Goal: Task Accomplishment & Management: Use online tool/utility

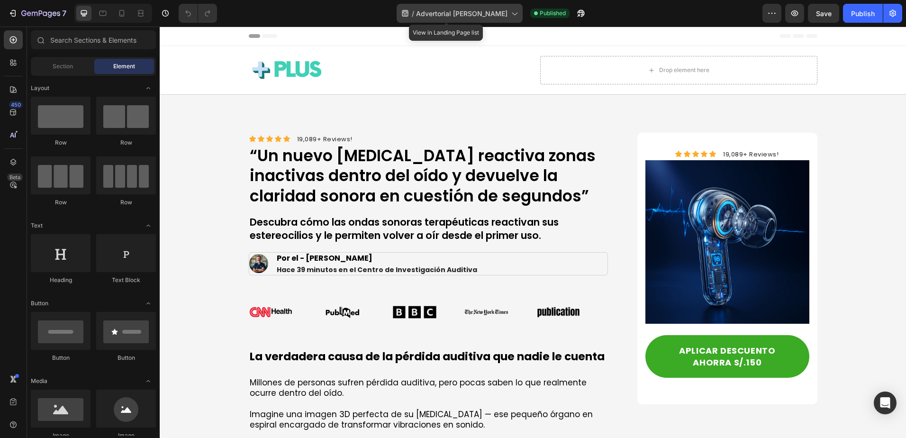
click at [483, 14] on span "Advertorial [PERSON_NAME]" at bounding box center [461, 14] width 91 height 10
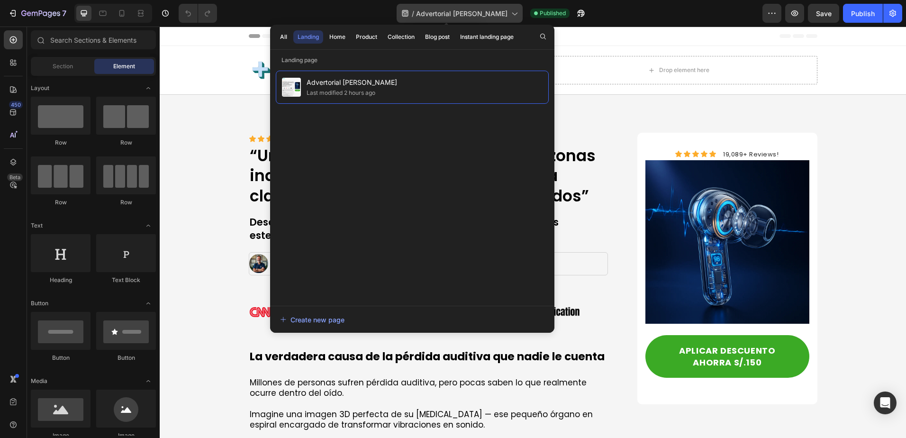
click at [483, 14] on span "Advertorial [PERSON_NAME]" at bounding box center [461, 14] width 91 height 10
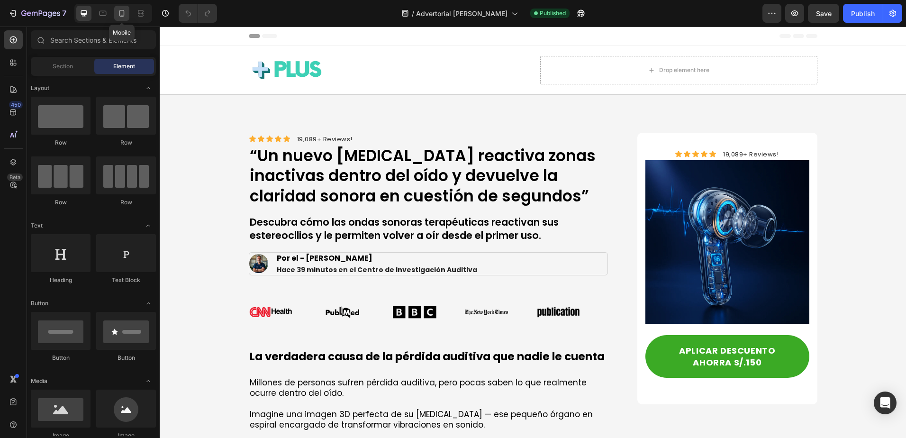
click at [120, 17] on icon at bounding box center [121, 13] width 9 height 9
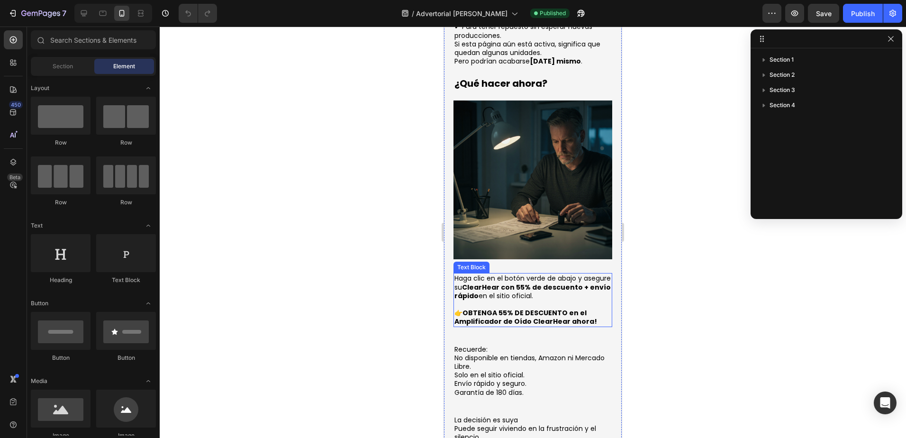
scroll to position [3505, 0]
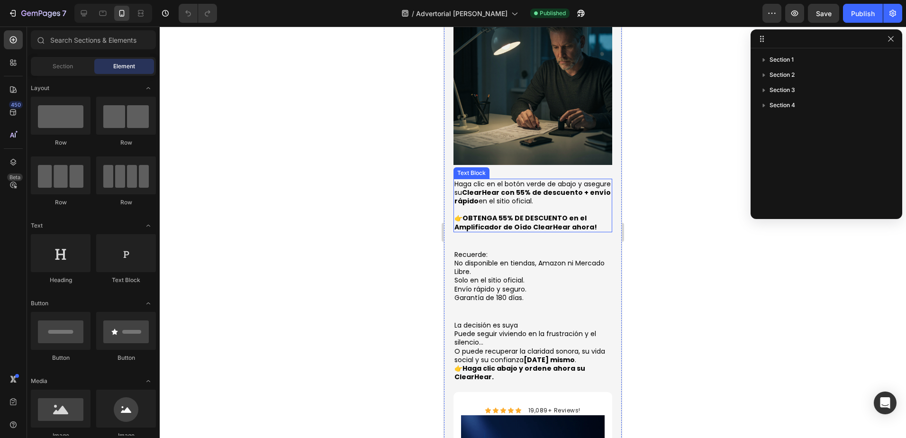
click at [513, 188] on strong "ClearHear con 55% de descuento + envío rápido" at bounding box center [532, 197] width 156 height 18
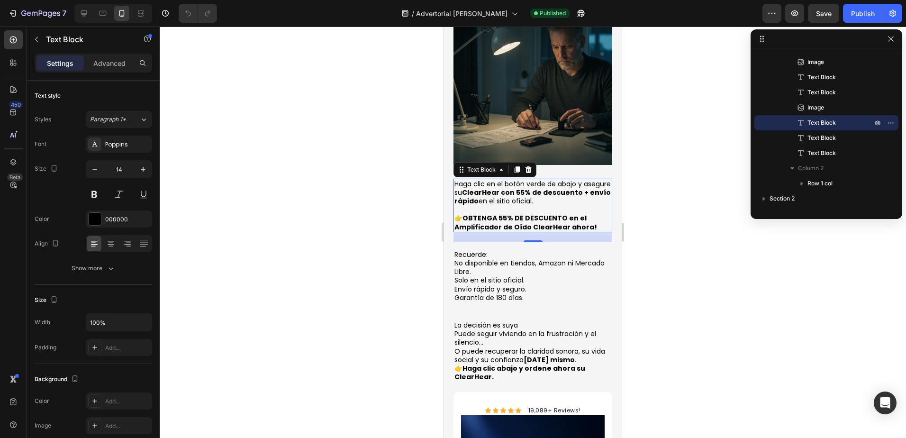
scroll to position [3600, 0]
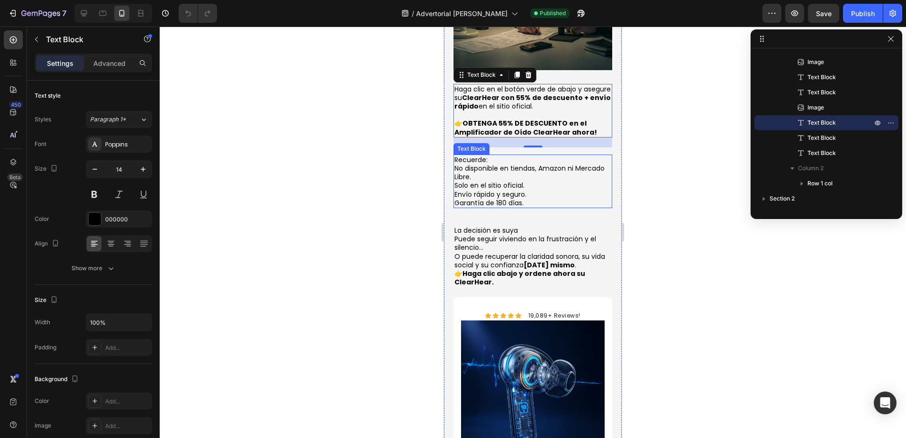
click at [543, 164] on p "No disponible en tiendas, Amazon ni Mercado Libre." at bounding box center [532, 172] width 157 height 17
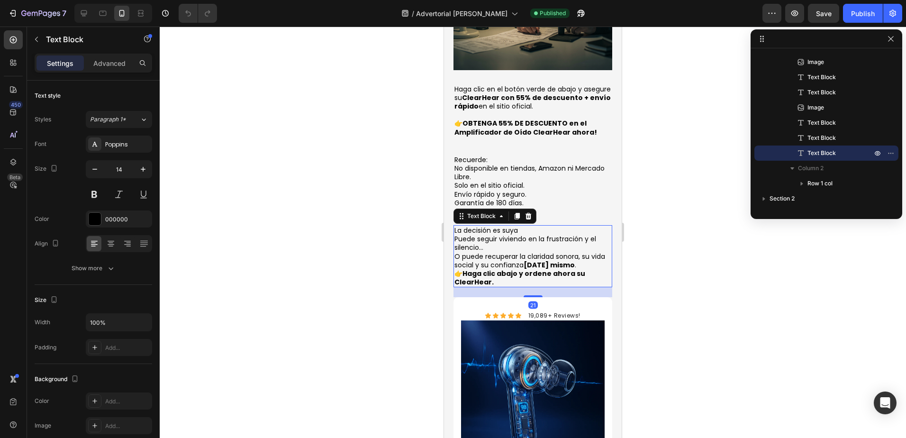
click at [540, 236] on p "Puede seguir viviendo en la frustración y el silencio… O puede recuperar la cla…" at bounding box center [532, 251] width 157 height 35
click at [551, 164] on p "No disponible en tiendas, Amazon ni Mercado Libre." at bounding box center [532, 172] width 157 height 17
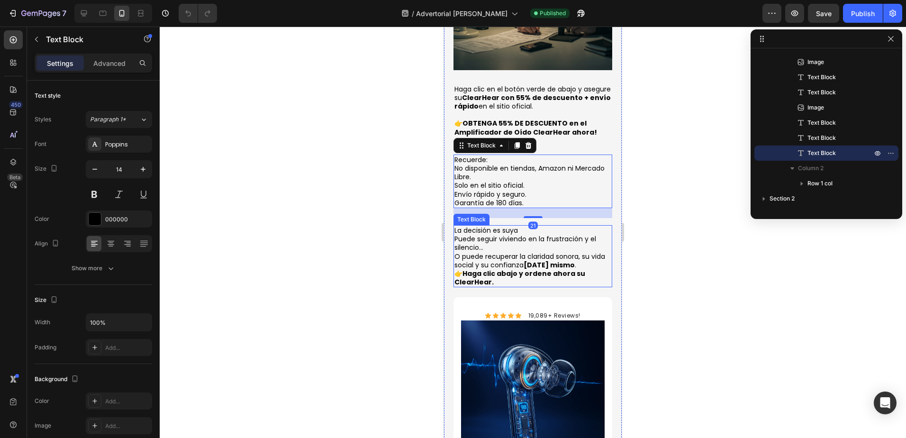
click at [553, 260] on strong "[DATE] mismo" at bounding box center [548, 264] width 51 height 9
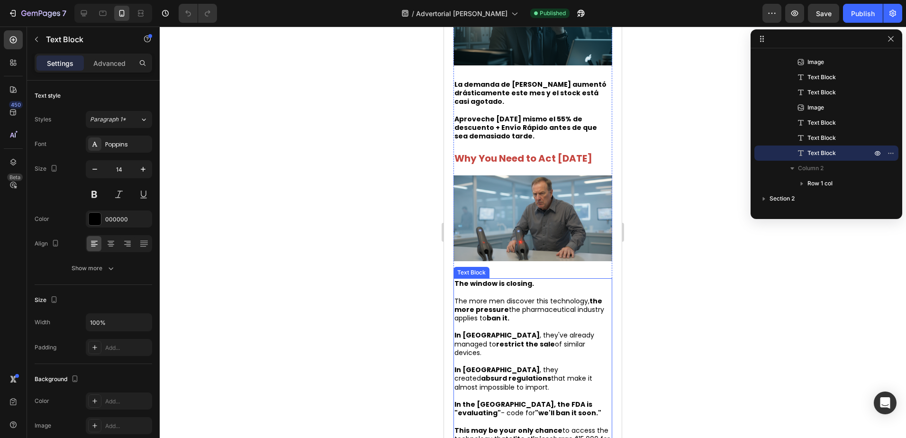
scroll to position [4121, 0]
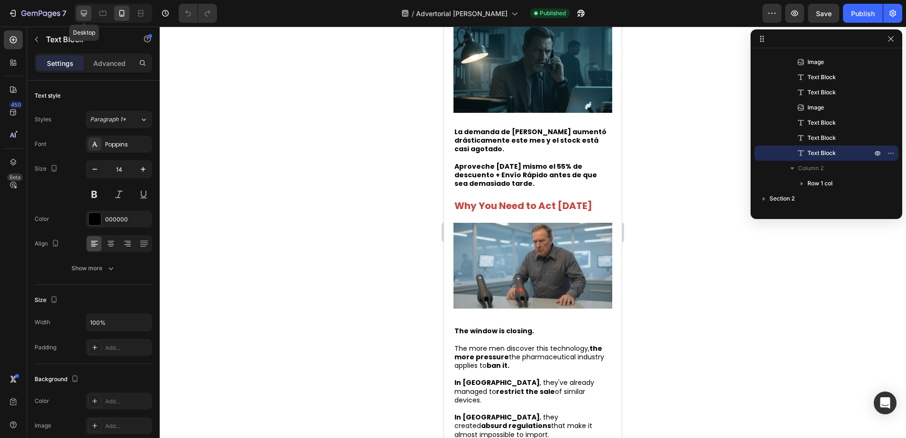
click at [79, 10] on icon at bounding box center [83, 13] width 9 height 9
type input "17"
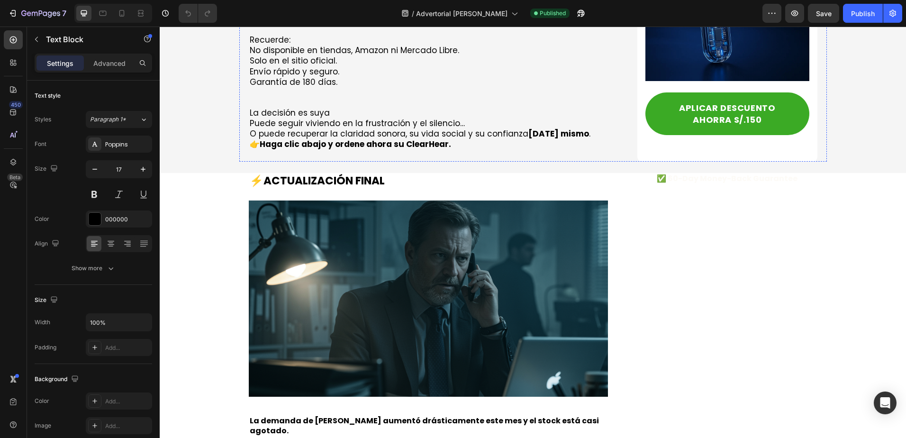
scroll to position [4495, 0]
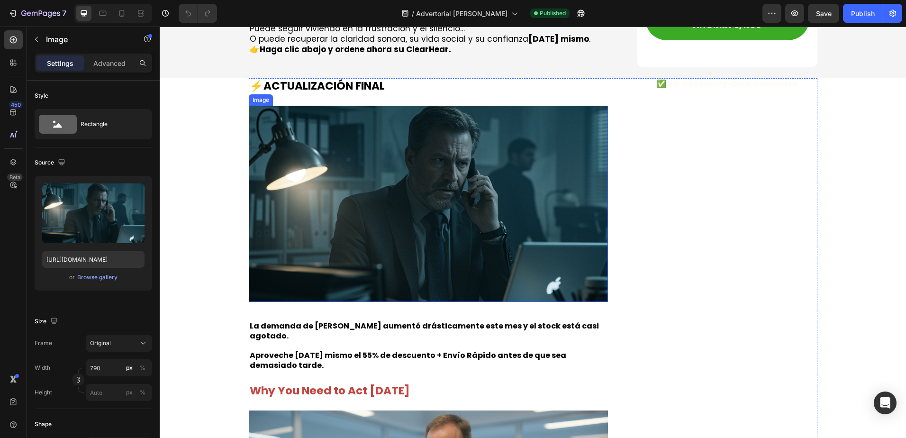
click at [387, 108] on img at bounding box center [429, 204] width 360 height 196
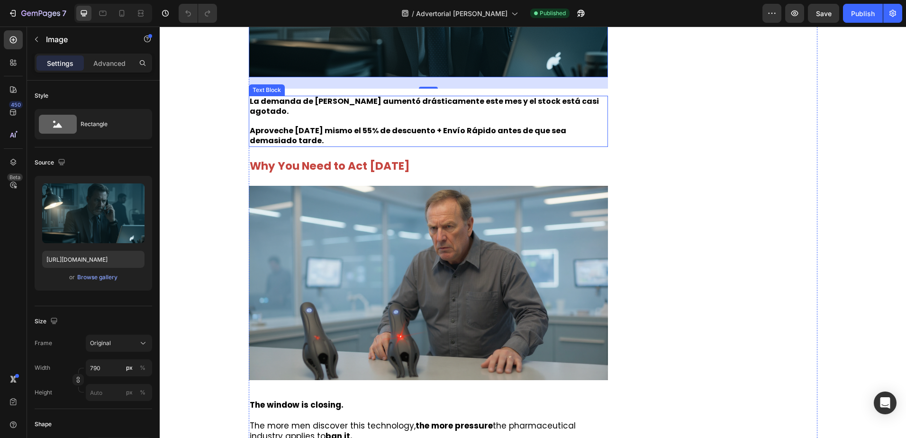
scroll to position [4637, 0]
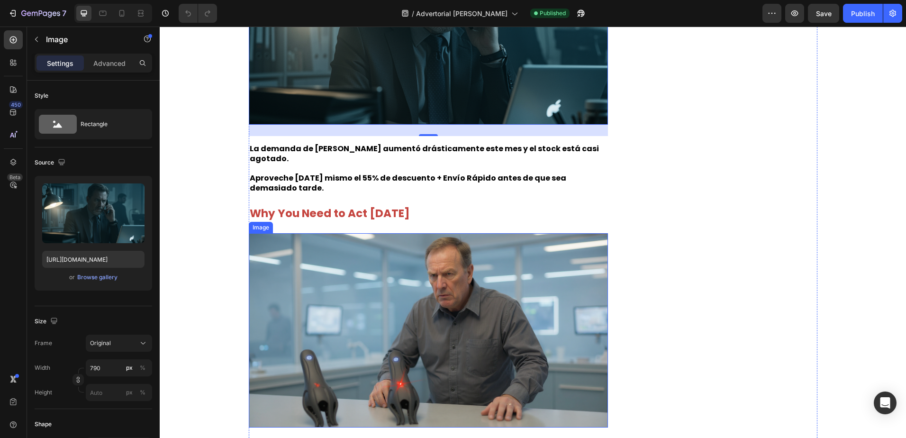
click at [426, 243] on img at bounding box center [429, 330] width 360 height 194
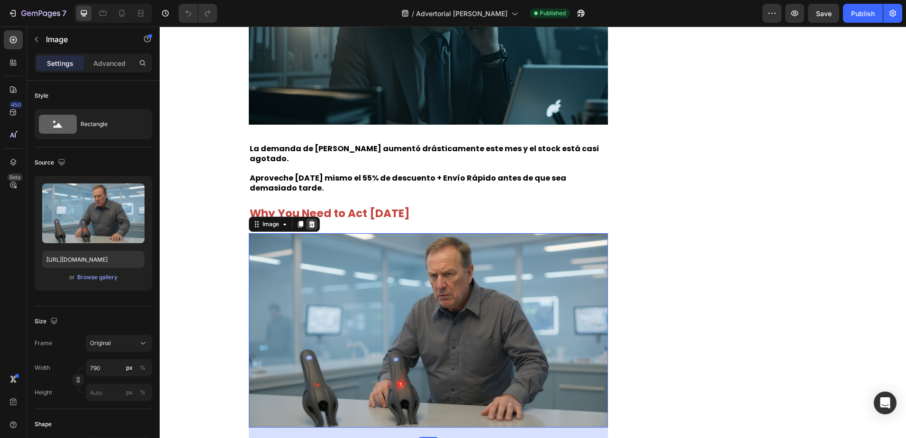
click at [308, 221] on icon at bounding box center [311, 224] width 6 height 7
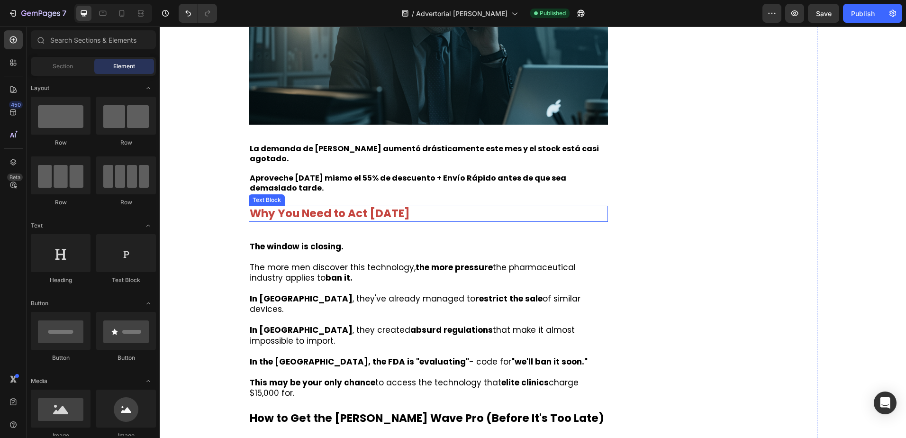
click at [317, 208] on p "Why You Need to Act Today" at bounding box center [429, 214] width 358 height 14
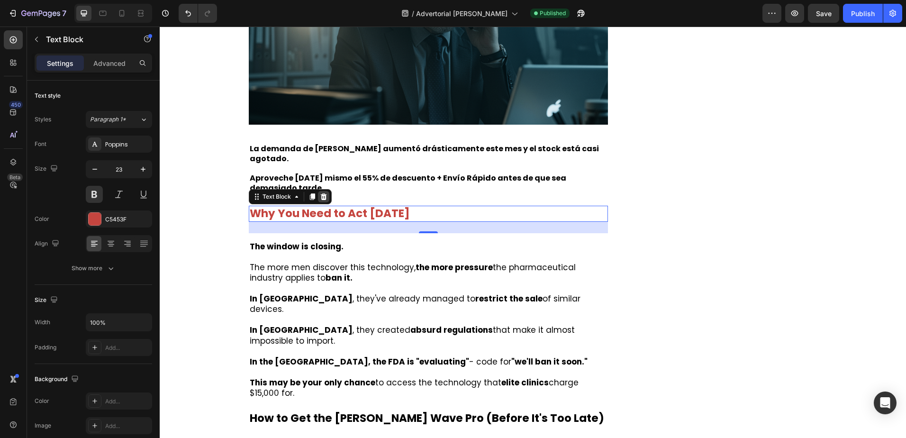
click at [321, 193] on icon at bounding box center [323, 196] width 6 height 7
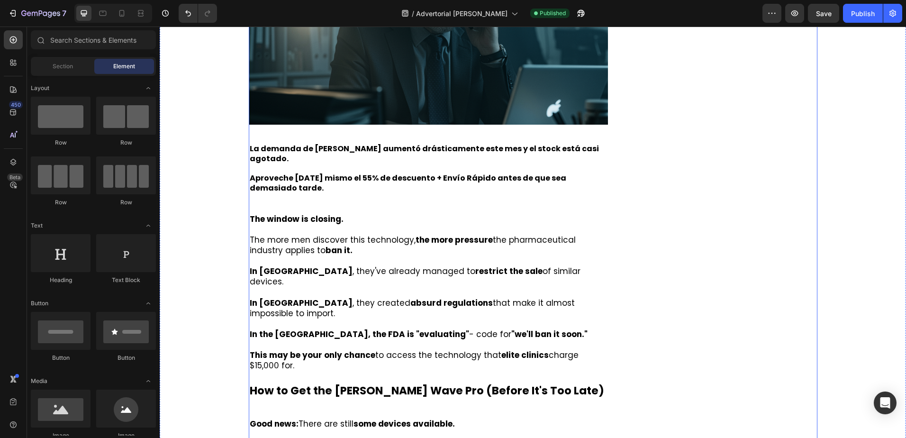
click at [329, 234] on p "The more men discover this technology, the more pressure the pharmaceutical ind…" at bounding box center [429, 244] width 358 height 21
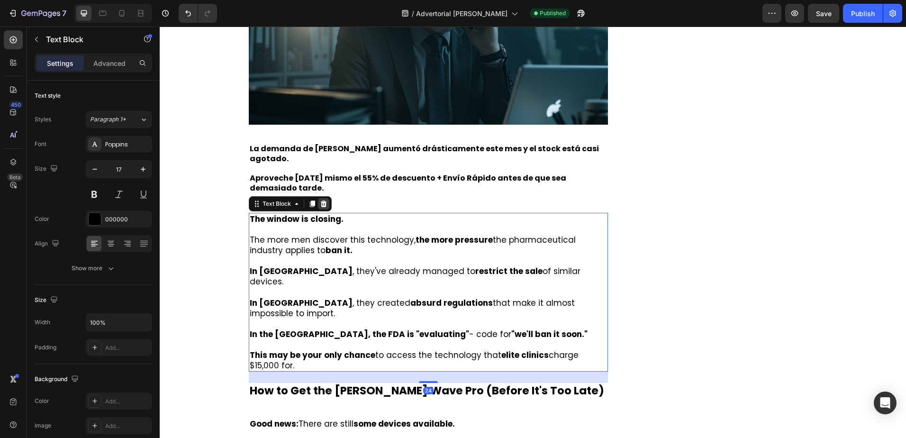
click at [321, 200] on icon at bounding box center [323, 203] width 6 height 7
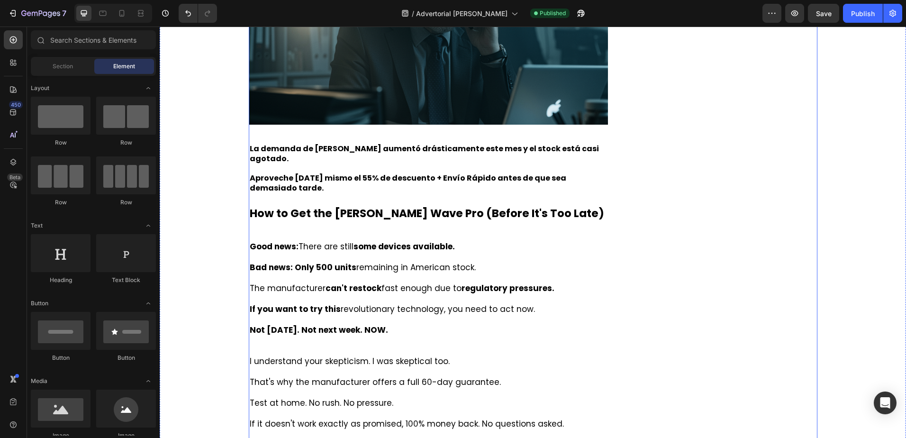
click at [335, 241] on p "Good news: There are still some devices available." at bounding box center [429, 246] width 358 height 10
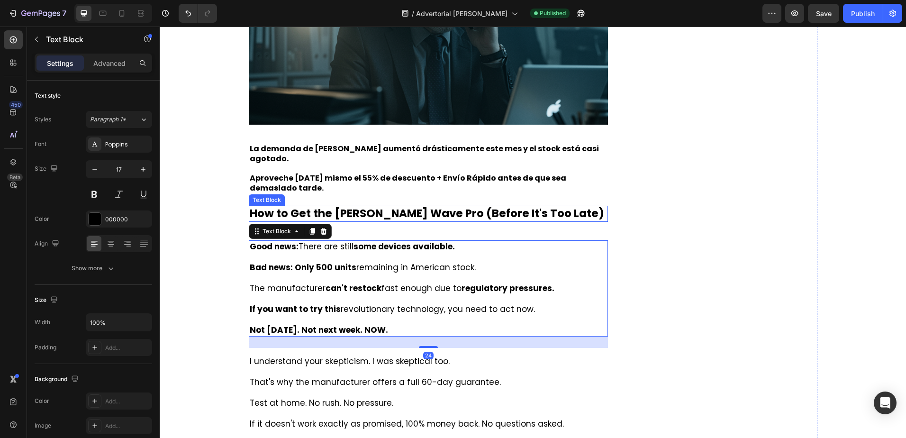
click at [330, 207] on p "How to Get the Neuman Wave Pro (Before It's Too Late)" at bounding box center [429, 214] width 358 height 14
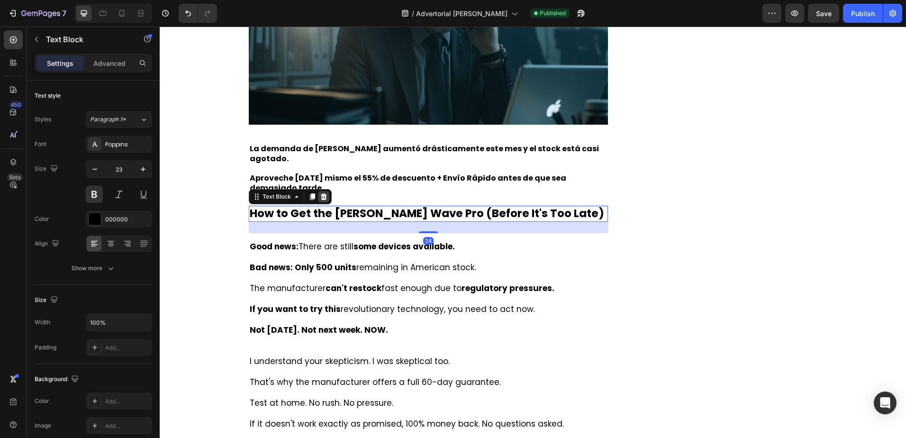
click at [320, 193] on icon at bounding box center [323, 196] width 6 height 7
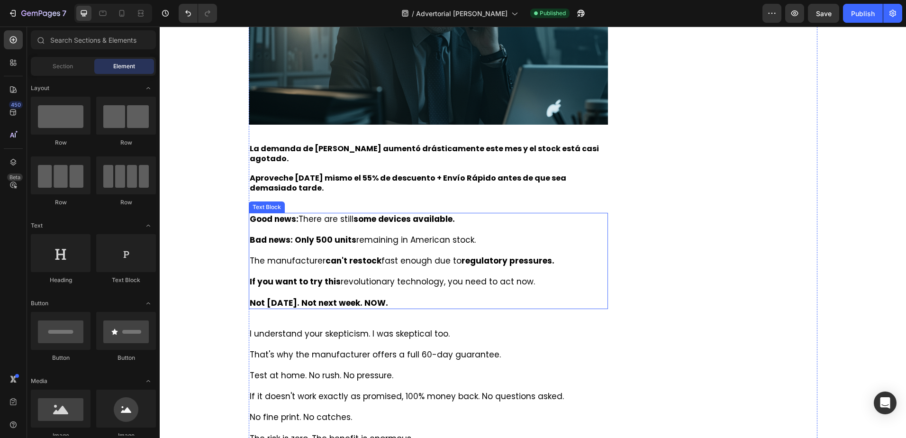
click at [337, 224] on p at bounding box center [429, 229] width 358 height 10
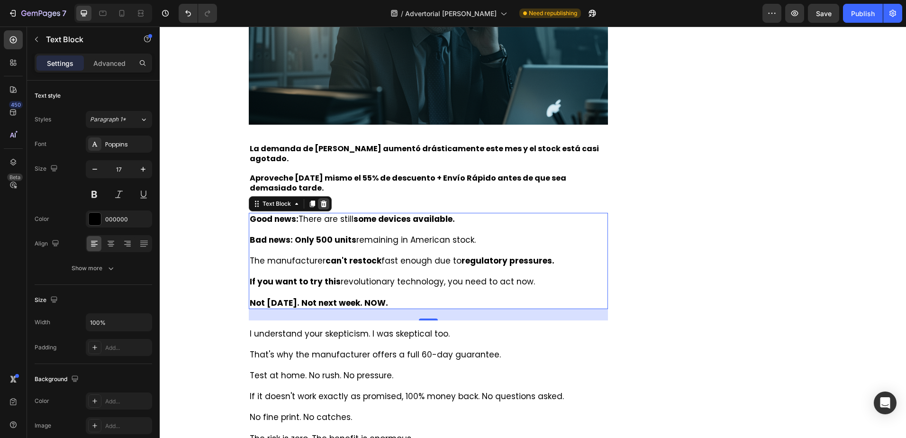
click at [320, 200] on icon at bounding box center [323, 203] width 6 height 7
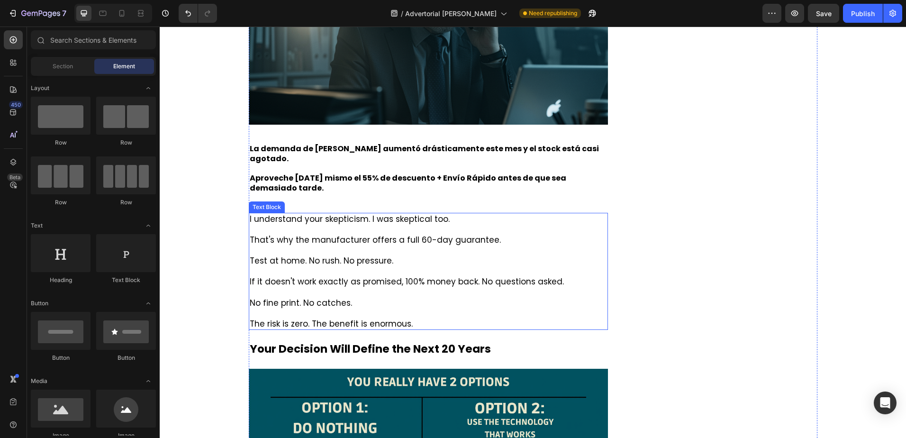
click at [347, 224] on p at bounding box center [429, 229] width 358 height 10
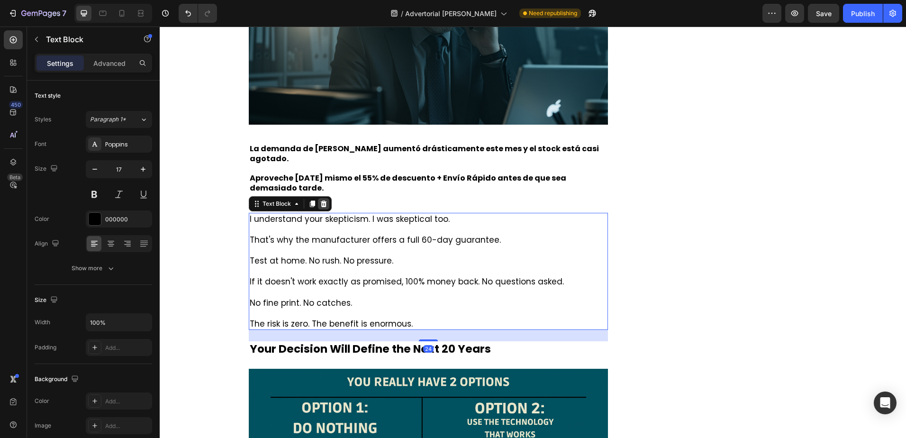
click at [324, 198] on div at bounding box center [323, 203] width 11 height 11
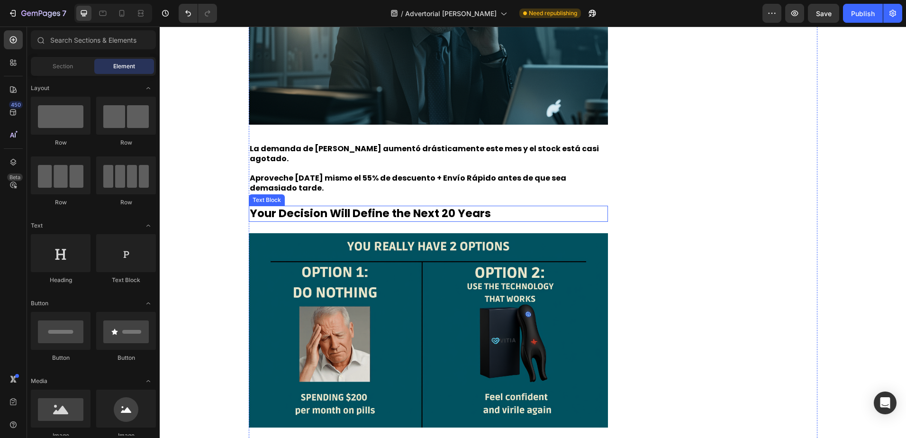
click at [339, 209] on p "Your Decision Will Define the Next 20 Years" at bounding box center [429, 214] width 358 height 14
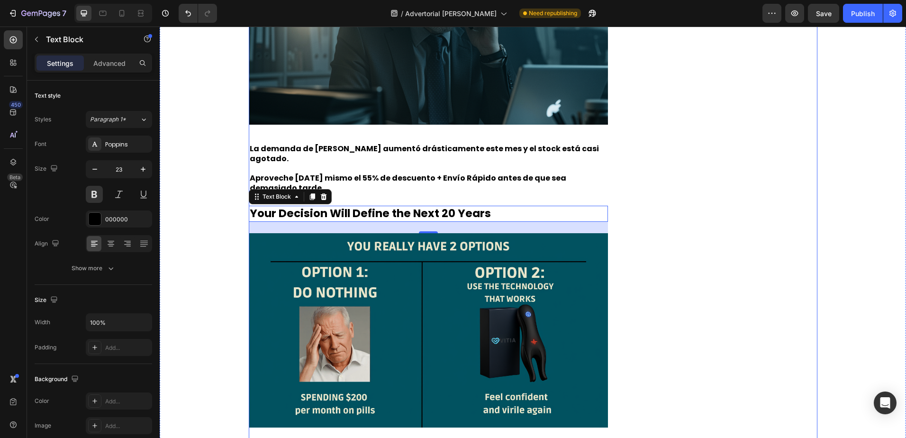
click at [368, 163] on p at bounding box center [429, 168] width 358 height 10
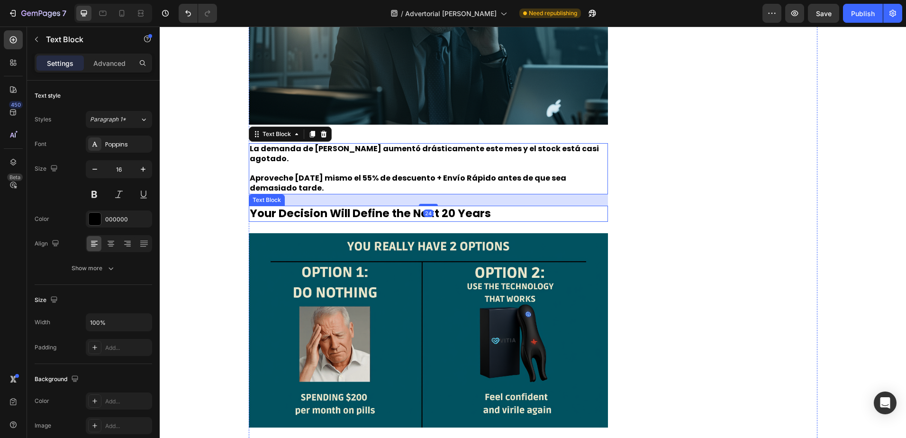
click at [379, 207] on p "Your Decision Will Define the Next 20 Years" at bounding box center [429, 214] width 358 height 14
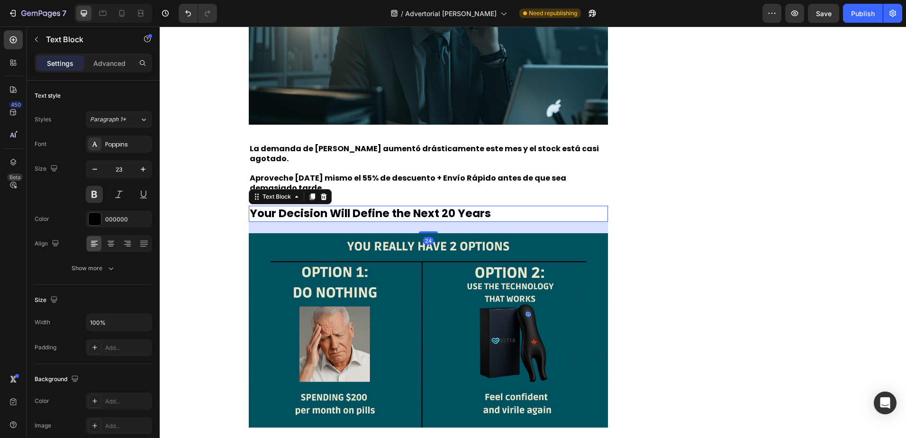
click at [379, 207] on p "Your Decision Will Define the Next 20 Years" at bounding box center [429, 214] width 358 height 14
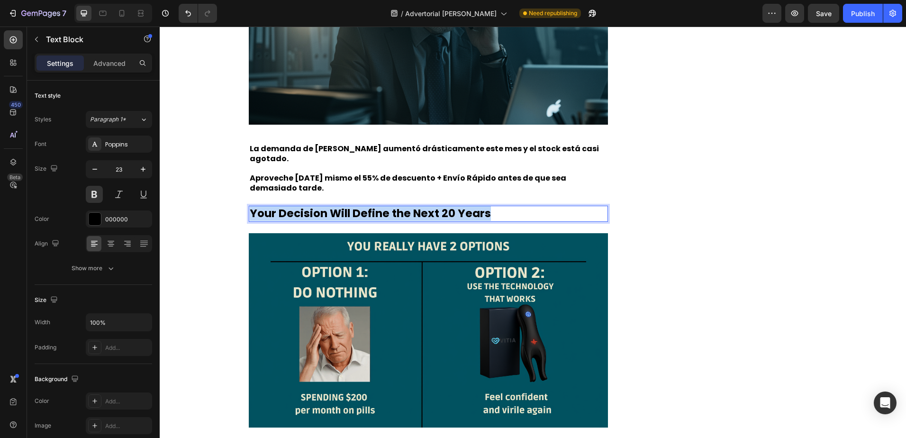
click at [379, 207] on p "Your Decision Will Define the Next 20 Years" at bounding box center [429, 214] width 358 height 14
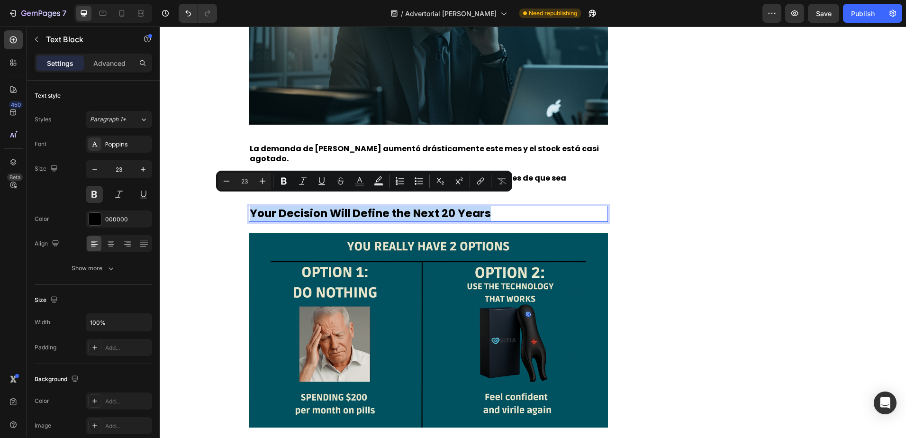
click at [402, 207] on p "Your Decision Will Define the Next 20 Years" at bounding box center [429, 214] width 358 height 14
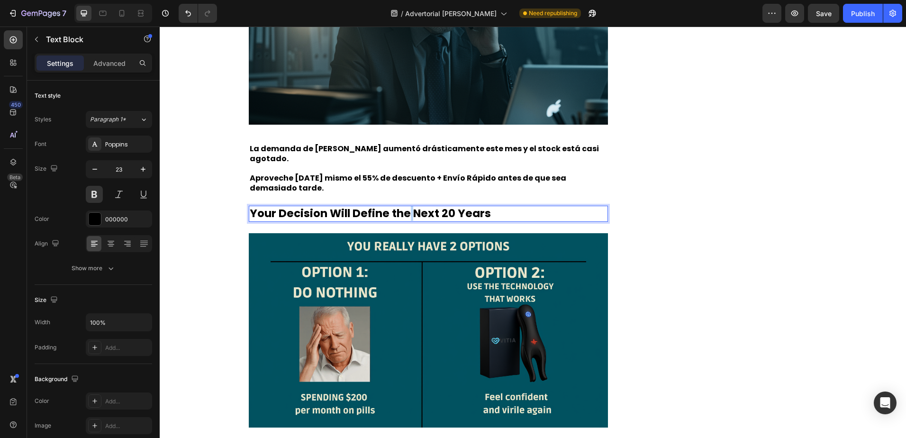
click at [402, 207] on p "Your Decision Will Define the Next 20 Years" at bounding box center [429, 214] width 358 height 14
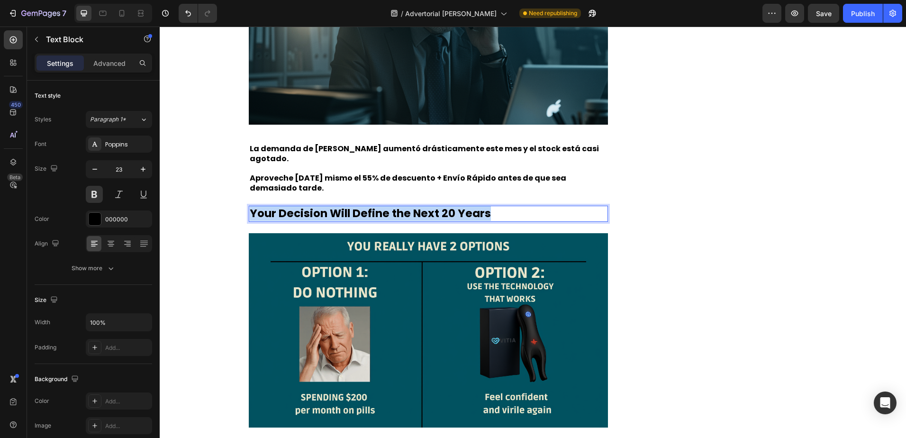
click at [402, 207] on p "Your Decision Will Define the Next 20 Years" at bounding box center [429, 214] width 358 height 14
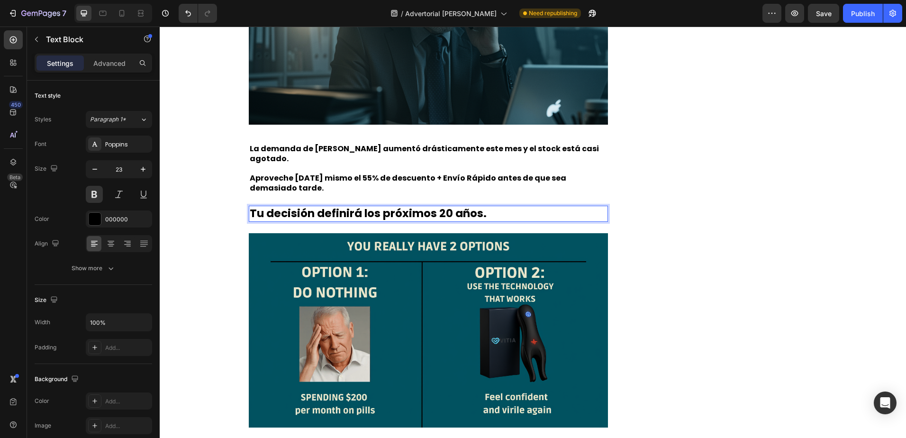
click at [450, 239] on img at bounding box center [429, 330] width 360 height 194
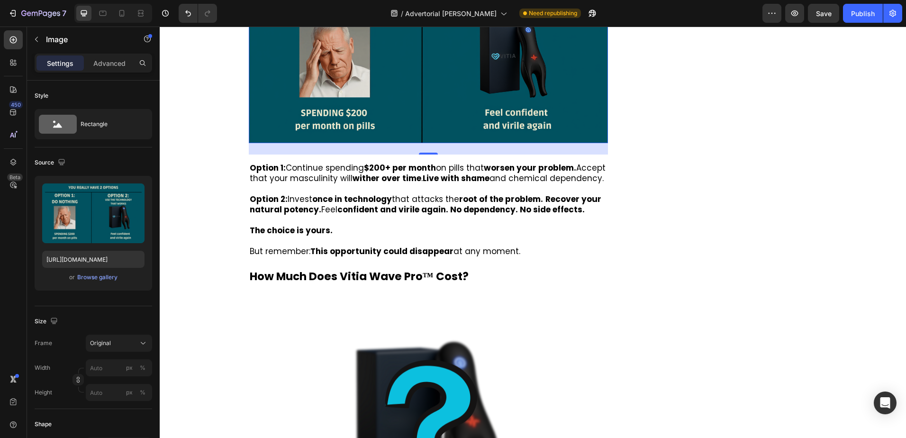
scroll to position [4968, 0]
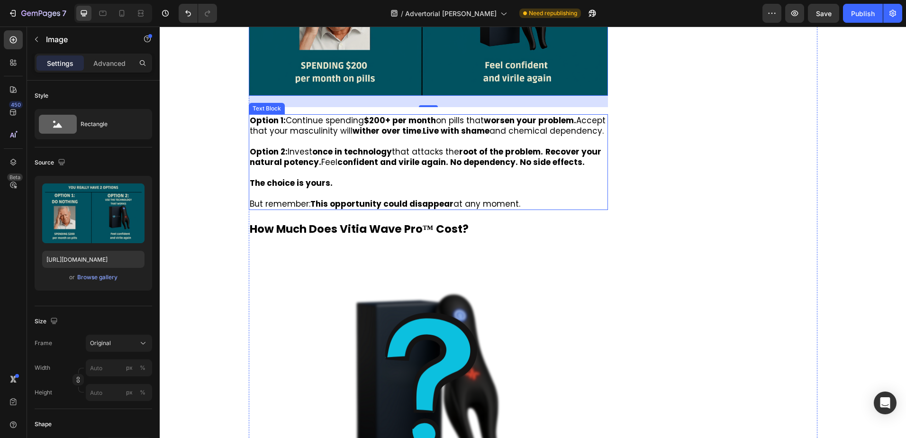
click at [385, 144] on p at bounding box center [429, 141] width 358 height 10
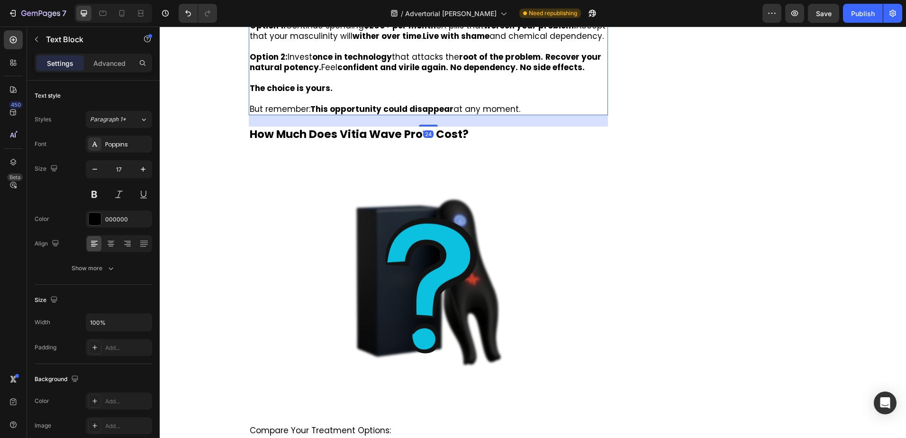
scroll to position [5110, 0]
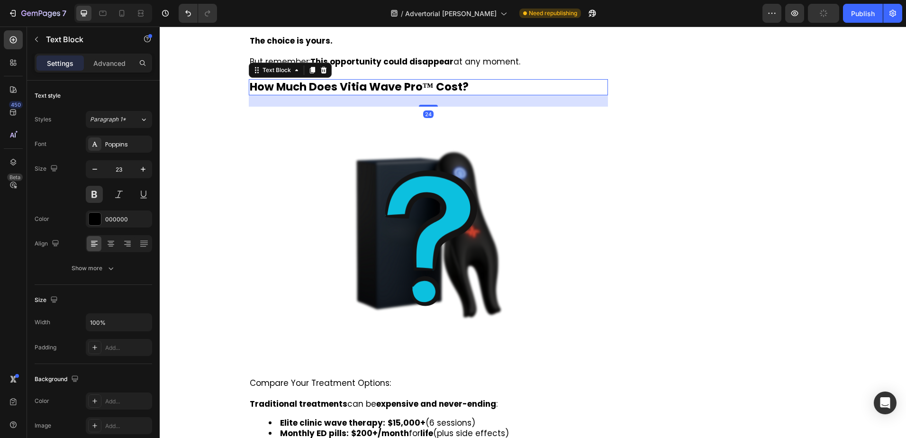
click at [369, 87] on p "How Much Does Vitia Wave Pro™ Cost?" at bounding box center [429, 87] width 358 height 14
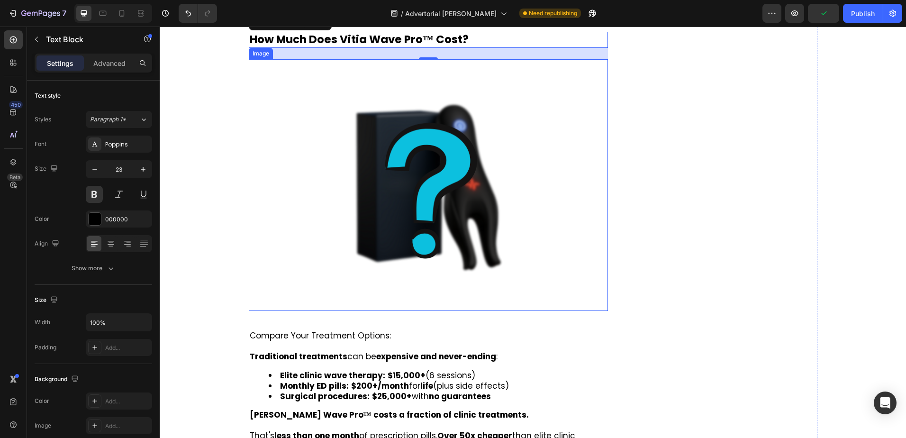
scroll to position [5063, 0]
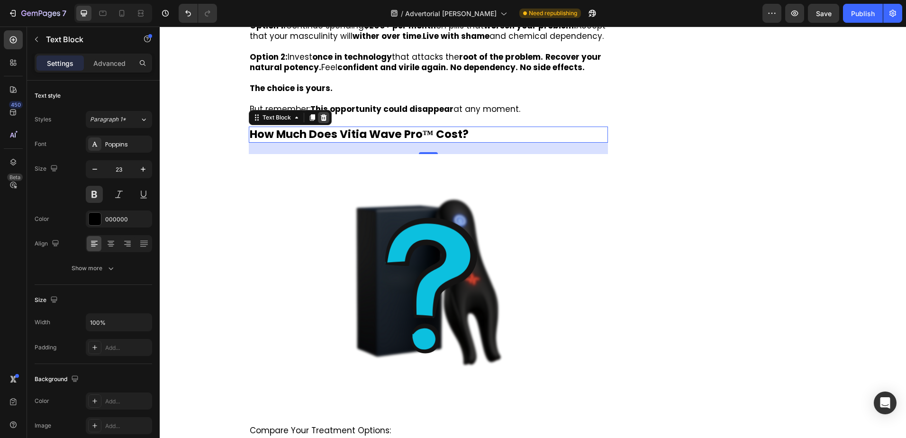
click at [321, 120] on icon at bounding box center [324, 118] width 8 height 8
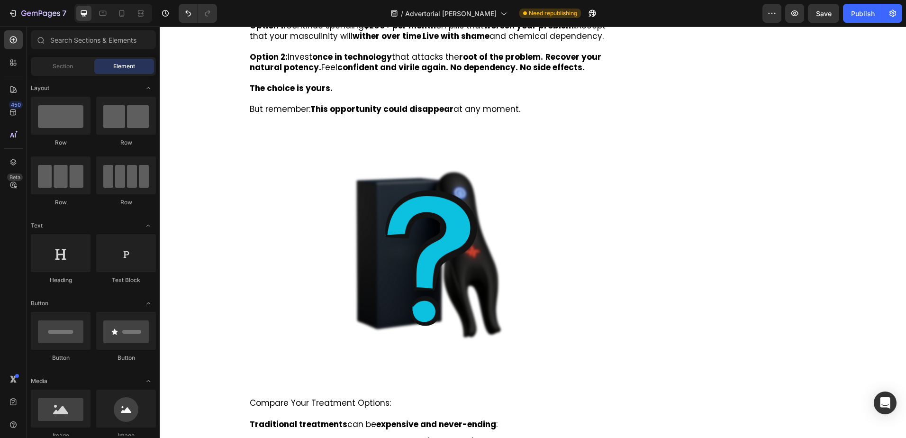
click at [338, 154] on img at bounding box center [428, 252] width 252 height 252
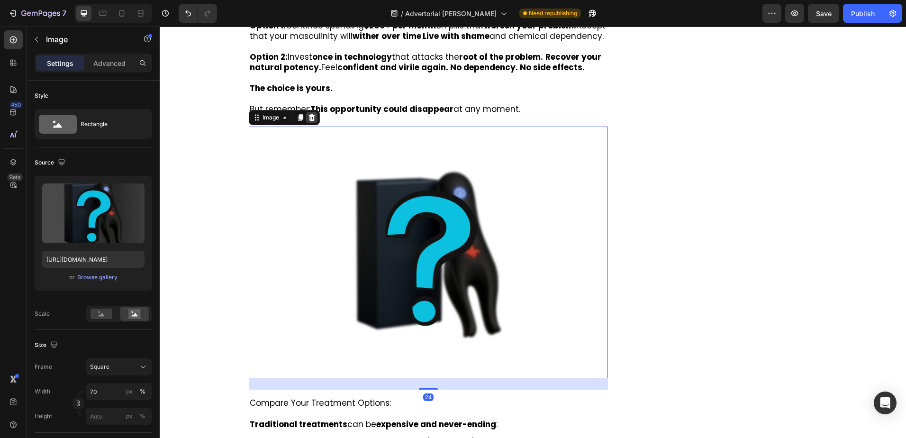
click at [310, 118] on icon at bounding box center [311, 117] width 6 height 7
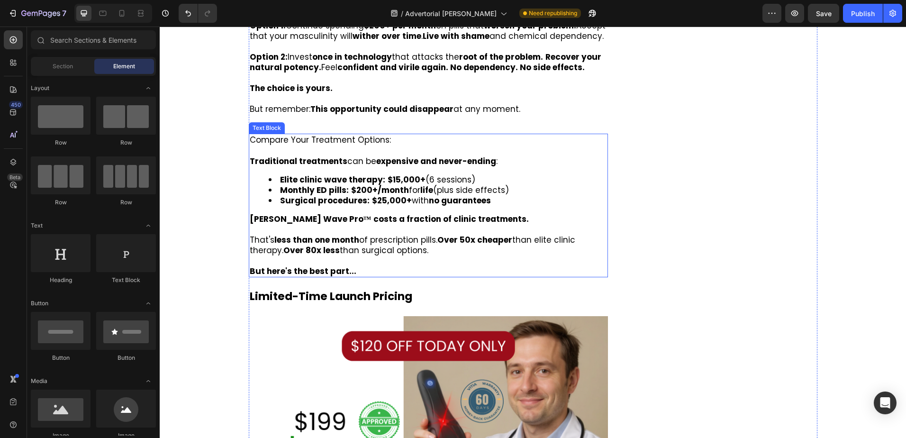
click at [360, 166] on p "Traditional treatments can be expensive and never-ending :" at bounding box center [429, 161] width 358 height 10
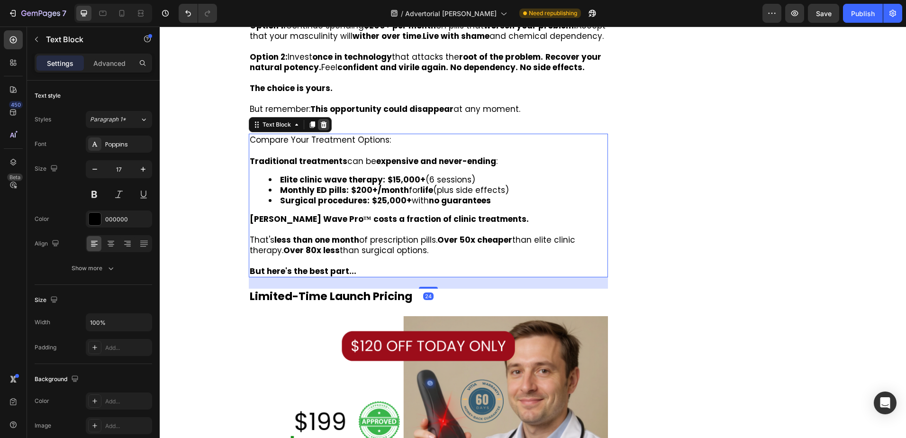
click at [322, 127] on icon at bounding box center [323, 124] width 6 height 7
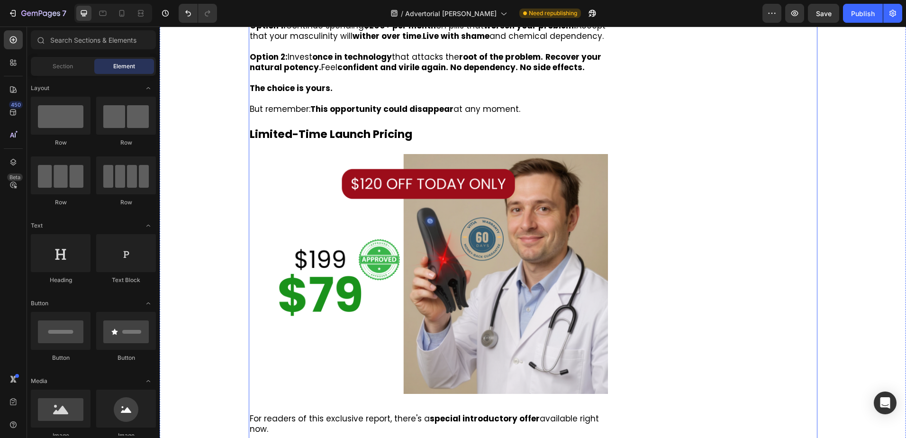
click at [334, 135] on p "Limited-Time Launch Pricing" at bounding box center [429, 134] width 358 height 14
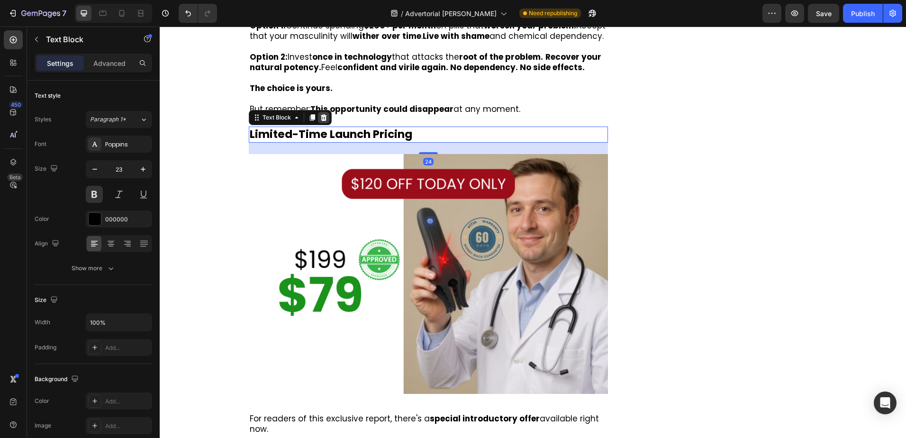
click at [321, 119] on icon at bounding box center [323, 117] width 6 height 7
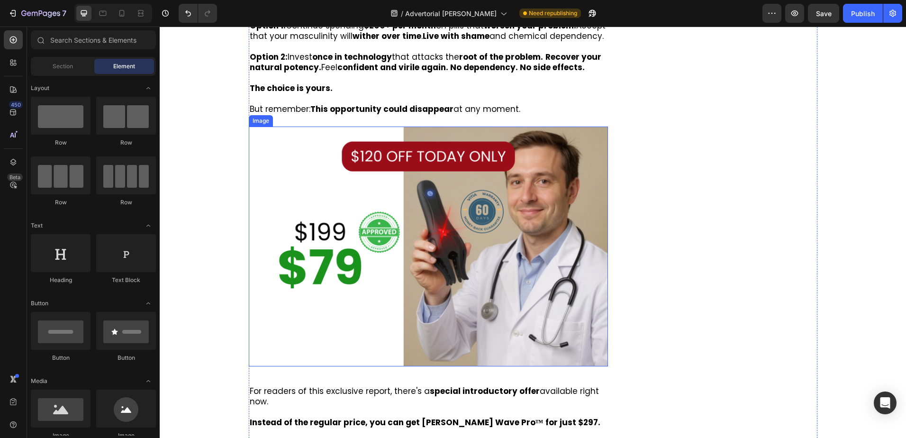
click at [353, 144] on img at bounding box center [429, 246] width 360 height 240
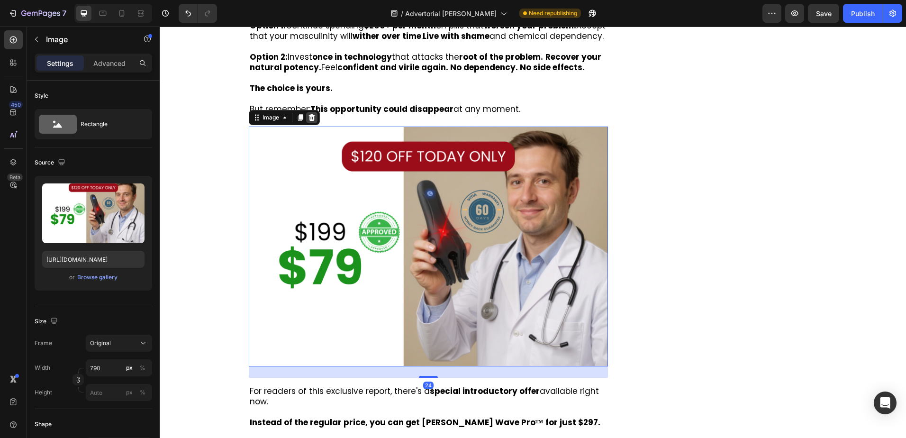
click at [309, 119] on icon at bounding box center [311, 117] width 6 height 7
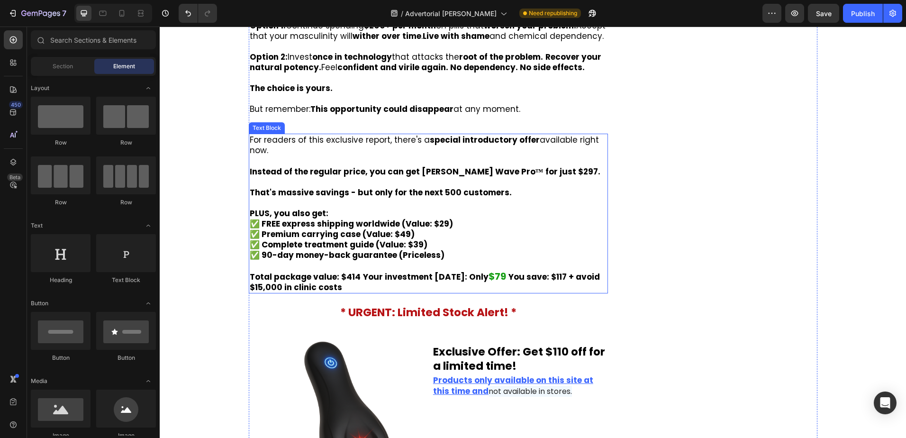
click at [338, 149] on p "For readers of this exclusive report, there's a special introductory offer avai…" at bounding box center [429, 145] width 358 height 21
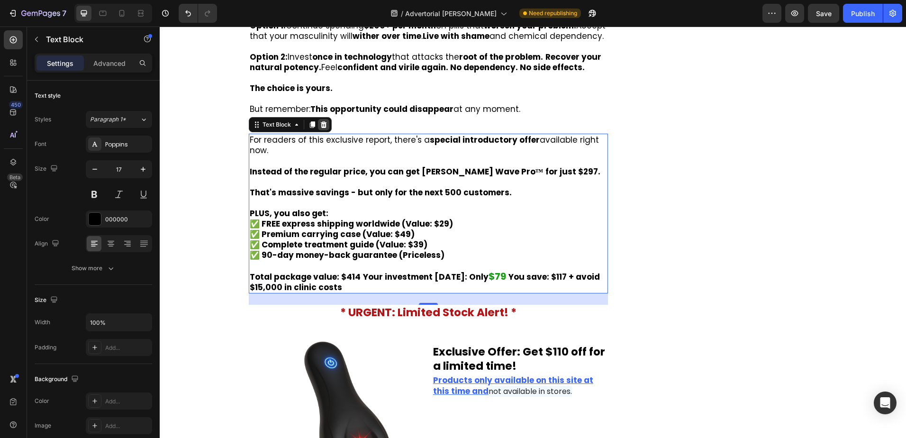
click at [323, 125] on icon at bounding box center [324, 125] width 8 height 8
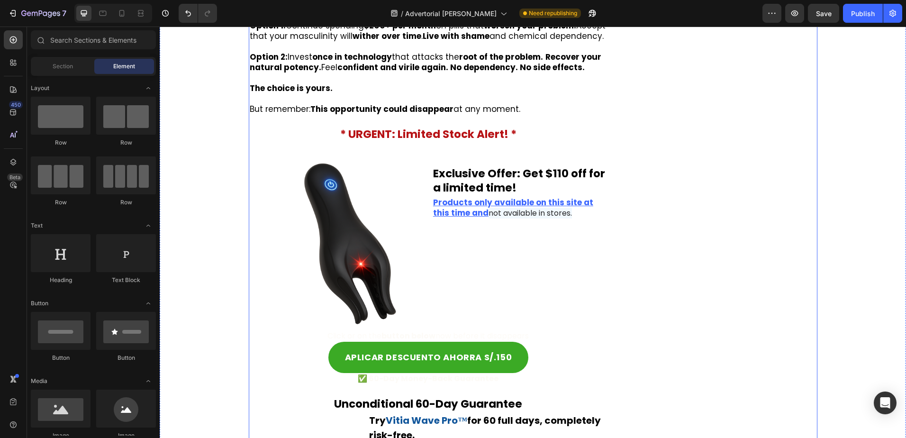
scroll to position [4968, 0]
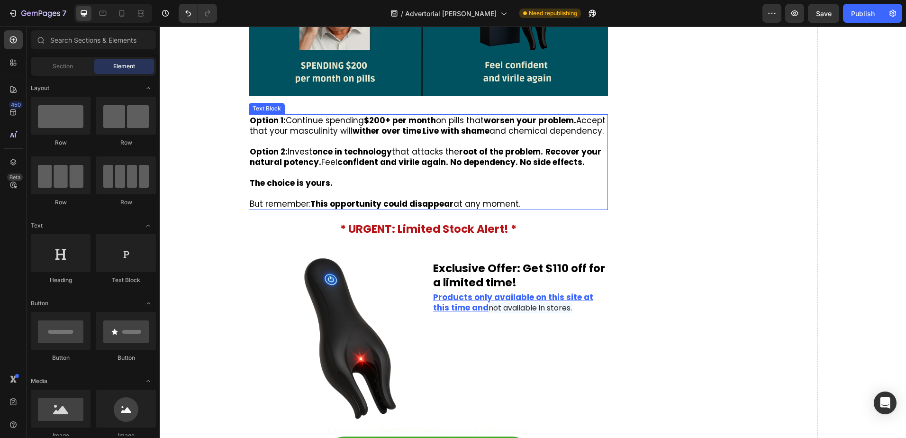
click at [416, 192] on p at bounding box center [429, 193] width 358 height 10
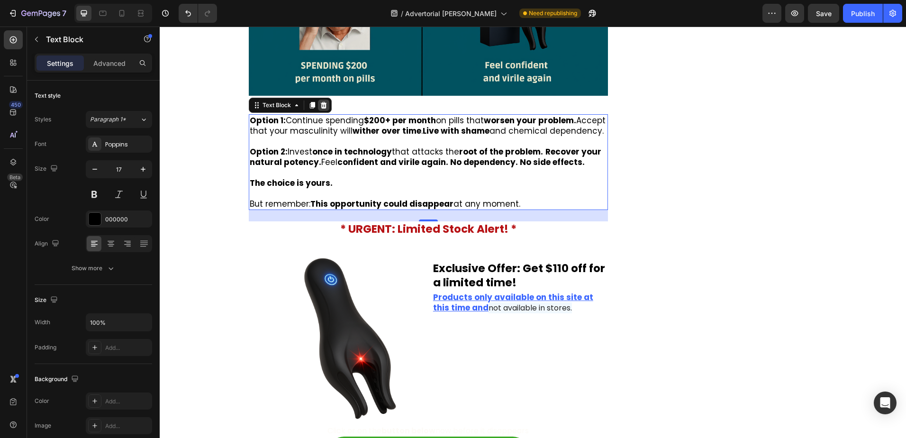
click at [322, 101] on icon at bounding box center [323, 104] width 6 height 7
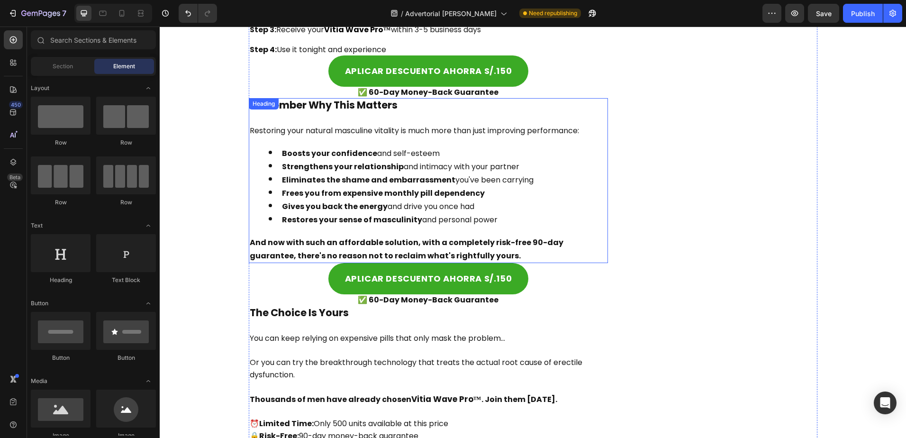
scroll to position [5395, 0]
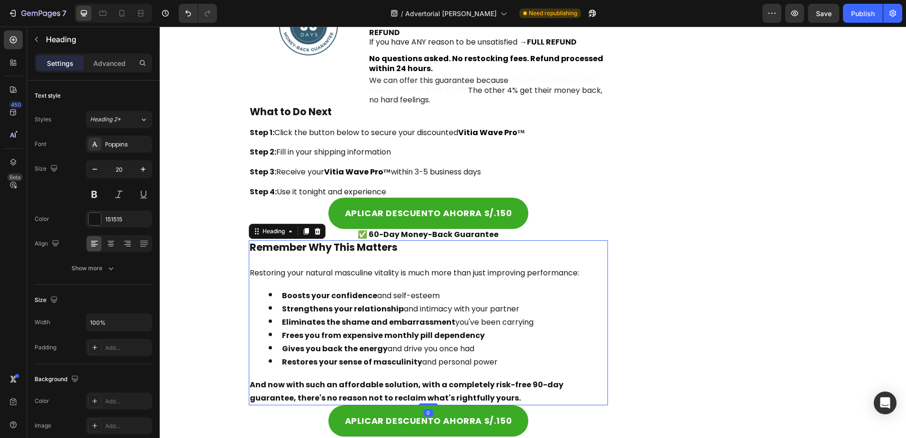
click at [299, 242] on strong "Remember Why This Matters" at bounding box center [324, 247] width 148 height 14
click at [314, 227] on icon at bounding box center [318, 231] width 8 height 8
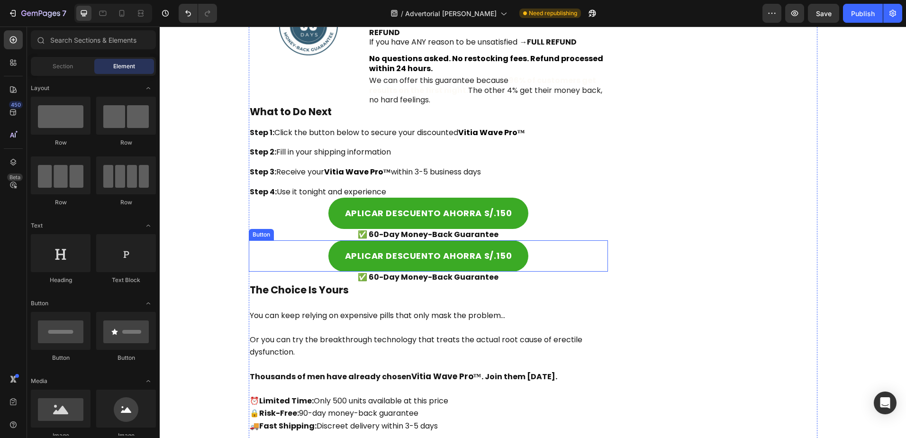
click at [568, 244] on div "APLICAR DESCUENTO AHORRA S/.150 Button" at bounding box center [429, 255] width 360 height 31
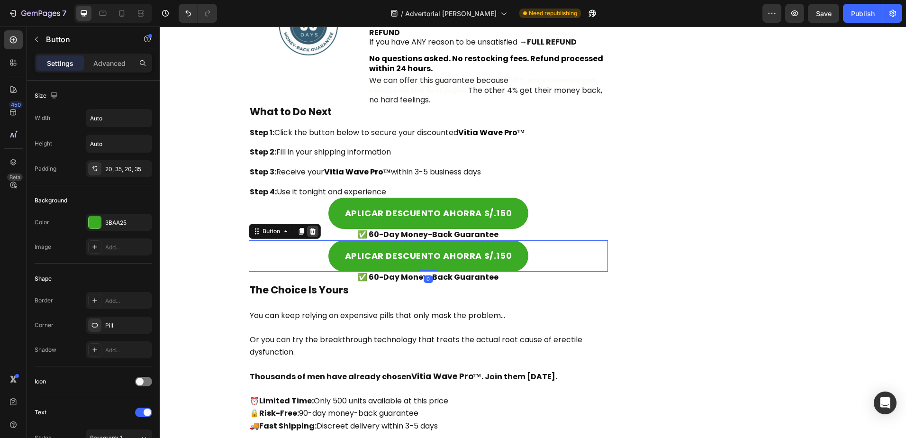
click at [310, 227] on icon at bounding box center [313, 231] width 8 height 8
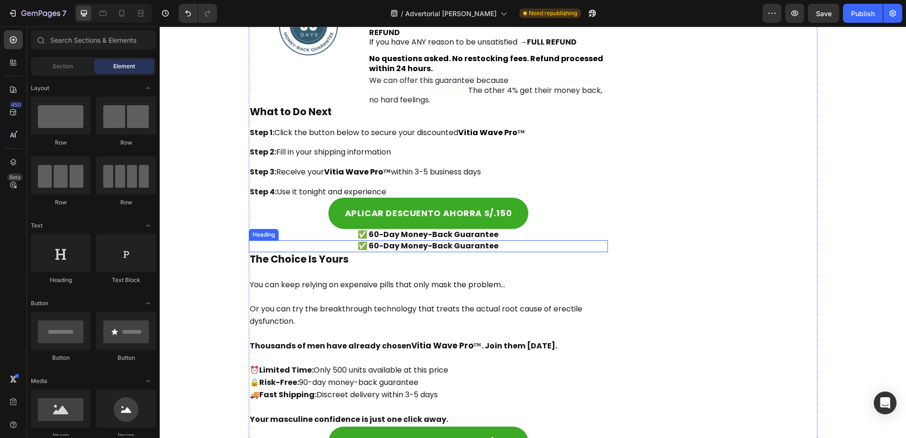
drag, startPoint x: 520, startPoint y: 235, endPoint x: 513, endPoint y: 235, distance: 6.6
click at [519, 240] on h2 "✅ 60-Day Money-Back Guarantee" at bounding box center [429, 246] width 360 height 12
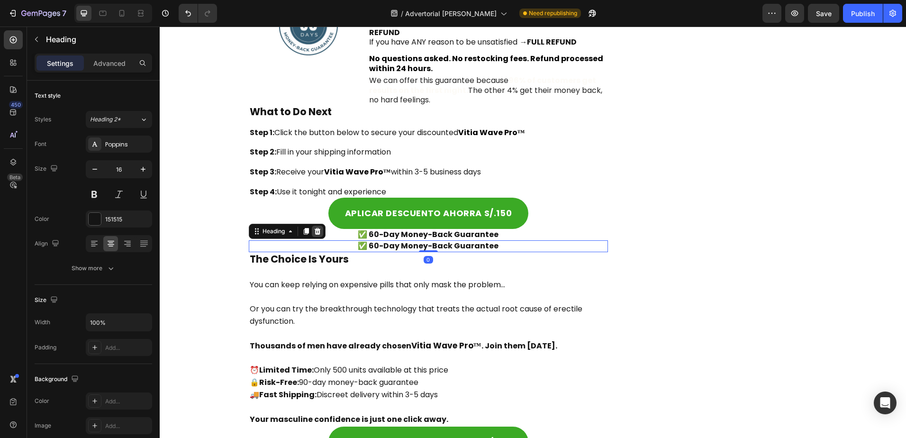
click at [319, 225] on div at bounding box center [317, 230] width 11 height 11
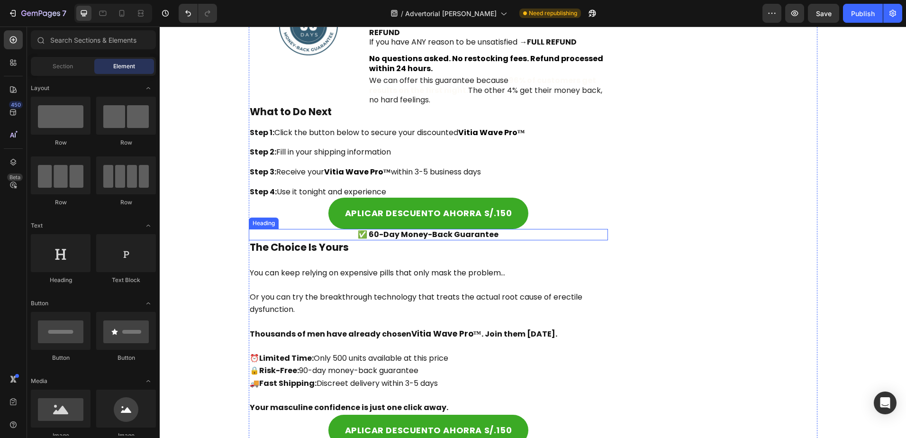
click at [474, 229] on strong "✅ 60-Day Money-Back Guarantee" at bounding box center [428, 234] width 141 height 11
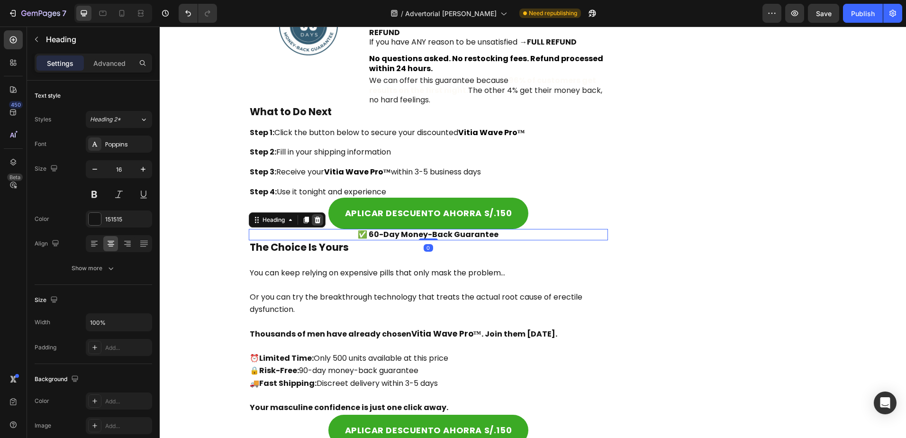
click at [313, 215] on div at bounding box center [317, 219] width 11 height 11
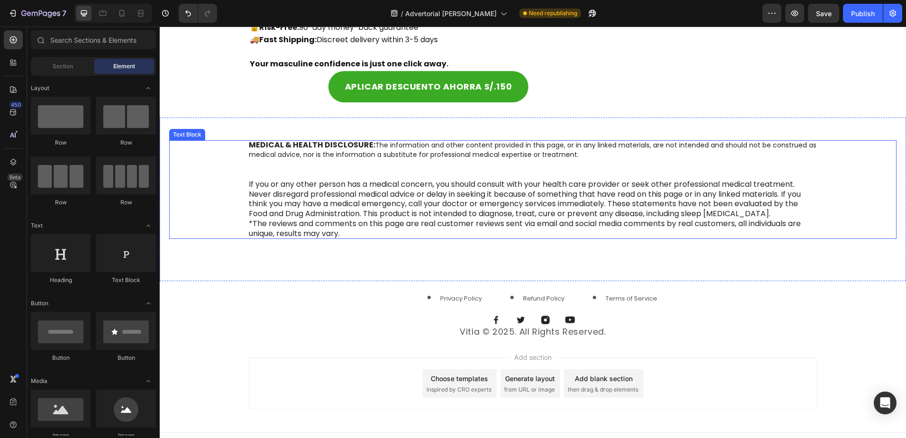
scroll to position [5730, 0]
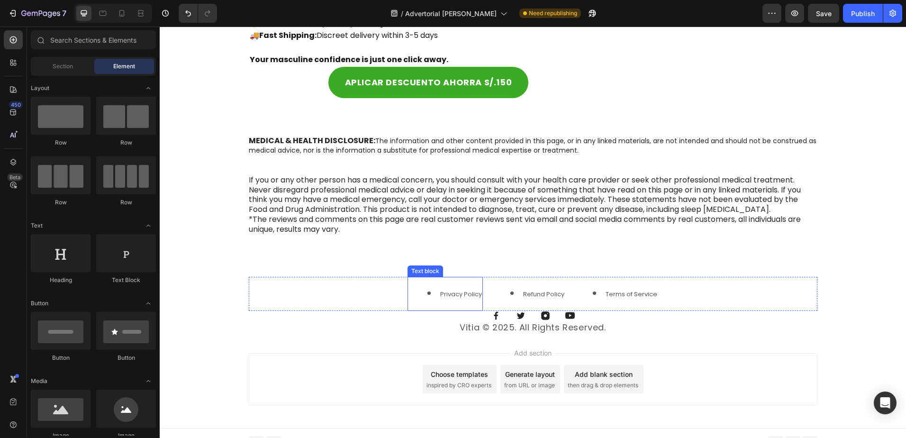
click at [411, 277] on div "Privacy Policy" at bounding box center [444, 294] width 75 height 35
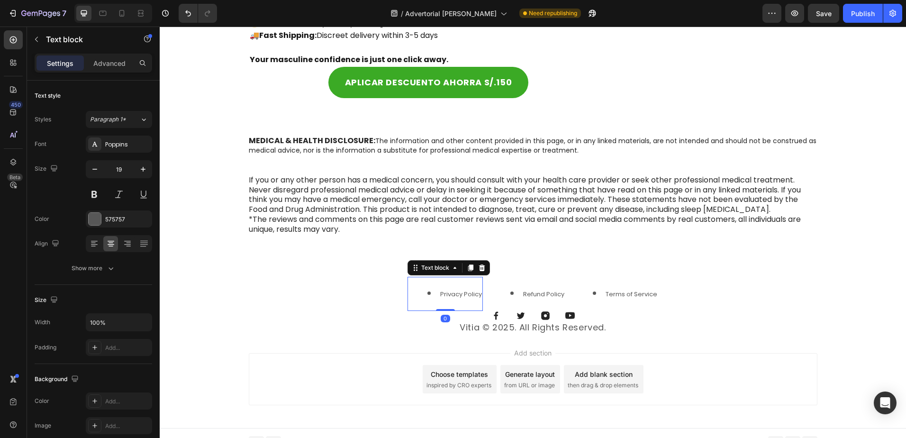
click at [452, 277] on div "Privacy Policy" at bounding box center [444, 294] width 75 height 35
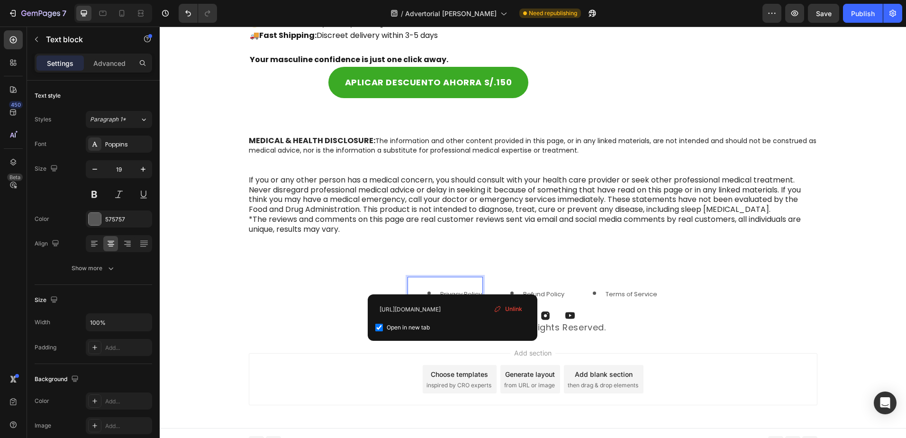
click at [453, 289] on span "Privacy Policy" at bounding box center [461, 293] width 42 height 9
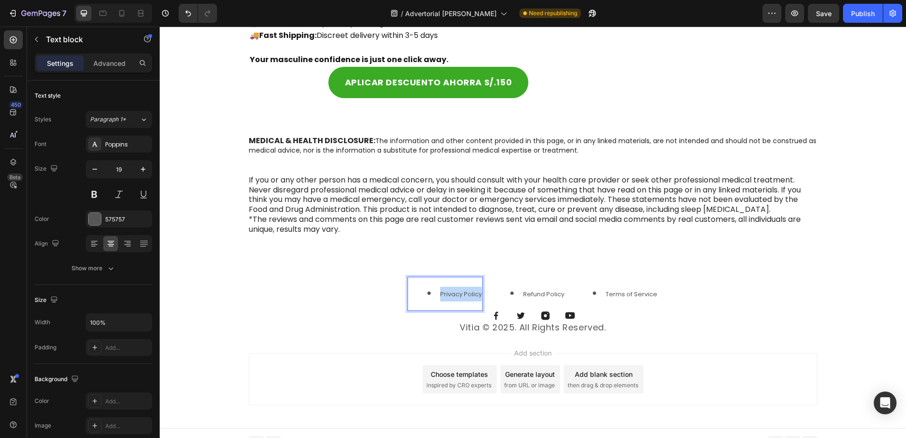
click at [453, 289] on span "Privacy Policy" at bounding box center [461, 293] width 42 height 9
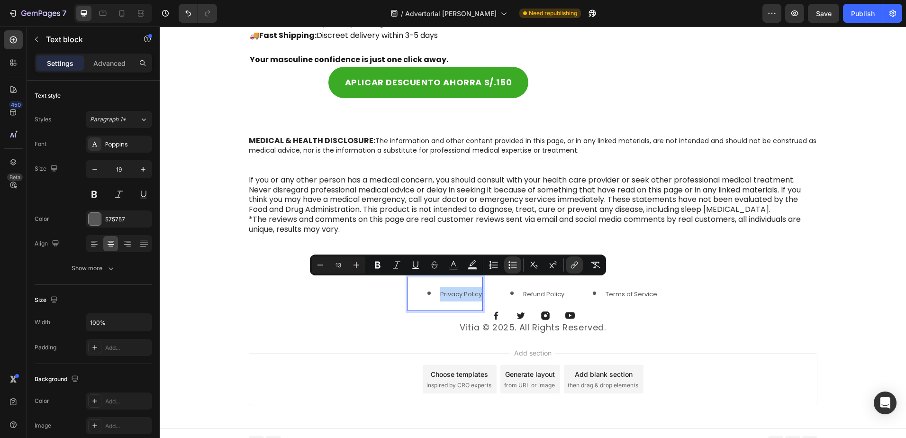
click at [454, 289] on span "Privacy Policy" at bounding box center [461, 293] width 42 height 9
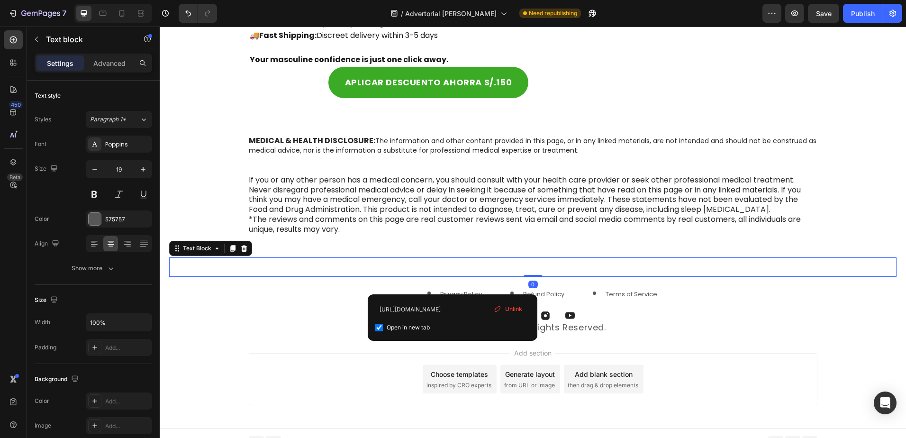
click at [420, 257] on div "Copyright © 2024 GemCommerce. All Rights Reserved." at bounding box center [533, 266] width 568 height 19
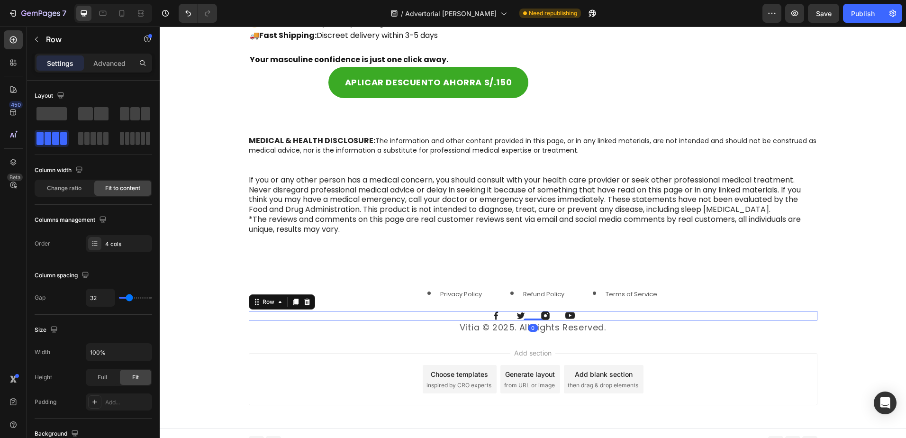
click at [426, 311] on div "Image Image Image Image Row 0" at bounding box center [533, 315] width 568 height 9
click at [374, 340] on div "Add section Choose templates inspired by CRO experts Generate layout from URL o…" at bounding box center [533, 381] width 746 height 94
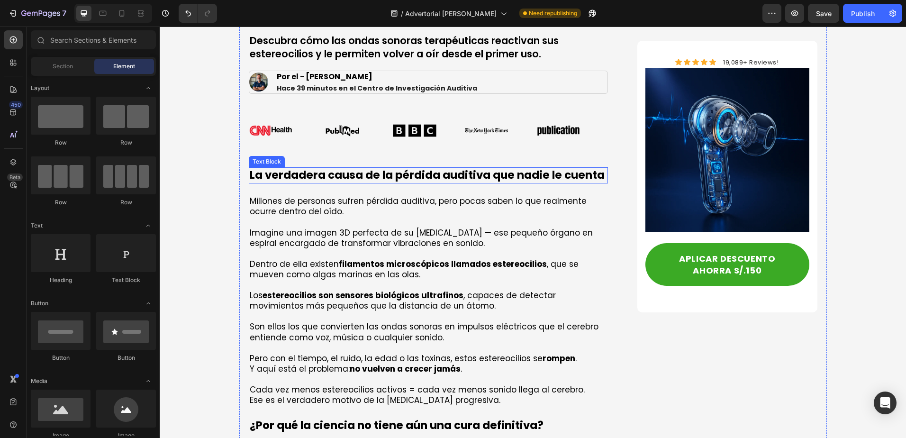
scroll to position [324, 0]
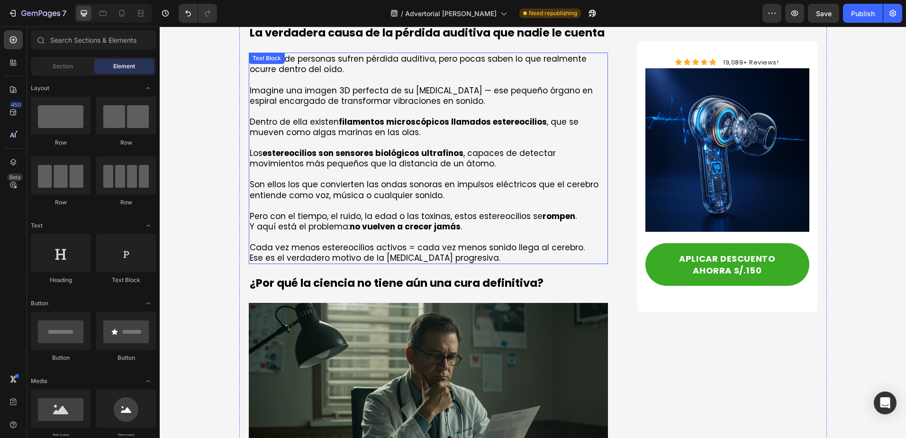
click at [419, 98] on p "Imagine una imagen 3D perfecta de su cóclea — ese pequeño órgano en espiral enc…" at bounding box center [429, 95] width 358 height 21
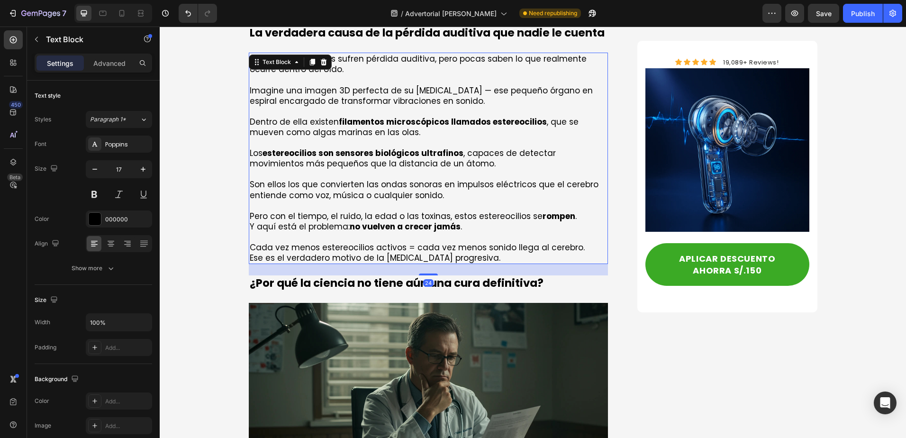
click at [413, 117] on strong "filamentos microscópicos llamados estereocilios" at bounding box center [443, 121] width 208 height 11
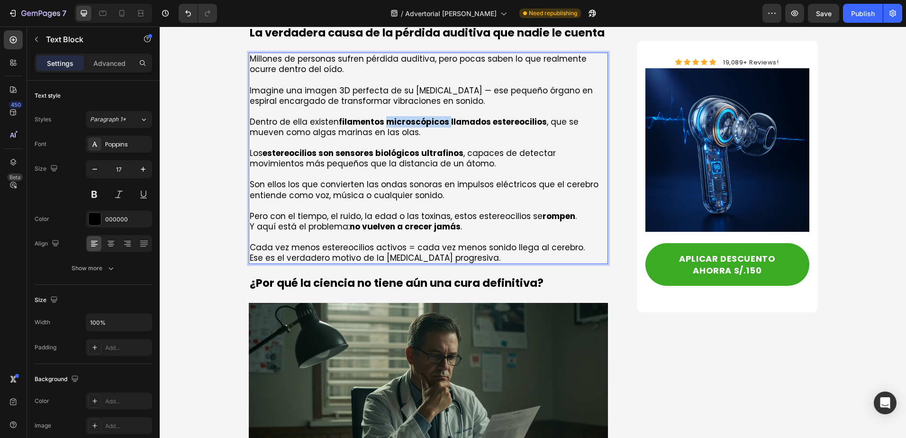
click at [413, 117] on strong "filamentos microscópicos llamados estereocilios" at bounding box center [443, 121] width 208 height 11
copy div "Millones de personas sufren pérdida auditiva, pero pocas saben lo que realmente…"
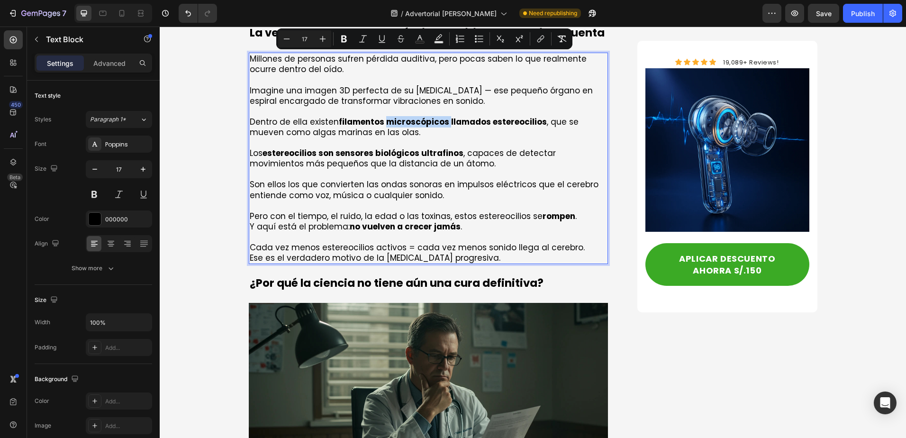
copy div "Millones de personas sufren pérdida auditiva, pero pocas saben lo que realmente…"
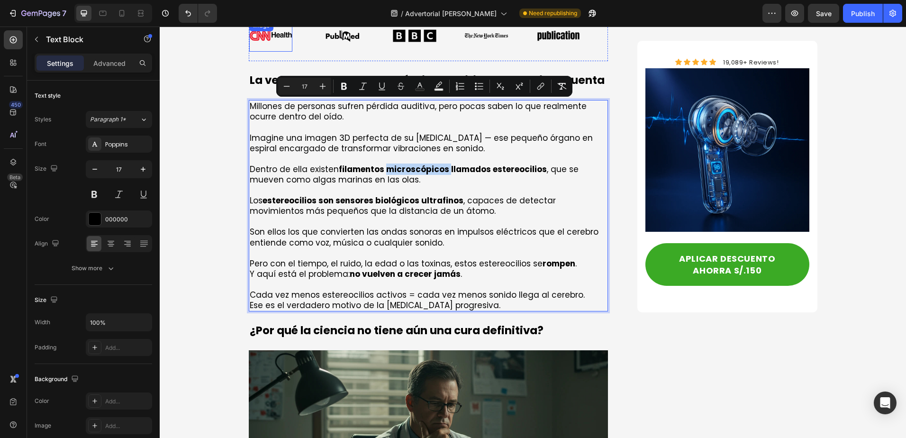
copy div "Millones de personas sufren pérdida auditiva, pero pocas saben lo que realmente…"
click at [410, 160] on p "Dentro de ella existen filamentos microscópicos llamados estereocilios , que se…" at bounding box center [429, 168] width 358 height 31
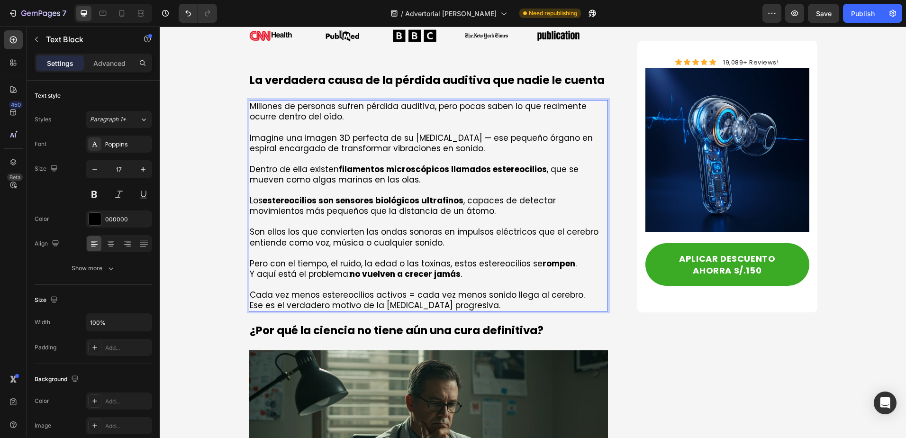
click at [465, 228] on p "Son ellos los que convierten las ondas sonoras en impulsos eléctricos que el ce…" at bounding box center [429, 231] width 358 height 31
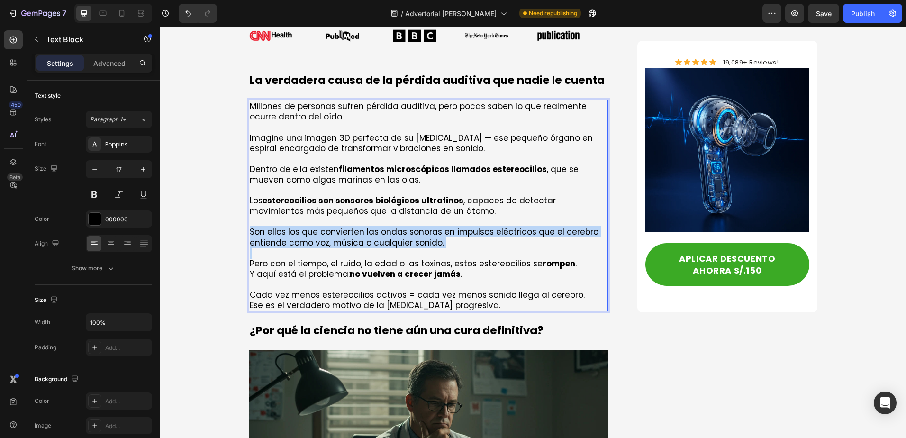
click at [465, 228] on p "Son ellos los que convierten las ondas sonoras en impulsos eléctricos que el ce…" at bounding box center [429, 231] width 358 height 31
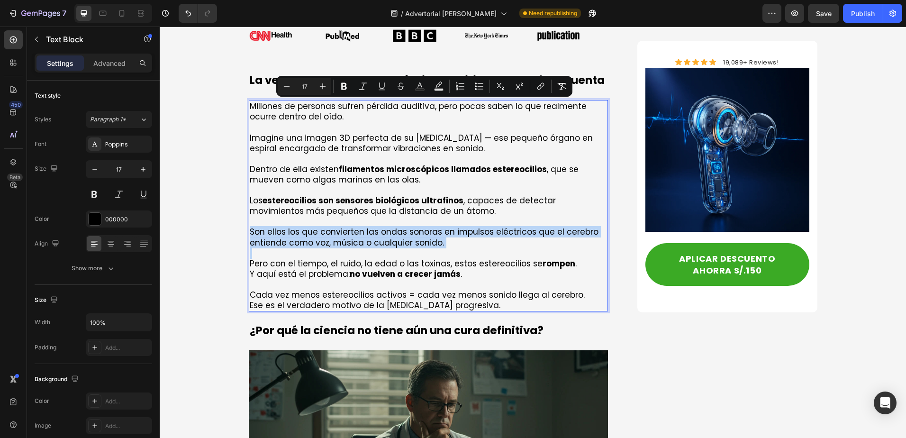
copy div "Millones de personas sufren pérdida auditiva, pero pocas saben lo que realmente…"
click at [430, 147] on p "Imagine una imagen 3D perfecta de su cóclea — ese pequeño órgano en espiral enc…" at bounding box center [429, 143] width 358 height 21
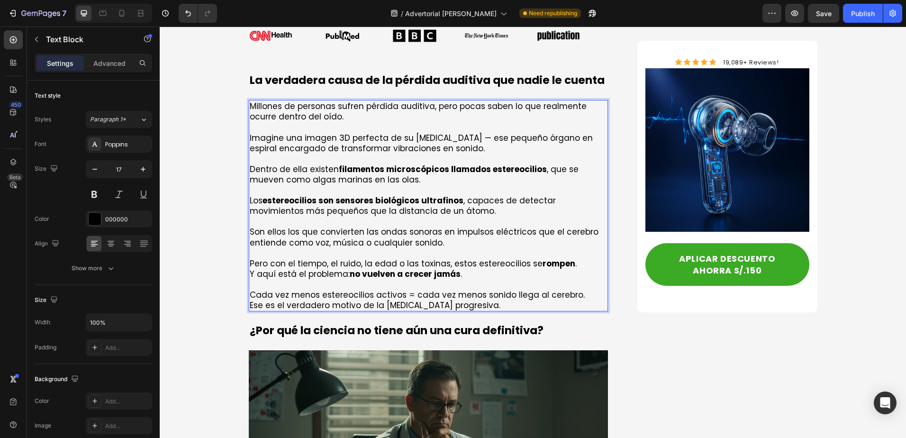
click at [434, 139] on p "Imagine una imagen 3D perfecta de su cóclea — ese pequeño órgano en espiral enc…" at bounding box center [429, 143] width 358 height 21
click at [441, 140] on p "Imagine una imagen 3D perfecta de su cóclea — ese pequeño órgano en espiral enc…" at bounding box center [429, 143] width 358 height 21
click at [453, 139] on p "Imagine una imagen 3D perfecta de su cóclea — ese pequeño órgano en espiral enc…" at bounding box center [429, 143] width 358 height 21
click at [453, 140] on p "Imagine una imagen 3D perfecta de su cóclea — ese pequeño órgano en espiral enc…" at bounding box center [429, 143] width 358 height 21
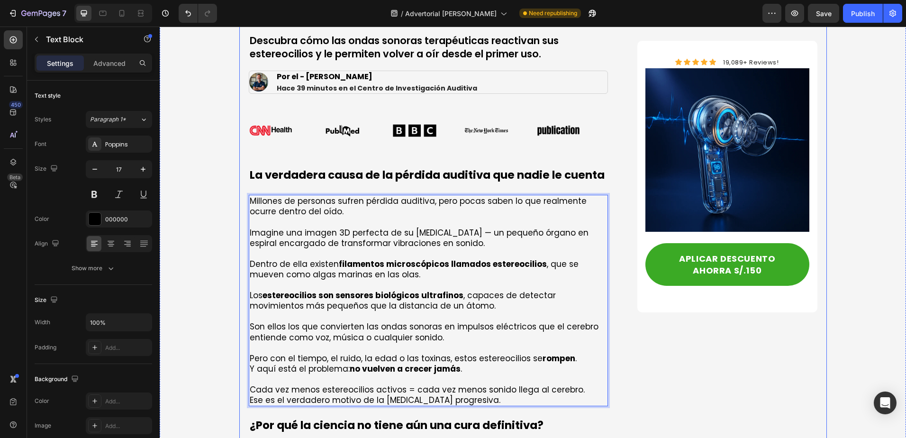
scroll to position [324, 0]
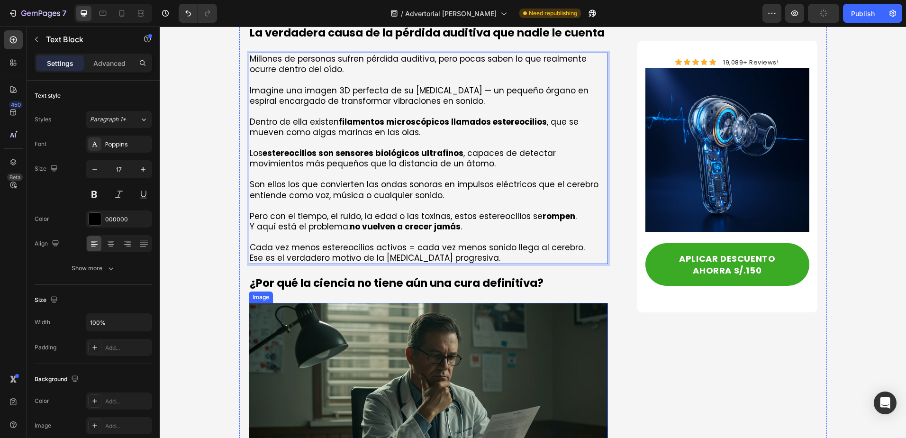
click at [428, 316] on img at bounding box center [429, 401] width 360 height 196
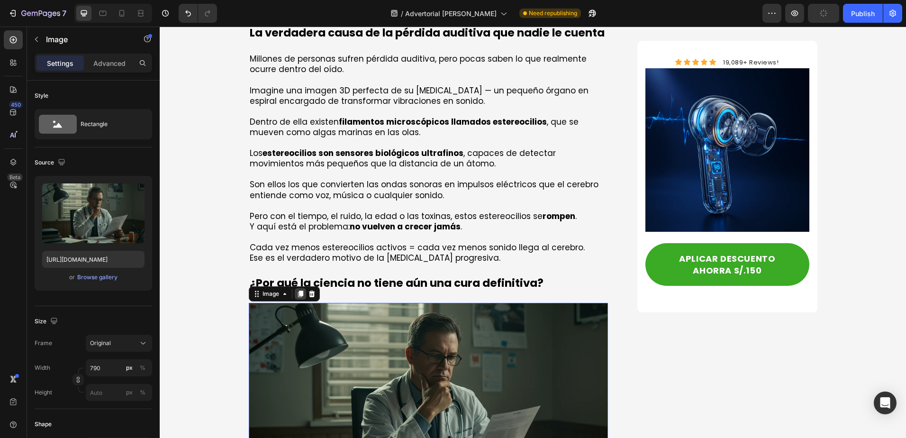
click at [297, 294] on icon at bounding box center [299, 293] width 5 height 7
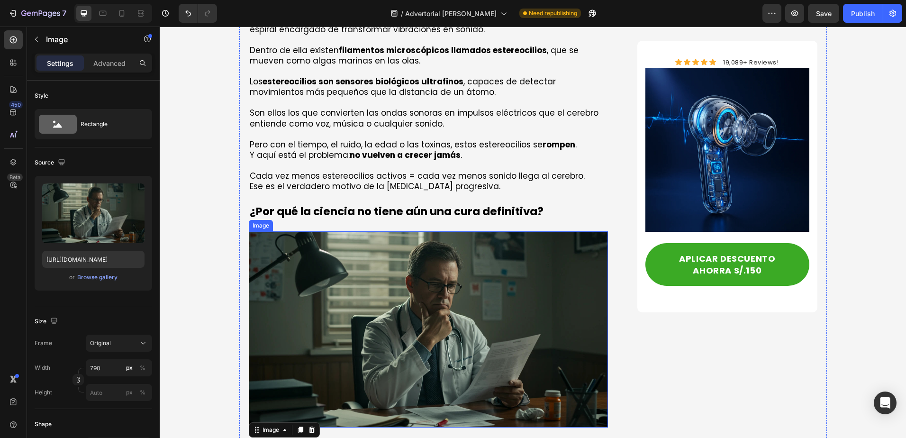
scroll to position [300, 0]
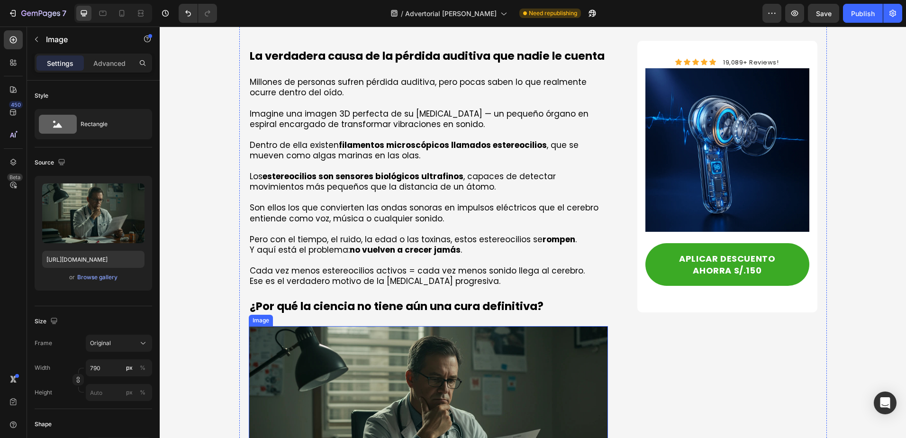
click at [425, 346] on img at bounding box center [429, 424] width 360 height 196
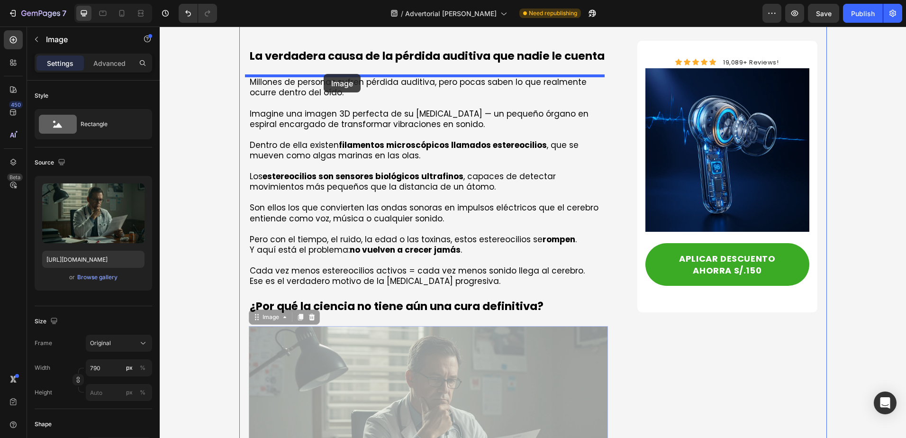
drag, startPoint x: 257, startPoint y: 317, endPoint x: 324, endPoint y: 74, distance: 252.5
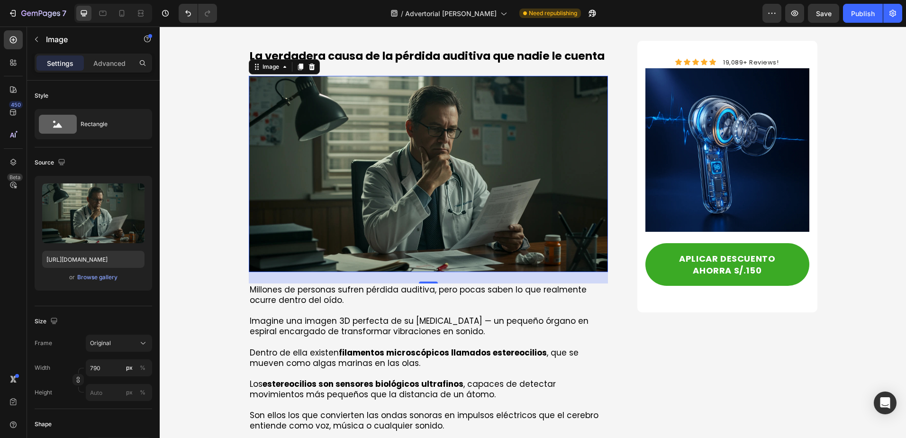
click at [376, 123] on img at bounding box center [429, 174] width 360 height 196
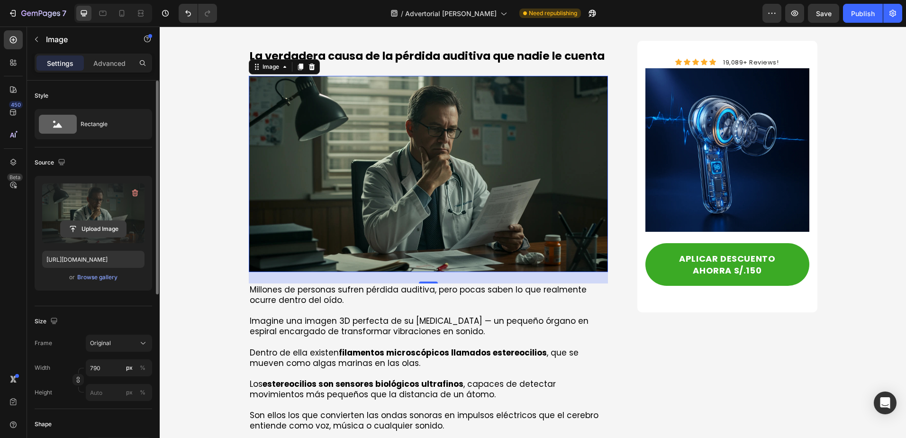
click at [101, 231] on input "file" at bounding box center [93, 229] width 65 height 16
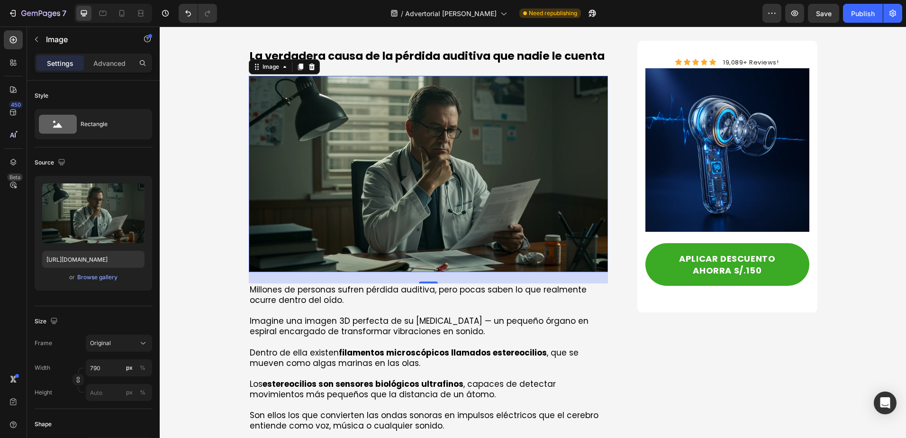
scroll to position [206, 0]
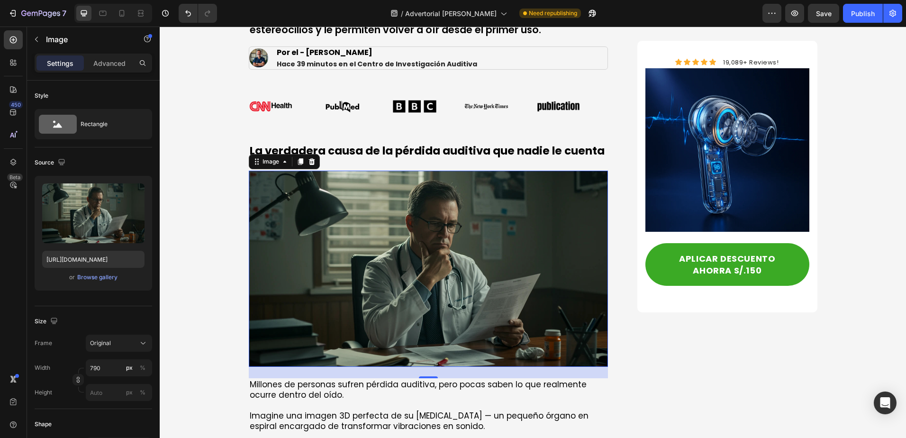
click at [388, 231] on img at bounding box center [429, 269] width 360 height 196
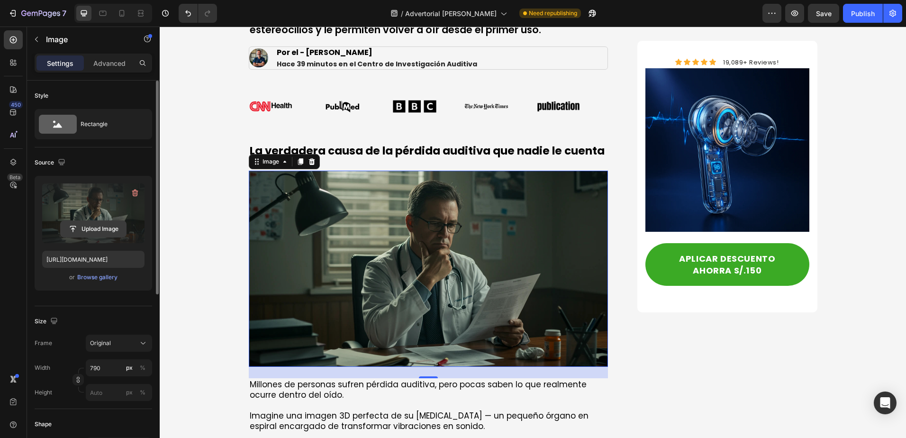
click at [84, 231] on input "file" at bounding box center [93, 229] width 65 height 16
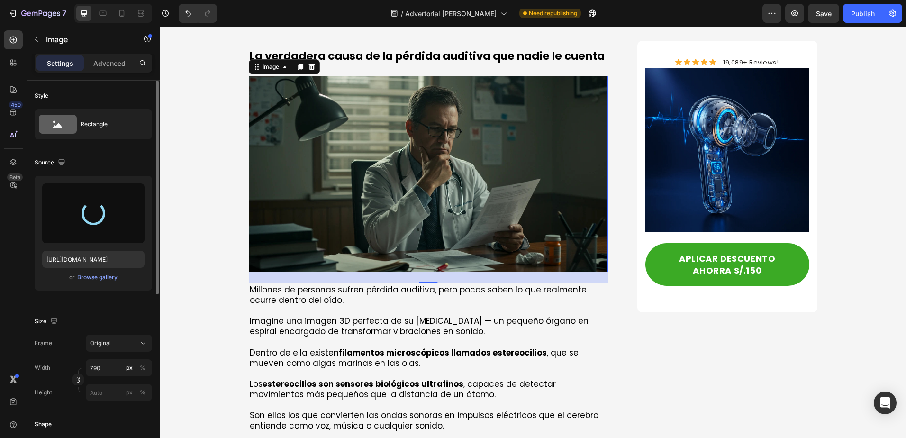
scroll to position [253, 0]
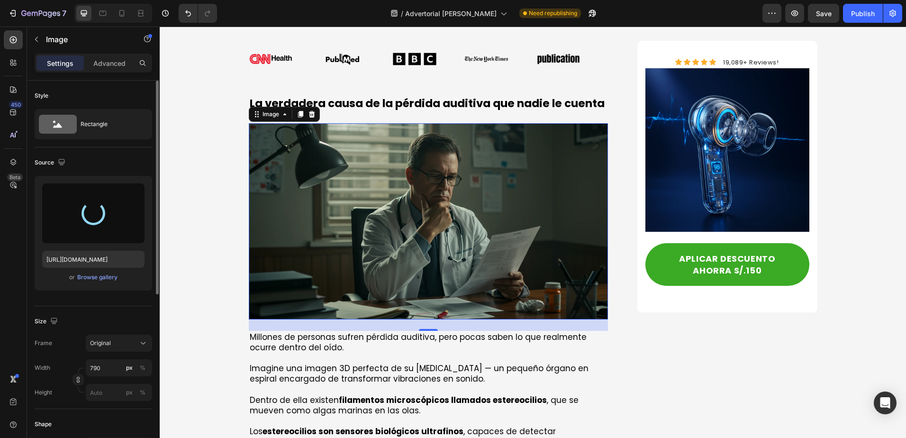
type input "https://cdn.shopify.com/s/files/1/0933/7061/4123/files/gempages_581416099543778…"
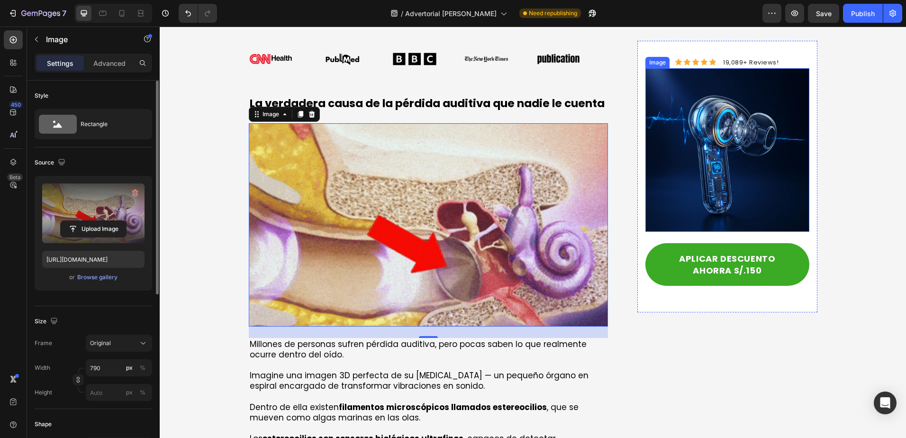
click at [780, 134] on img at bounding box center [726, 149] width 163 height 163
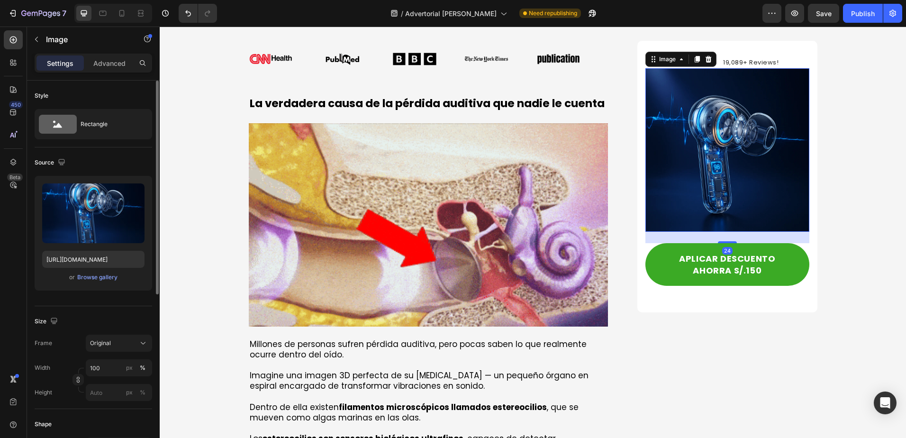
click at [731, 154] on img at bounding box center [726, 149] width 163 height 163
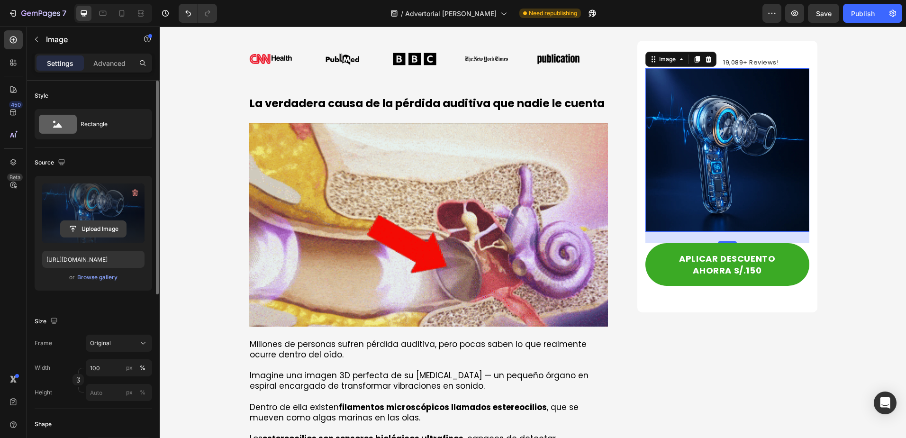
click at [87, 226] on input "file" at bounding box center [93, 229] width 65 height 16
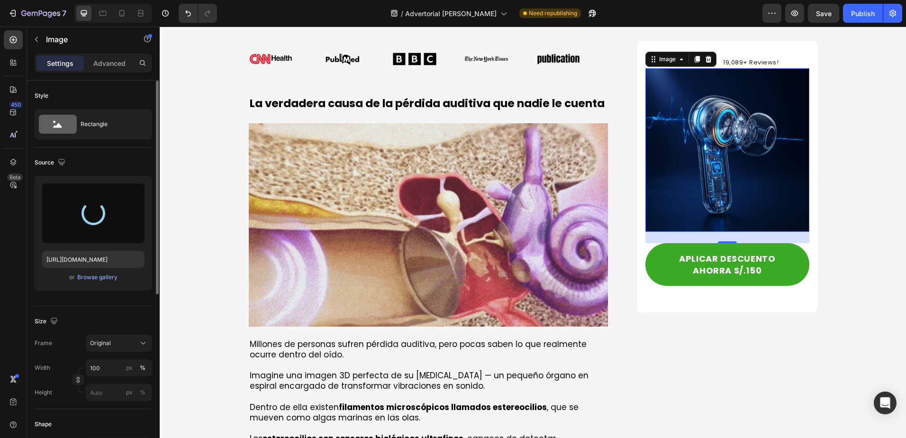
type input "https://cdn.shopify.com/s/files/1/0933/7061/4123/files/gempages_581416099543778…"
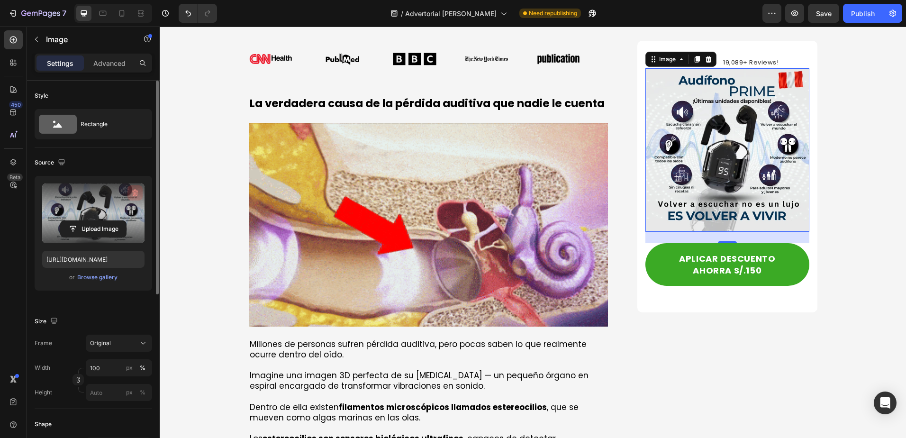
click at [136, 190] on icon "button" at bounding box center [135, 192] width 6 height 7
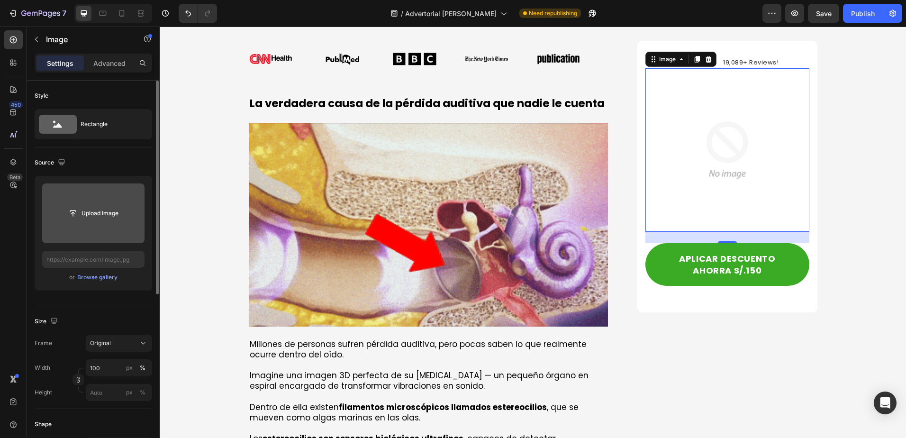
click at [750, 113] on img at bounding box center [726, 149] width 163 height 163
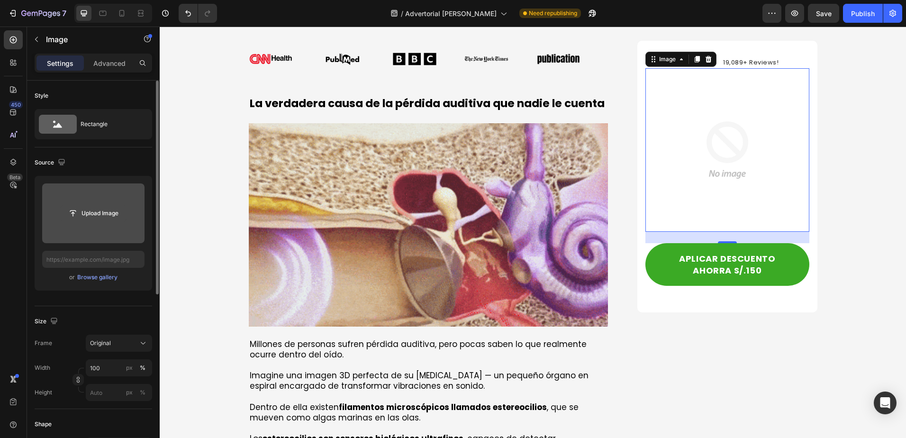
click at [111, 210] on input "file" at bounding box center [93, 213] width 65 height 16
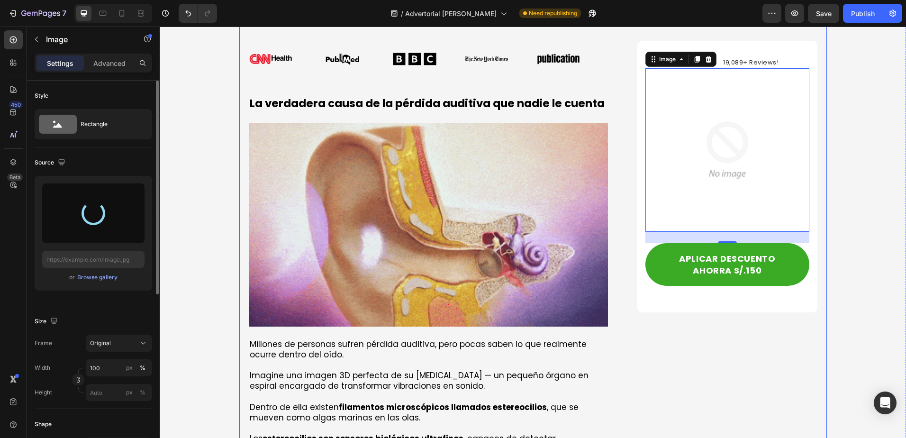
type input "https://cdn.shopify.com/s/files/1/0933/7061/4123/files/gempages_581416099543778…"
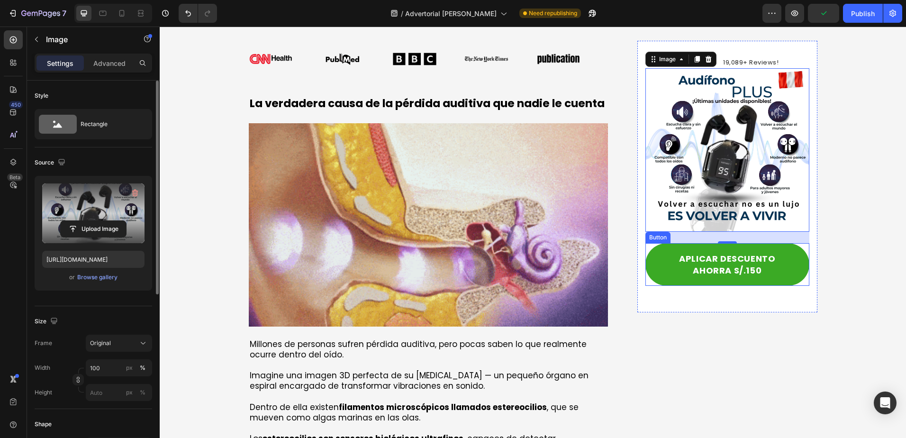
click at [801, 278] on div "APLICAR DESCUENTO AHORRA S/.150 Button" at bounding box center [726, 264] width 163 height 43
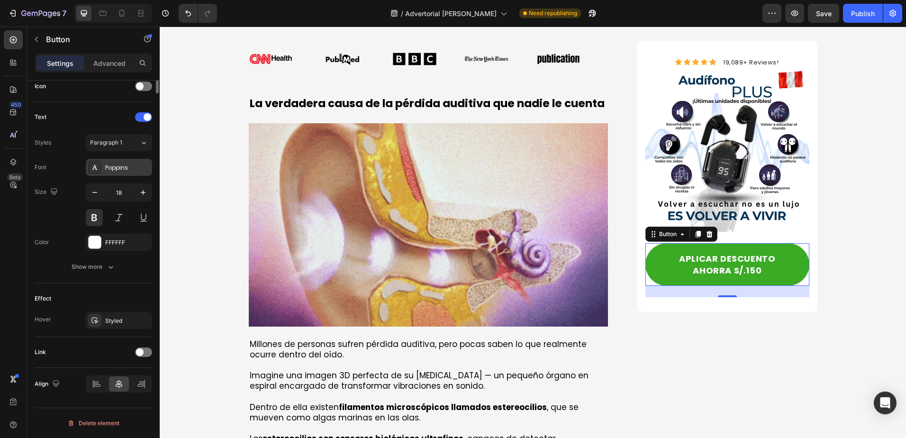
scroll to position [0, 0]
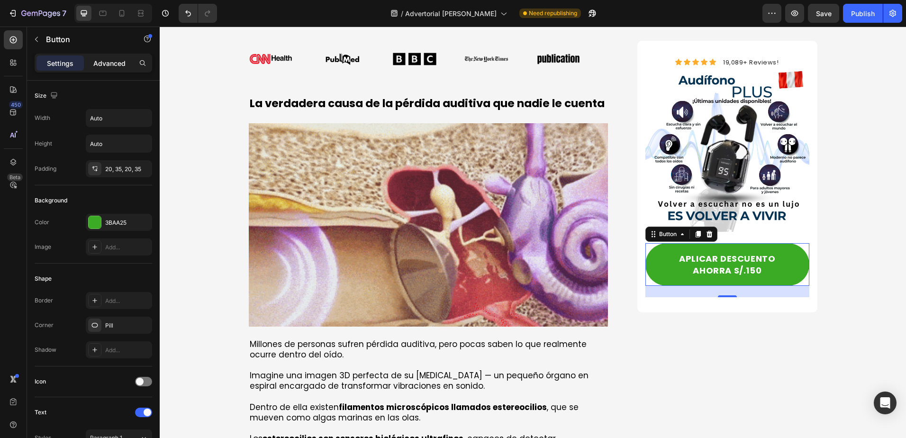
click at [113, 62] on p "Advanced" at bounding box center [109, 63] width 32 height 10
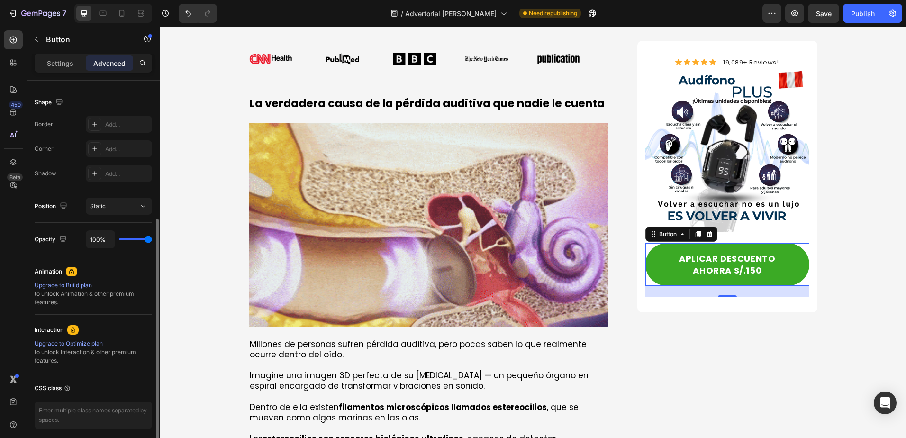
scroll to position [273, 0]
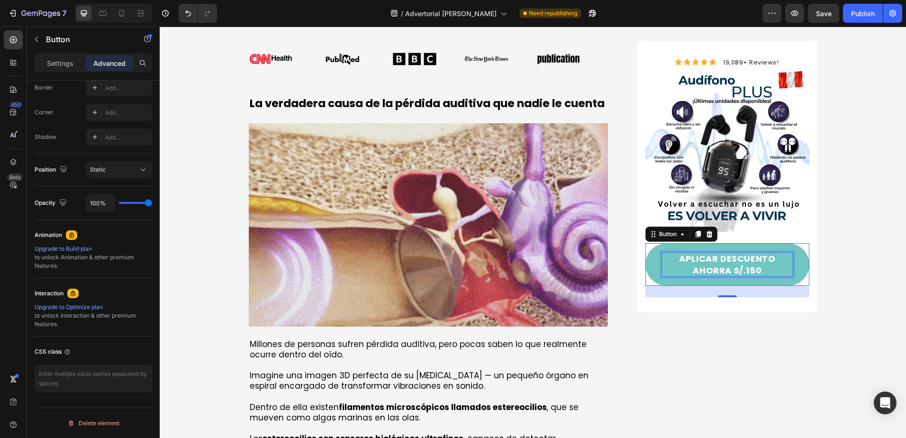
click at [662, 253] on p "APLICAR DESCUENTO AHORRA S/.150" at bounding box center [727, 264] width 130 height 24
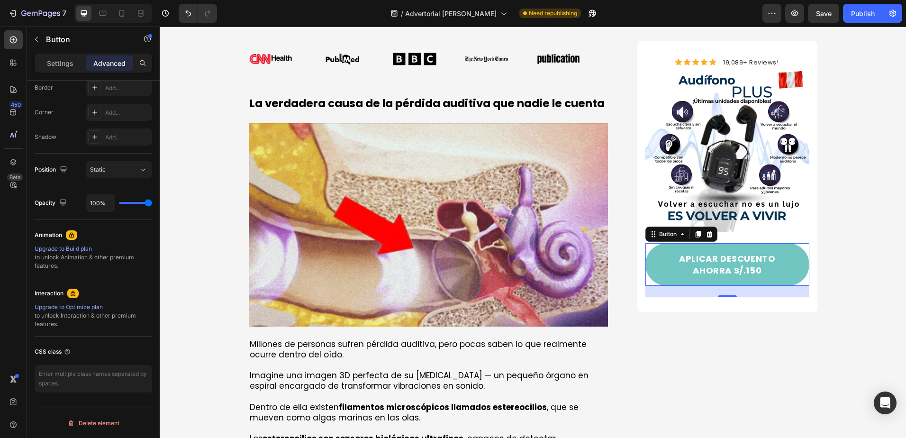
click at [649, 253] on button "APLICAR DESCUENTO AHORRA S/.150" at bounding box center [726, 264] width 163 height 43
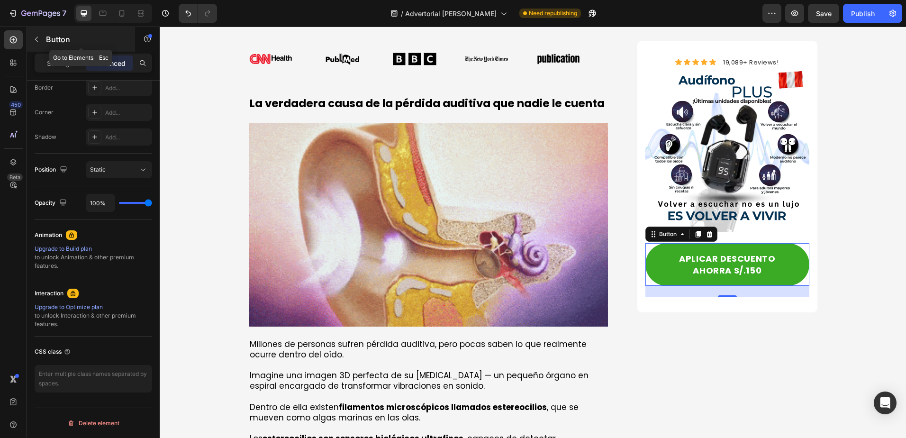
click at [34, 39] on icon "button" at bounding box center [37, 40] width 8 height 8
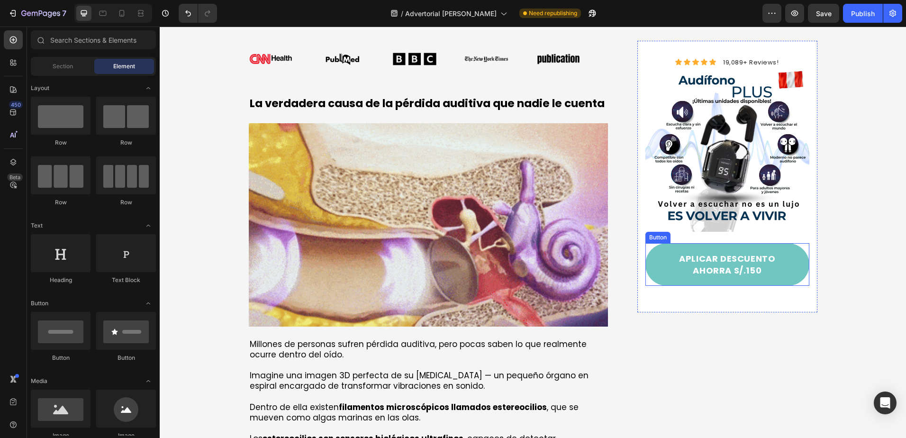
click at [665, 249] on button "APLICAR DESCUENTO AHORRA S/.150" at bounding box center [726, 264] width 163 height 43
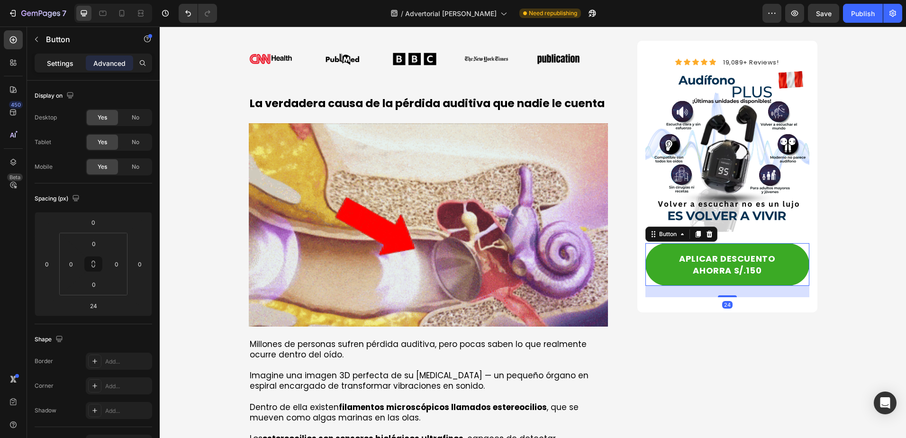
click at [72, 65] on p "Settings" at bounding box center [60, 63] width 27 height 10
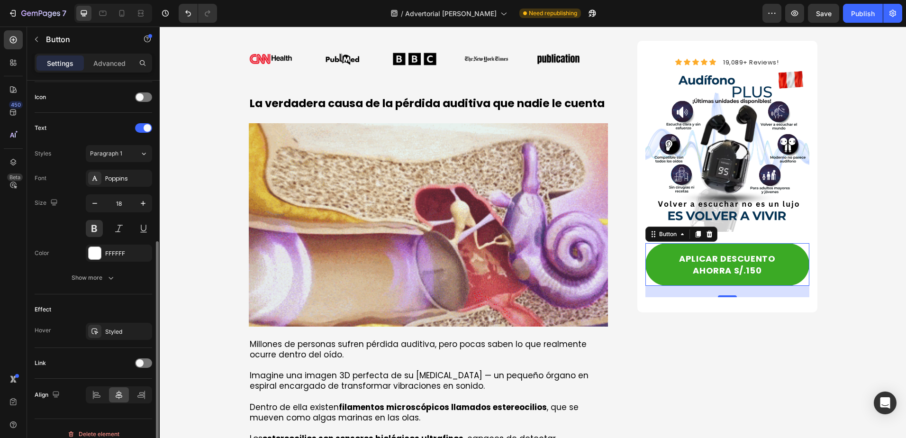
scroll to position [295, 0]
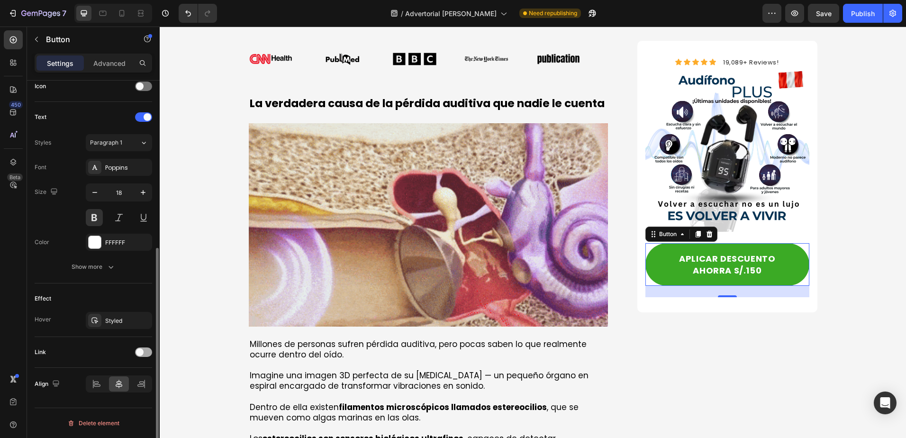
click at [142, 351] on span at bounding box center [140, 352] width 8 height 8
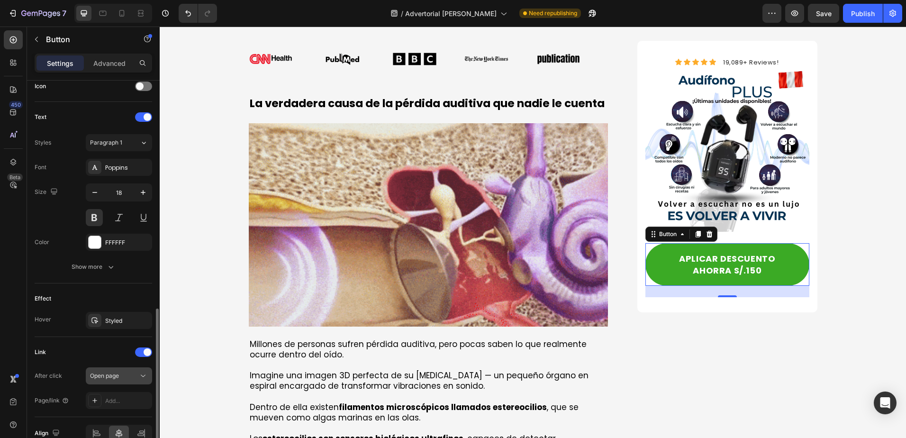
scroll to position [344, 0]
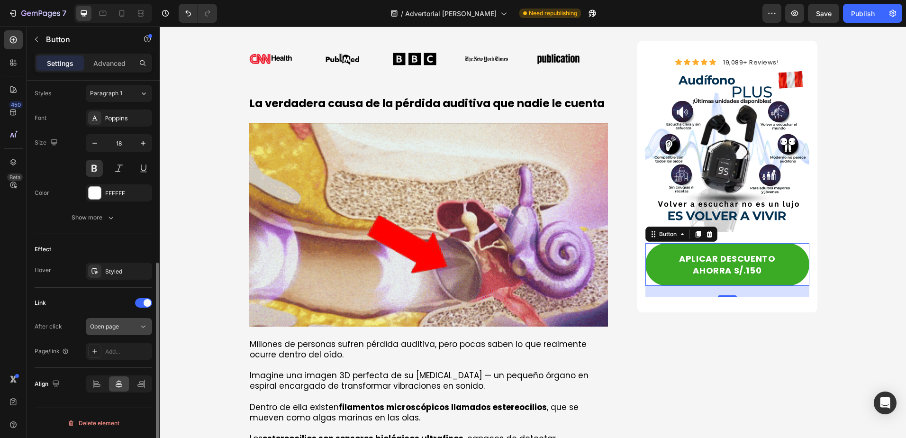
click at [123, 327] on div "Open page" at bounding box center [114, 326] width 48 height 9
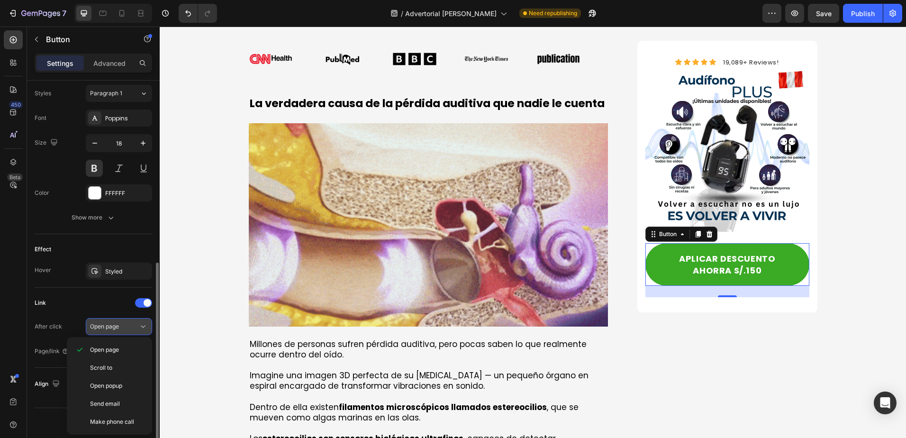
click at [123, 327] on div "Open page" at bounding box center [114, 326] width 48 height 9
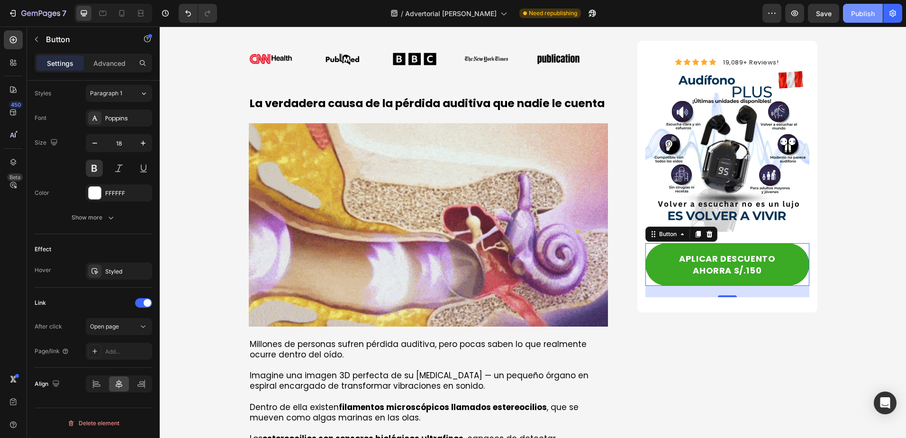
click at [868, 12] on div "Publish" at bounding box center [863, 14] width 24 height 10
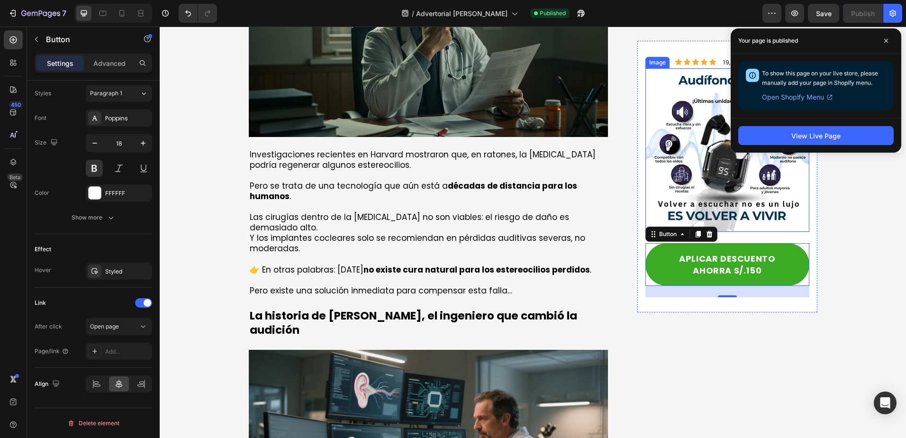
scroll to position [947, 0]
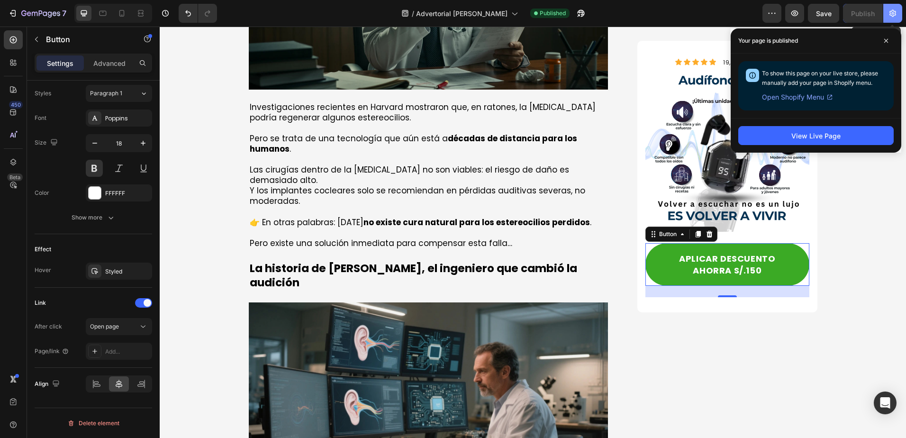
click at [891, 6] on button "button" at bounding box center [892, 13] width 19 height 19
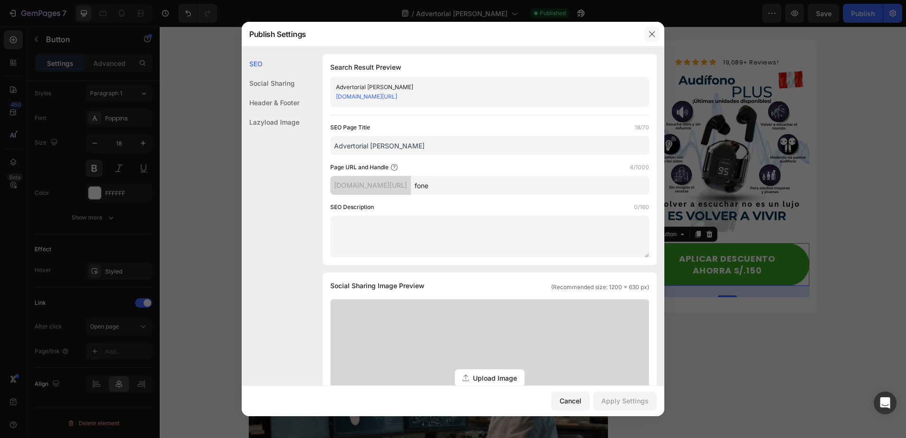
click at [648, 36] on icon "button" at bounding box center [652, 34] width 8 height 8
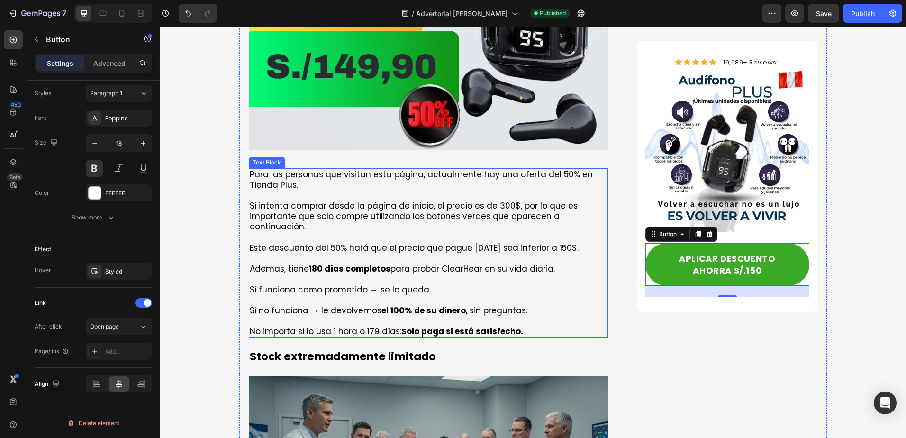
scroll to position [3600, 0]
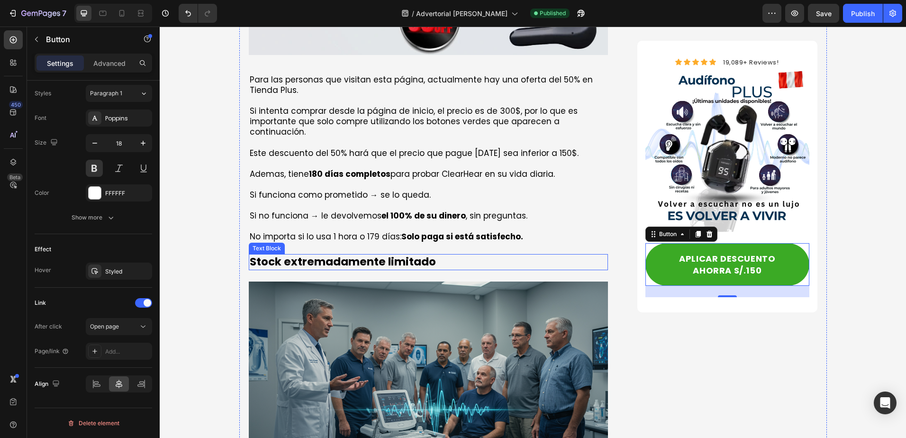
click at [351, 255] on p "Stock extremadamente limitado" at bounding box center [429, 262] width 358 height 14
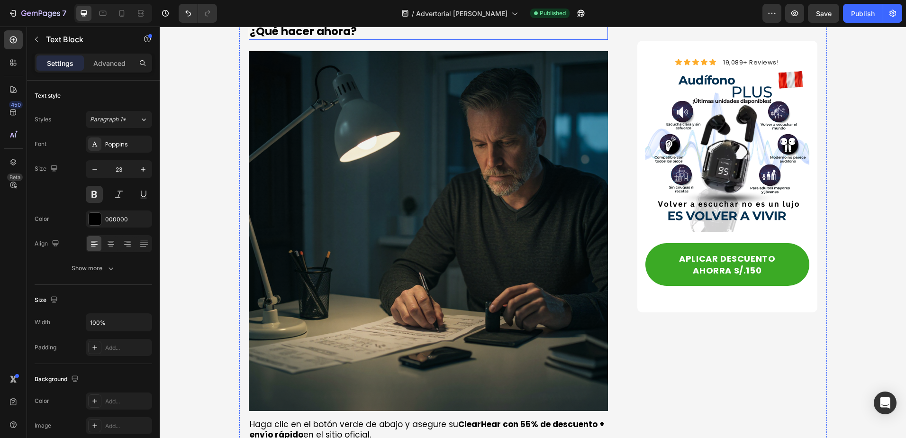
scroll to position [3931, 0]
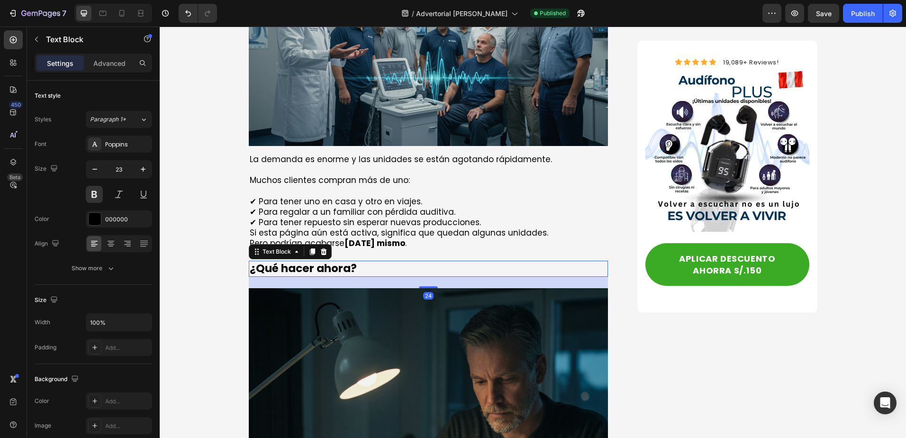
click at [373, 261] on p "¿Qué hacer ahora?" at bounding box center [429, 268] width 358 height 14
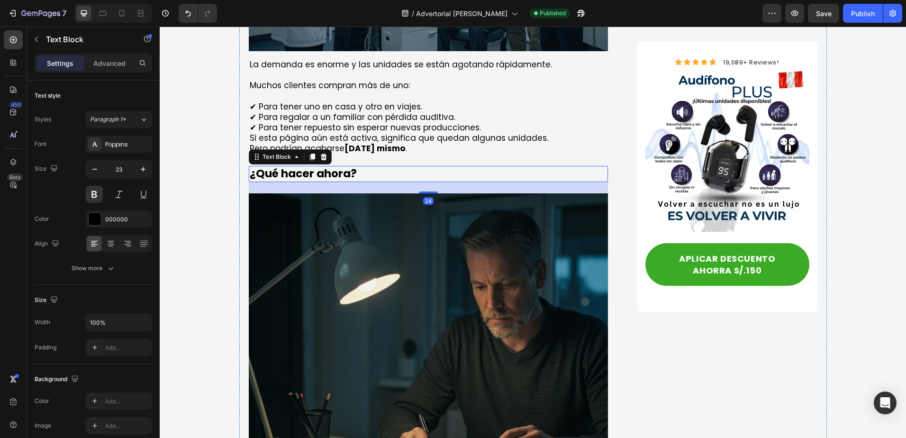
scroll to position [3695, 0]
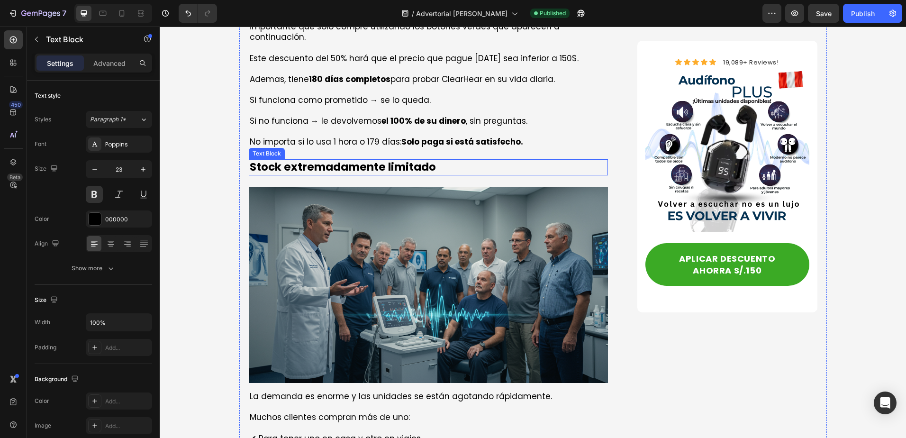
click at [359, 160] on p "Stock extremadamente limitado" at bounding box center [429, 167] width 358 height 14
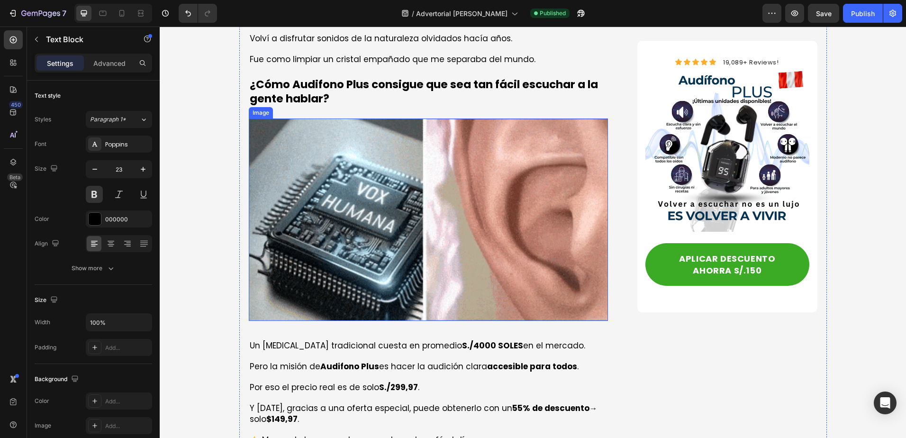
scroll to position [2700, 0]
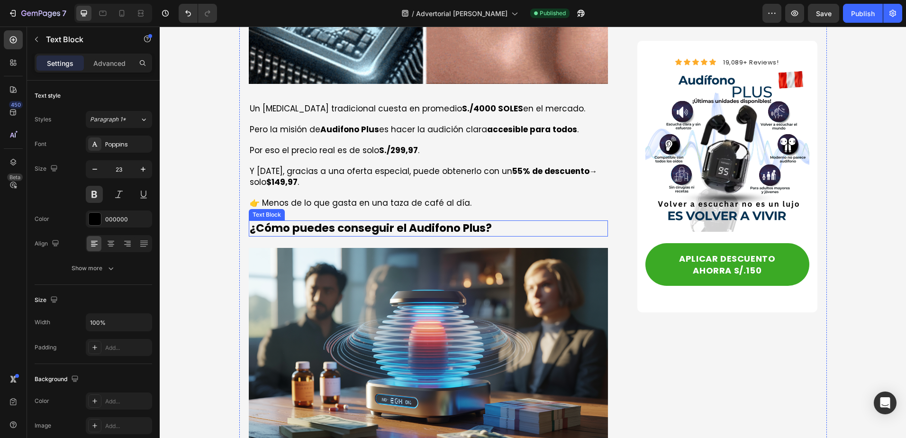
click at [378, 220] on strong "¿Cómo puedes conseguir el Audifono Plus?" at bounding box center [371, 227] width 242 height 15
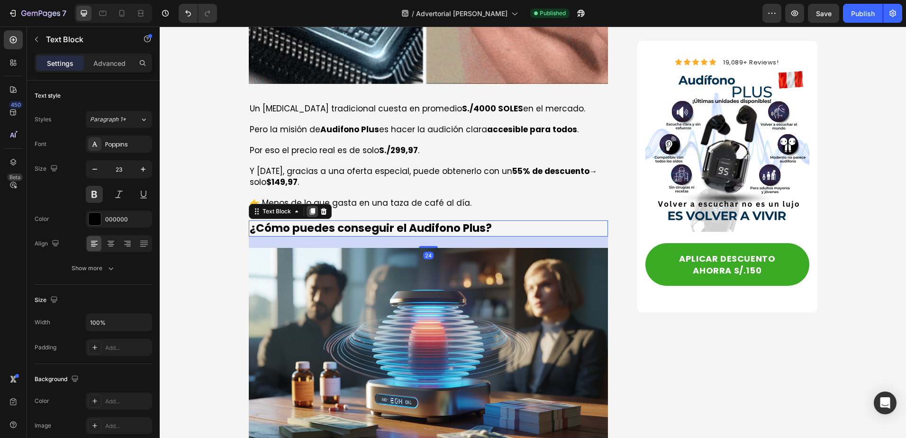
click at [308, 207] on icon at bounding box center [312, 211] width 8 height 8
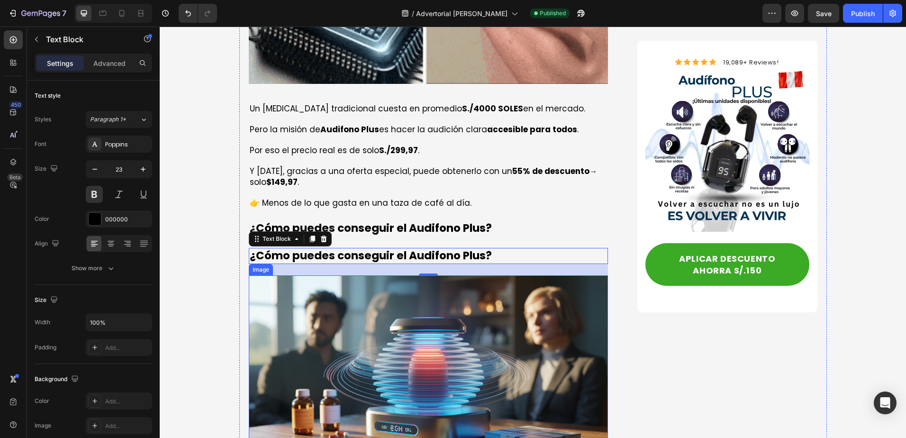
click at [379, 275] on img at bounding box center [429, 376] width 360 height 202
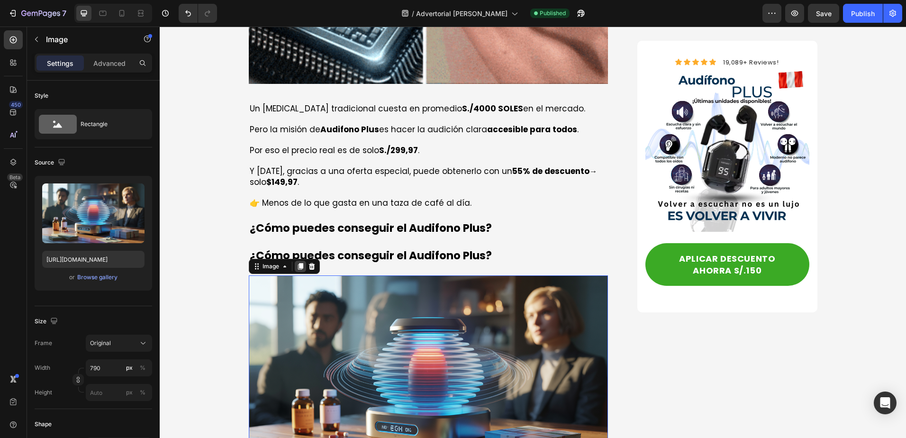
click at [297, 262] on icon at bounding box center [301, 266] width 8 height 8
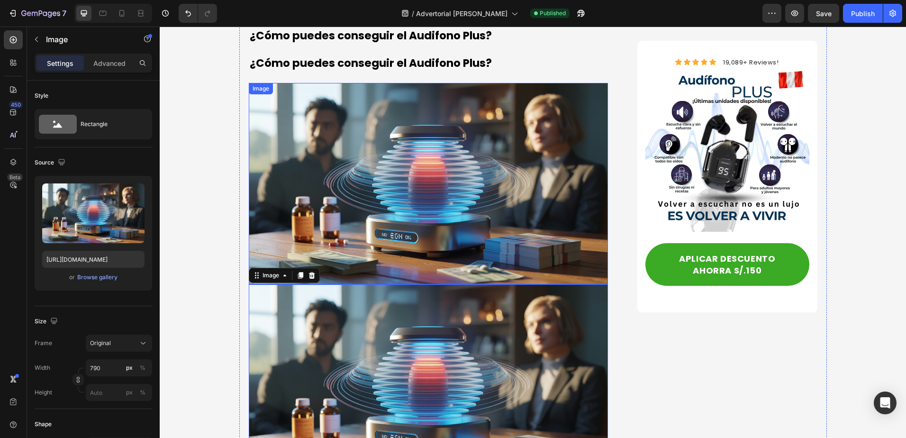
scroll to position [2750, 0]
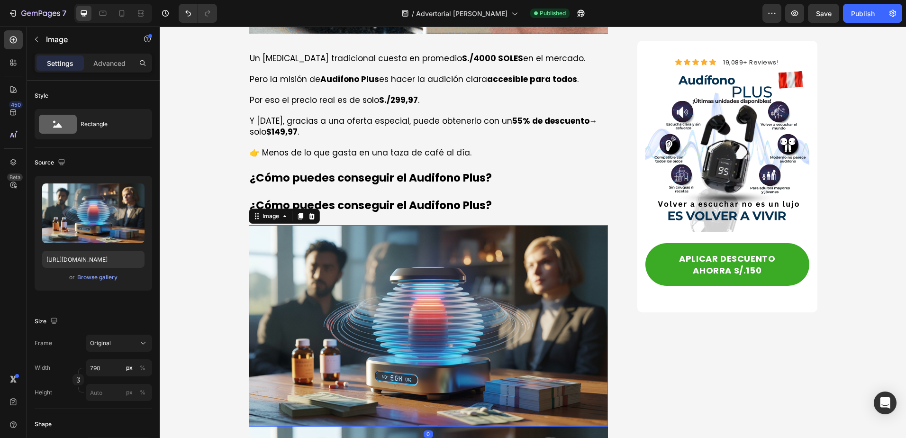
click at [320, 225] on img at bounding box center [429, 326] width 360 height 202
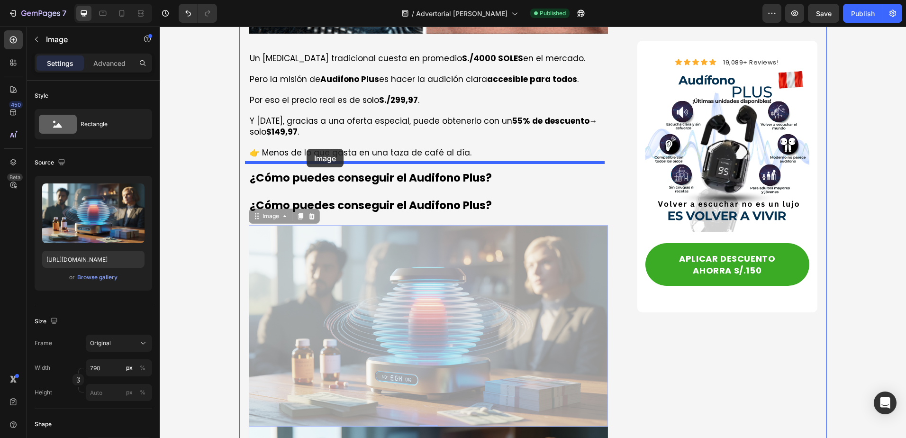
drag, startPoint x: 253, startPoint y: 184, endPoint x: 306, endPoint y: 149, distance: 64.2
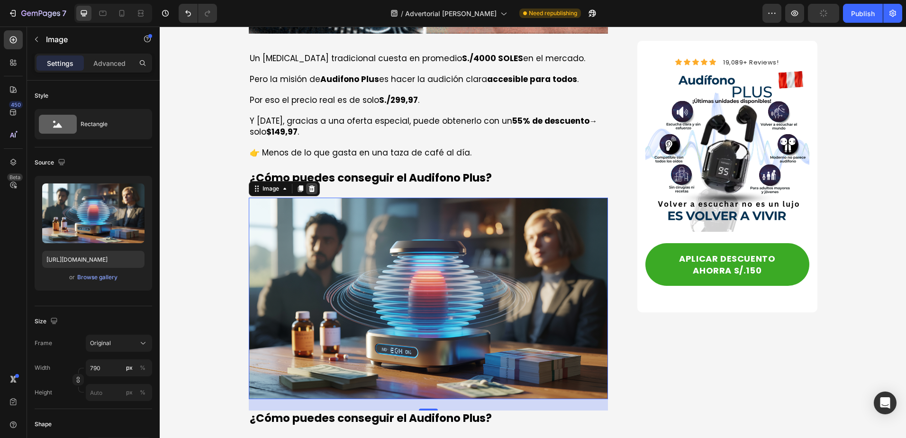
click at [312, 183] on div at bounding box center [311, 188] width 11 height 11
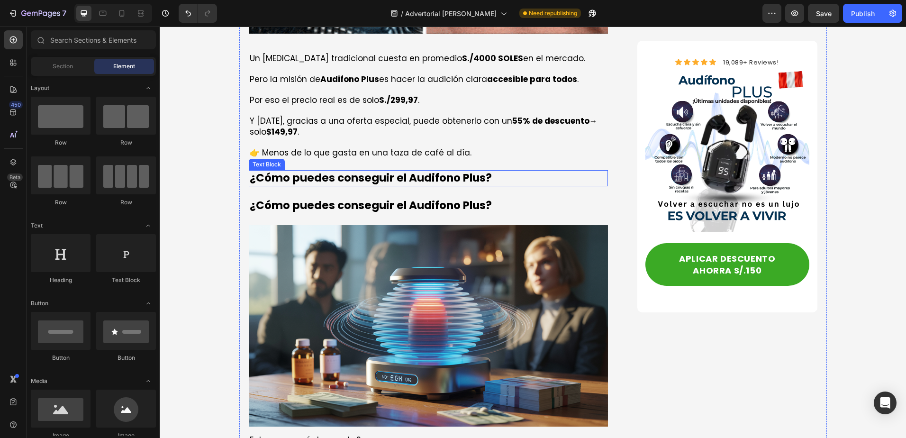
click at [332, 170] on strong "¿Cómo puedes conseguir el Audifono Plus?" at bounding box center [371, 177] width 242 height 15
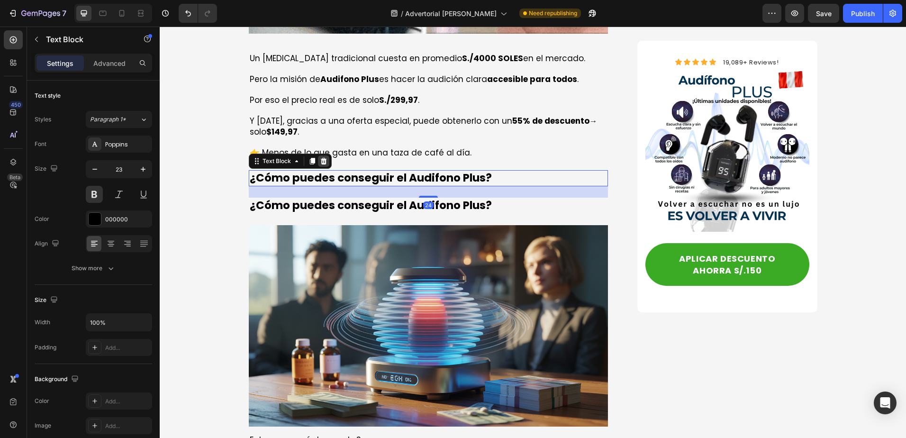
click at [320, 158] on icon at bounding box center [323, 161] width 6 height 7
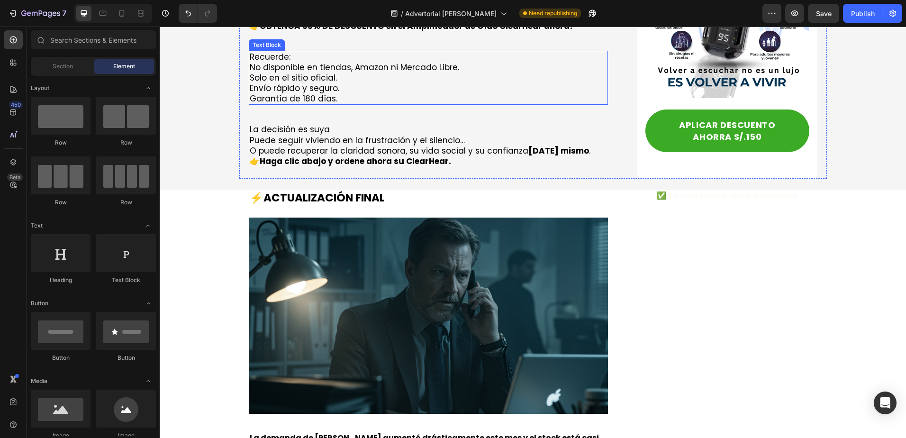
scroll to position [4408, 0]
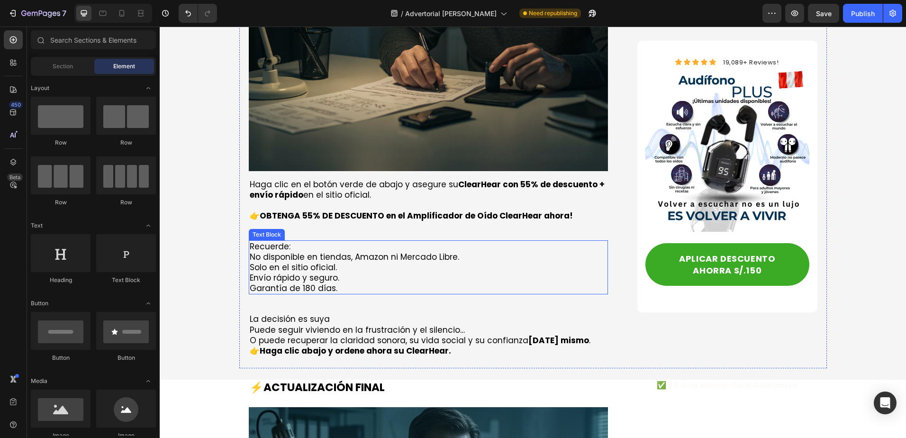
click at [320, 272] on p "Envío rápido y seguro." at bounding box center [429, 277] width 358 height 10
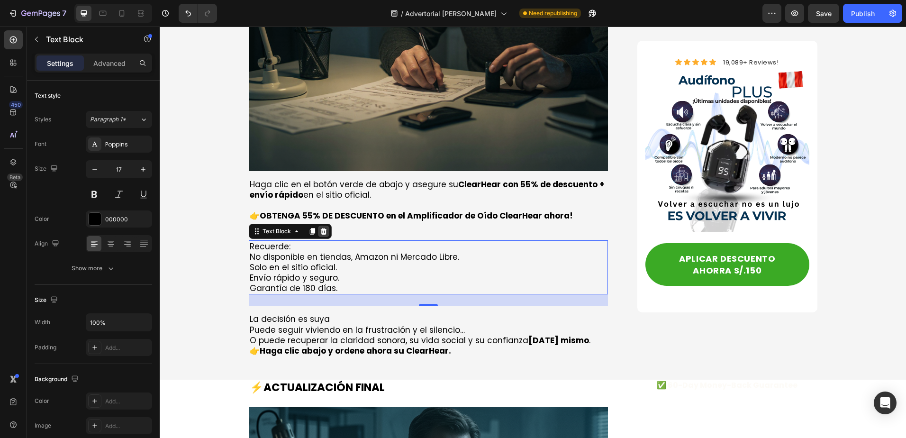
click at [320, 228] on icon at bounding box center [323, 231] width 6 height 7
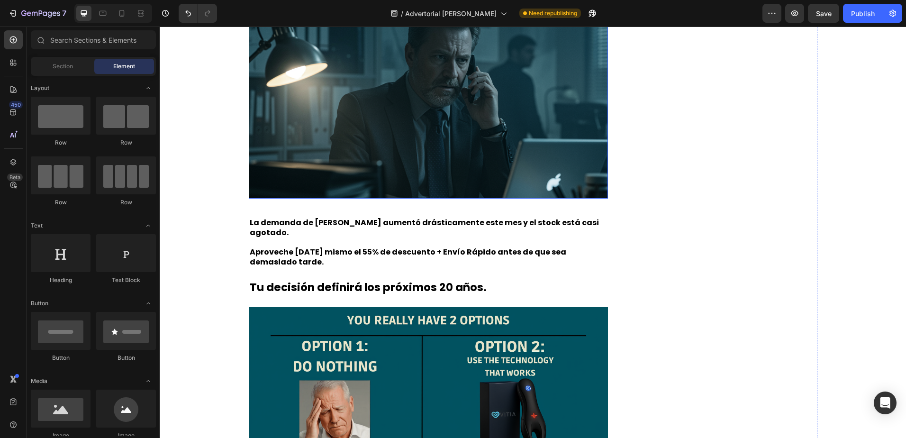
scroll to position [4550, 0]
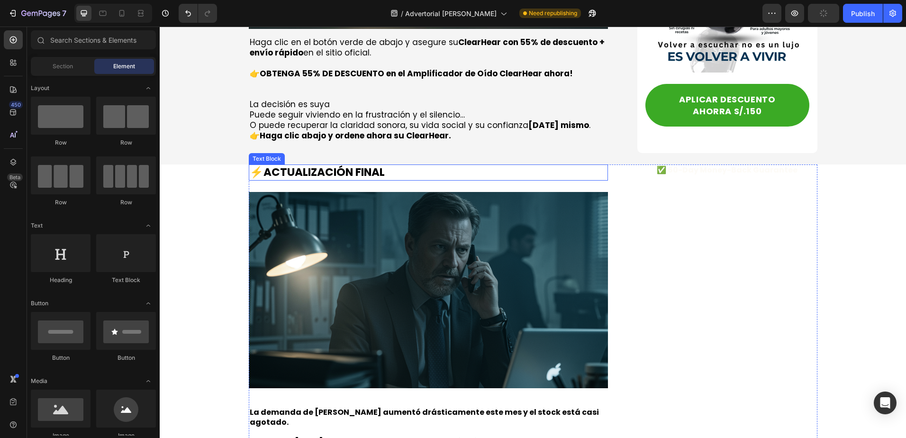
click at [370, 164] on strong "ACTUALIZACIÓN FINAL" at bounding box center [323, 171] width 121 height 15
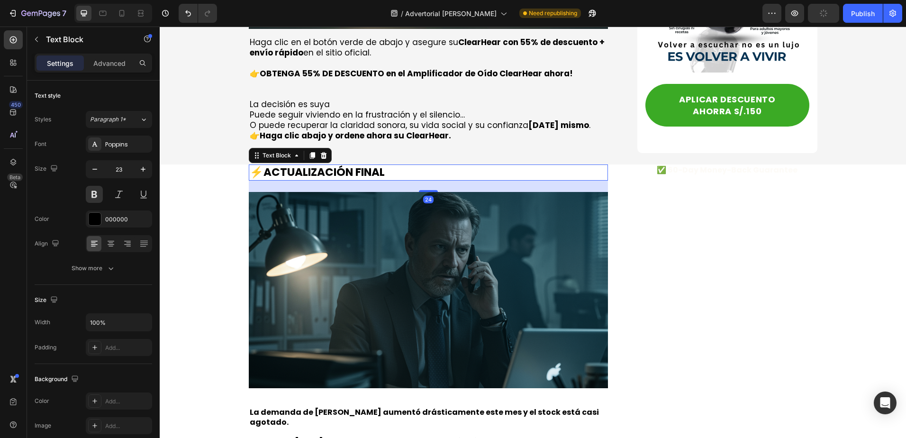
click at [370, 164] on strong "ACTUALIZACIÓN FINAL" at bounding box center [323, 171] width 121 height 15
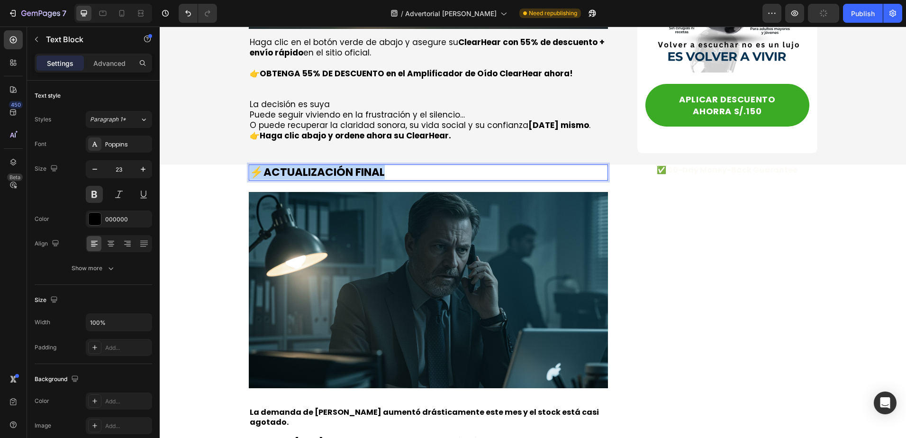
click at [370, 164] on strong "ACTUALIZACIÓN FINAL" at bounding box center [323, 171] width 121 height 15
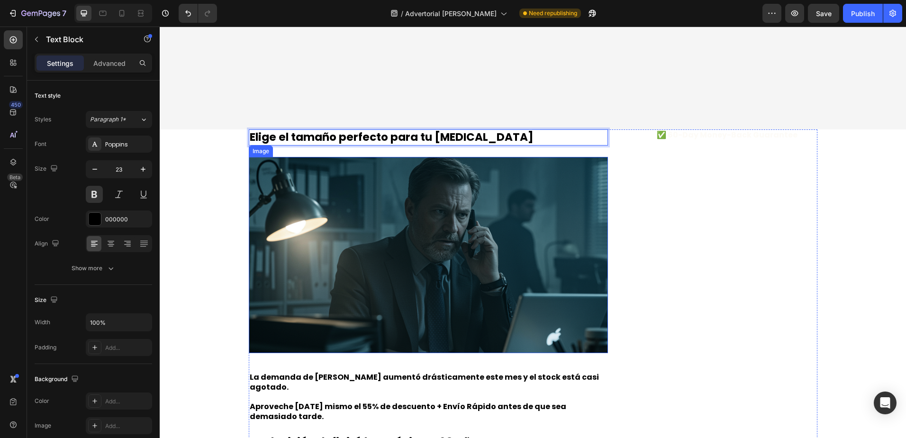
scroll to position [4739, 0]
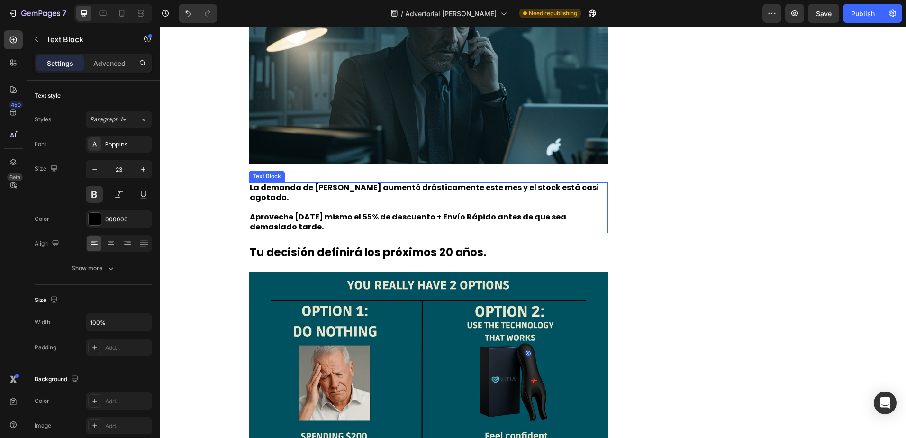
click at [361, 203] on p at bounding box center [429, 208] width 358 height 10
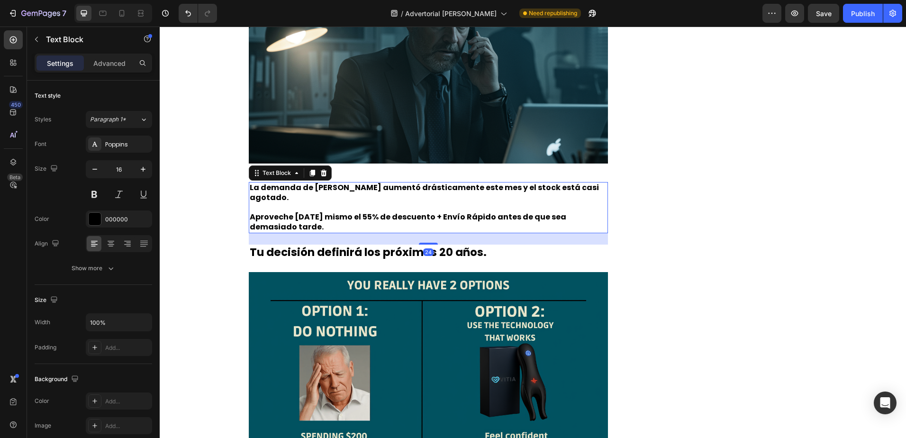
click at [405, 203] on p at bounding box center [429, 208] width 358 height 10
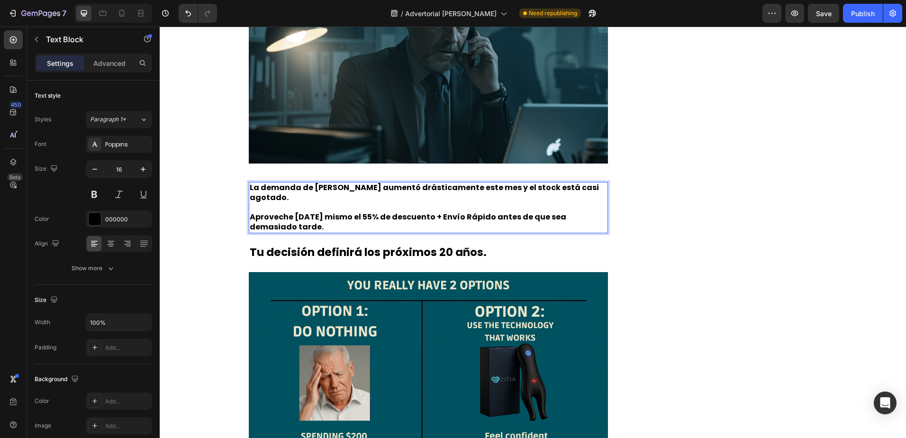
click at [405, 203] on p "Rich Text Editor. Editing area: main" at bounding box center [429, 208] width 358 height 10
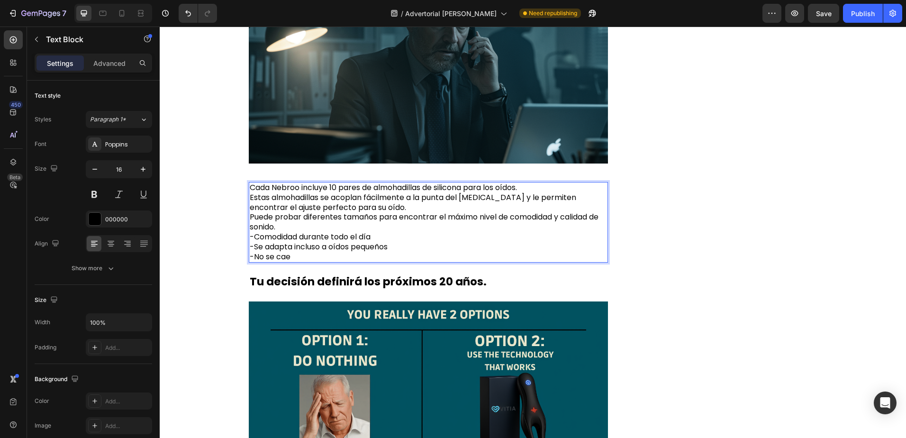
click at [522, 188] on p "Cada Nebroo incluye 10 pares de almohadillas de silicona para los oídos." at bounding box center [429, 188] width 358 height 10
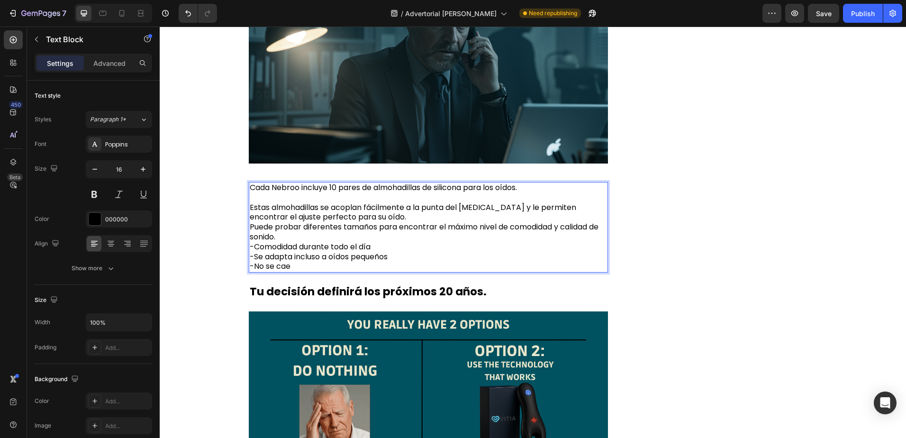
click at [294, 189] on p "Cada Nebroo incluye 10 pares de almohadillas de silicona para los oídos." at bounding box center [429, 188] width 358 height 10
click at [372, 216] on p "Estas almohadillas se acoplan fácilmente a la punta del [MEDICAL_DATA] y le per…" at bounding box center [429, 213] width 358 height 20
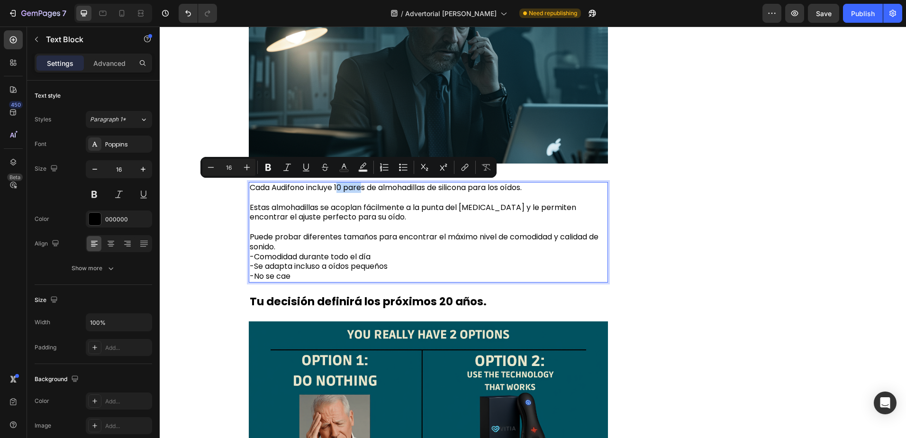
drag, startPoint x: 335, startPoint y: 188, endPoint x: 362, endPoint y: 189, distance: 27.0
click at [362, 189] on p "Cada Audifono incluye 10 pares de almohadillas de silicona para los oídos." at bounding box center [429, 188] width 358 height 10
click at [338, 191] on p "Cada Audifono incluye 10 pares de almohadillas de silicona para los oídos." at bounding box center [429, 188] width 358 height 10
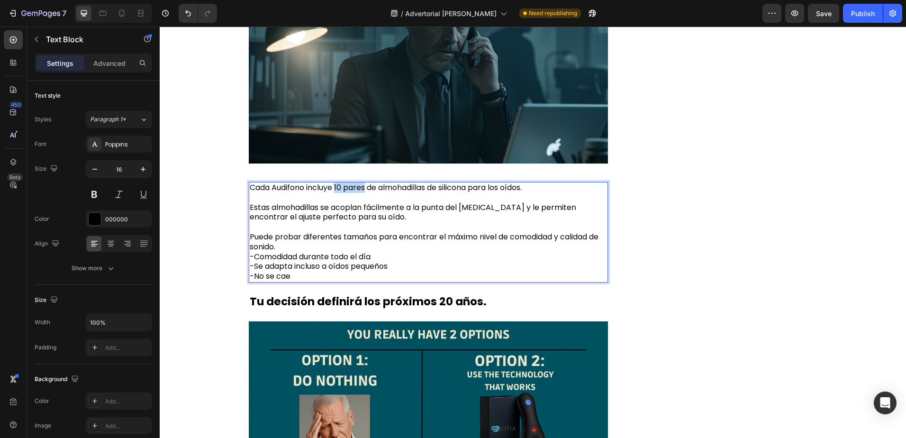
drag, startPoint x: 334, startPoint y: 186, endPoint x: 365, endPoint y: 188, distance: 30.8
click at [365, 188] on p "Cada Audifono incluye 10 pares de almohadillas de silicona para los oídos." at bounding box center [429, 188] width 358 height 10
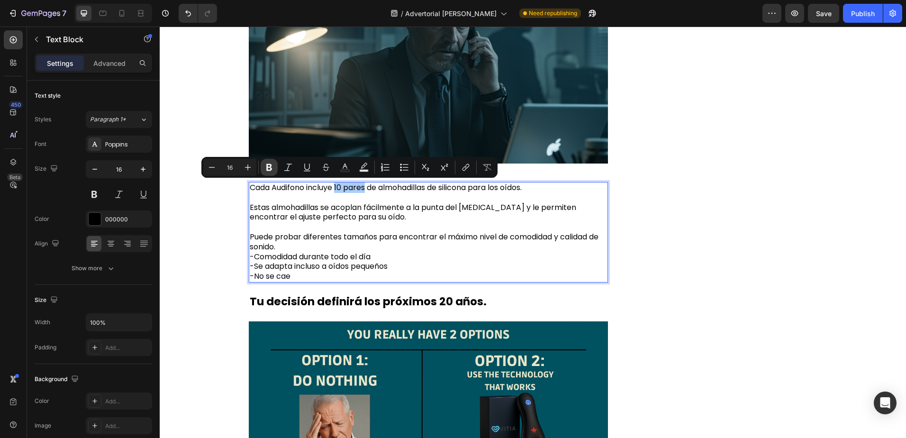
click at [274, 168] on button "Bold" at bounding box center [269, 167] width 17 height 17
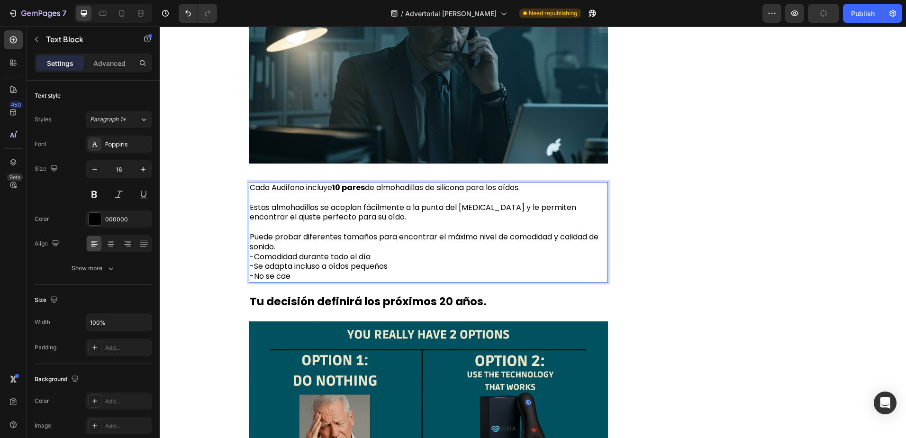
click at [286, 191] on p "Cada Audifono incluye 10 pares de almohadillas de silicona para los oídos." at bounding box center [429, 188] width 358 height 10
click at [286, 189] on p "Cada Audifono incluye 10 pares de almohadillas de silicona para los oídos." at bounding box center [429, 188] width 358 height 10
click at [284, 218] on p "Estas almohadillas se acoplan fácilmente a la punta del [MEDICAL_DATA] y le per…" at bounding box center [429, 213] width 358 height 20
drag, startPoint x: 271, startPoint y: 185, endPoint x: 298, endPoint y: 189, distance: 26.8
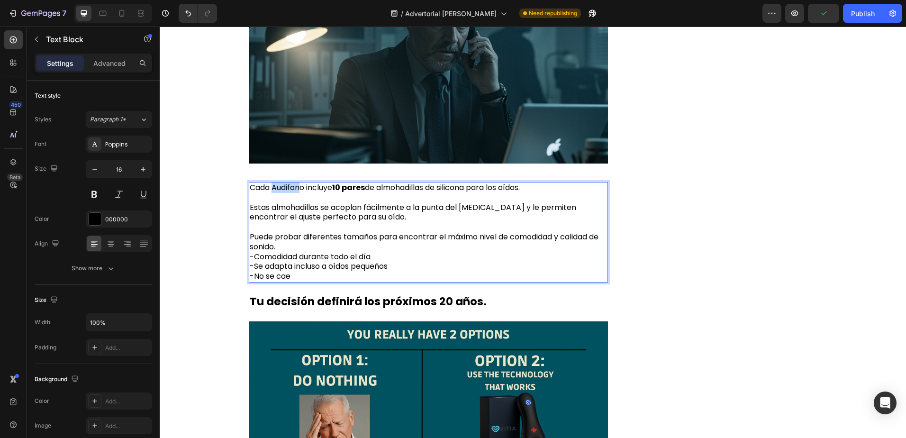
click at [300, 187] on p "Cada Audifono incluye 10 pares de almohadillas de silicona para los oídos." at bounding box center [429, 188] width 358 height 10
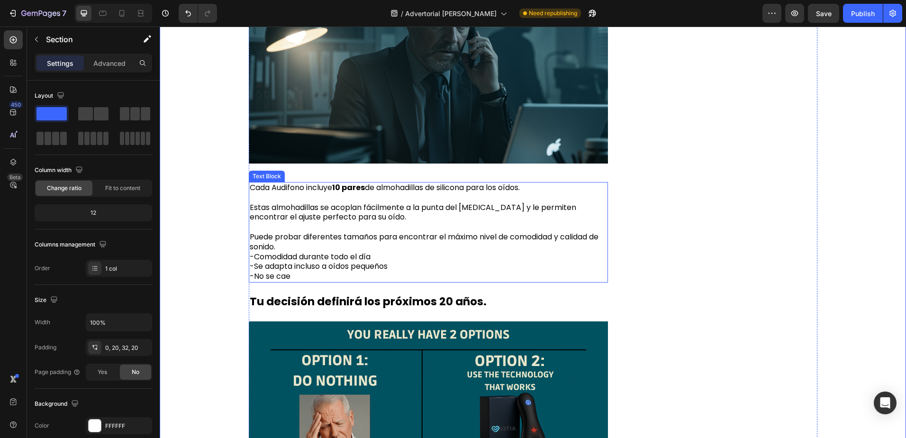
click at [278, 188] on p "Cada Audifono incluye 10 pares de almohadillas de silicona para los oídos." at bounding box center [429, 188] width 358 height 10
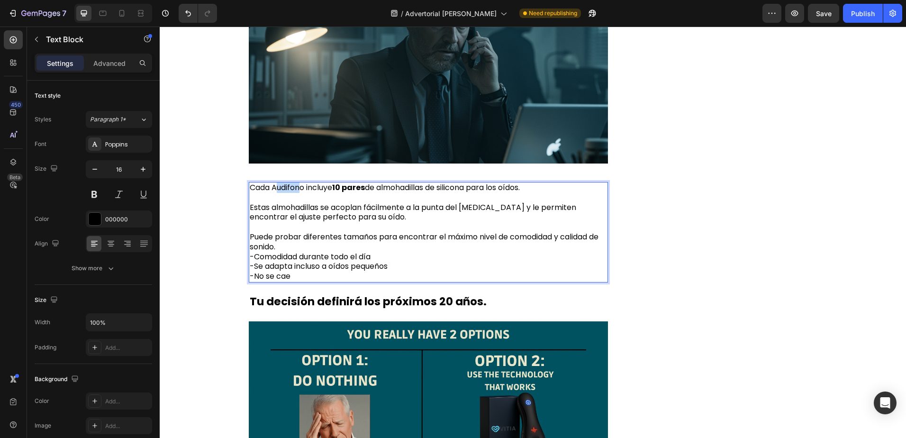
drag, startPoint x: 272, startPoint y: 188, endPoint x: 300, endPoint y: 188, distance: 27.5
click at [302, 190] on p "Cada Audifono incluye 10 pares de almohadillas de silicona para los oídos." at bounding box center [429, 188] width 358 height 10
drag, startPoint x: 302, startPoint y: 189, endPoint x: 270, endPoint y: 189, distance: 31.7
click at [270, 189] on p "Cada Audifono incluye 10 pares de almohadillas de silicona para los oídos." at bounding box center [429, 188] width 358 height 10
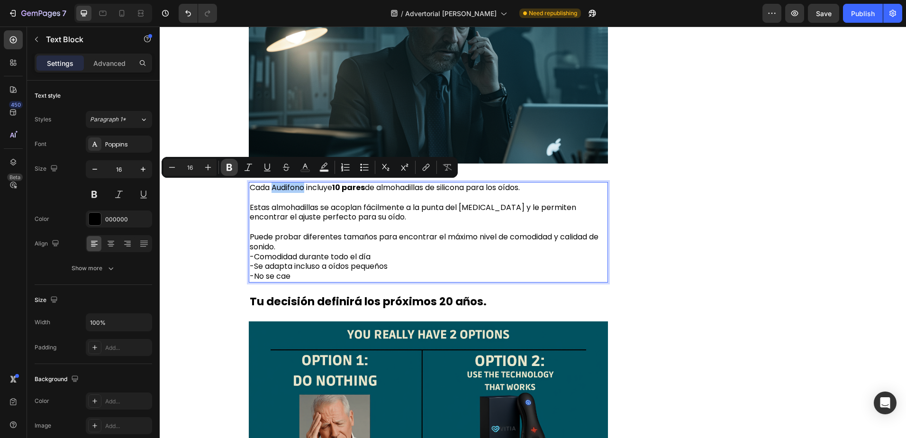
drag, startPoint x: 234, startPoint y: 164, endPoint x: 95, endPoint y: 153, distance: 139.7
click at [234, 164] on button "Bold" at bounding box center [229, 167] width 17 height 17
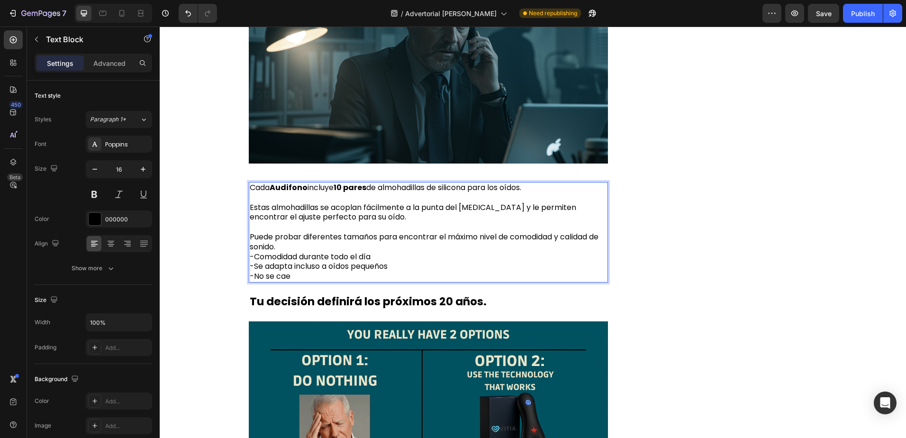
click at [292, 248] on p "Puede probar diferentes tamaños para encontrar el máximo nivel de comodidad y c…" at bounding box center [429, 242] width 358 height 20
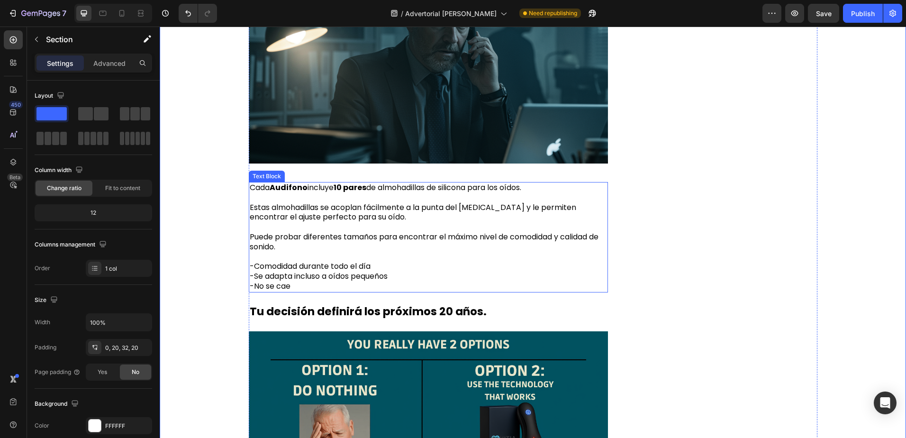
click at [311, 242] on p "Puede probar diferentes tamaños para encontrar el máximo nivel de comodidad y c…" at bounding box center [429, 242] width 358 height 20
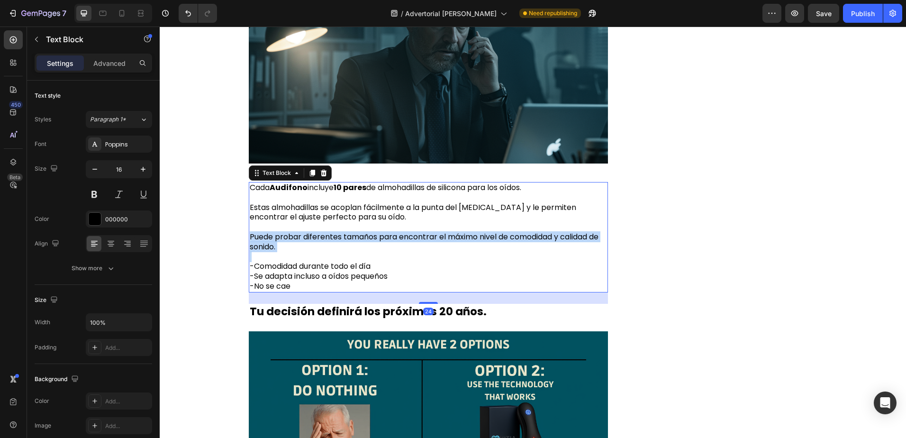
click at [311, 242] on p "Puede probar diferentes tamaños para encontrar el máximo nivel de comodidad y c…" at bounding box center [429, 242] width 358 height 20
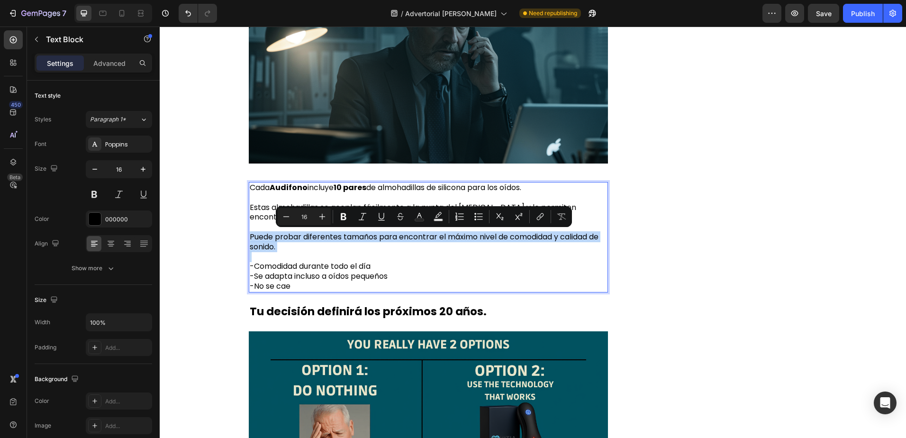
click at [357, 256] on p "Rich Text Editor. Editing area: main" at bounding box center [429, 257] width 358 height 10
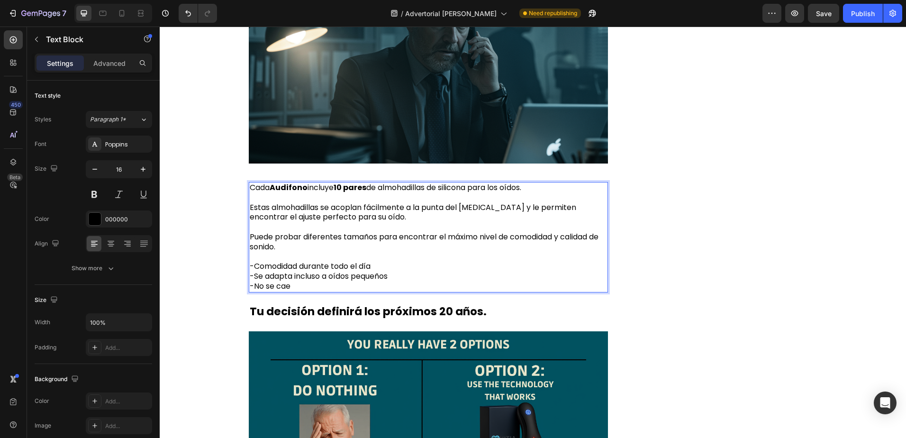
click at [306, 216] on p "Estas almohadillas se acoplan fácilmente a la punta del [MEDICAL_DATA] y le per…" at bounding box center [429, 213] width 358 height 20
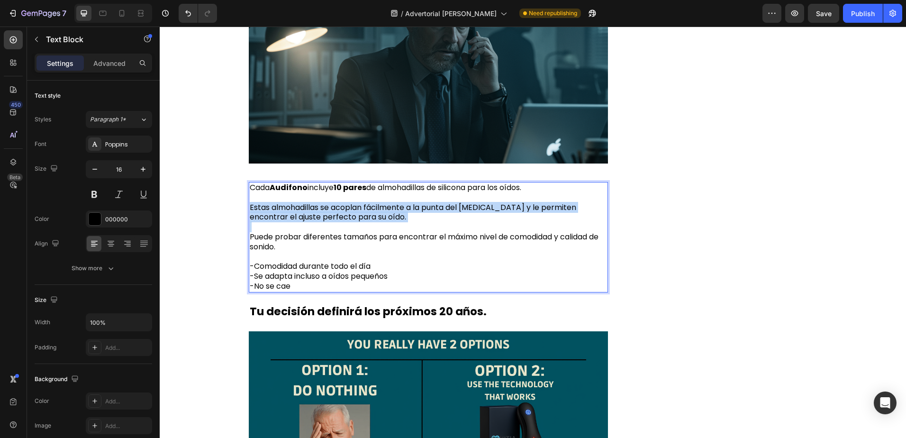
click at [306, 216] on p "Estas almohadillas se acoplan fácilmente a la punta del [MEDICAL_DATA] y le per…" at bounding box center [429, 213] width 358 height 20
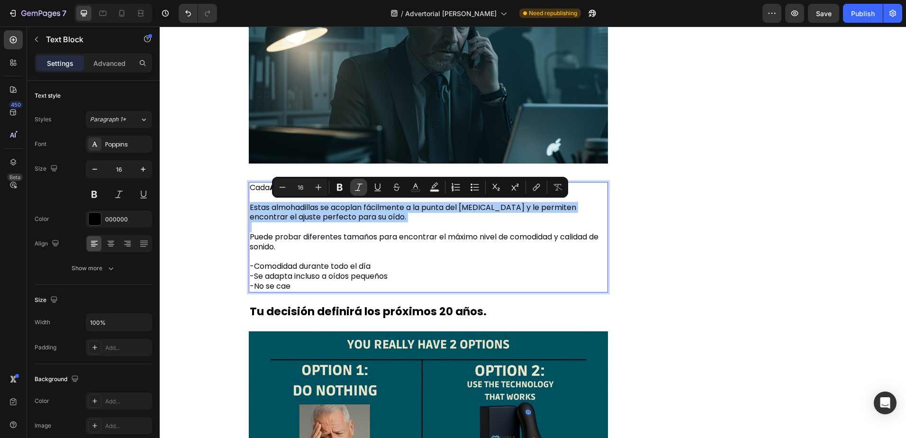
click at [357, 188] on icon "Editor contextual toolbar" at bounding box center [358, 186] width 9 height 9
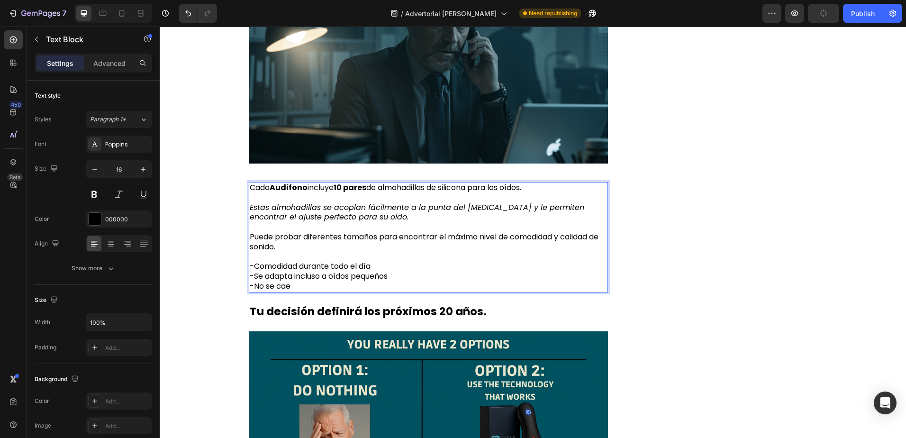
click at [345, 239] on p "Puede probar diferentes tamaños para encontrar el máximo nivel de comodidad y c…" at bounding box center [429, 242] width 358 height 20
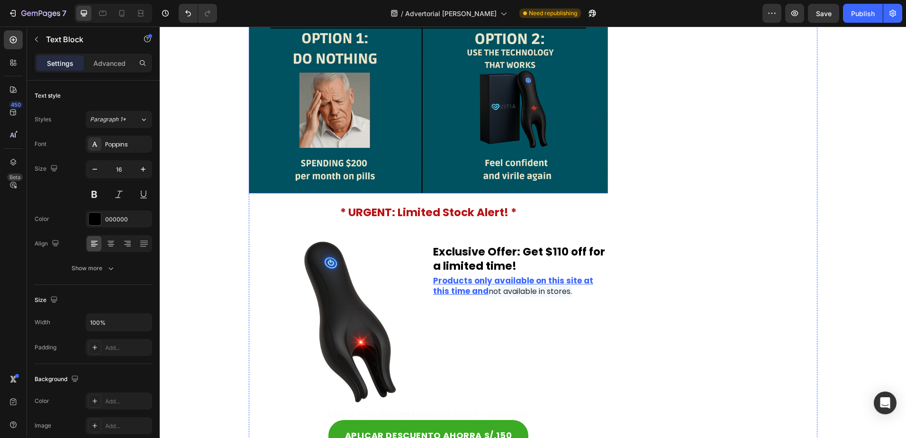
scroll to position [5166, 0]
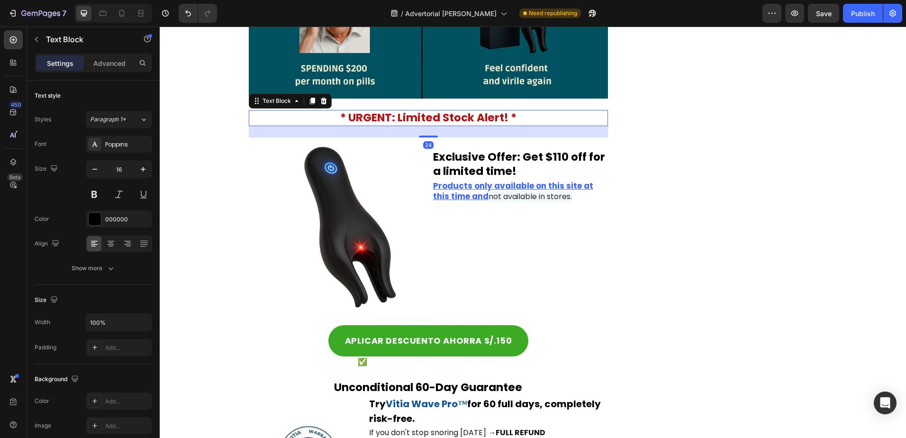
click at [402, 119] on strong "* URGENT: Limited Stock Alert! *" at bounding box center [428, 117] width 176 height 15
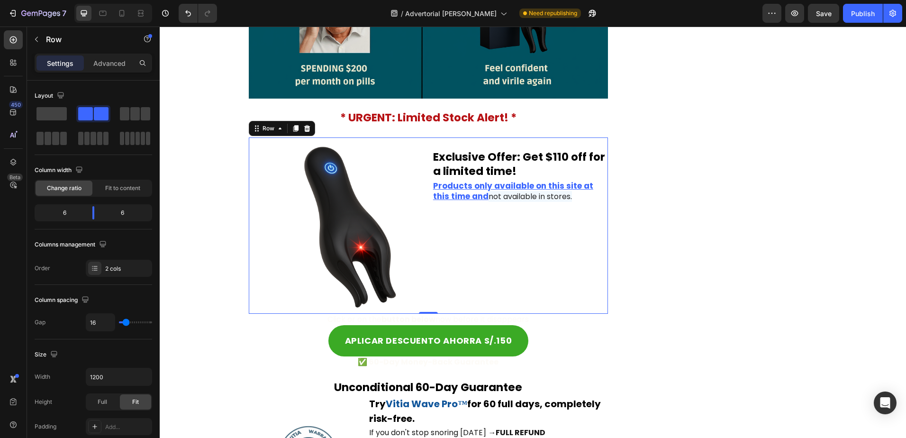
click at [495, 264] on div "Exclusive Offer: Get $110 off for a limited time! Text Block Products only avai…" at bounding box center [520, 225] width 176 height 176
click at [303, 128] on icon at bounding box center [307, 129] width 8 height 8
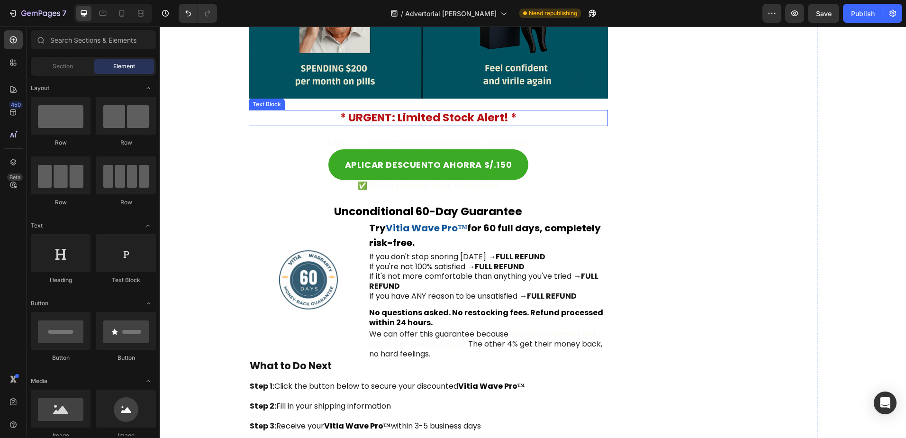
click at [363, 117] on strong "* URGENT: Limited Stock Alert! *" at bounding box center [428, 117] width 176 height 15
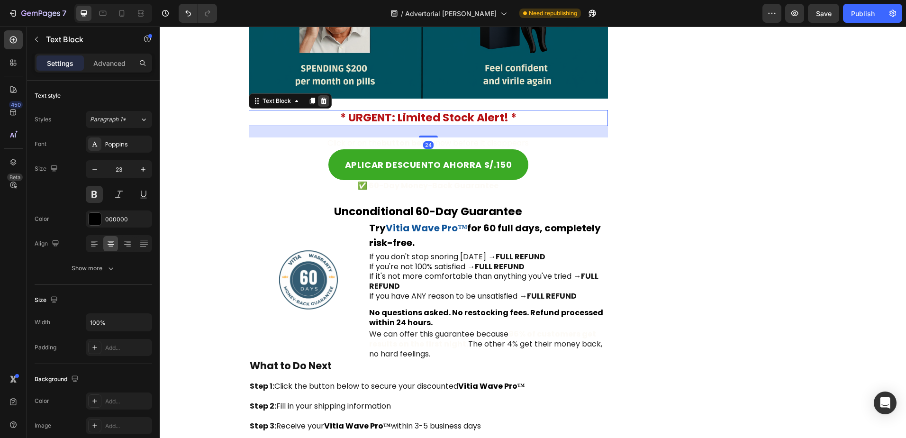
click at [320, 99] on icon at bounding box center [324, 101] width 8 height 8
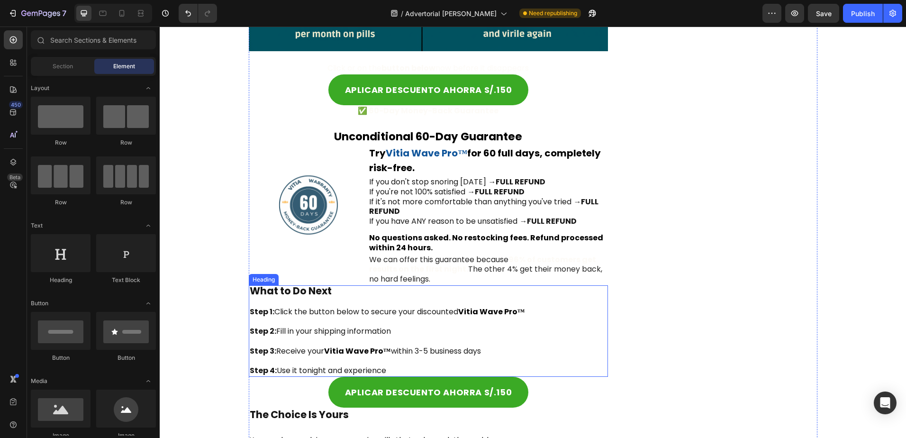
scroll to position [5355, 0]
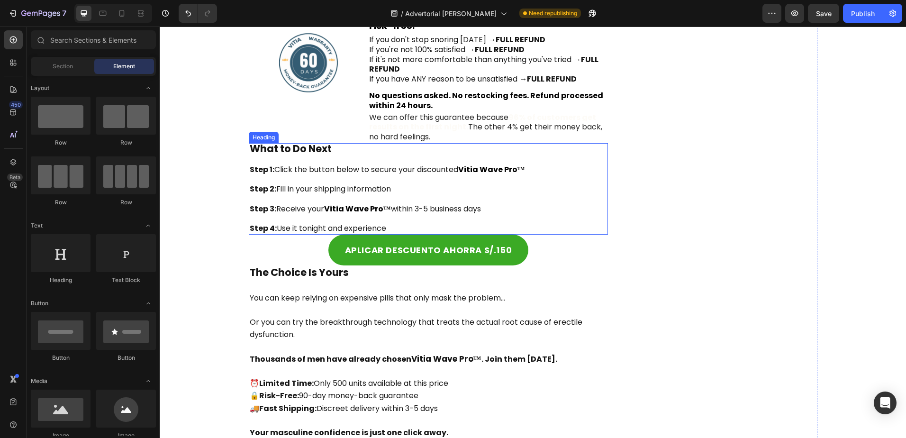
click at [351, 174] on span "Step 1: Click the button below to secure your discounted" at bounding box center [354, 169] width 208 height 11
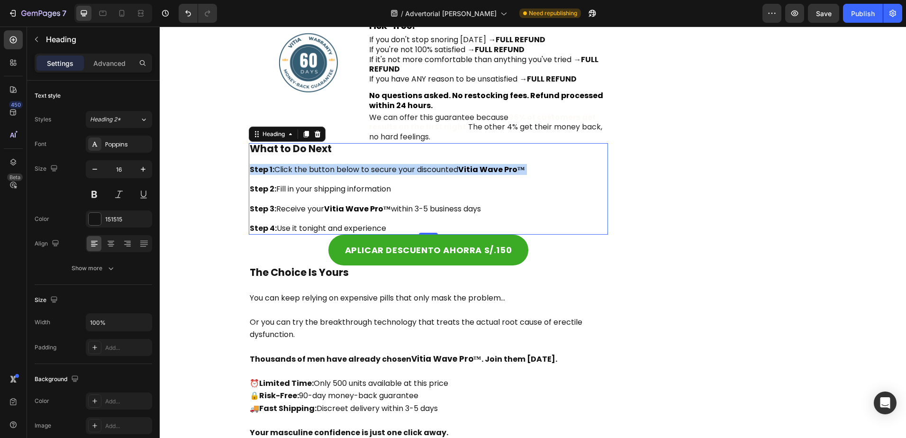
click at [351, 174] on span "Step 1: Click the button below to secure your discounted" at bounding box center [354, 169] width 208 height 11
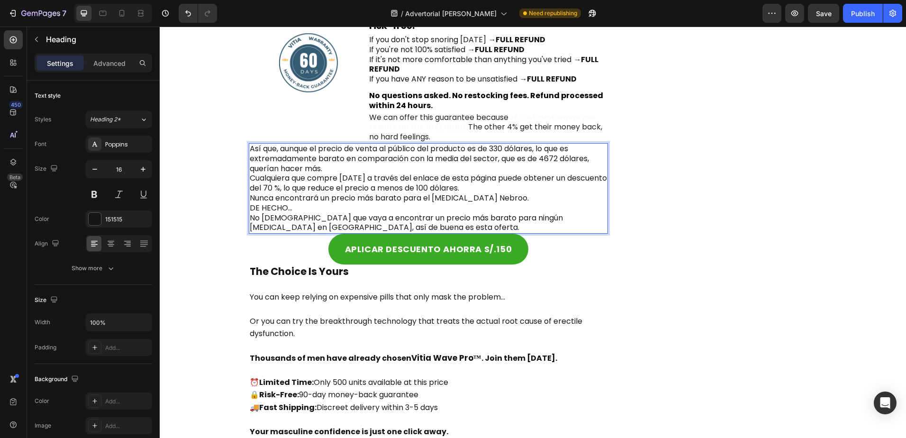
scroll to position [5213, 0]
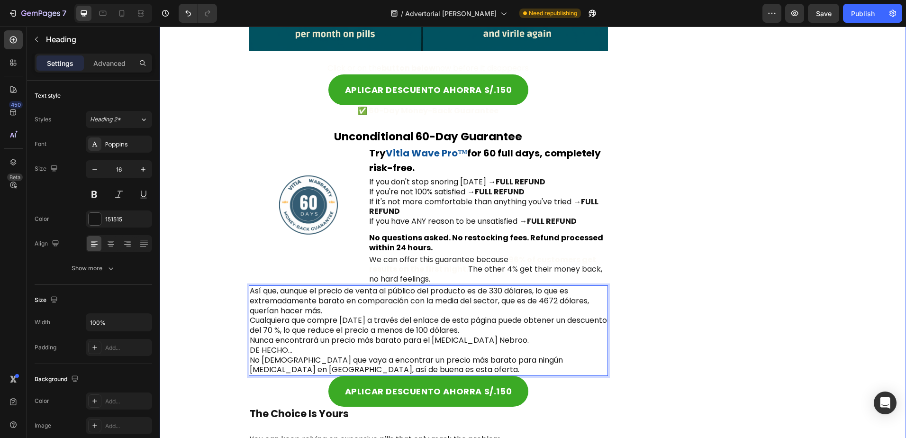
click at [215, 256] on div "Elige el tamaño perfecto para tu oreja Text Block Image Cada Audifono incluye 1…" at bounding box center [532, 38] width 727 height 1145
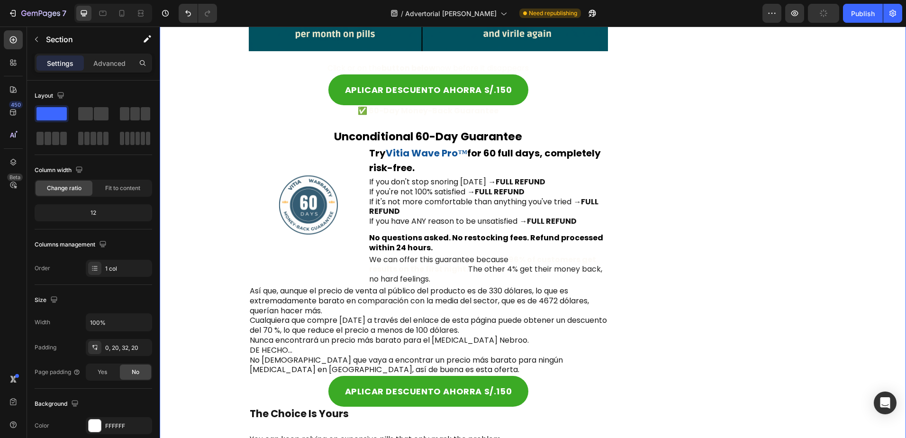
click at [280, 310] on p "Así que, aunque el precio de venta al público del producto es de 330 dólares, l…" at bounding box center [429, 330] width 358 height 89
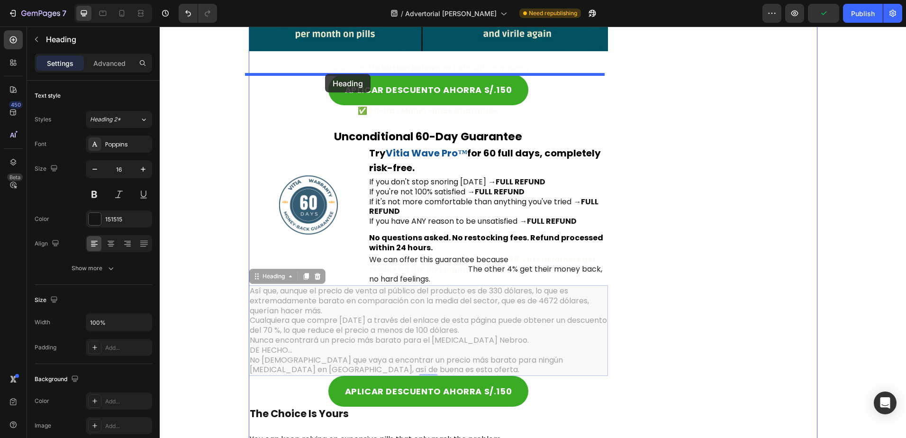
drag, startPoint x: 260, startPoint y: 261, endPoint x: 325, endPoint y: 74, distance: 197.7
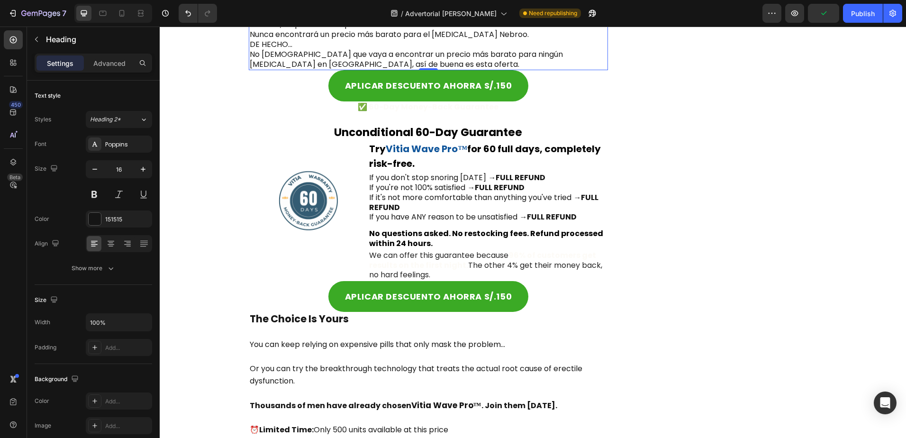
scroll to position [5497, 0]
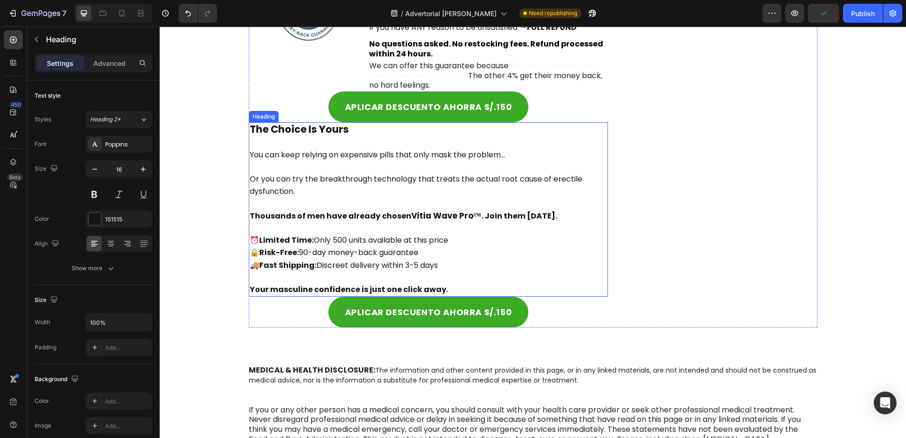
click at [286, 150] on span "You can keep relying on expensive pills that only mask the problem..." at bounding box center [377, 154] width 255 height 11
click at [314, 114] on icon at bounding box center [317, 113] width 6 height 7
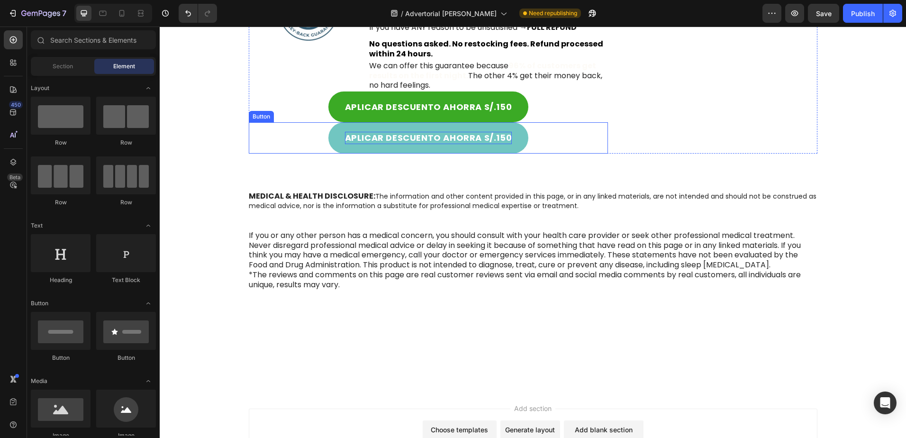
click at [387, 137] on p "APLICAR DESCUENTO AHORRA S/.150" at bounding box center [428, 138] width 167 height 12
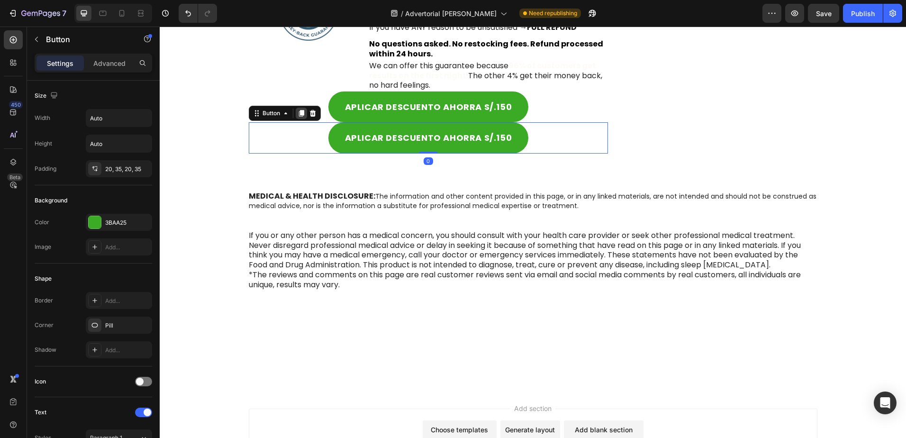
click at [300, 109] on icon at bounding box center [301, 113] width 8 height 8
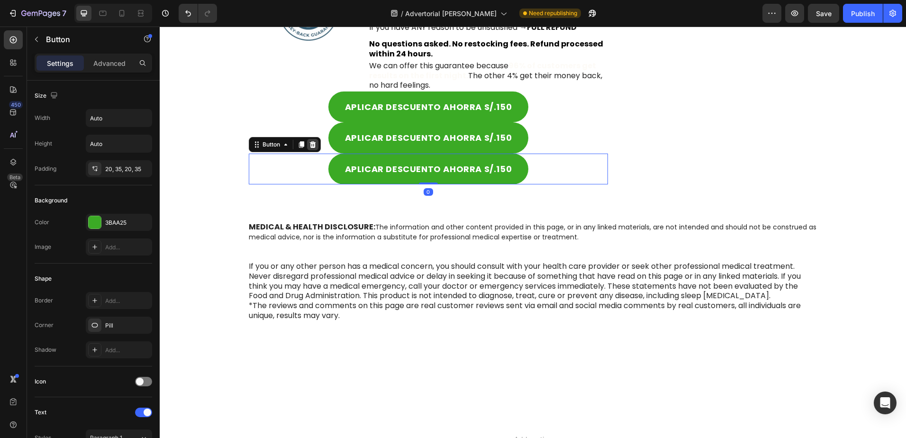
click at [311, 144] on icon at bounding box center [312, 144] width 6 height 7
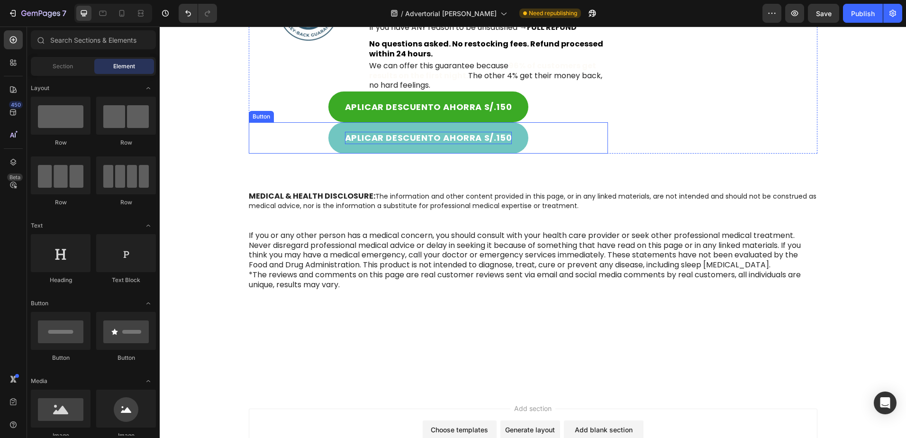
click at [350, 135] on p "APLICAR DESCUENTO AHORRA S/.150" at bounding box center [428, 138] width 167 height 12
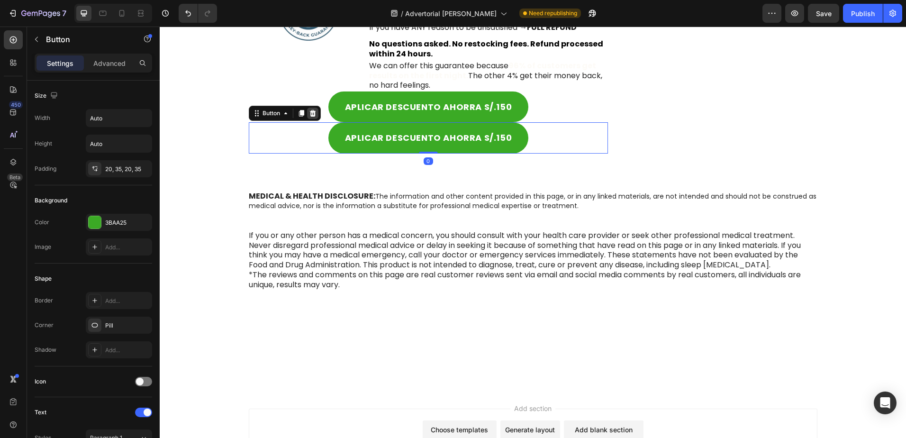
click at [312, 111] on icon at bounding box center [313, 113] width 8 height 8
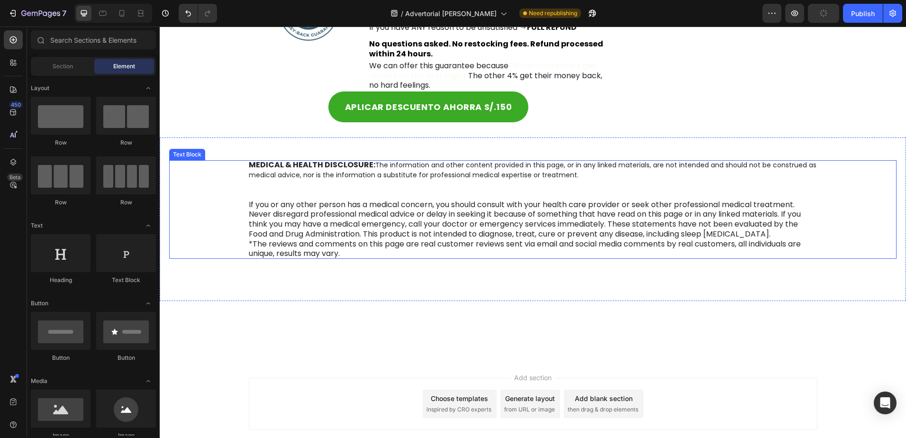
scroll to position [5308, 0]
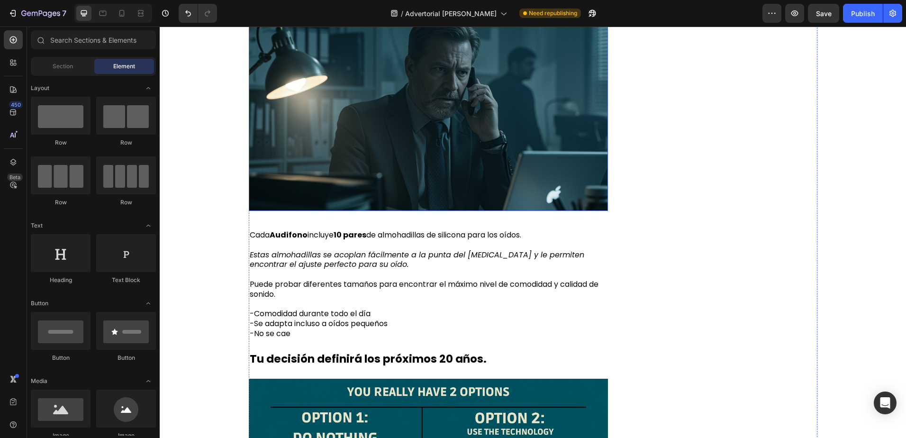
scroll to position [4976, 0]
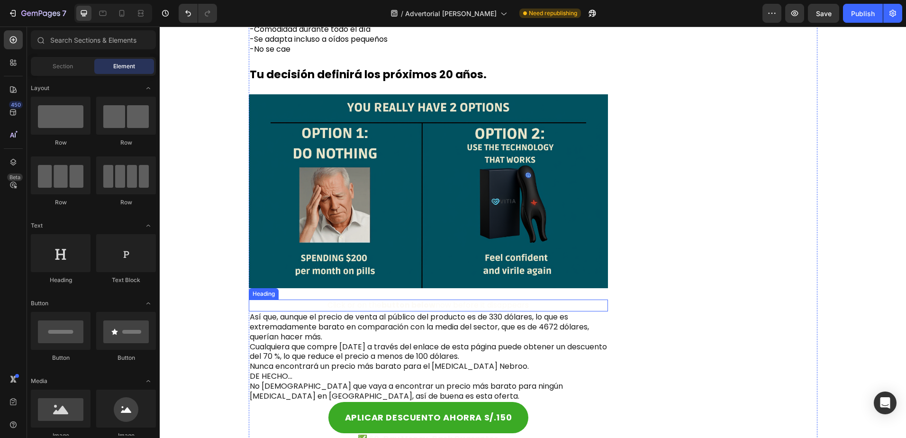
click at [370, 315] on p "Así que, aunque el precio de venta al público del producto es de 330 dólares, l…" at bounding box center [429, 356] width 358 height 89
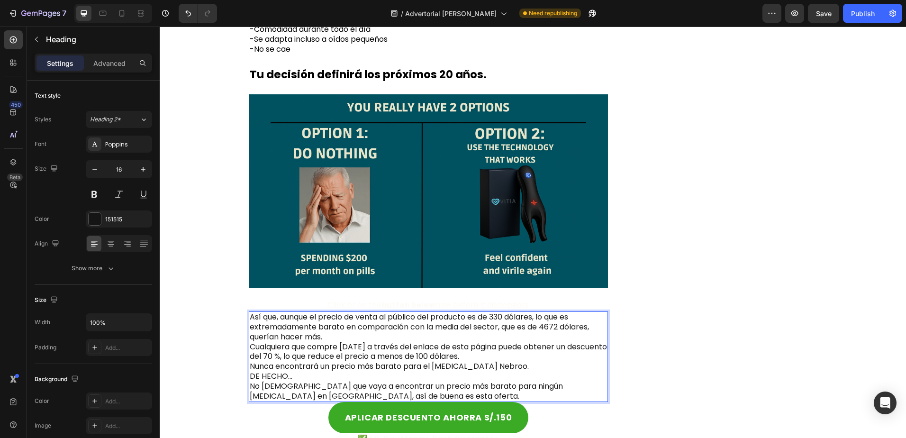
click at [435, 324] on p "Así que, aunque el precio de venta al público del producto es de 330 dólares, l…" at bounding box center [429, 356] width 358 height 89
click at [531, 319] on p "Así que, aunque el precio de venta al público del producto es de 330 dólares, l…" at bounding box center [429, 356] width 358 height 89
click at [489, 319] on p "Así que, aunque el precio de venta al público del producto es de 330 dólares, l…" at bounding box center [429, 356] width 358 height 89
click at [496, 317] on p "Así que, aunque el precio de venta al público del producto es de 330 dólares, l…" at bounding box center [429, 356] width 358 height 89
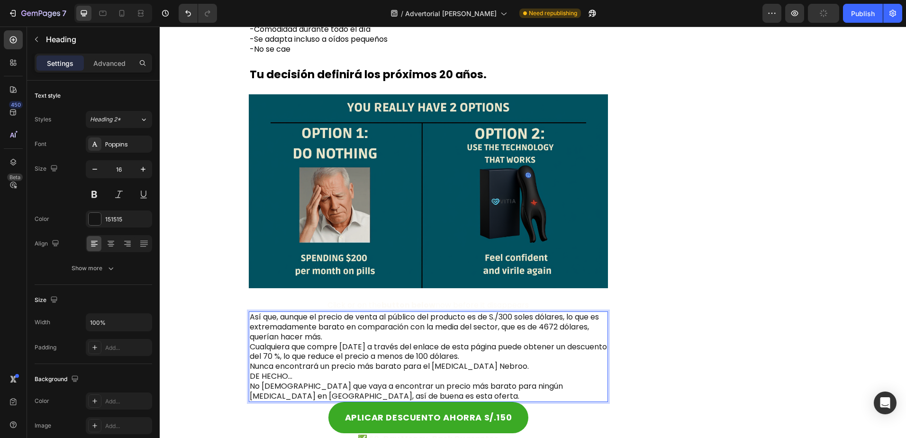
click at [554, 318] on p "Así que, aunque el precio de venta al público del producto es de S./300 soles d…" at bounding box center [429, 356] width 358 height 89
click at [385, 341] on p "Así que, aunque el precio de venta al público del producto es de S./300 soles, …" at bounding box center [429, 356] width 358 height 89
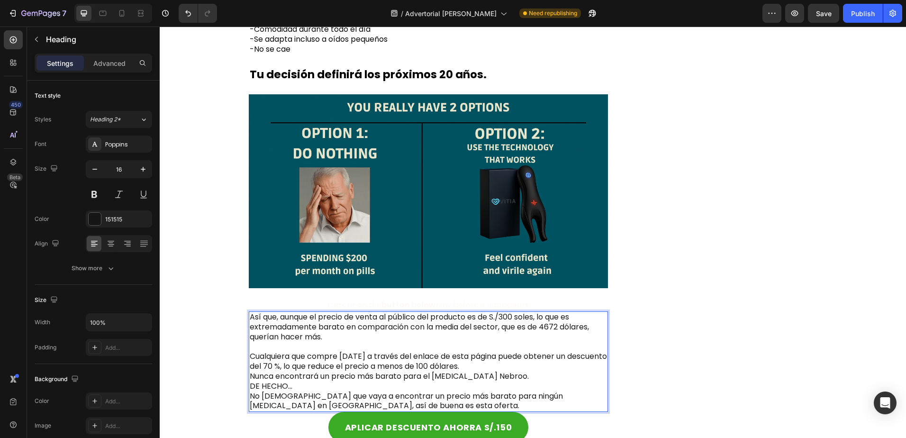
click at [548, 329] on p "Así que, aunque el precio de venta al público del producto es de S./300 soles, …" at bounding box center [429, 361] width 358 height 99
click at [495, 328] on p "Así que, aunque el precio de venta al público del producto es de S./300 soles, …" at bounding box center [429, 361] width 358 height 99
click at [555, 328] on p "Así que, aunque el precio de venta al público del producto es de S./300 soles, …" at bounding box center [429, 361] width 358 height 99
click at [258, 338] on p "Así que, aunque el precio de venta al público del producto es de S./300 soles, …" at bounding box center [429, 361] width 358 height 99
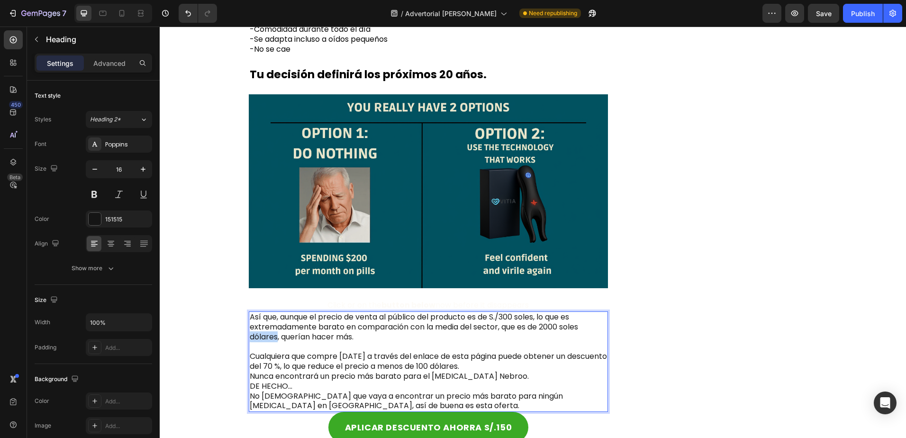
click at [258, 338] on p "Así que, aunque el precio de venta al público del producto es de S./300 soles, …" at bounding box center [429, 361] width 358 height 99
click at [334, 342] on p "Así que, aunque el precio de venta al público del producto es de S./300 soles, …" at bounding box center [429, 361] width 358 height 99
click at [409, 343] on p "Así que, aunque el precio de venta al público del producto es de S./300 soles, …" at bounding box center [429, 361] width 358 height 99
click at [345, 336] on p "Así que, aunque el precio de venta al público del producto es de S./300 soles, …" at bounding box center [429, 361] width 358 height 99
click at [356, 159] on img at bounding box center [429, 191] width 360 height 194
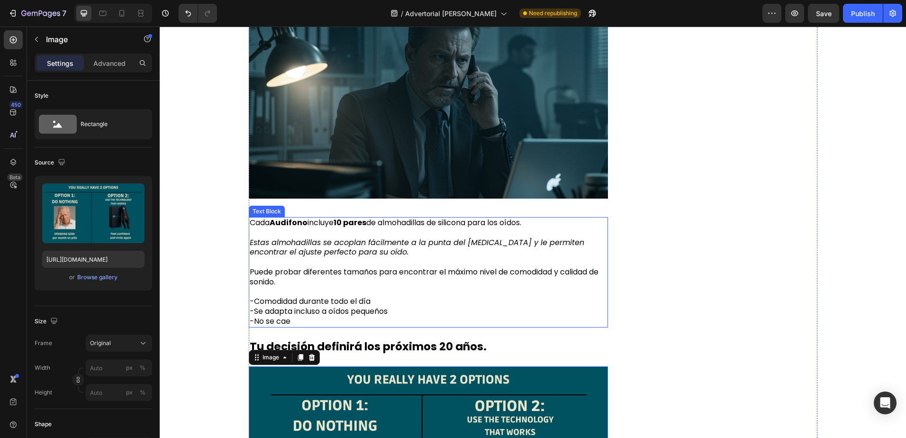
scroll to position [4503, 0]
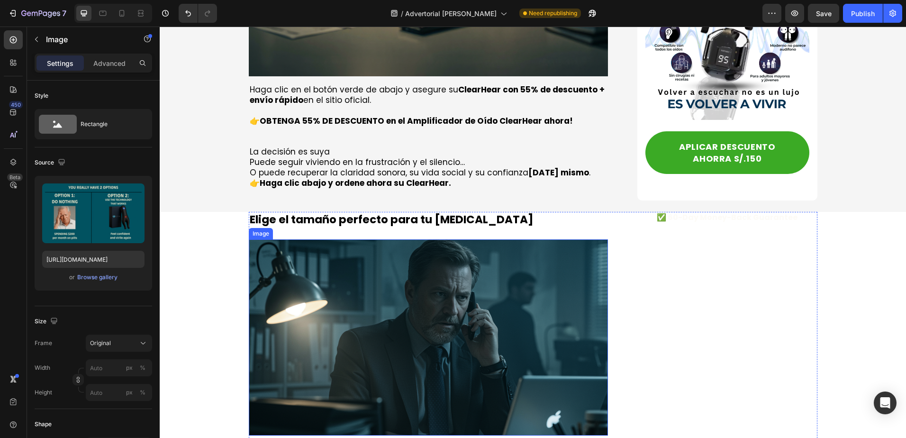
click at [406, 256] on img at bounding box center [429, 337] width 360 height 196
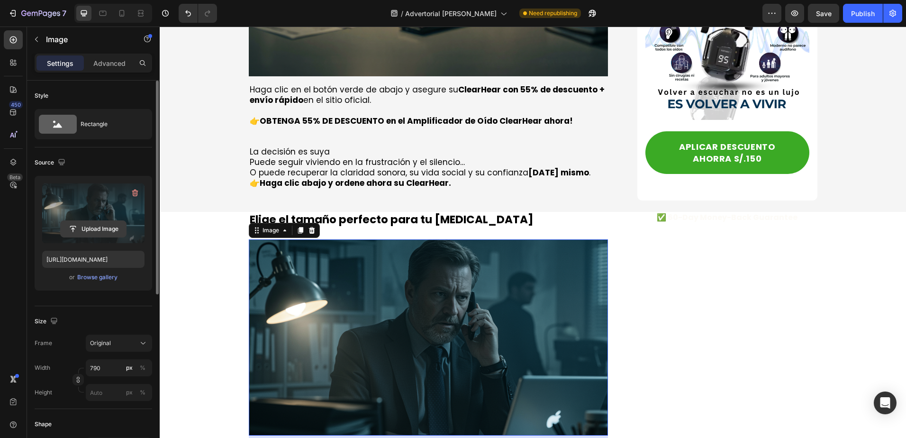
click at [97, 225] on input "file" at bounding box center [93, 229] width 65 height 16
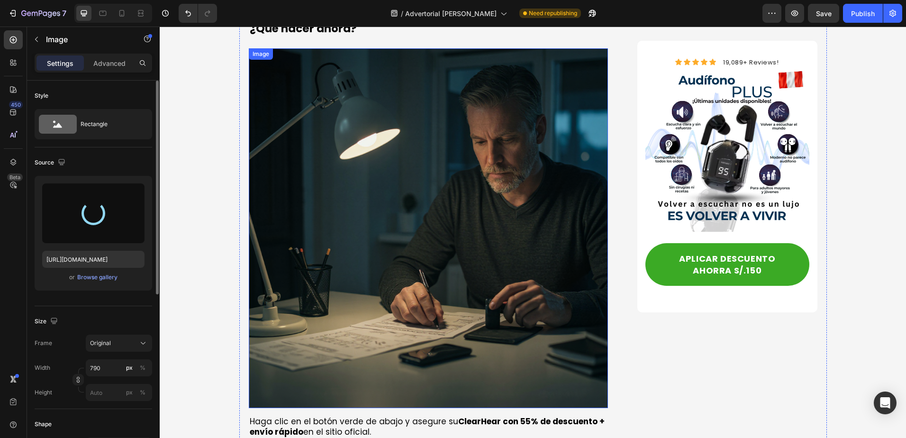
scroll to position [4266, 0]
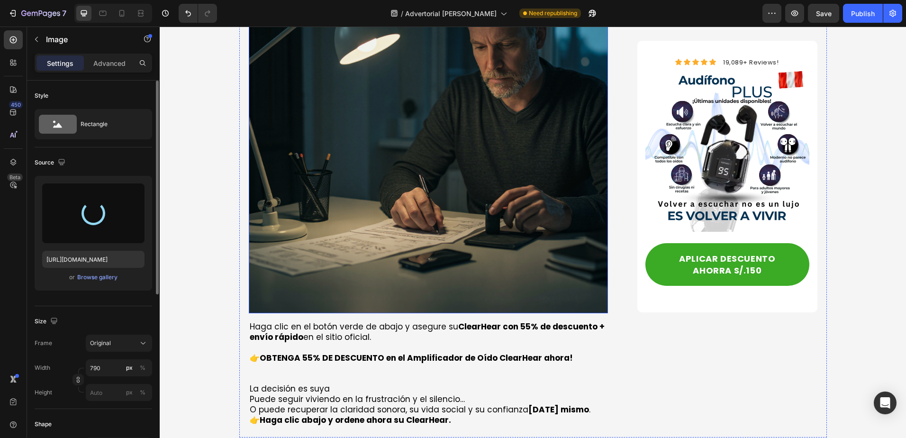
type input "https://cdn.shopify.com/s/files/1/0933/7061/4123/files/gempages_581416099543778…"
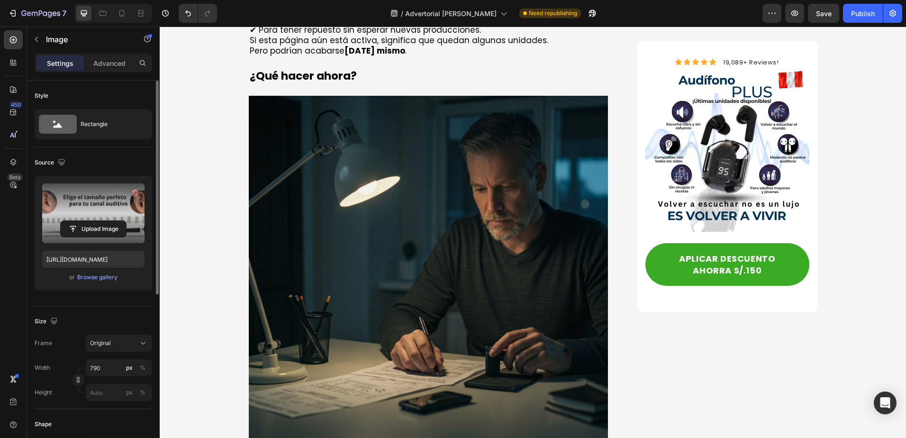
scroll to position [4029, 0]
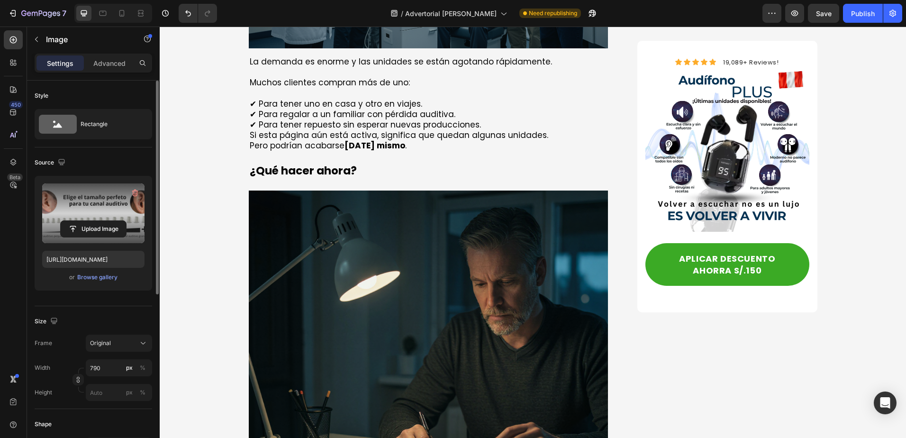
click at [427, 277] on img at bounding box center [429, 370] width 360 height 360
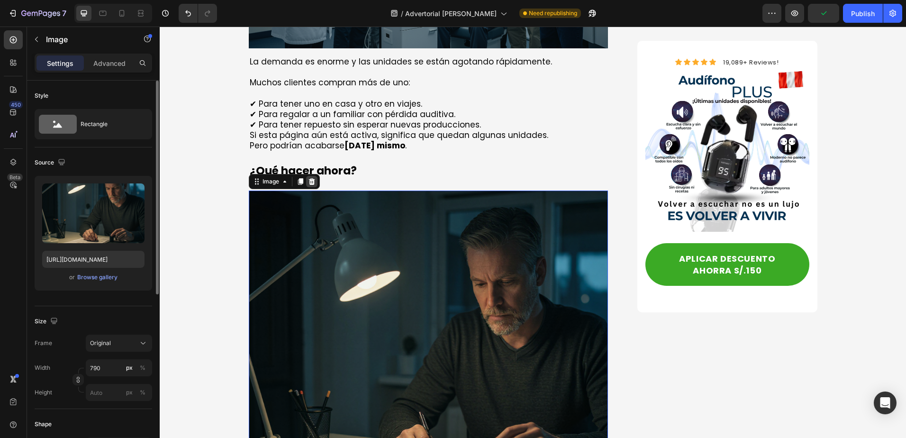
click at [308, 178] on icon at bounding box center [312, 182] width 8 height 8
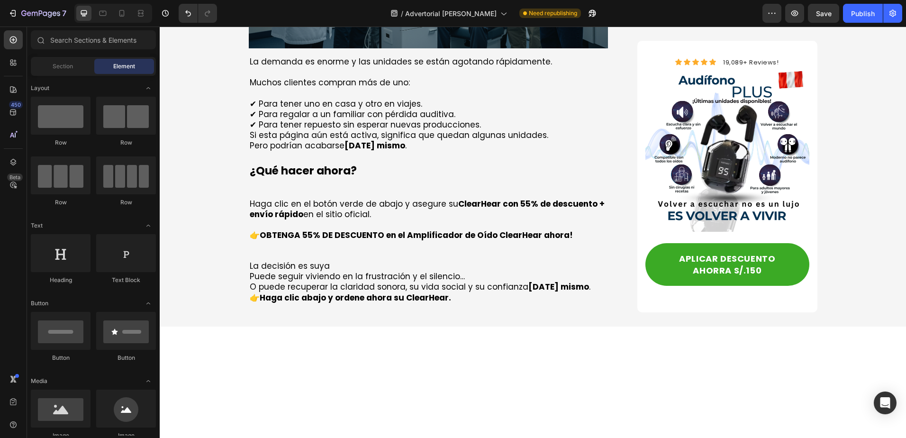
click at [304, 164] on p "¿Qué hacer ahora?" at bounding box center [429, 171] width 358 height 14
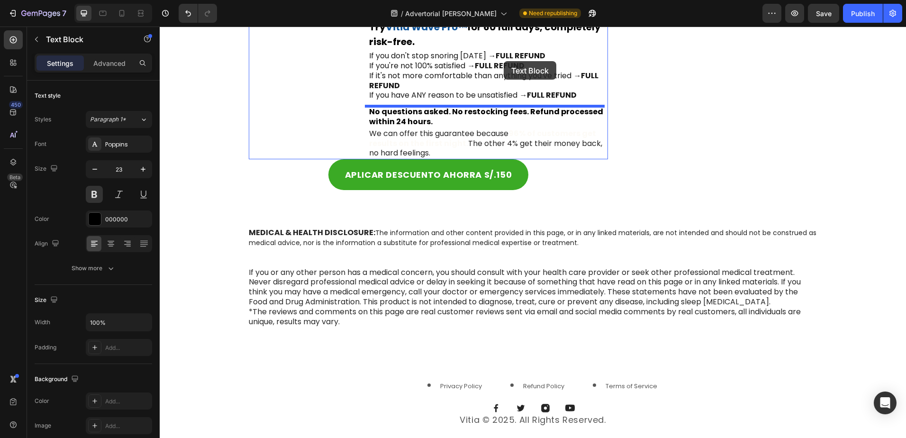
scroll to position [5112, 0]
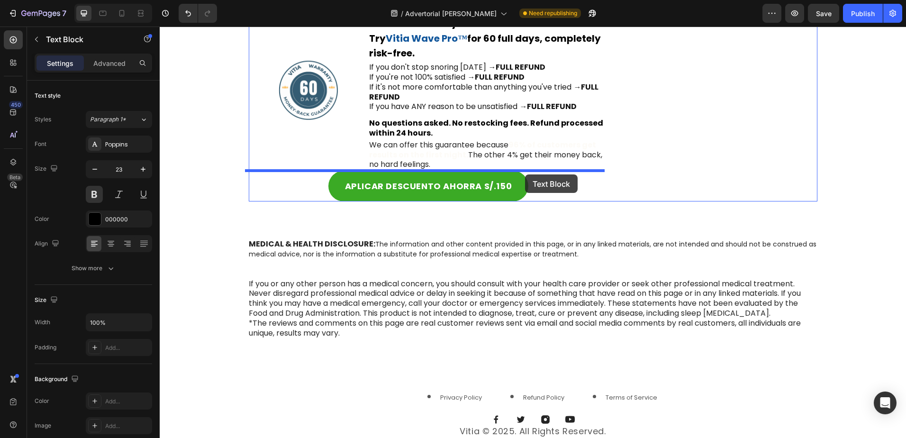
drag, startPoint x: 251, startPoint y: 122, endPoint x: 525, endPoint y: 174, distance: 279.2
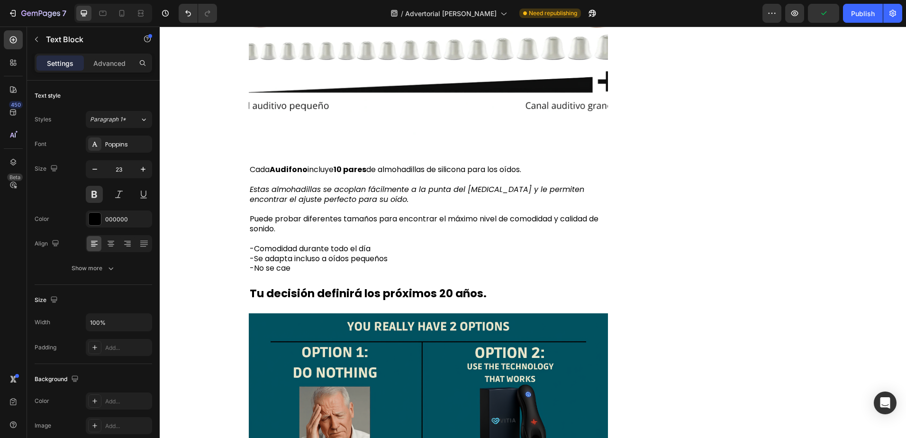
scroll to position [3928, 0]
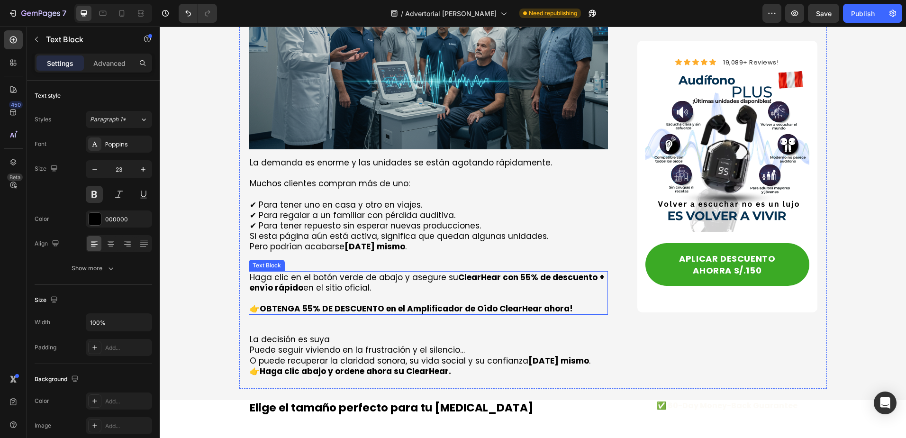
click at [380, 293] on p at bounding box center [429, 298] width 358 height 10
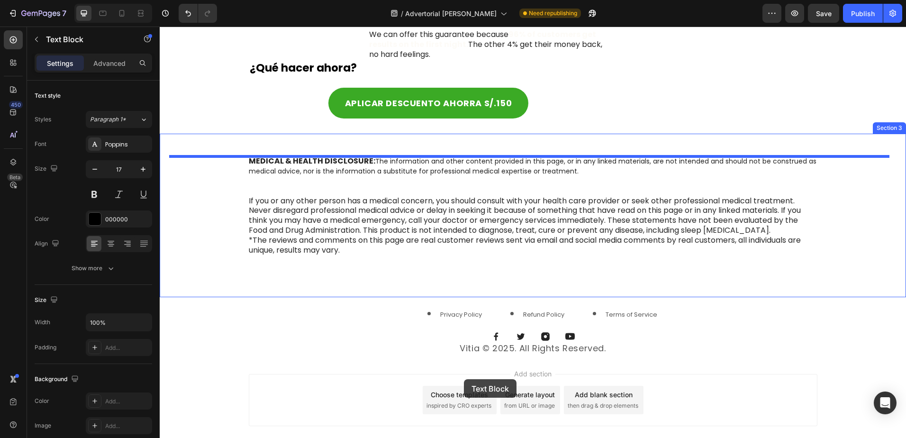
scroll to position [5226, 0]
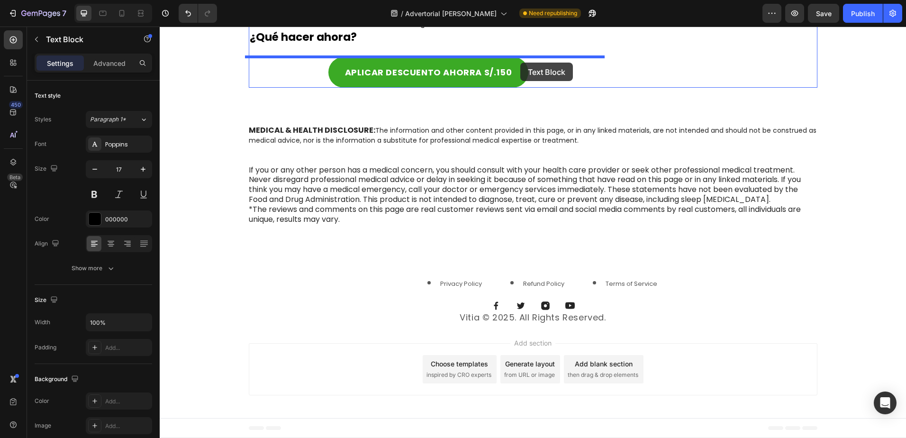
drag, startPoint x: 253, startPoint y: 228, endPoint x: 520, endPoint y: 63, distance: 314.4
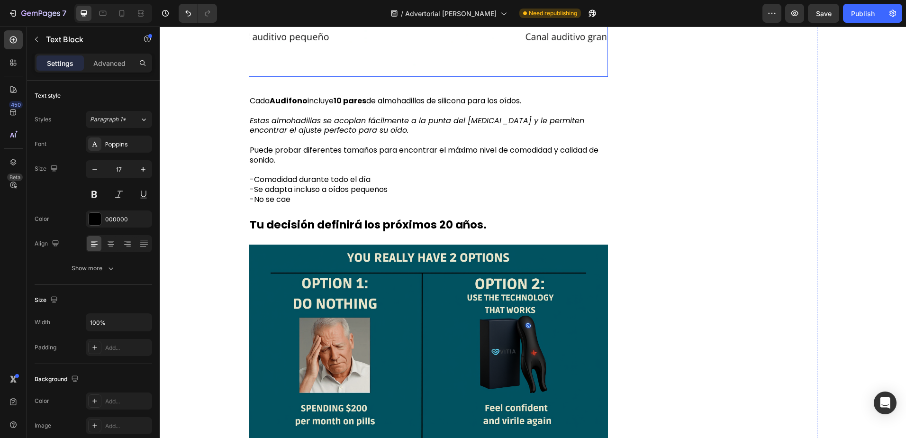
scroll to position [3994, 0]
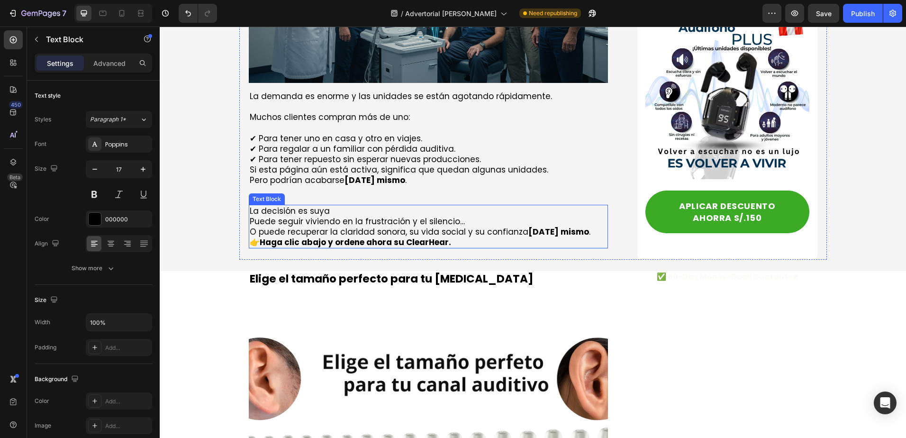
click at [319, 216] on p "Puede seguir viviendo en la frustración y el silencio… O puede recuperar la cla…" at bounding box center [429, 226] width 358 height 21
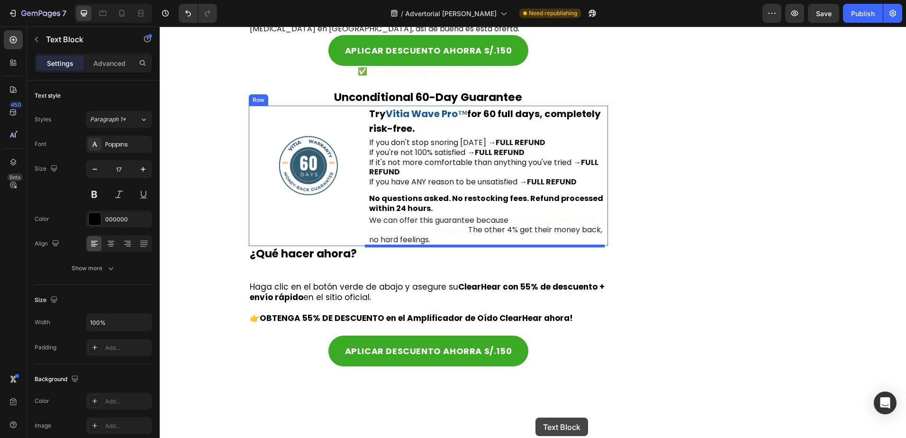
scroll to position [5014, 0]
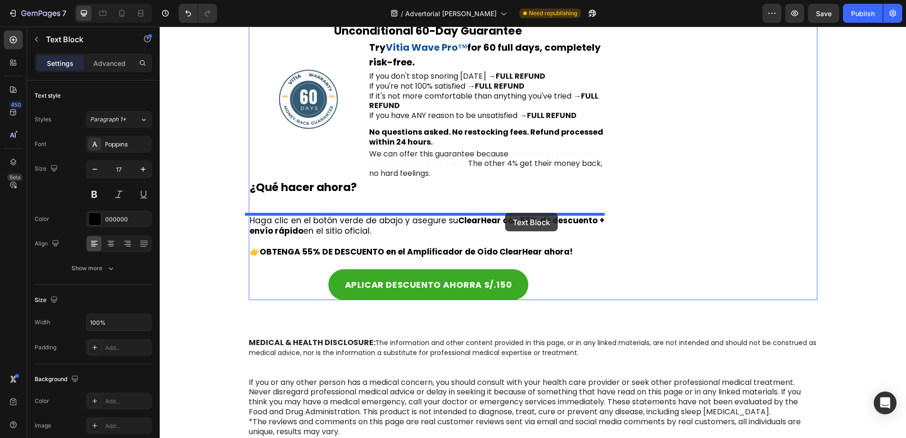
drag, startPoint x: 250, startPoint y: 161, endPoint x: 505, endPoint y: 213, distance: 260.1
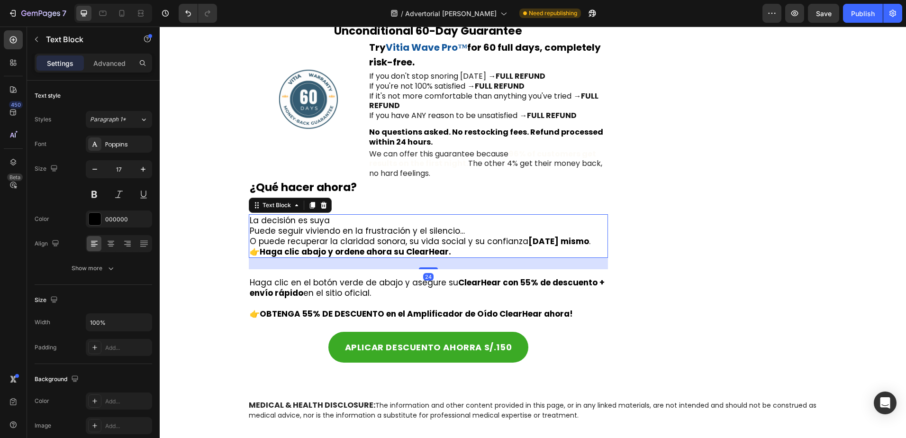
click at [344, 288] on p "Haga clic en el botón verde de abajo y asegure su ClearHear con 55% de descuent…" at bounding box center [429, 287] width 358 height 21
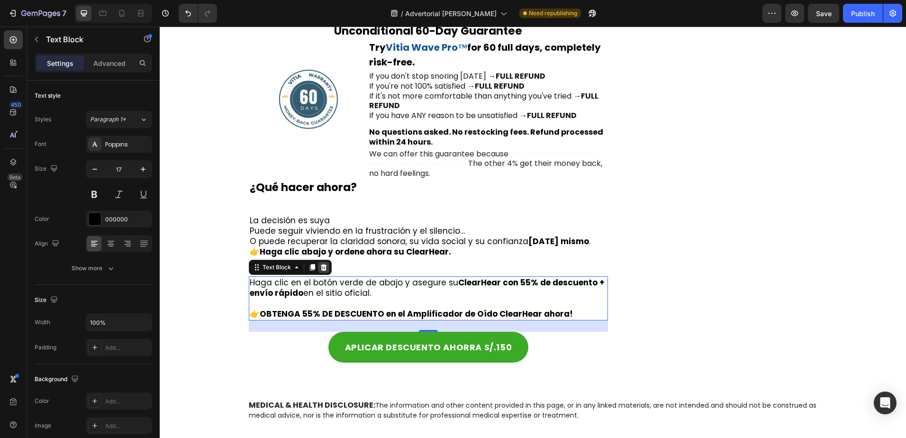
click at [320, 266] on icon at bounding box center [323, 267] width 6 height 7
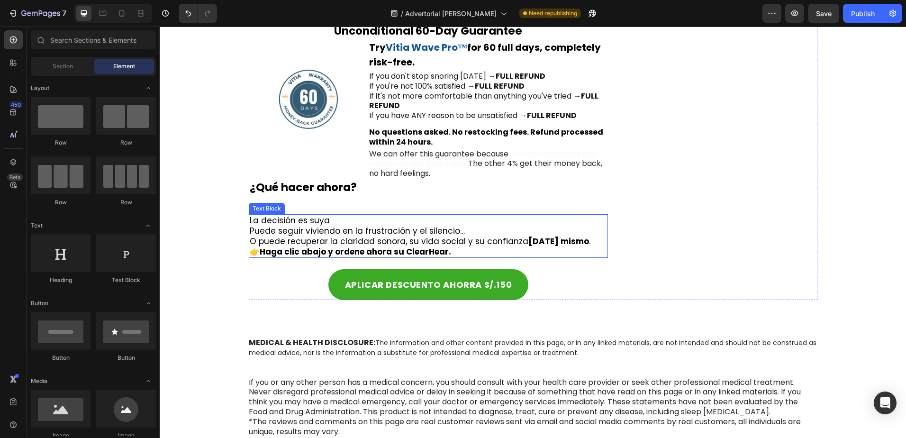
click at [357, 252] on strong "Haga clic abajo y ordene ahora su ClearHear." at bounding box center [355, 251] width 191 height 11
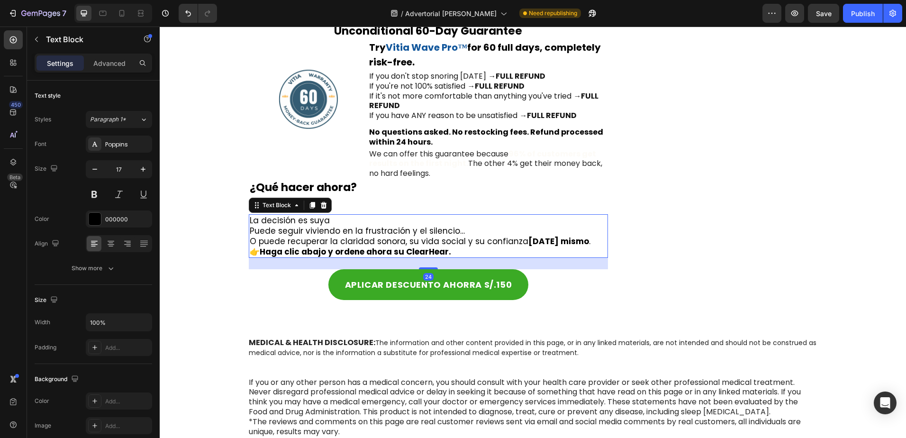
click at [387, 239] on p "Puede seguir viviendo en la frustración y el silencio… O puede recuperar la cla…" at bounding box center [429, 235] width 358 height 21
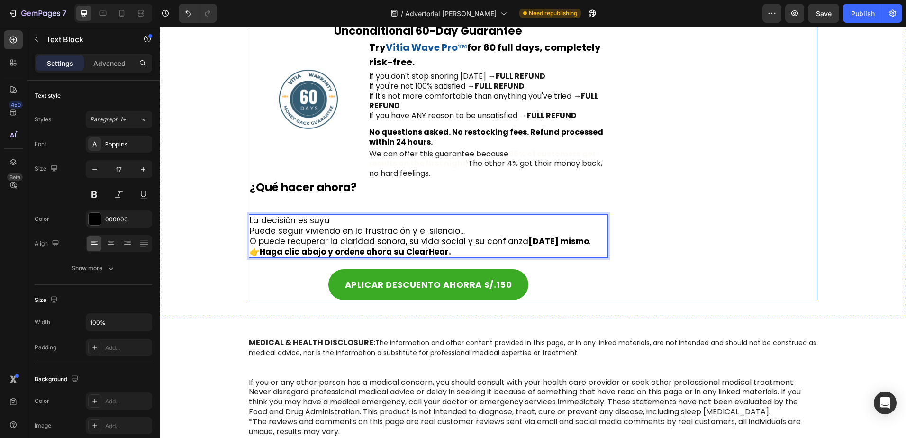
click at [403, 194] on p "¿Qué hacer ahora?" at bounding box center [429, 187] width 358 height 14
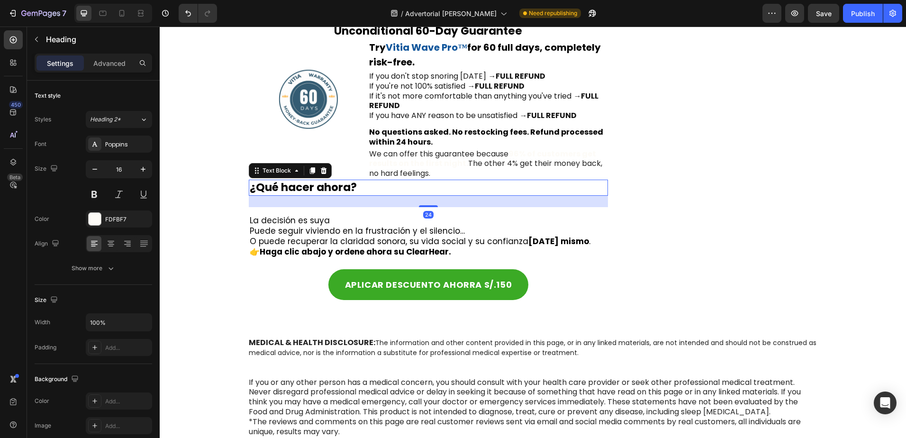
click at [397, 152] on span "We can offer this guarantee because" at bounding box center [438, 153] width 139 height 11
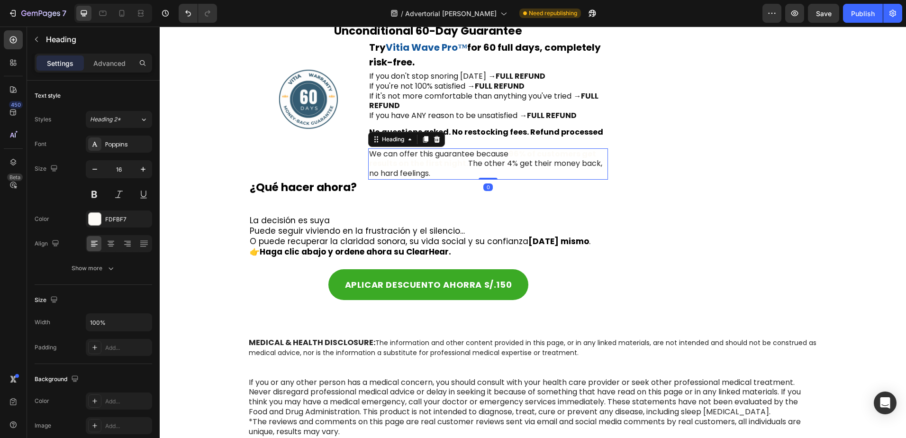
scroll to position [4919, 0]
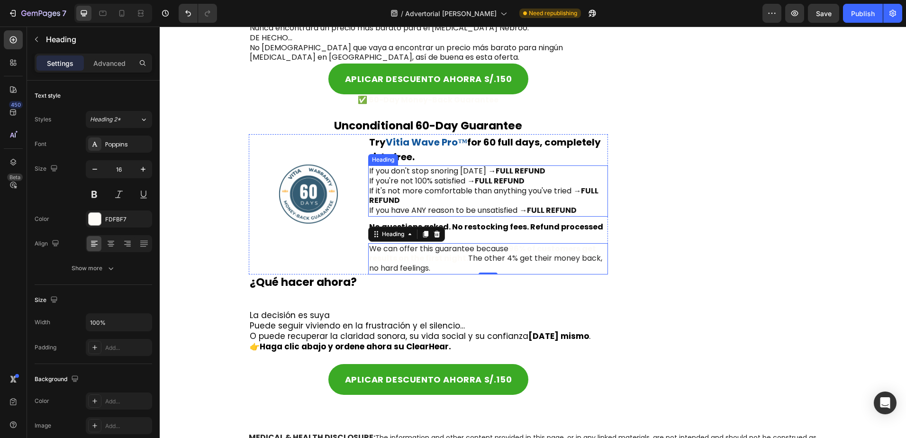
click at [487, 180] on strong "FULL REFUND" at bounding box center [500, 180] width 50 height 11
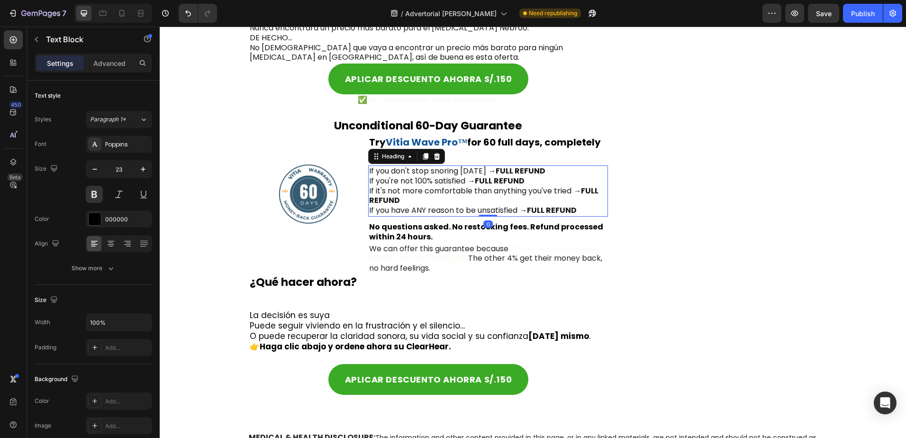
click at [494, 140] on strong "for 60 full days, completely risk-free." at bounding box center [485, 149] width 232 height 28
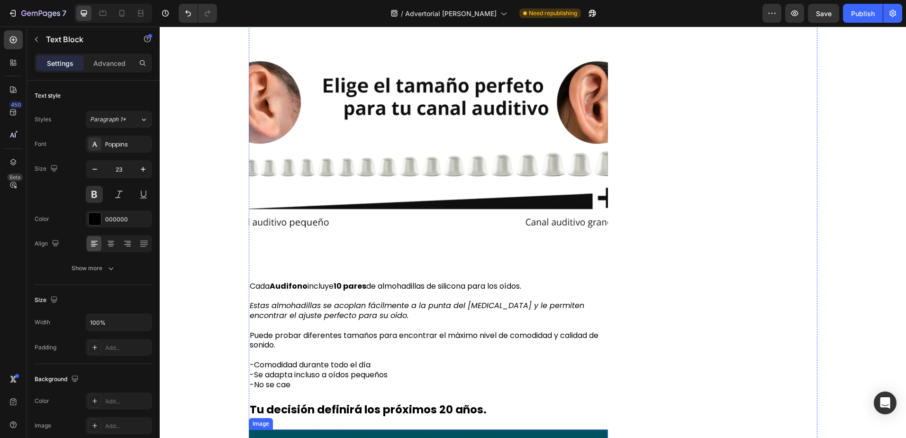
scroll to position [3877, 0]
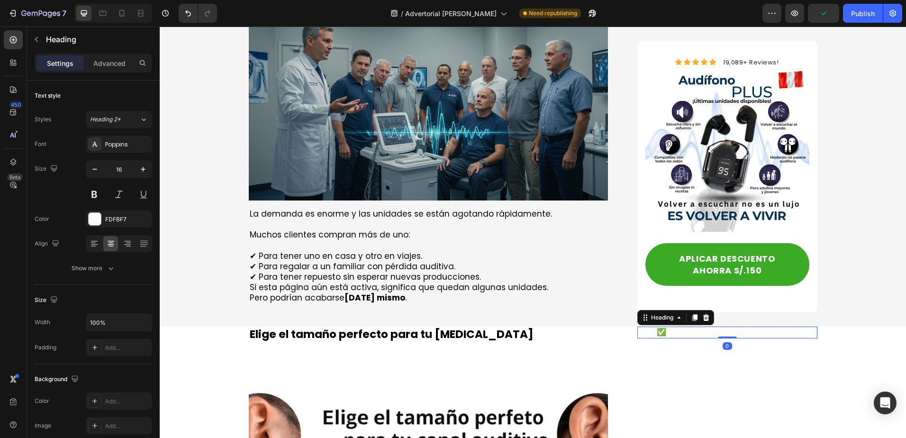
click at [672, 326] on strong "✅ 60-Day Money-Back Guarantee" at bounding box center [727, 331] width 141 height 11
click at [120, 218] on div "FDFBF7" at bounding box center [118, 219] width 27 height 9
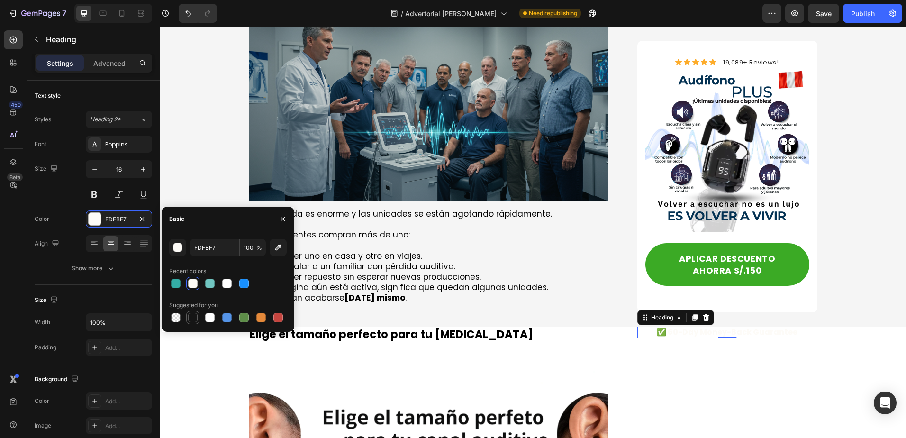
click at [198, 317] on div at bounding box center [192, 317] width 11 height 11
type input "151515"
click at [705, 314] on icon at bounding box center [706, 318] width 8 height 8
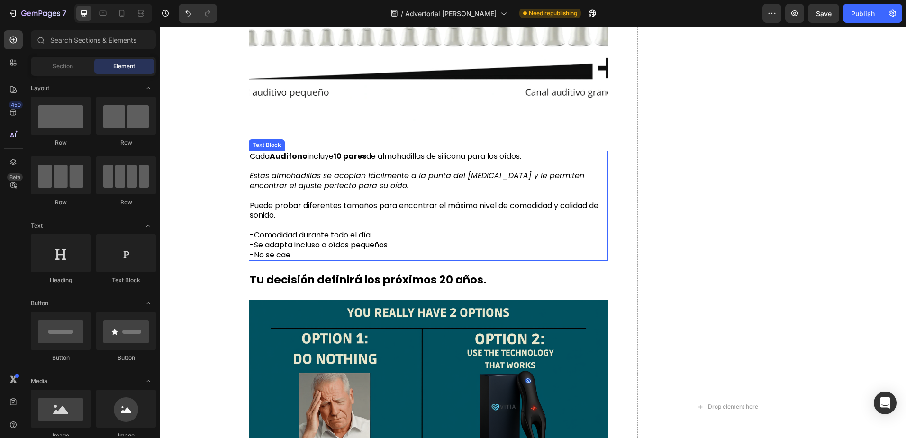
scroll to position [4398, 0]
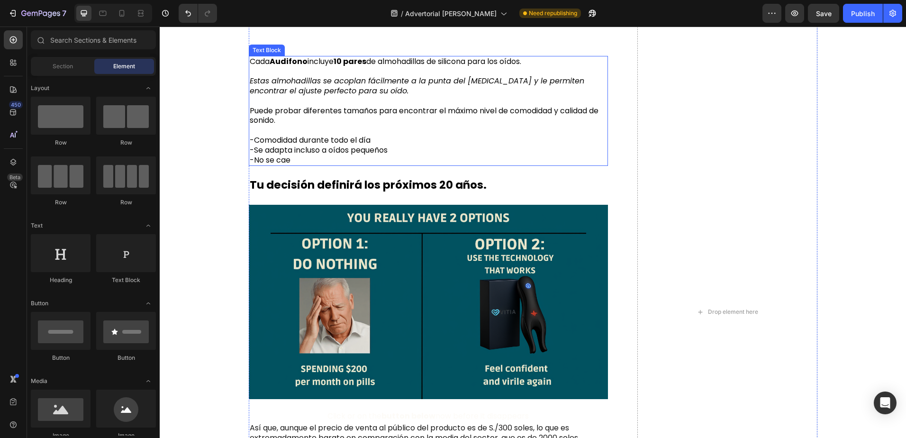
click at [310, 87] on icon "Estas almohadillas se acoplan fácilmente a la punta del [MEDICAL_DATA] y le per…" at bounding box center [417, 85] width 334 height 21
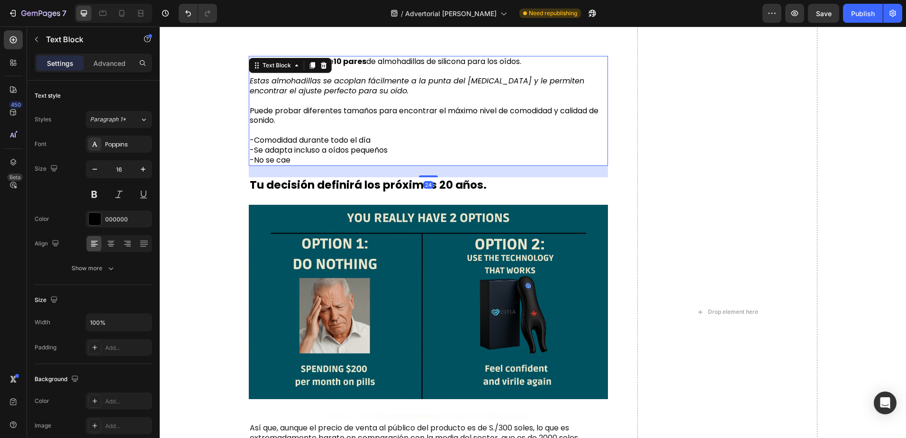
click at [293, 98] on p at bounding box center [429, 101] width 358 height 10
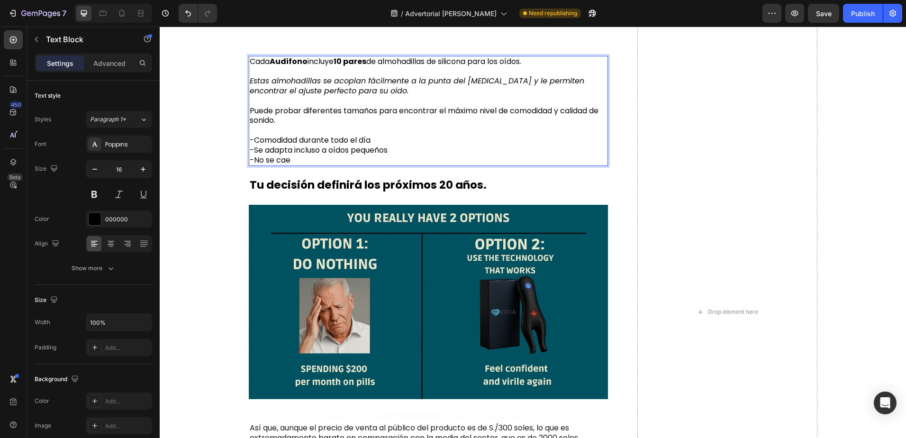
click at [301, 61] on strong "Audifono" at bounding box center [289, 61] width 38 height 11
click at [304, 62] on strong "Audifono" at bounding box center [289, 61] width 38 height 11
click at [378, 90] on p "Estas almohadillas se acoplan fácilmente a la punta del [MEDICAL_DATA] y le per…" at bounding box center [429, 86] width 358 height 20
click at [378, 160] on p "-Comodidad durante todo el día -Se adapta incluso a oídos pequeños -No se cae" at bounding box center [429, 149] width 358 height 29
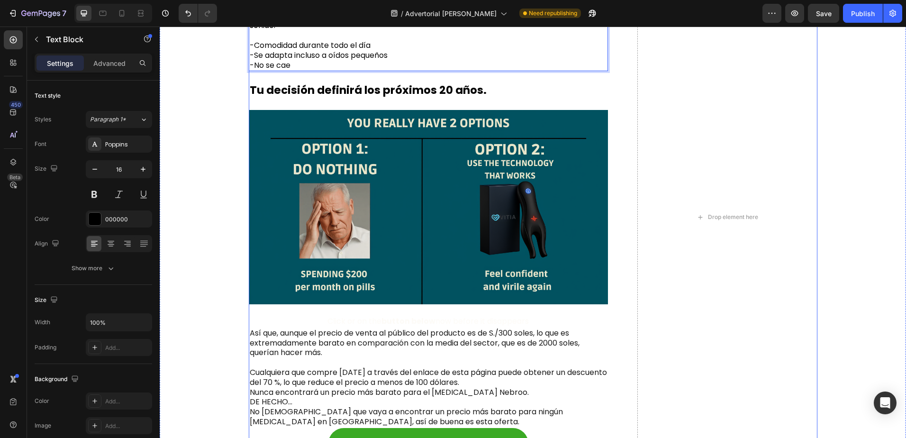
click at [377, 100] on div "Elige el tamaño perfecto para tu oreja Text Block Image Cada Audifono Plus - Cl…" at bounding box center [429, 217] width 360 height 1083
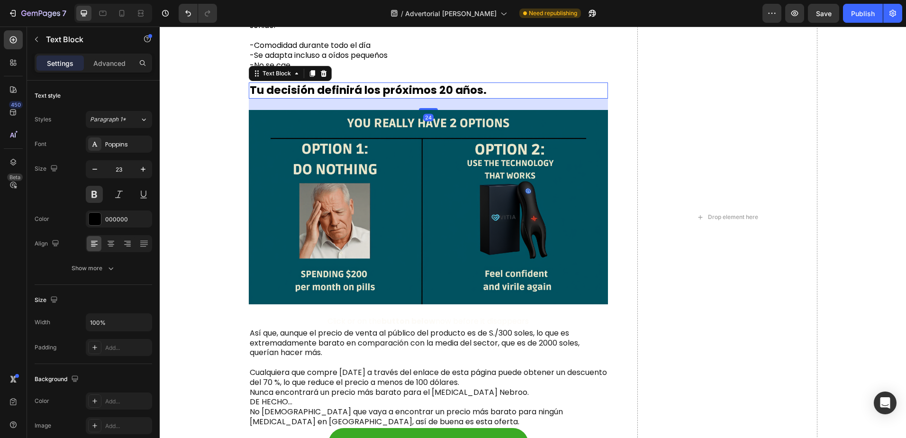
click at [376, 90] on p "Tu decisión definirá los próximos 20 años." at bounding box center [429, 90] width 358 height 14
click at [387, 163] on img at bounding box center [429, 207] width 360 height 194
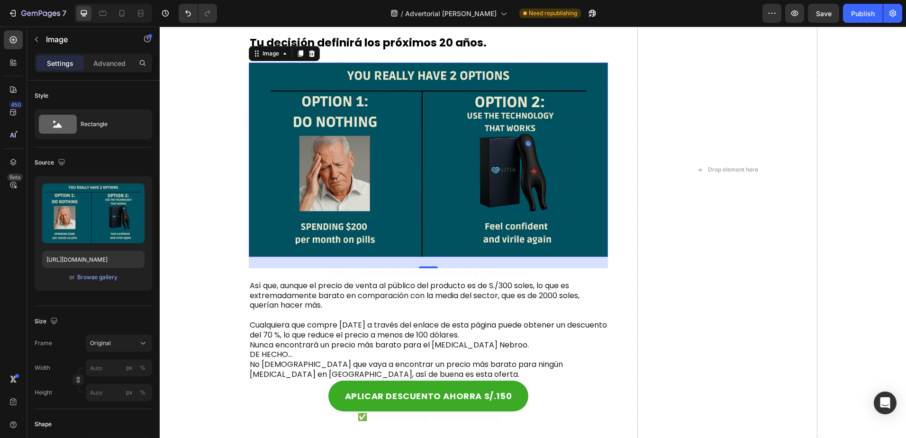
scroll to position [4445, 0]
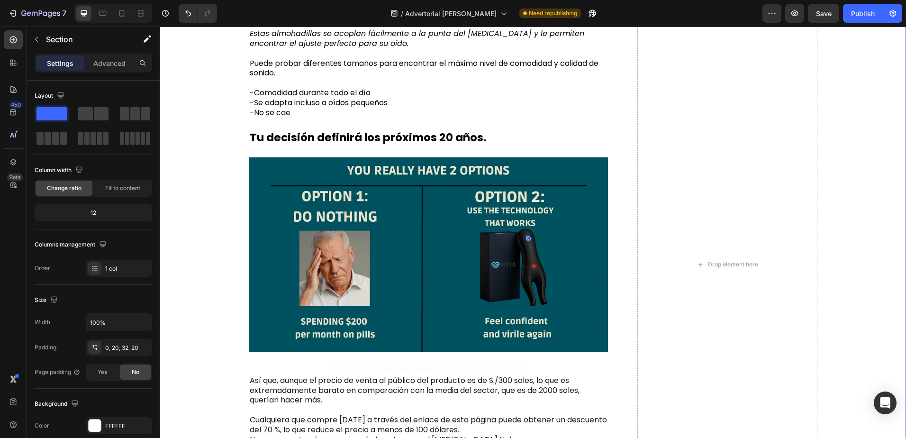
click at [212, 208] on div "Elige el tamaño perfecto para tu oreja Text Block Image Cada Audifono Plus - Cl…" at bounding box center [532, 264] width 727 height 1083
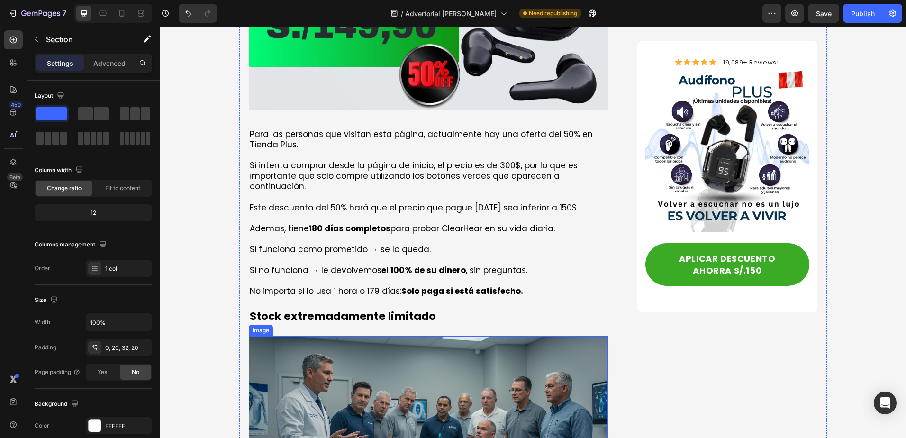
scroll to position [3687, 0]
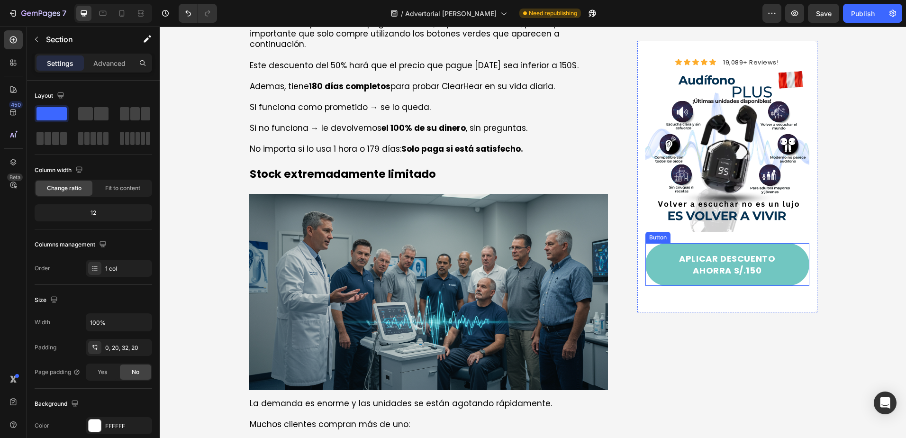
click at [670, 245] on button "APLICAR DESCUENTO AHORRA S/.150" at bounding box center [726, 264] width 163 height 43
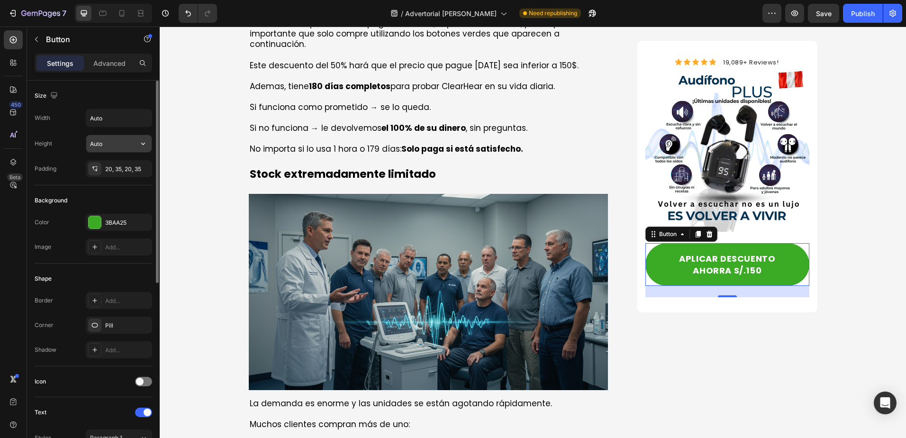
scroll to position [189, 0]
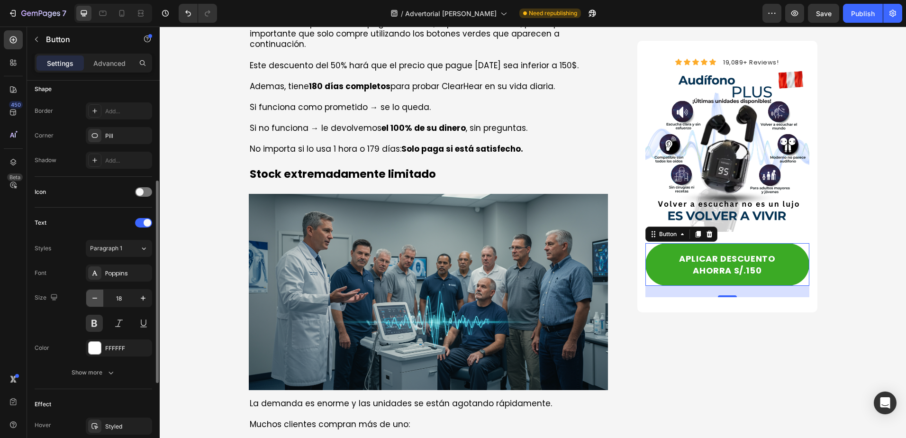
click at [96, 300] on icon "button" at bounding box center [94, 297] width 9 height 9
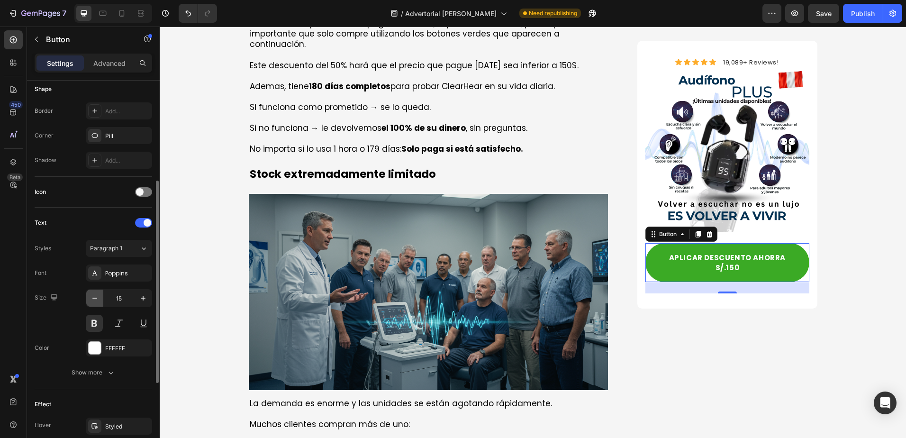
click at [96, 300] on icon "button" at bounding box center [94, 297] width 9 height 9
type input "14"
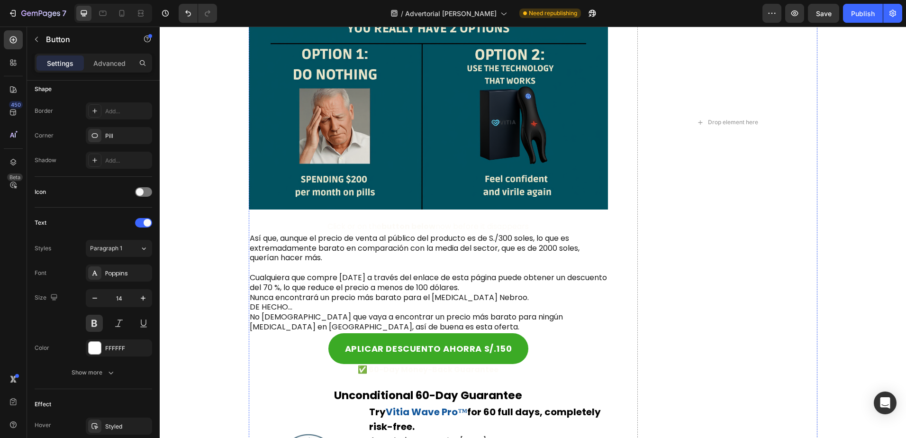
scroll to position [4682, 0]
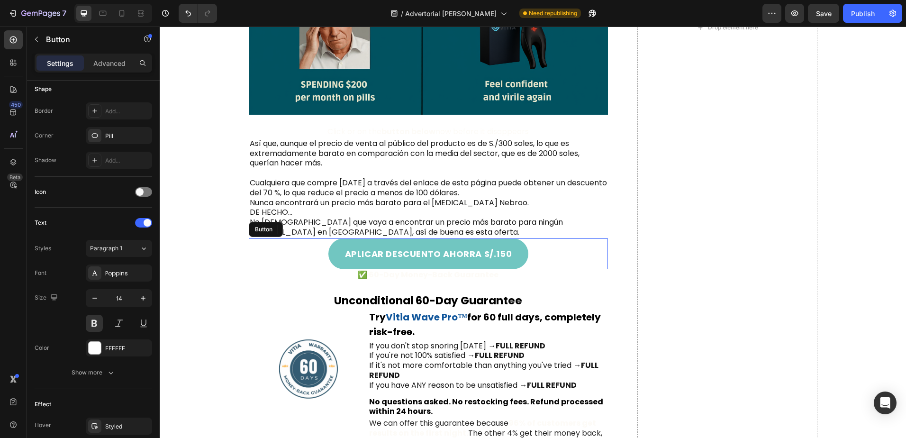
click at [396, 243] on button "APLICAR DESCUENTO AHORRA S/.150" at bounding box center [428, 253] width 200 height 31
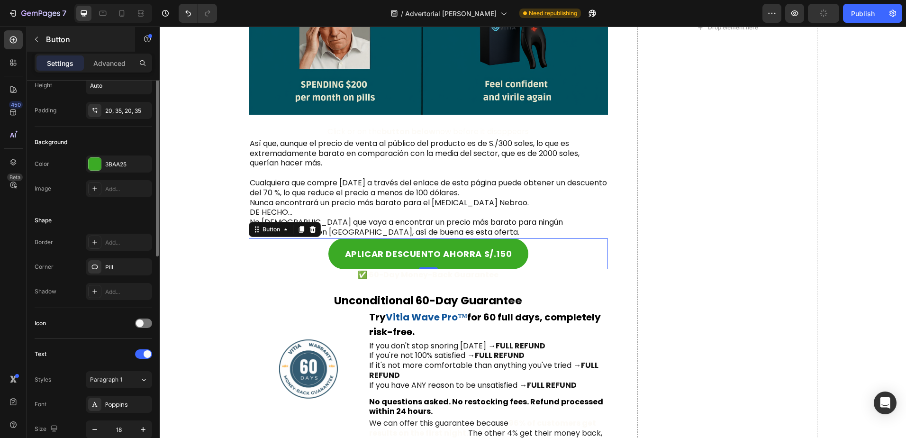
scroll to position [11, 0]
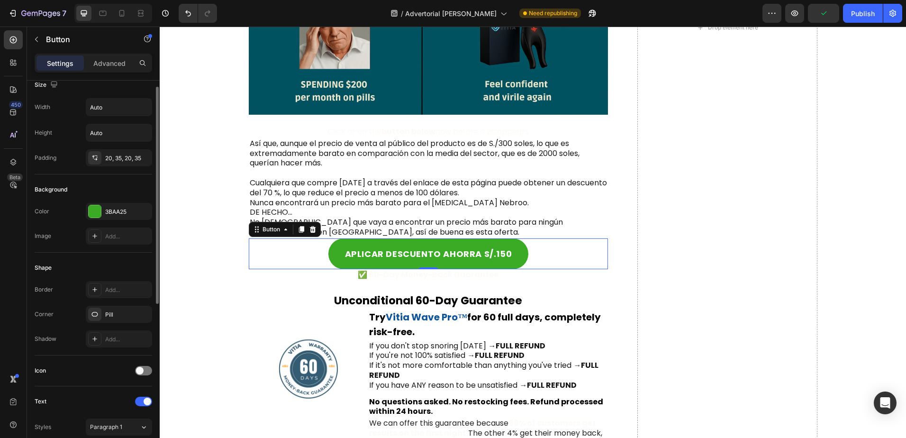
click at [106, 74] on div "Settings Advanced" at bounding box center [93, 67] width 133 height 27
click at [106, 64] on p "Advanced" at bounding box center [109, 63] width 32 height 10
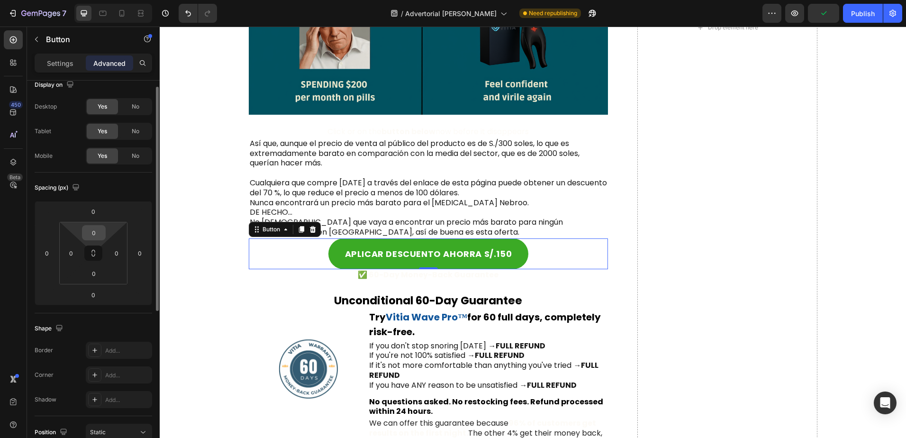
click at [98, 237] on input "0" at bounding box center [93, 232] width 19 height 14
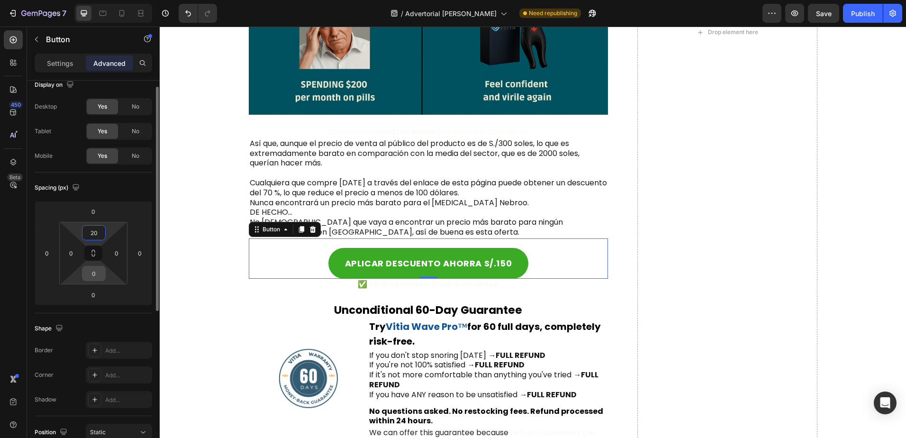
type input "20"
click at [88, 271] on input "0" at bounding box center [93, 273] width 19 height 14
click at [88, 271] on input "02" at bounding box center [93, 273] width 19 height 14
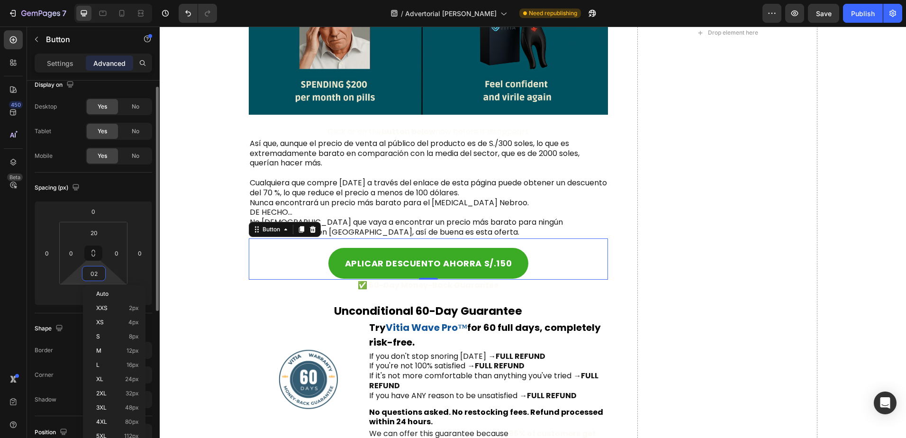
click at [88, 271] on input "02" at bounding box center [93, 273] width 19 height 14
type input "20"
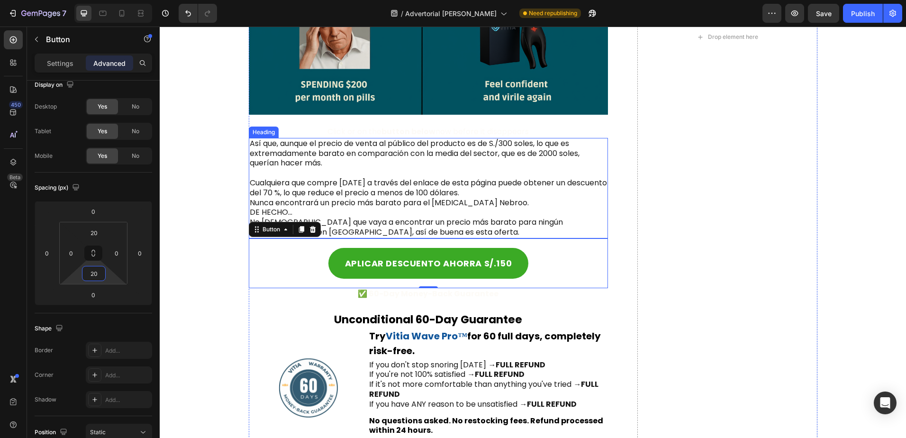
click at [324, 209] on h2 "Así que, aunque el precio de venta al público del producto es de S./300 soles, …" at bounding box center [429, 188] width 360 height 100
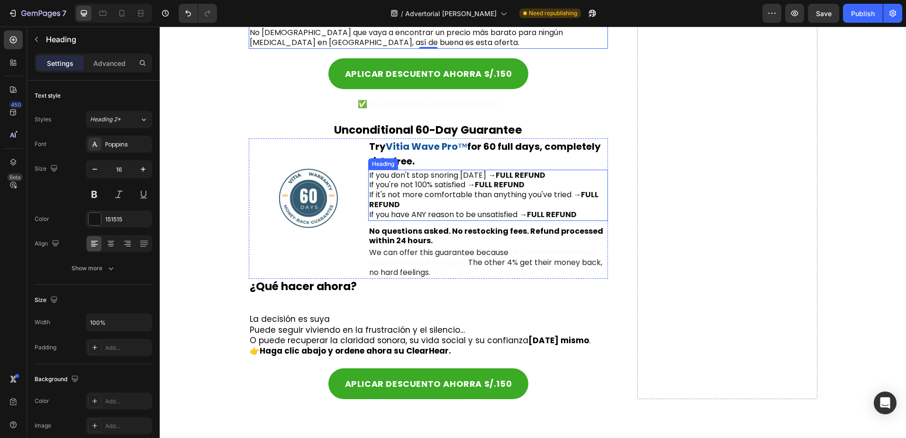
scroll to position [4824, 0]
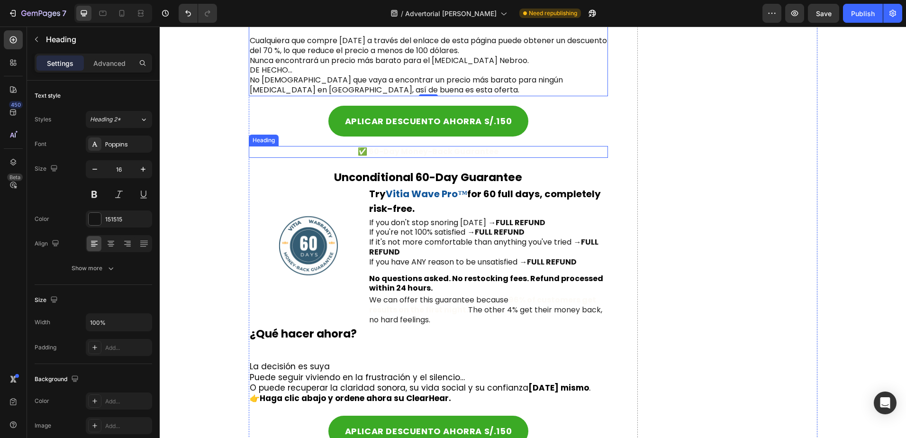
click at [354, 148] on h2 "✅ 60-Day Money-Back Guarantee" at bounding box center [429, 152] width 360 height 12
click at [314, 135] on icon at bounding box center [317, 137] width 6 height 7
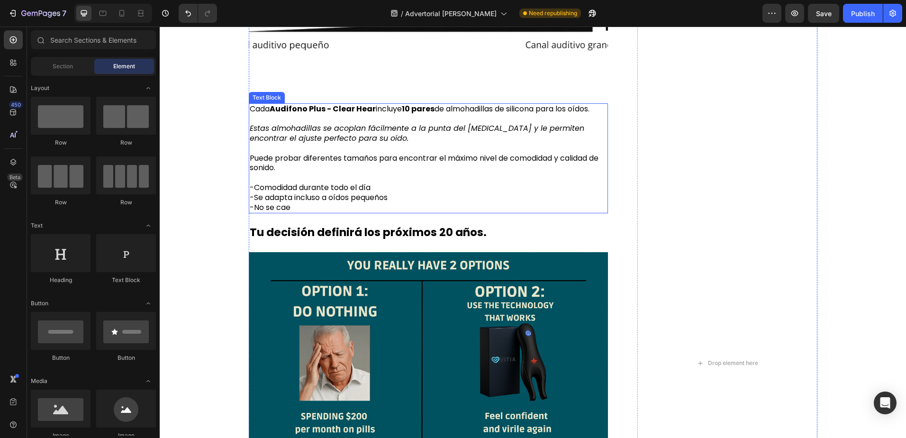
scroll to position [4635, 0]
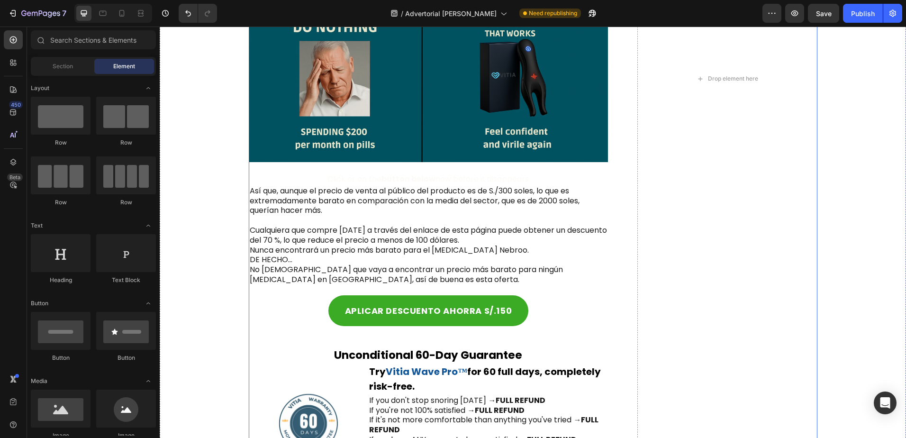
click at [417, 159] on img at bounding box center [429, 65] width 360 height 194
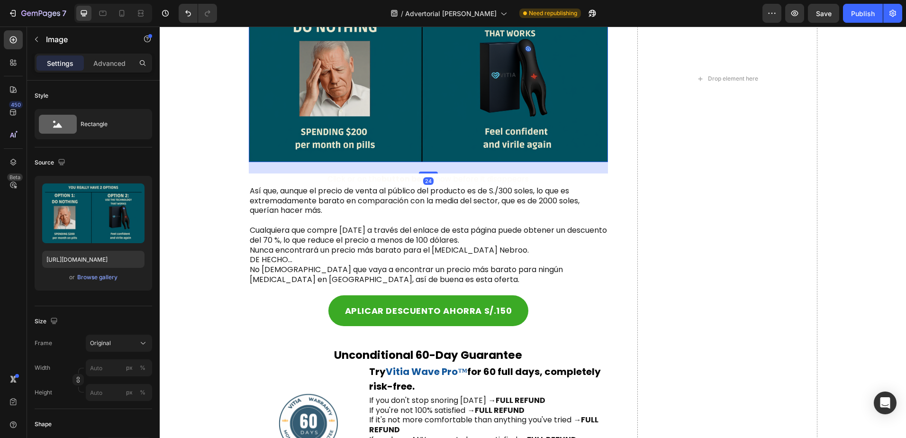
click at [401, 119] on img at bounding box center [429, 65] width 360 height 194
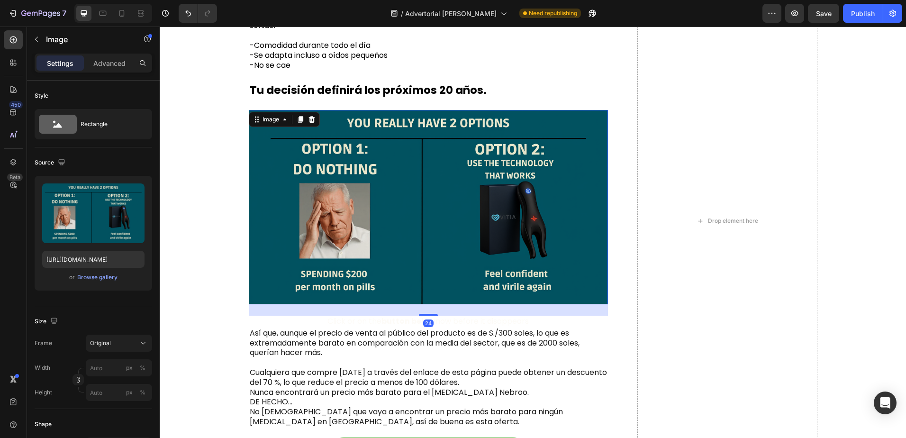
click at [392, 230] on img at bounding box center [429, 207] width 360 height 194
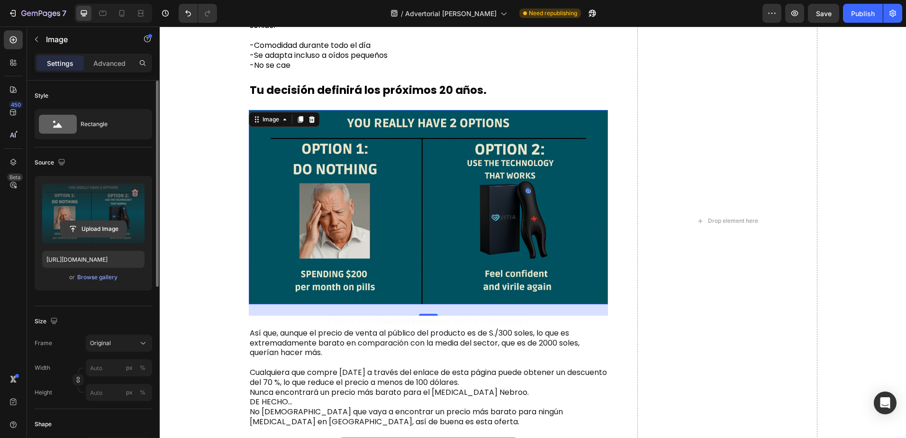
click at [101, 232] on input "file" at bounding box center [93, 229] width 65 height 16
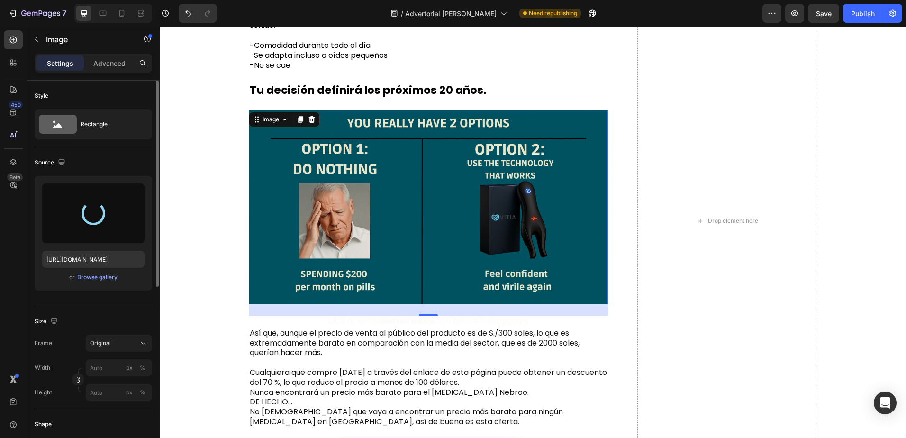
type input "https://cdn.shopify.com/s/files/1/0933/7061/4123/files/gempages_581416099543778…"
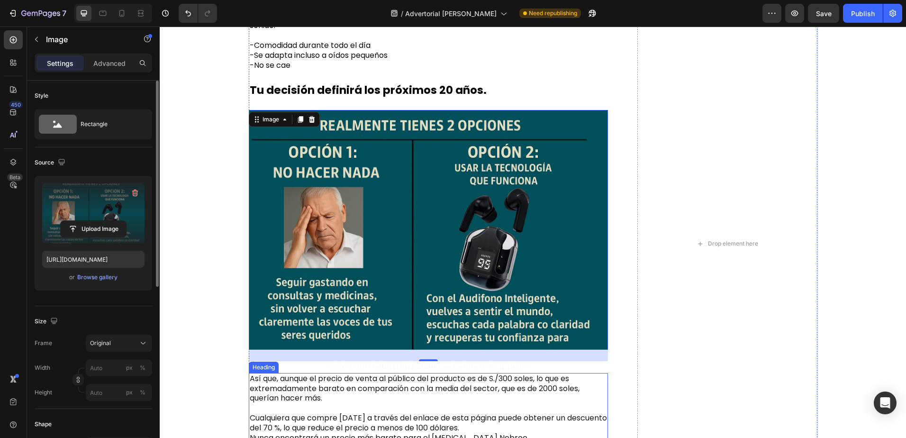
click at [419, 387] on h2 "Así que, aunque el precio de venta al público del producto es de S./300 soles, …" at bounding box center [429, 423] width 360 height 100
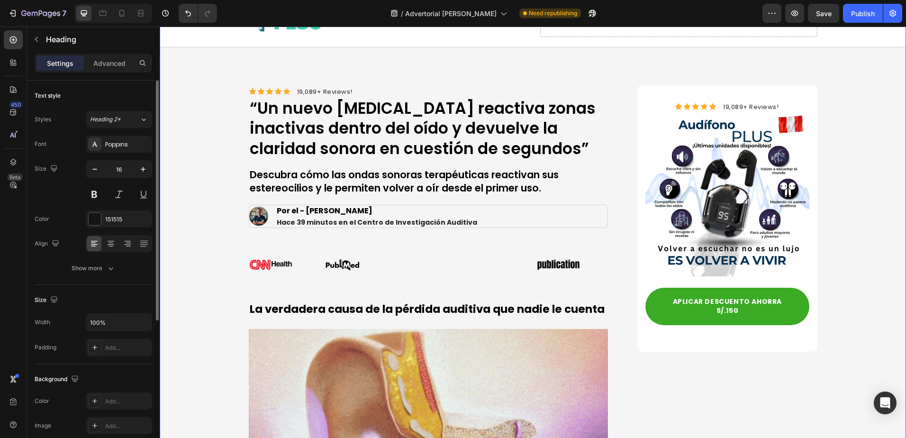
scroll to position [0, 0]
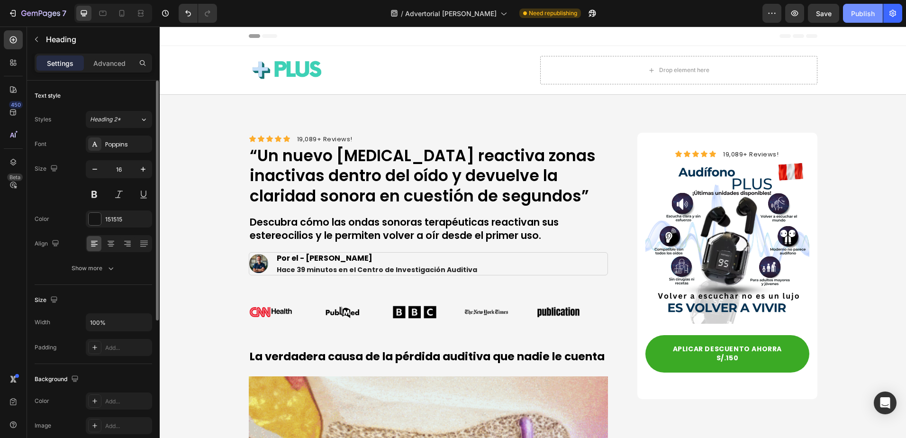
click at [871, 14] on div "Publish" at bounding box center [863, 14] width 24 height 10
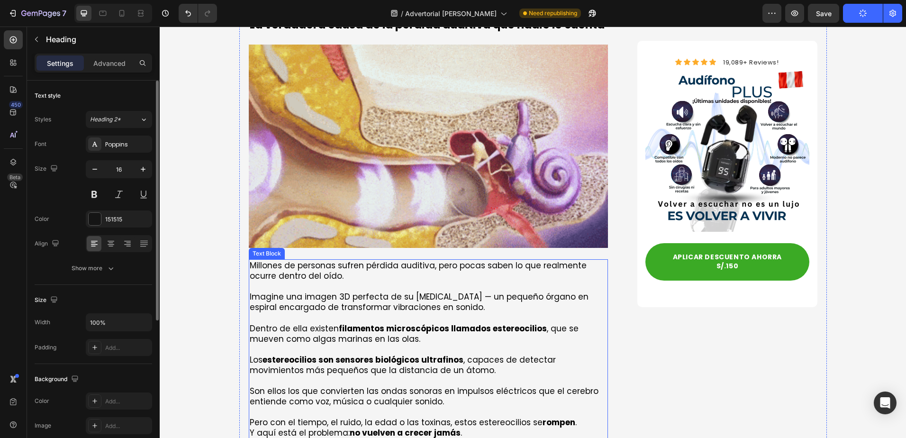
scroll to position [521, 0]
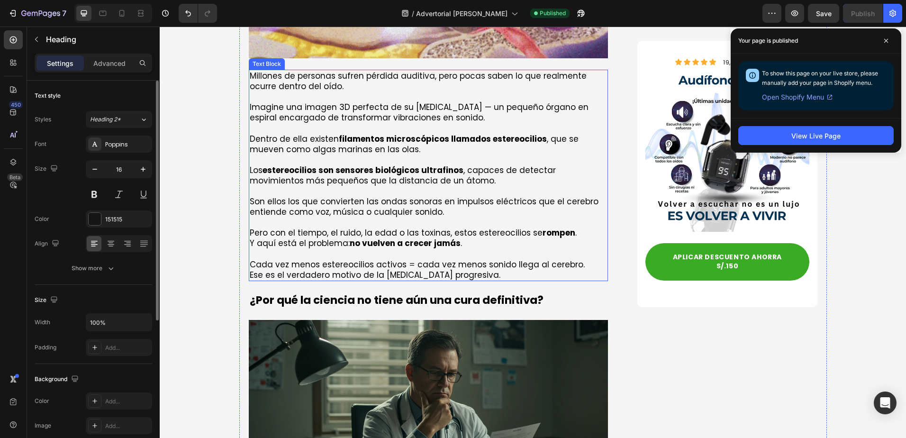
click at [426, 243] on strong "no vuelven a crecer jamás" at bounding box center [405, 242] width 111 height 11
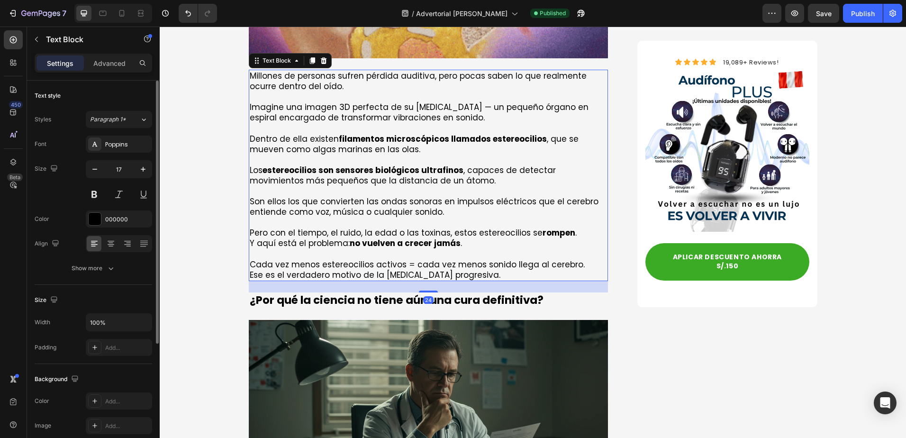
click at [352, 241] on strong "no vuelven a crecer jamás" at bounding box center [405, 242] width 111 height 11
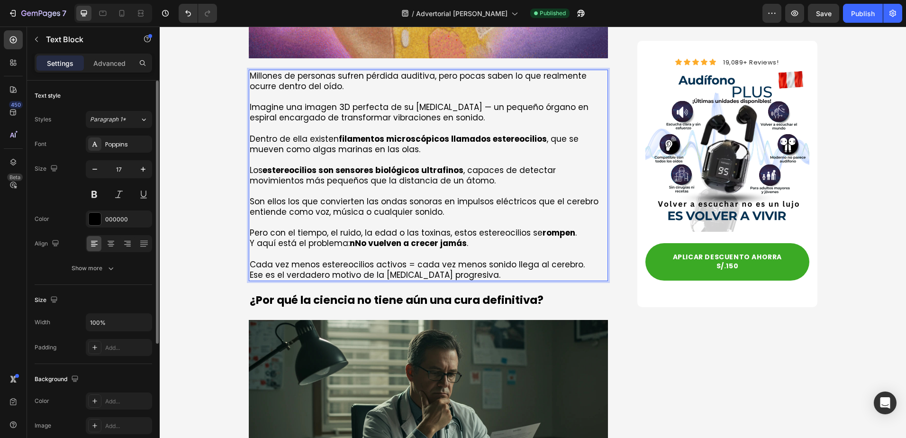
click at [350, 243] on strong "nNo vuelven a crecer jamás" at bounding box center [408, 242] width 117 height 11
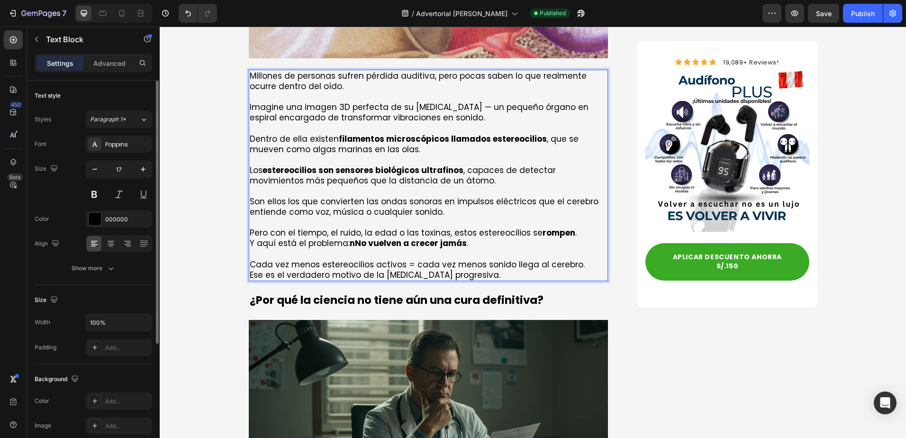
click at [353, 245] on strong "nNo vuelven a crecer jamás" at bounding box center [408, 242] width 117 height 11
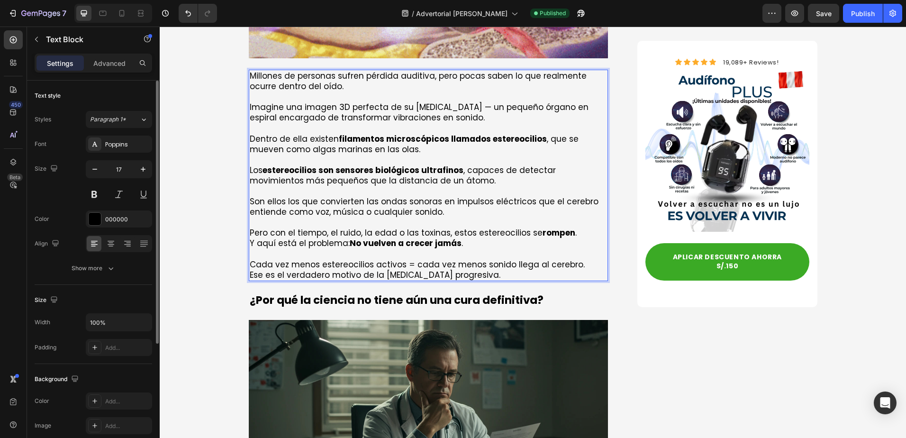
scroll to position [616, 0]
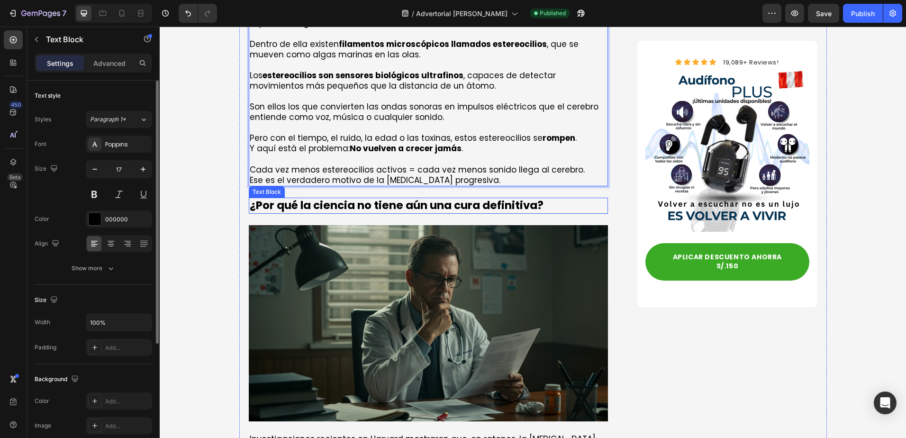
click at [346, 204] on p "¿Por qué la ciencia no tiene aún una cura definitiva?" at bounding box center [429, 205] width 358 height 14
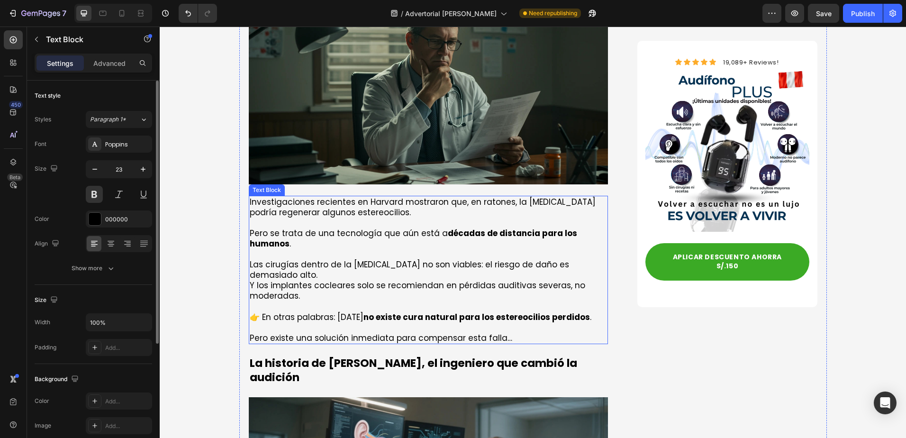
scroll to position [947, 0]
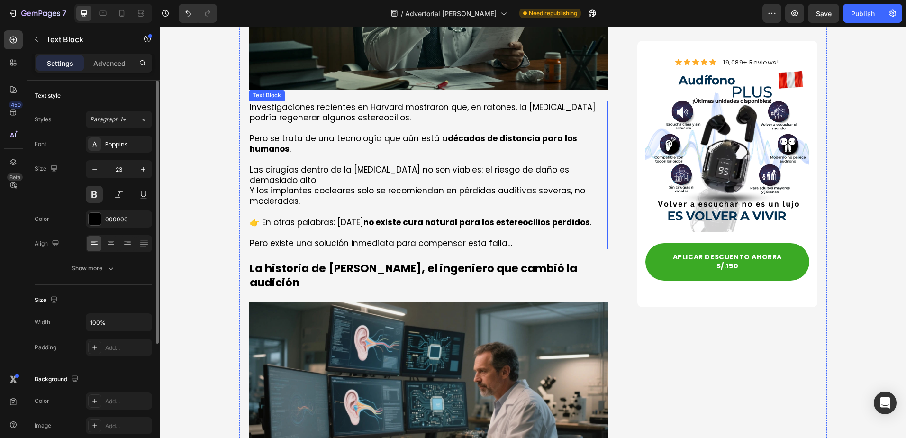
click at [349, 217] on p "👉 En otras palabras: hoy no existe cura natural para los estereocilios perdidos…" at bounding box center [429, 222] width 358 height 10
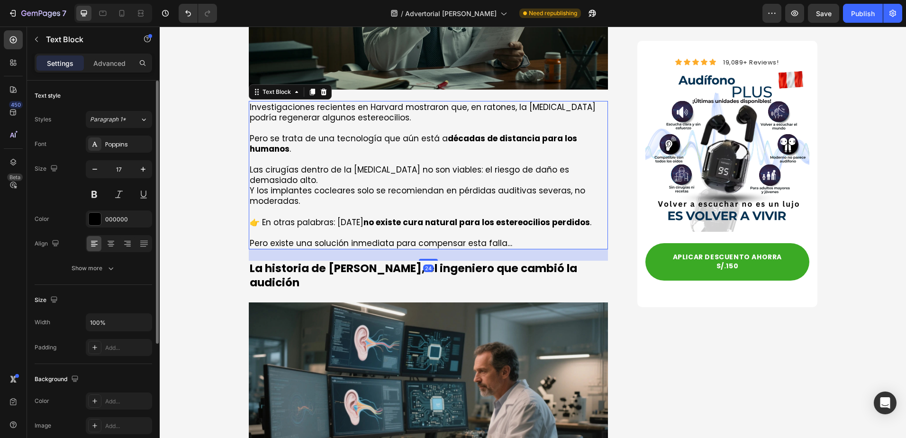
click at [371, 190] on p "Las cirugías dentro de la cóclea no son viables: el riesgo de daño es demasiado…" at bounding box center [429, 185] width 358 height 42
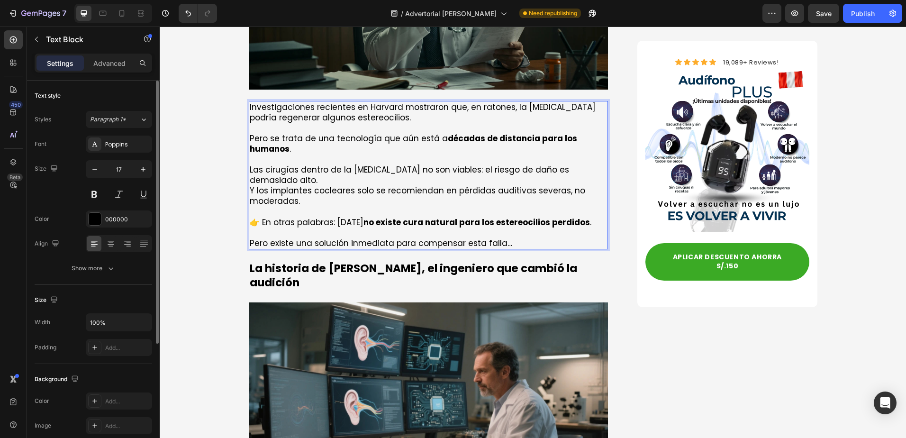
click at [344, 217] on p "👉 En otras palabras: hoy no existe cura natural para los estereocilios perdidos…" at bounding box center [429, 222] width 358 height 10
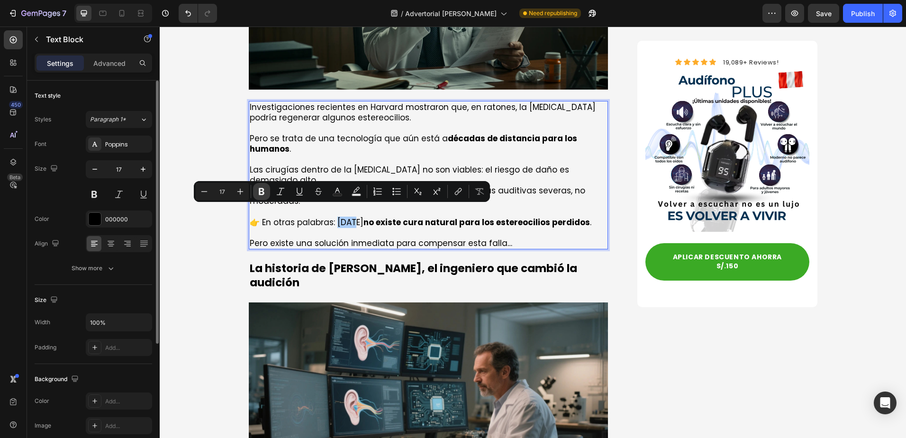
click at [265, 193] on icon "Editor contextual toolbar" at bounding box center [261, 191] width 9 height 9
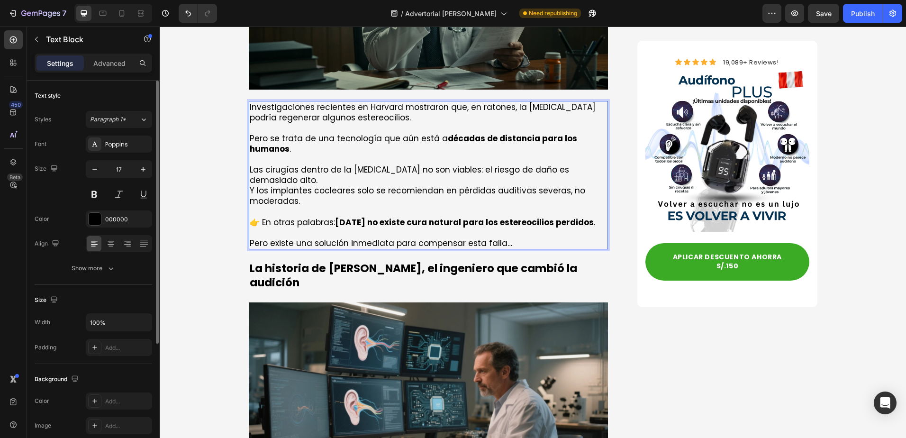
click at [382, 227] on p "Rich Text Editor. Editing area: main" at bounding box center [429, 232] width 358 height 10
click at [339, 216] on strong "hoy no existe cura natural para los estereocilios perdidos" at bounding box center [464, 221] width 259 height 11
click at [342, 216] on strong "hHoy no existe cura natural para los estereocilios perdidos" at bounding box center [460, 221] width 250 height 11
click at [372, 227] on p "Rich Text Editor. Editing area: main" at bounding box center [429, 232] width 358 height 10
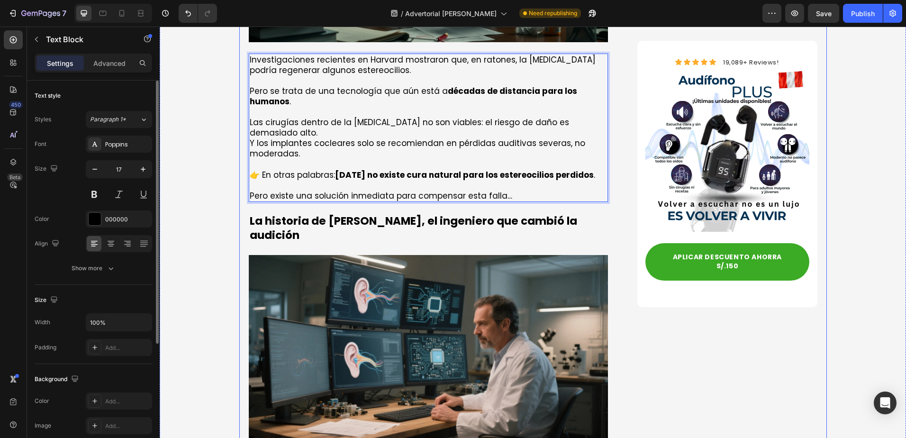
click at [335, 213] on div "La historia de [PERSON_NAME], el ingeniero que cambió la audición" at bounding box center [429, 228] width 360 height 30
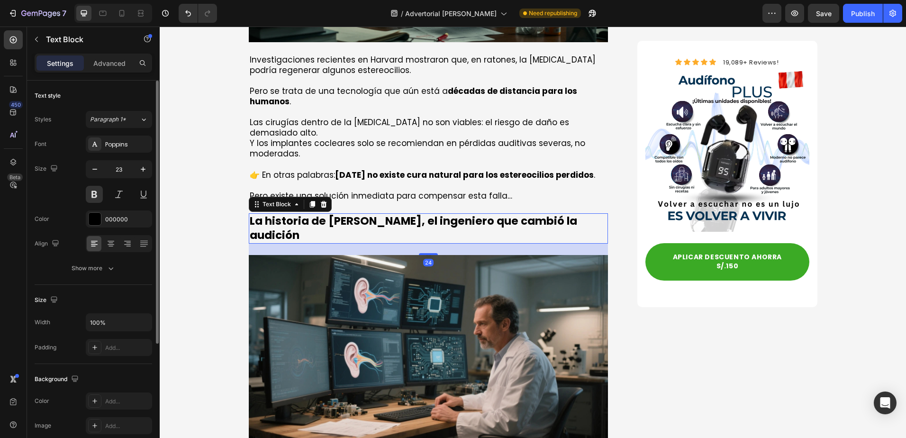
scroll to position [1042, 0]
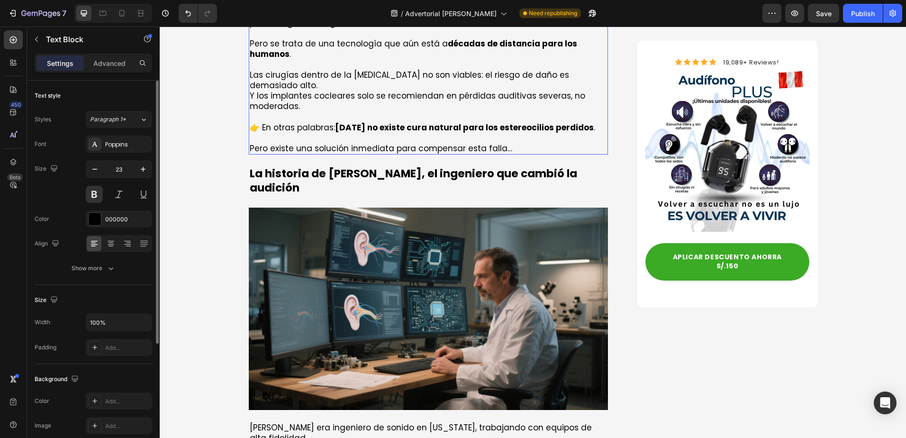
click at [426, 143] on p "Pero existe una solución inmediata para compensar esta falla…" at bounding box center [429, 148] width 358 height 10
click at [425, 167] on p "La historia de [PERSON_NAME], el ingeniero que cambió la audición" at bounding box center [429, 181] width 358 height 28
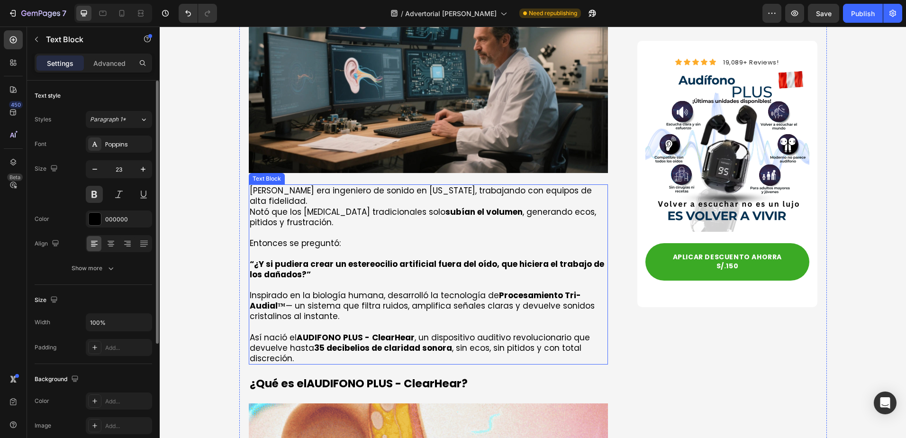
scroll to position [1326, 0]
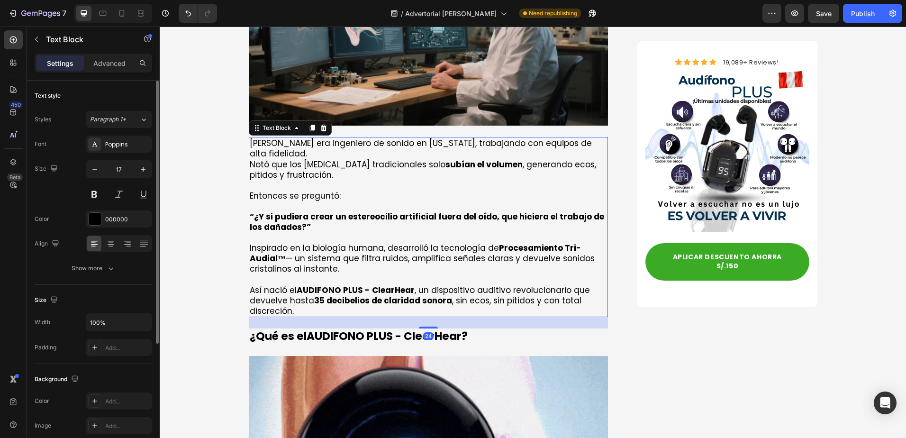
click at [322, 243] on p "Inspirado en la biología humana, desarrolló la tecnología de Procesamiento Tri-…" at bounding box center [429, 258] width 358 height 31
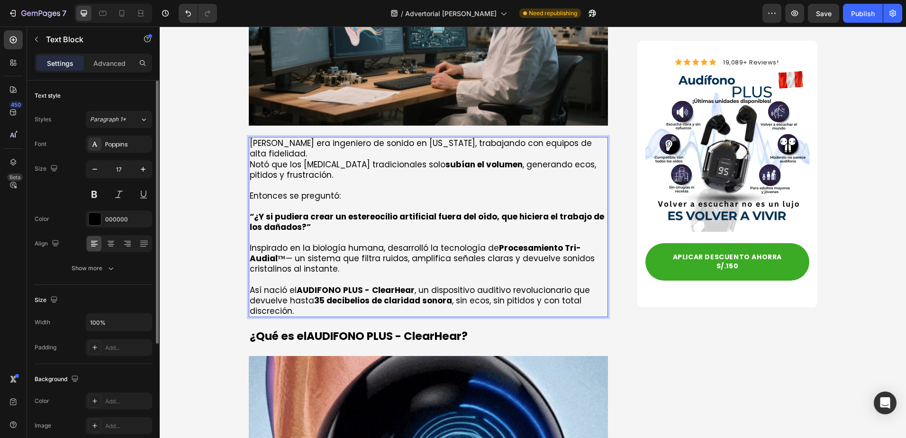
click at [336, 243] on p "Inspirado en la biología humana, desarrolló la tecnología de Procesamiento Tri-…" at bounding box center [429, 258] width 358 height 31
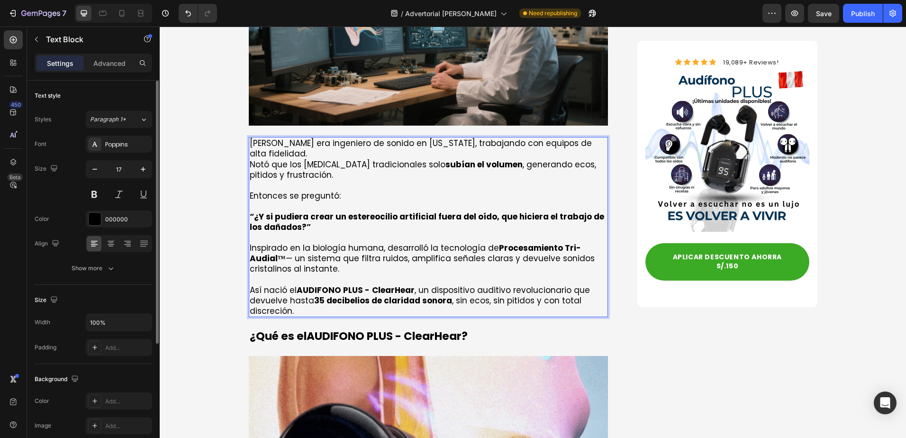
click at [357, 243] on p "Inspirado en la biología humana, desarrolló la tecnología de Procesamiento Tri-…" at bounding box center [429, 258] width 358 height 31
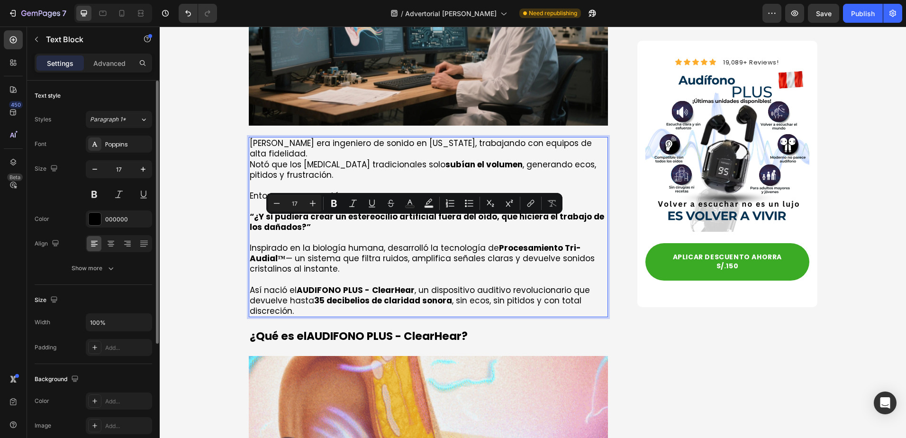
drag, startPoint x: 343, startPoint y: 233, endPoint x: 354, endPoint y: 222, distance: 15.4
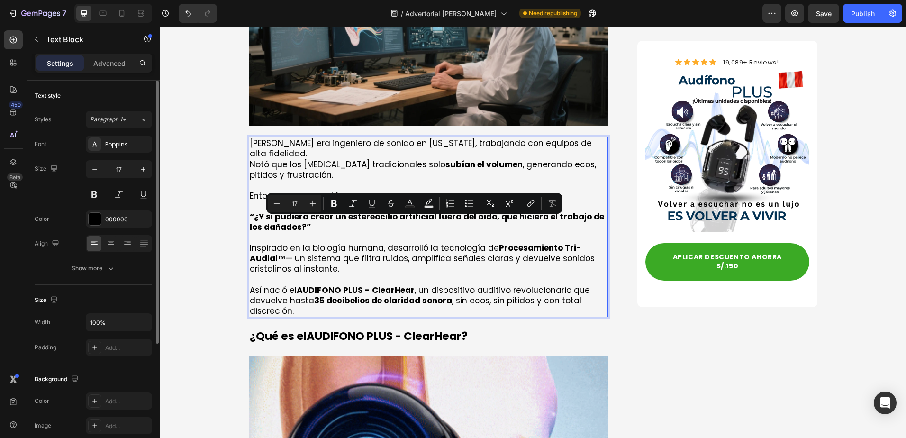
click at [354, 243] on p "Inspirado en la biología humana, desarrolló la tecnología de Procesamiento Tri-…" at bounding box center [429, 258] width 358 height 31
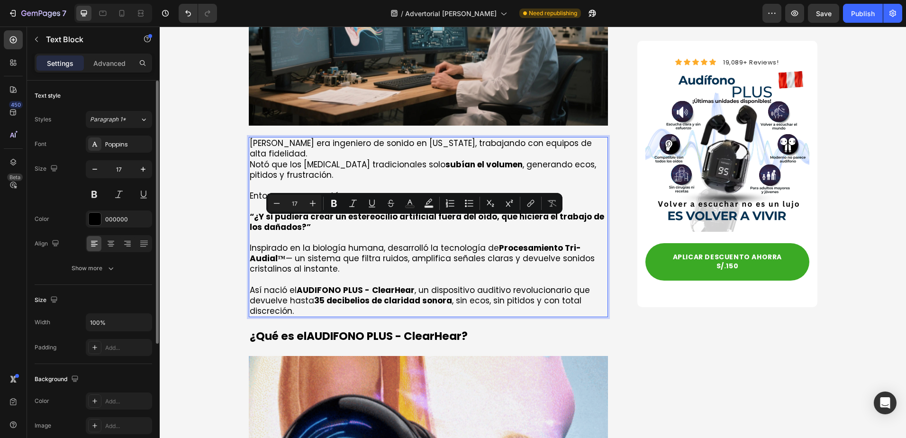
click at [354, 243] on p "Inspirado en la biología humana, desarrolló la tecnología de Procesamiento Tri-…" at bounding box center [429, 258] width 358 height 31
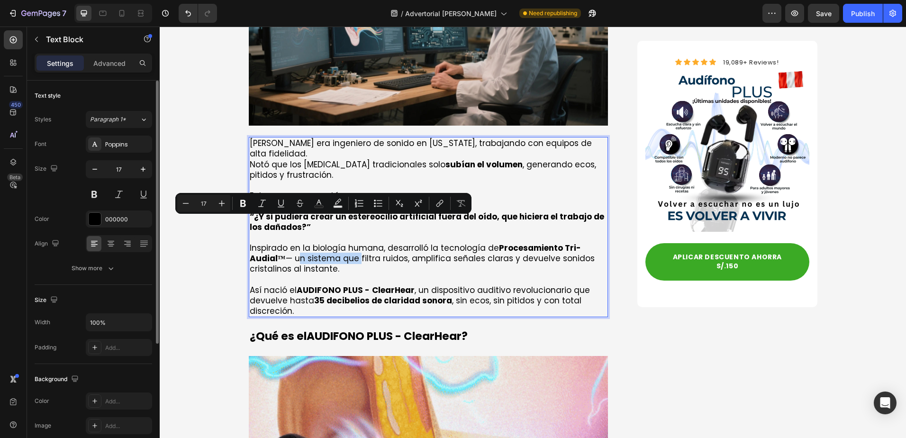
drag, startPoint x: 354, startPoint y: 225, endPoint x: 294, endPoint y: 225, distance: 59.7
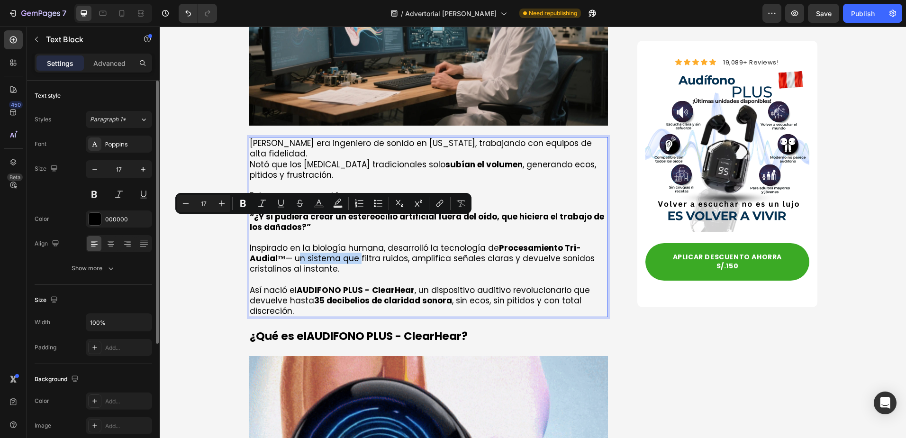
click at [294, 243] on p "Inspirado en la biología humana, desarrolló la tecnología de Procesamiento Tri-…" at bounding box center [429, 258] width 358 height 31
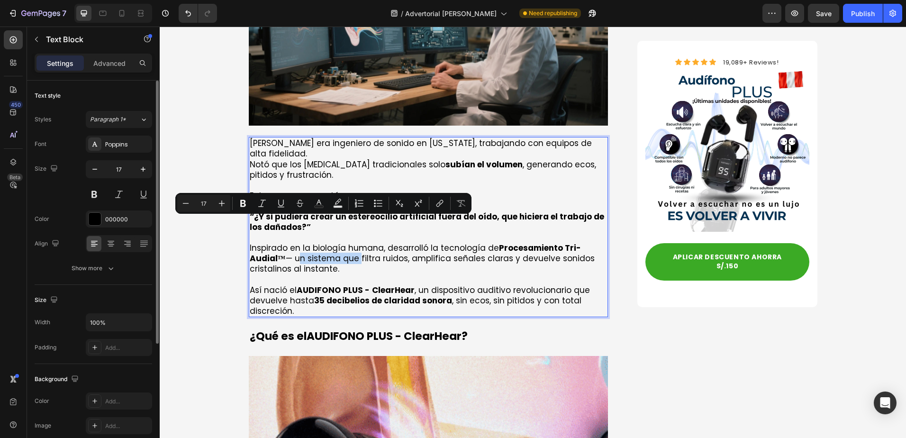
copy p "un sistema que"
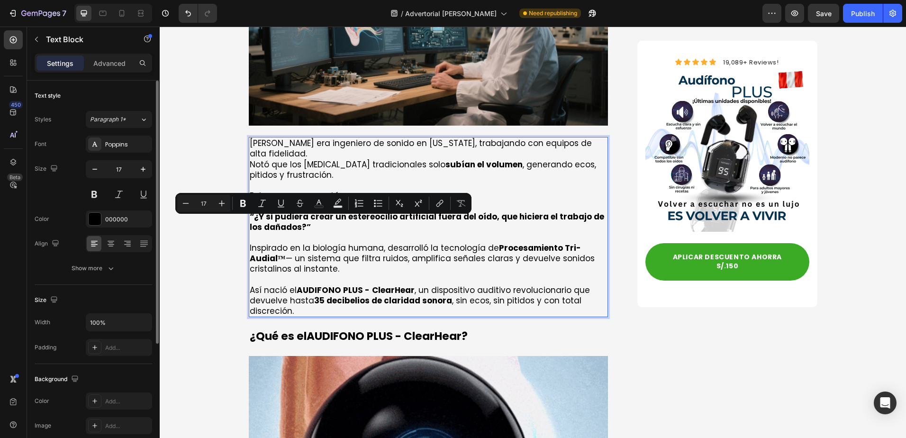
click at [332, 274] on p "Rich Text Editor. Editing area: main" at bounding box center [429, 279] width 358 height 10
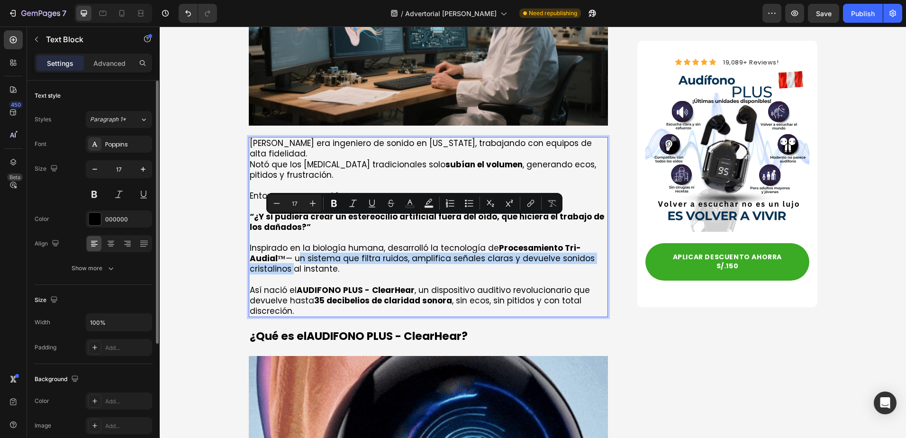
drag, startPoint x: 294, startPoint y: 223, endPoint x: 287, endPoint y: 236, distance: 15.5
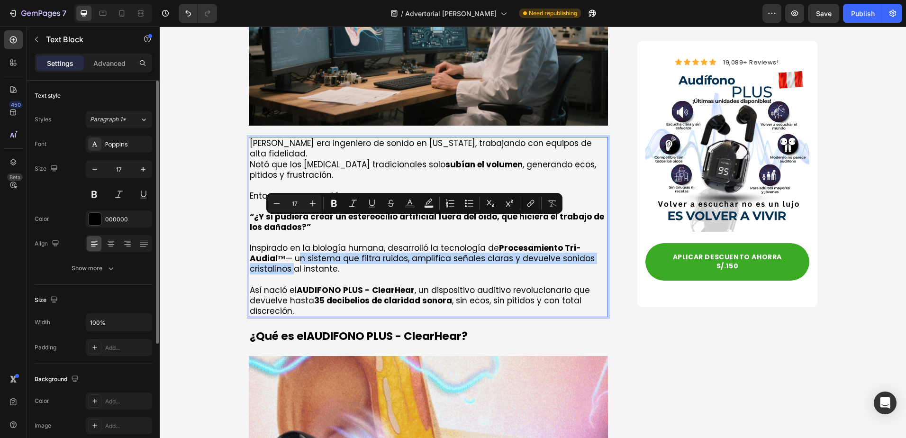
click at [287, 243] on p "Inspirado en la biología humana, desarrolló la tecnología de Procesamiento Tri-…" at bounding box center [429, 258] width 358 height 31
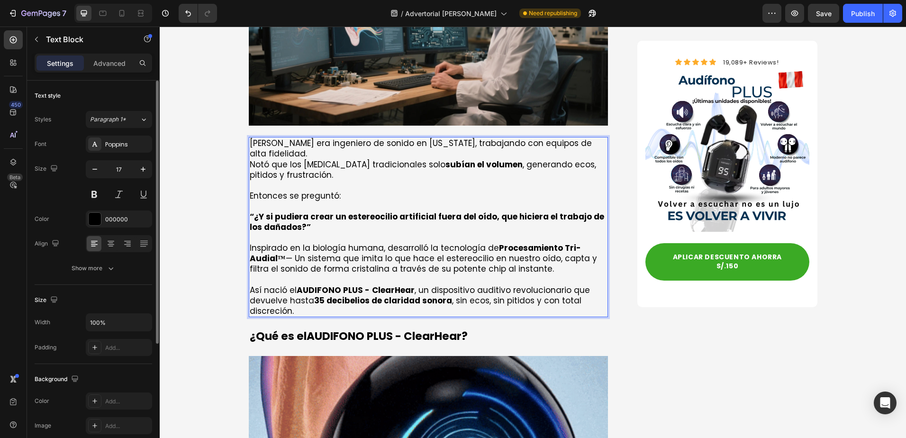
click at [496, 274] on p "Rich Text Editor. Editing area: main" at bounding box center [429, 279] width 358 height 10
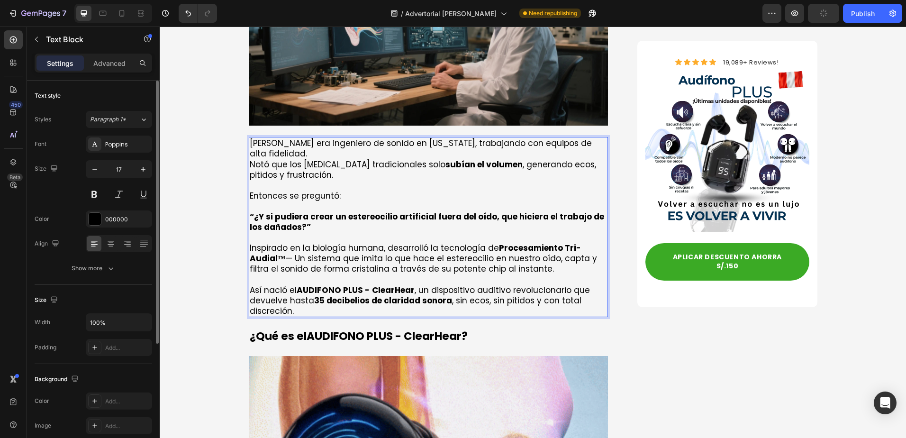
click at [476, 285] on p "Así nació el AUDIFONO PLUS - ClearHear , un dispositivo auditivo revolucionario…" at bounding box center [429, 300] width 358 height 31
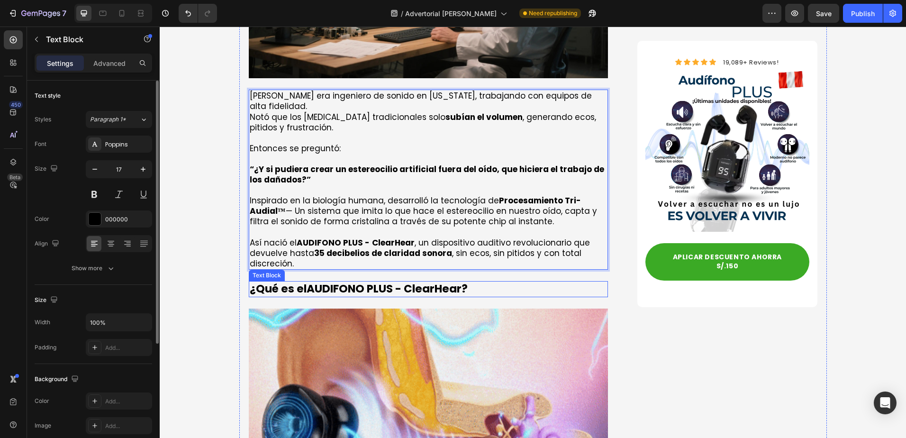
scroll to position [1468, 0]
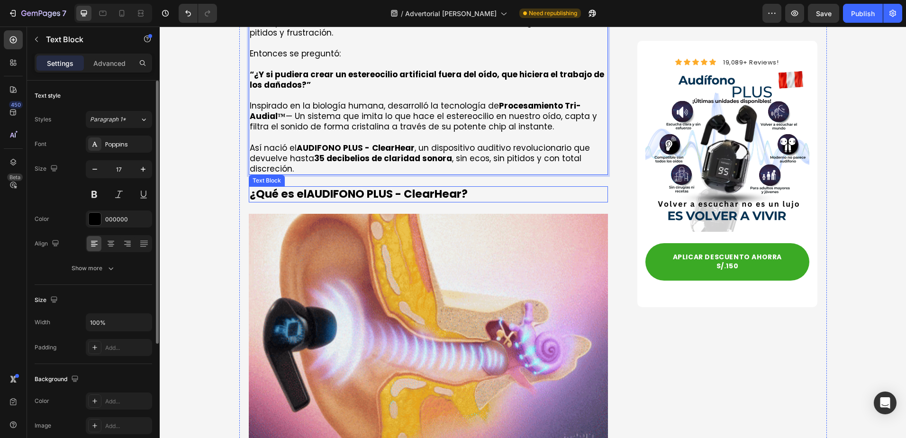
click at [373, 186] on strong "AUDIFONO PLUS -" at bounding box center [353, 193] width 95 height 15
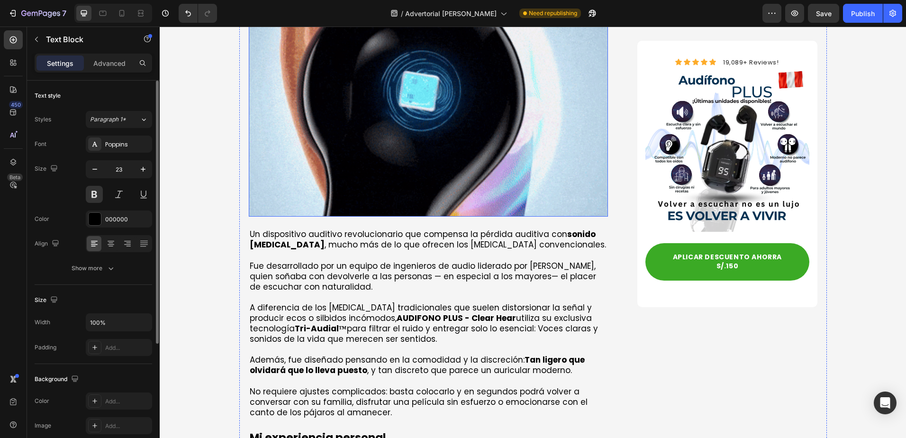
scroll to position [1753, 0]
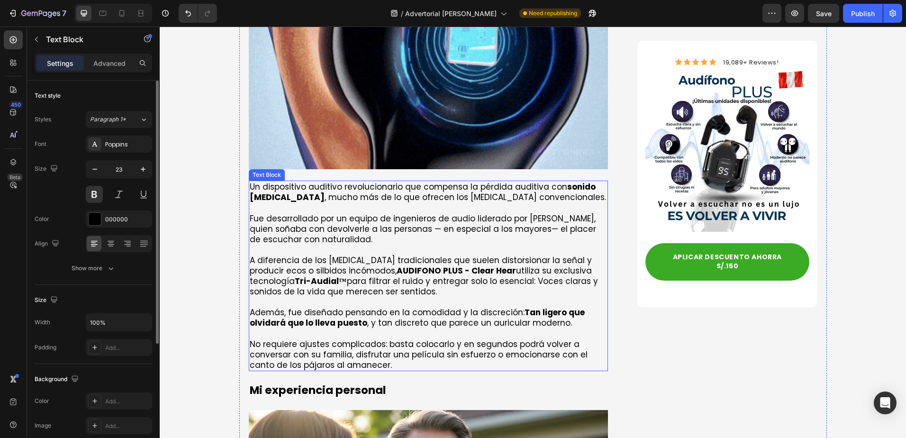
click at [328, 213] on p "Fue desarrollado por un equipo de ingenieros de audio liderado por David, quien…" at bounding box center [429, 228] width 358 height 31
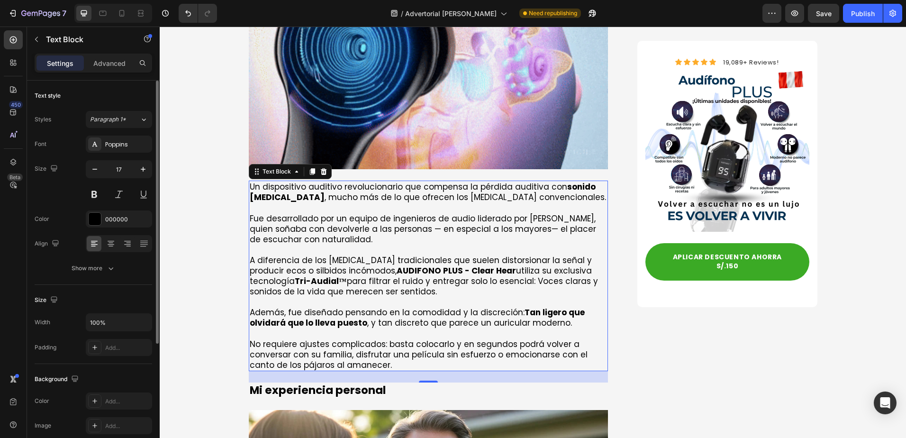
click at [378, 213] on p "Fue desarrollado por un equipo de ingenieros de audio liderado por David, quien…" at bounding box center [429, 228] width 358 height 31
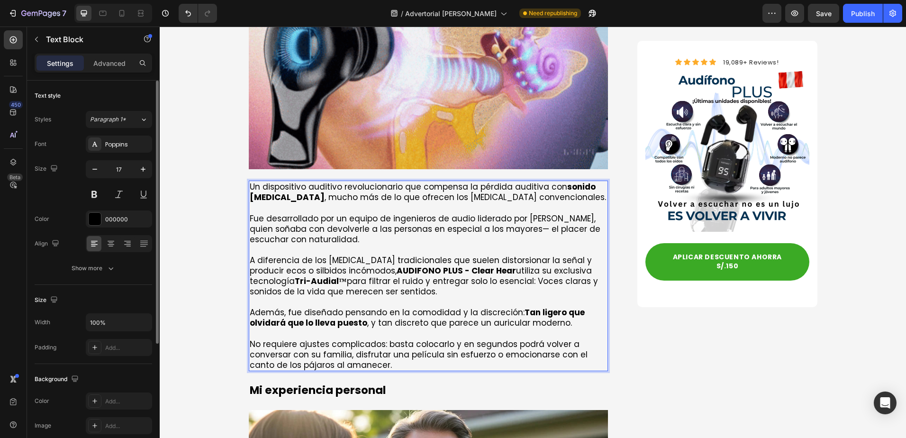
click at [485, 213] on p "Fue desarrollado por un equipo de ingenieros de audio liderado por David, quien…" at bounding box center [429, 228] width 358 height 31
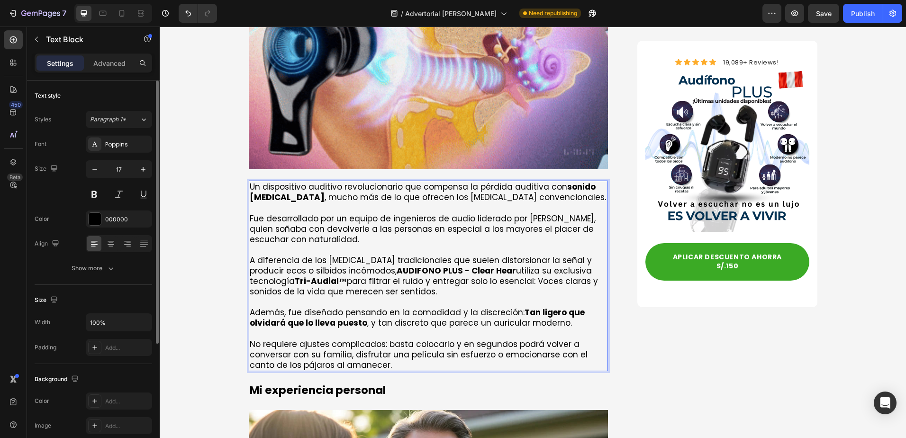
click at [484, 255] on p "A diferencia de los audífonos tradicionales que suelen distorsionar la señal y …" at bounding box center [429, 276] width 358 height 42
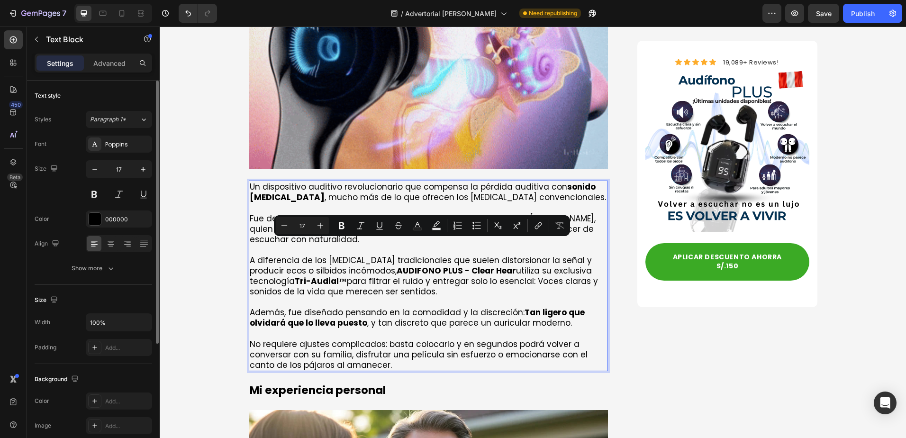
drag, startPoint x: 486, startPoint y: 246, endPoint x: 493, endPoint y: 253, distance: 9.7
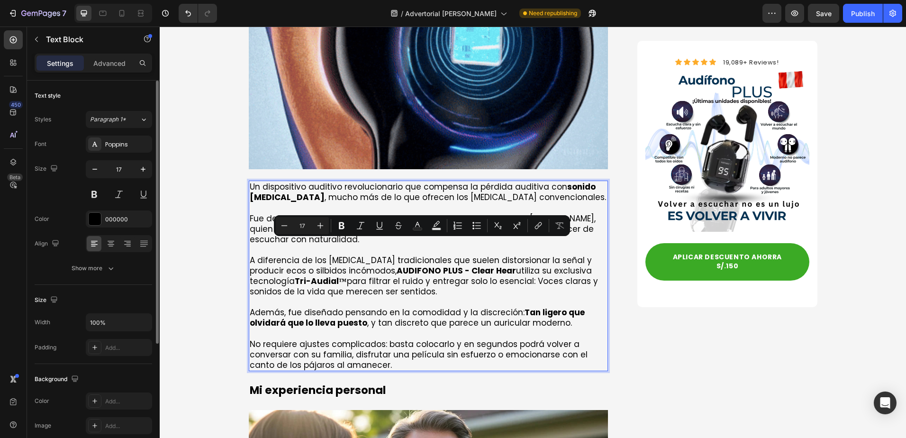
click at [493, 255] on p "A diferencia de los audífonos tradicionales que suelen distorsionar la señal y …" at bounding box center [429, 276] width 358 height 42
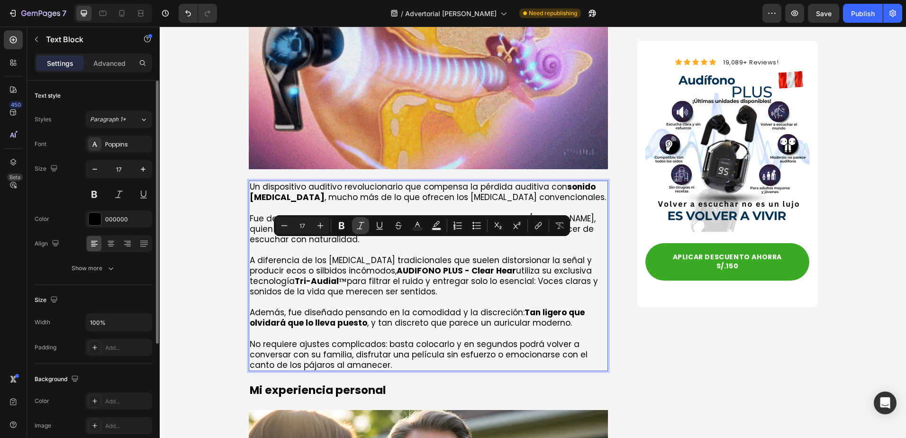
click at [361, 230] on icon "Editor contextual toolbar" at bounding box center [360, 225] width 9 height 9
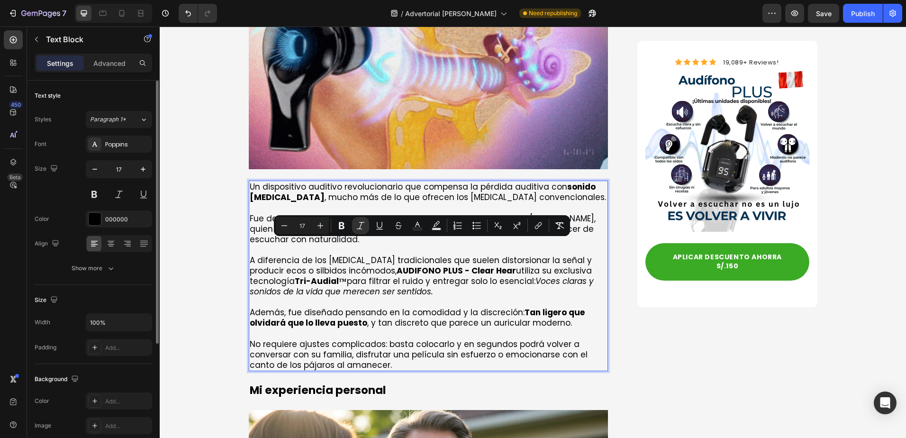
click at [450, 255] on p "A diferencia de los audífonos tradicionales que suelen distorsionar la señal y …" at bounding box center [429, 276] width 358 height 42
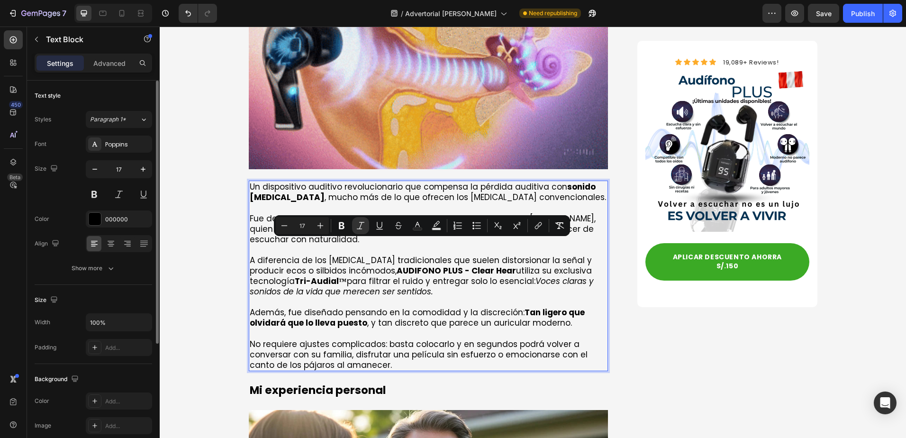
click at [466, 307] on p "Además, fue diseñado pensando en la comodidad y la discreción: Tan ligero que o…" at bounding box center [429, 317] width 358 height 21
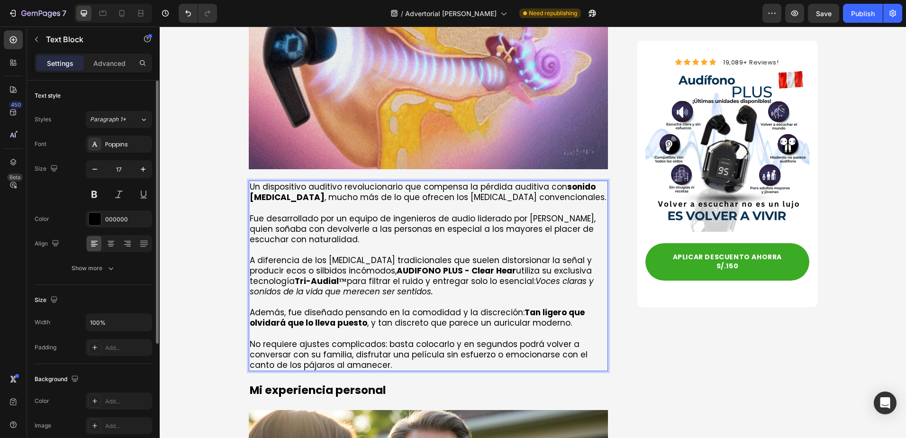
click at [349, 275] on icon "Voces claras y sonidos de la vida que merecen ser sentidos." at bounding box center [422, 286] width 344 height 22
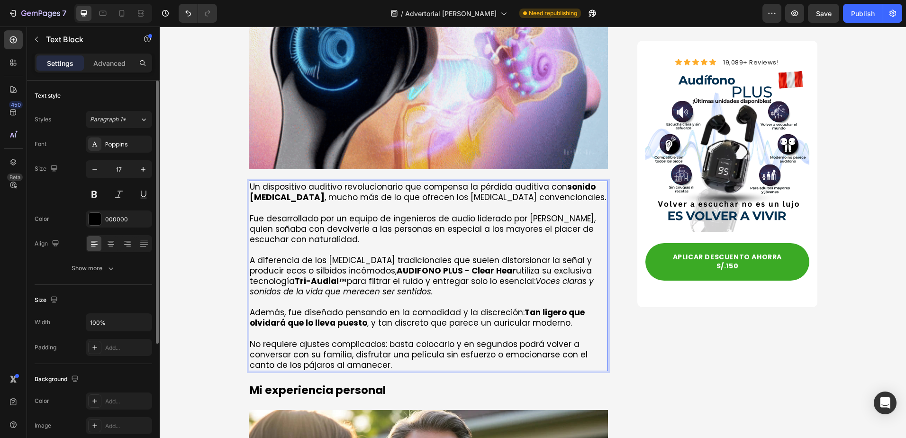
click at [341, 297] on p "Rich Text Editor. Editing area: main" at bounding box center [429, 302] width 358 height 10
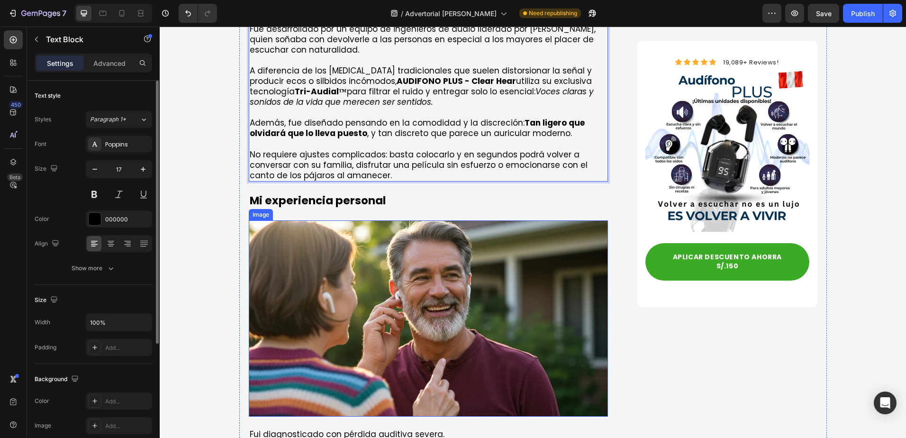
scroll to position [2084, 0]
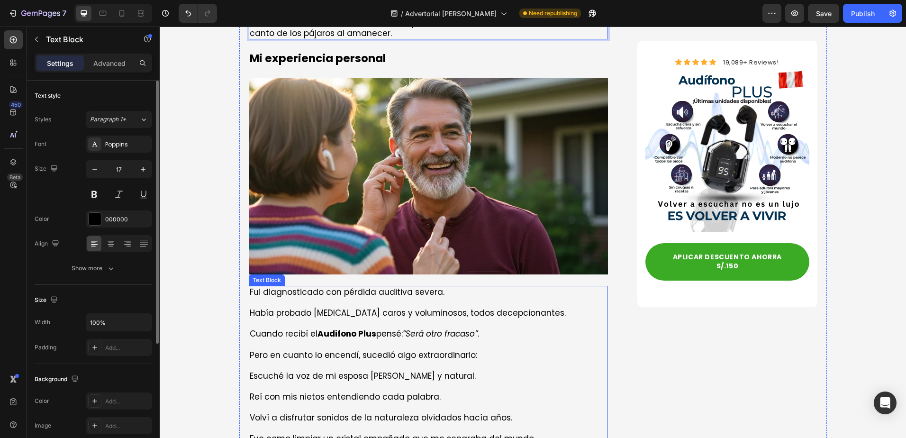
click at [331, 297] on p "Había probado [MEDICAL_DATA] caros y voluminosos, todos decepcionantes." at bounding box center [429, 307] width 358 height 21
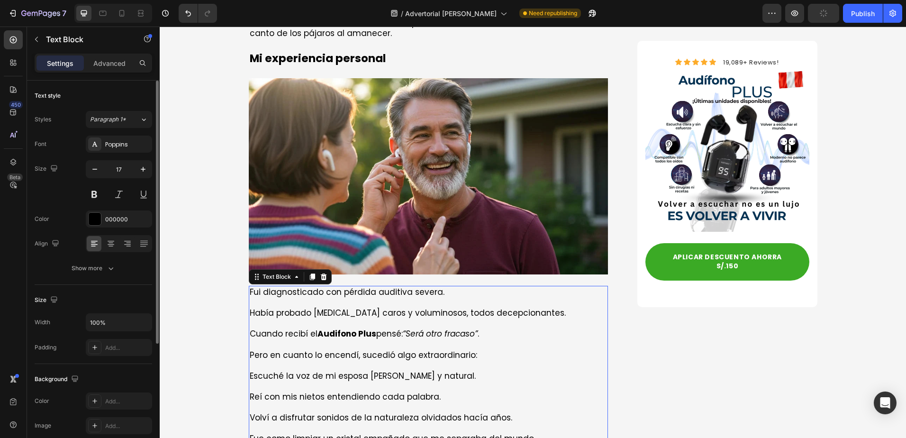
click at [391, 318] on p at bounding box center [429, 323] width 358 height 10
click at [391, 318] on p "Rich Text Editor. Editing area: main" at bounding box center [429, 323] width 358 height 10
click at [416, 328] on icon "“Será otro fracaso”" at bounding box center [440, 333] width 75 height 11
click at [406, 328] on icon "“Será otro fracaso”" at bounding box center [440, 333] width 75 height 11
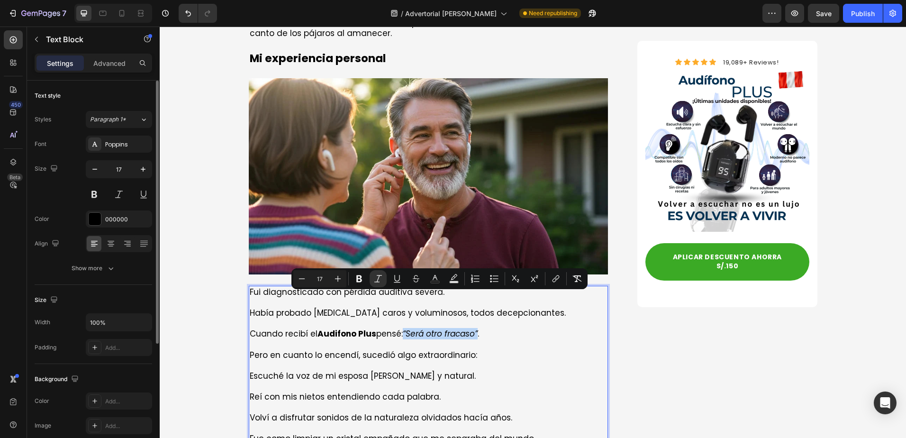
drag, startPoint x: 402, startPoint y: 298, endPoint x: 478, endPoint y: 301, distance: 76.3
click at [478, 328] on p "Cuando recibí el Audifono Plus pensé: “Será otro fracaso” ." at bounding box center [429, 333] width 358 height 10
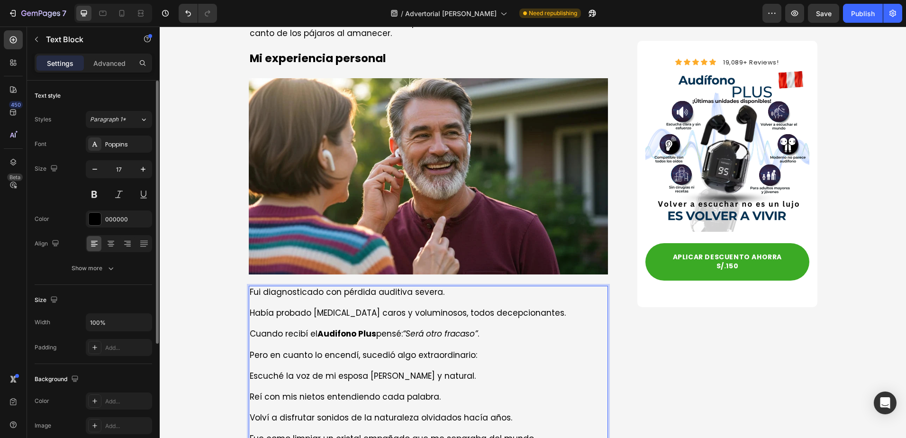
click at [408, 339] on p "Rich Text Editor. Editing area: main" at bounding box center [429, 344] width 358 height 10
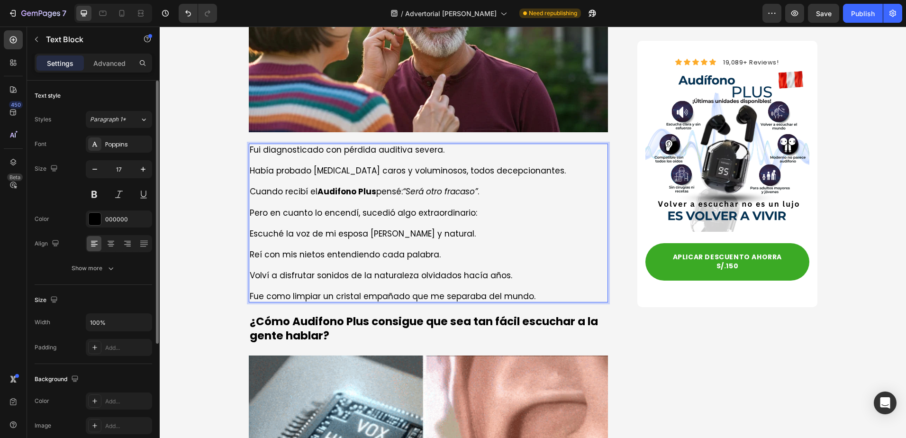
click at [351, 249] on p "Reí con mis nietos entendiendo cada palabra." at bounding box center [429, 254] width 358 height 10
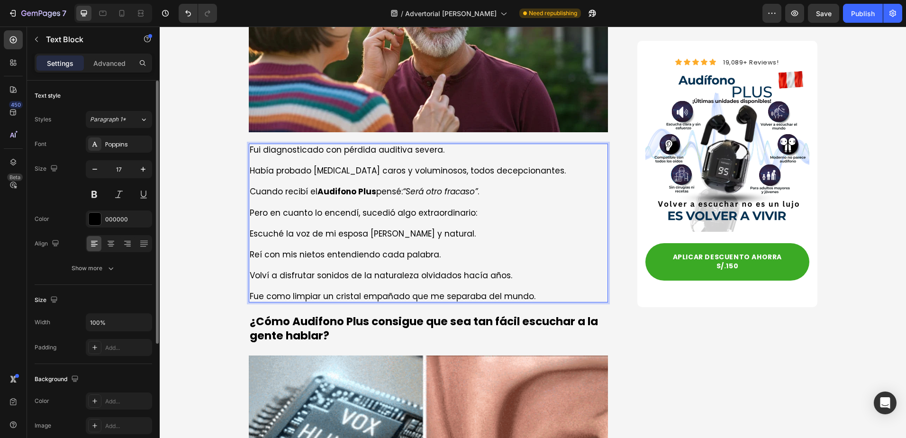
click at [352, 270] on p "Volví a disfrutar sonidos de la naturaleza olvidados hacía años." at bounding box center [429, 275] width 358 height 10
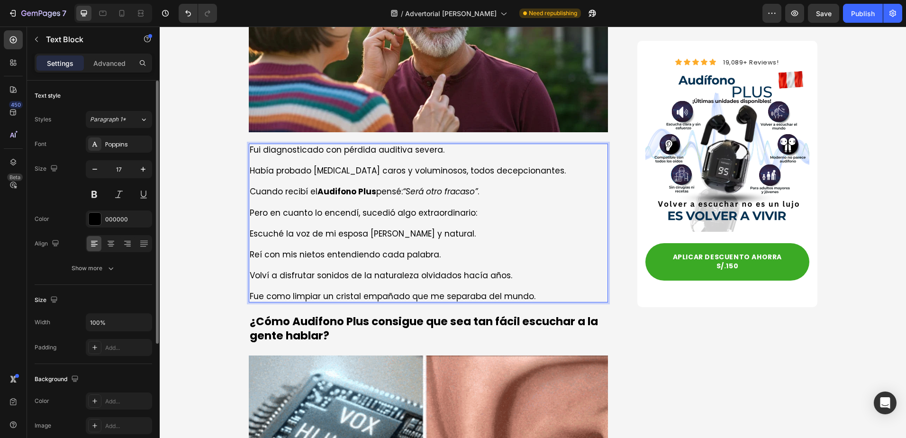
click at [415, 280] on p "Rich Text Editor. Editing area: main" at bounding box center [429, 285] width 358 height 10
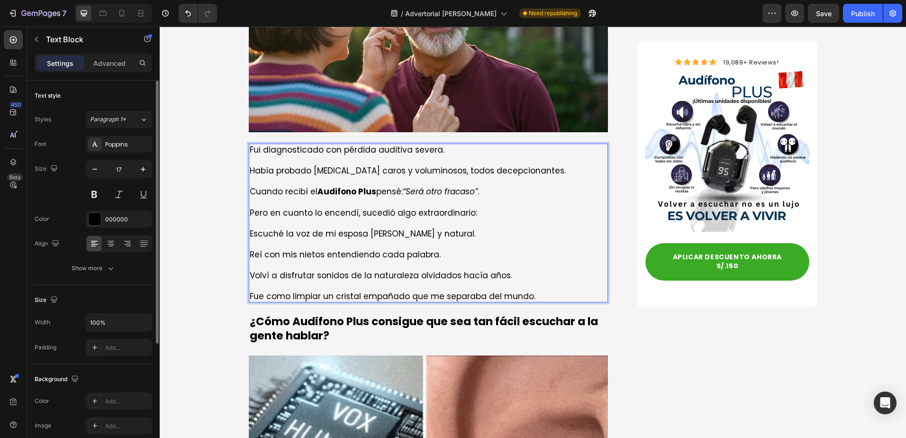
scroll to position [2368, 0]
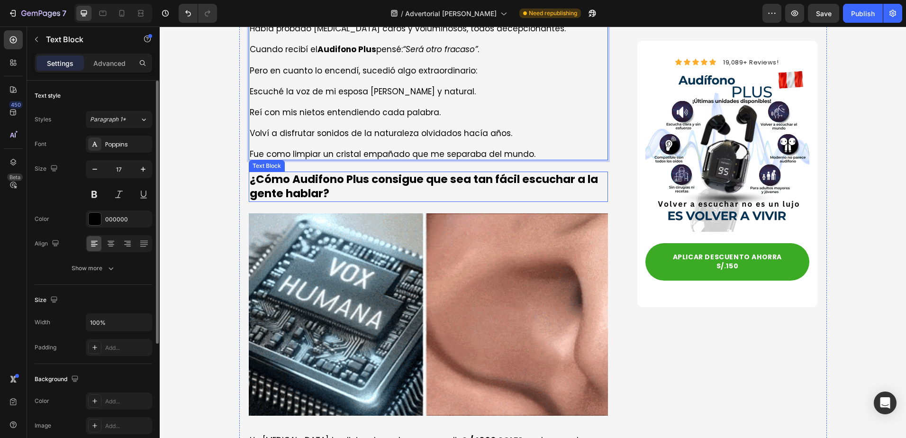
click at [339, 172] on p "¿Cómo Audifono Plus consigue que sea tan fácil escuchar a la gente hablar?" at bounding box center [429, 186] width 358 height 28
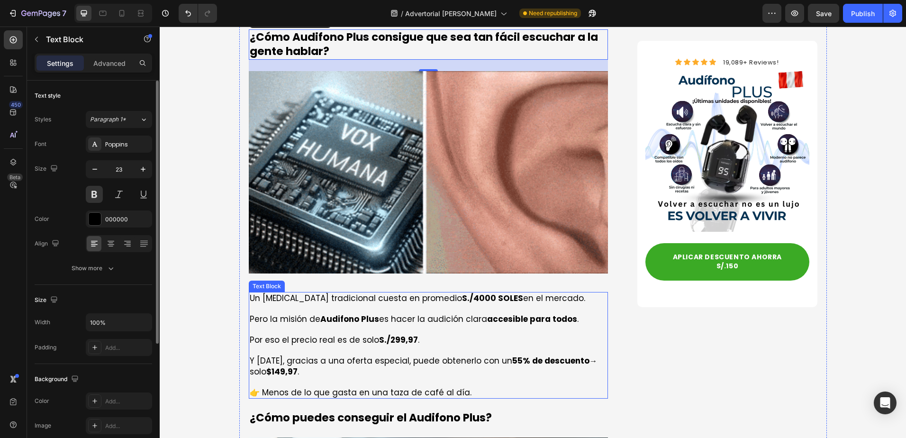
scroll to position [2558, 0]
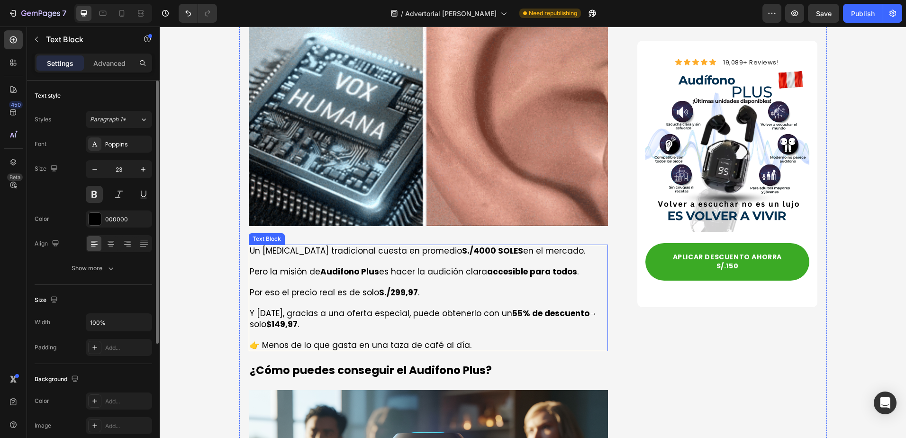
click at [389, 256] on p "Pero la misión de Audifono Plus es hacer la audición clara accesible para todos…" at bounding box center [429, 266] width 358 height 21
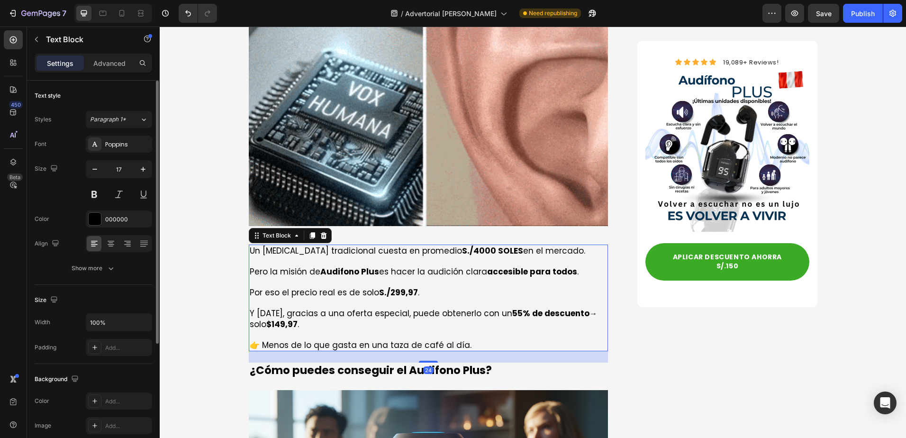
click at [467, 329] on p at bounding box center [429, 334] width 358 height 10
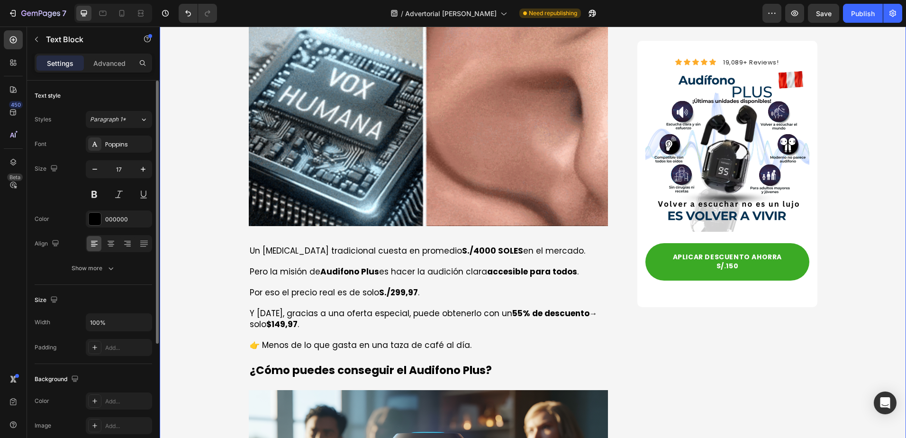
click at [324, 266] on strong "Audifono Plus" at bounding box center [349, 271] width 59 height 11
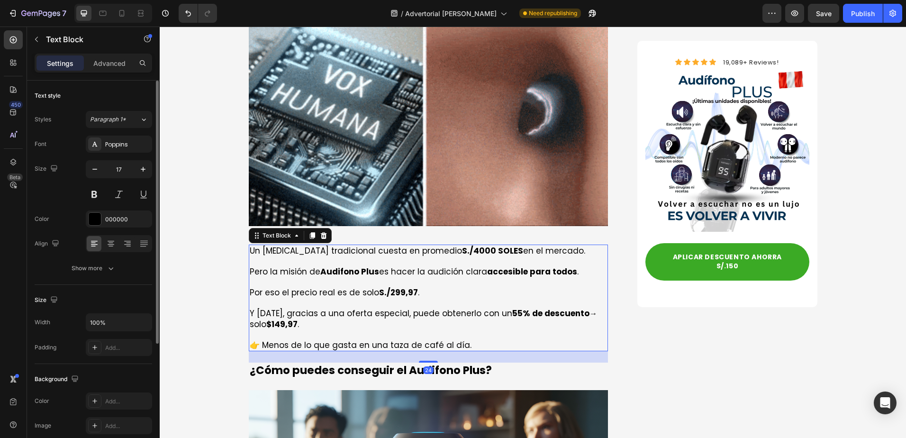
click at [309, 232] on icon at bounding box center [311, 235] width 5 height 7
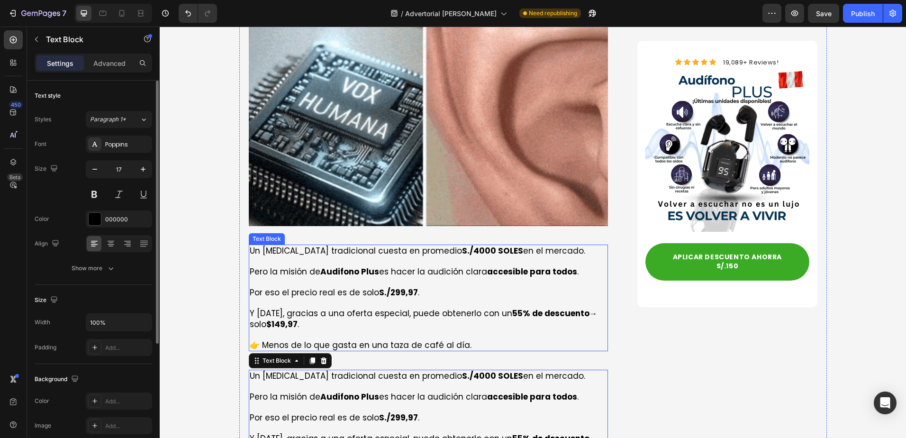
click at [333, 277] on p "Rich Text Editor. Editing area: main" at bounding box center [429, 282] width 358 height 10
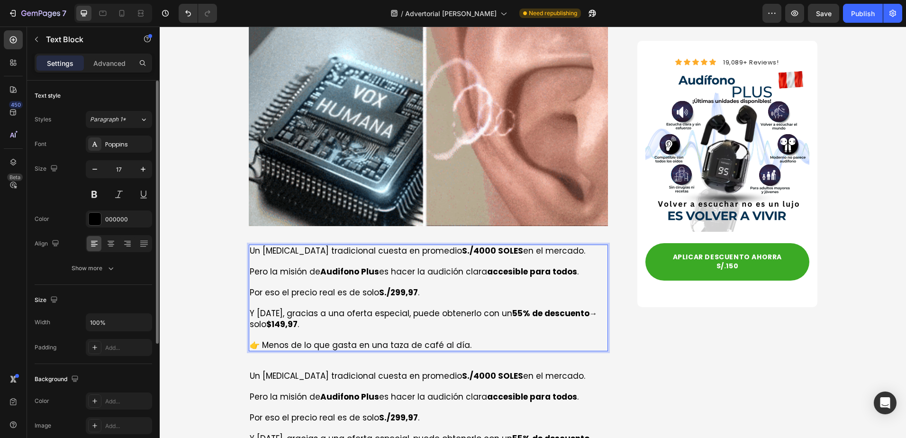
click at [333, 277] on p "Rich Text Editor. Editing area: main" at bounding box center [429, 282] width 358 height 10
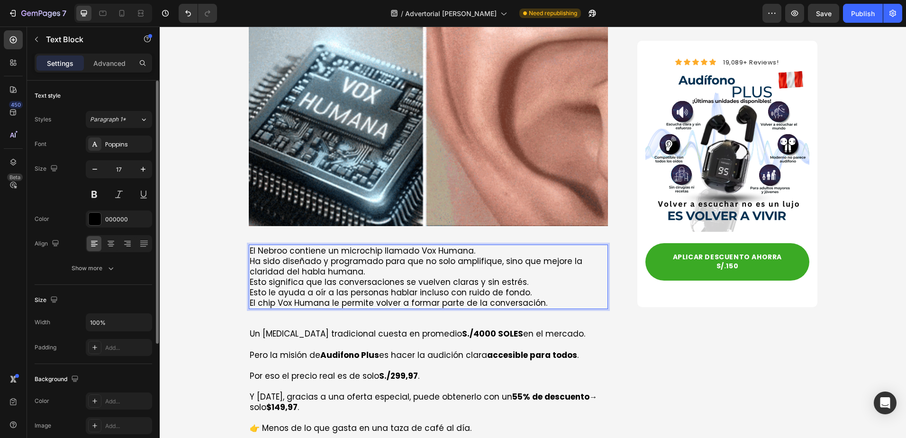
click at [487, 245] on p "El Nebroo contiene un microchip llamado Vox Humana." at bounding box center [429, 250] width 358 height 10
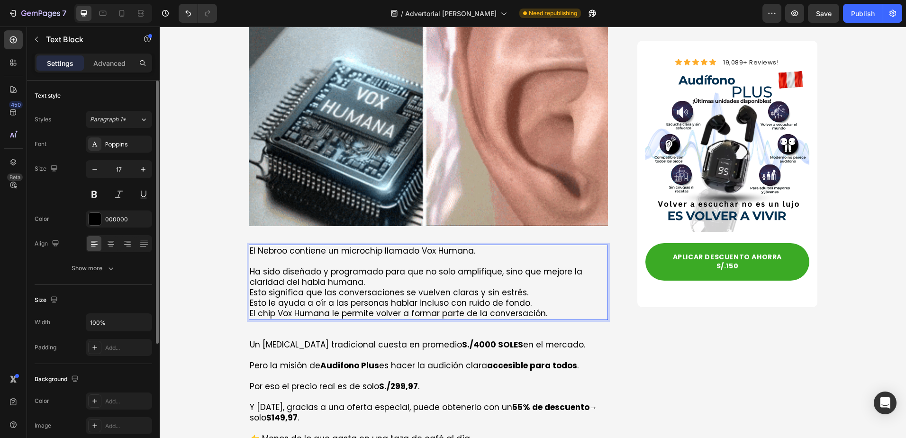
click at [273, 245] on p "El Nebroo contiene un microchip llamado Vox Humana." at bounding box center [429, 250] width 358 height 10
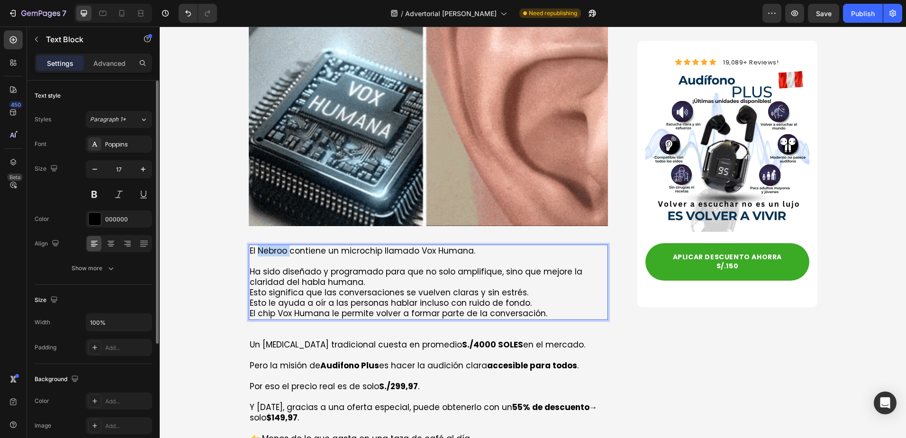
click at [273, 245] on p "El Nebroo contiene un microchip llamado Vox Humana." at bounding box center [429, 250] width 358 height 10
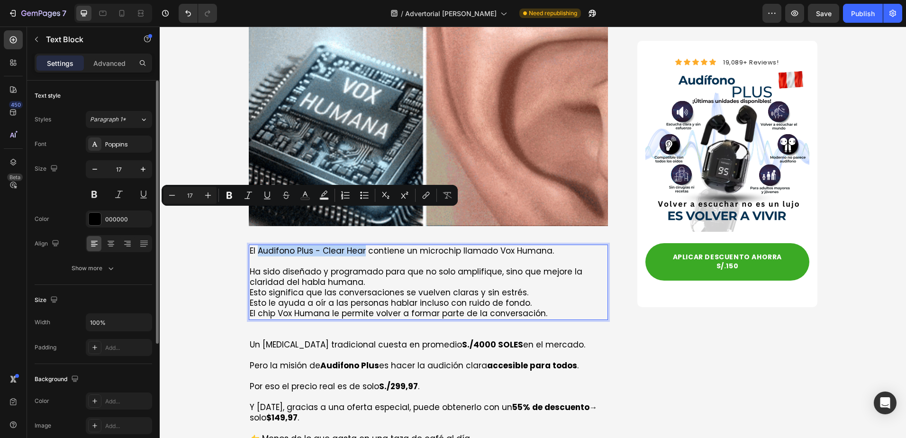
drag, startPoint x: 345, startPoint y: 219, endPoint x: 255, endPoint y: 218, distance: 90.5
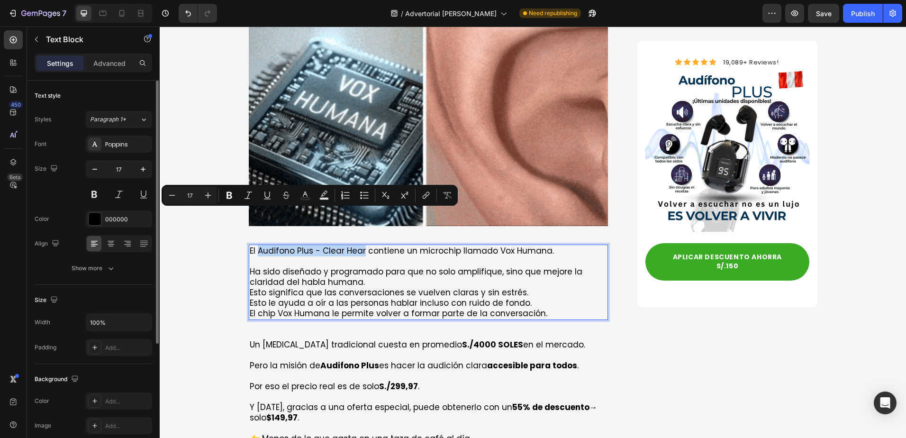
click at [255, 245] on p "El Audifono Plus - Clear Hear contiene un microchip llamado Vox Humana." at bounding box center [429, 250] width 358 height 10
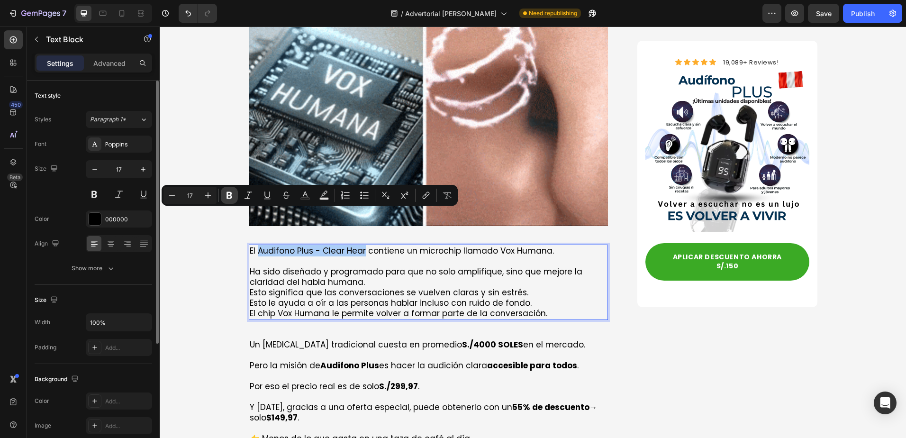
click at [229, 195] on icon "Editor contextual toolbar" at bounding box center [229, 195] width 6 height 7
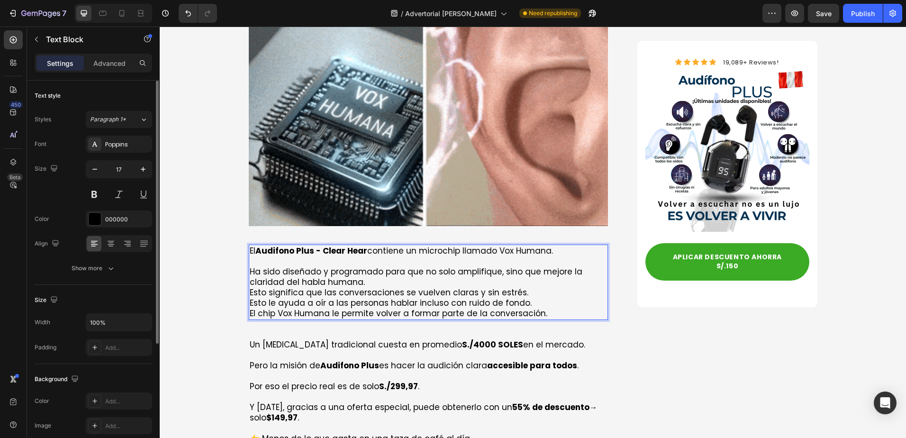
drag, startPoint x: 495, startPoint y: 215, endPoint x: 549, endPoint y: 215, distance: 53.5
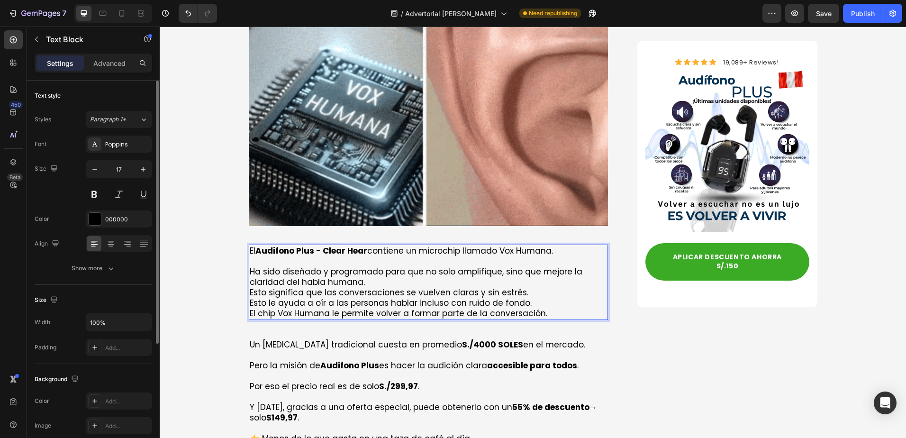
click at [549, 245] on p "El Audifono Plus - Clear Hear contiene un microchip llamado Vox Humana." at bounding box center [429, 250] width 358 height 10
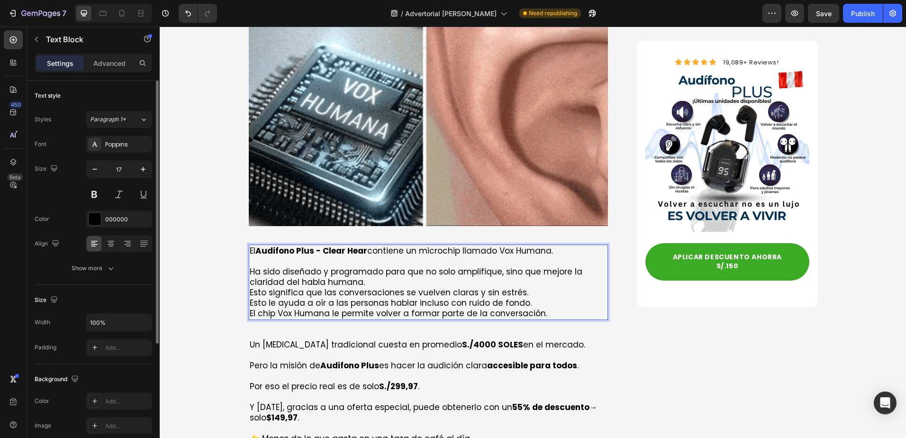
click at [479, 245] on p "El Audifono Plus - Clear Hear contiene un microchip llamado Vox Humana." at bounding box center [429, 250] width 358 height 10
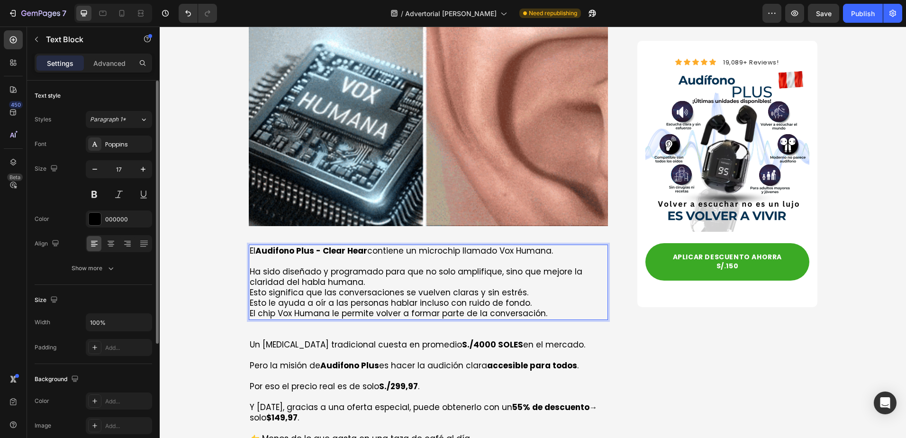
drag, startPoint x: 489, startPoint y: 275, endPoint x: 457, endPoint y: 243, distance: 44.9
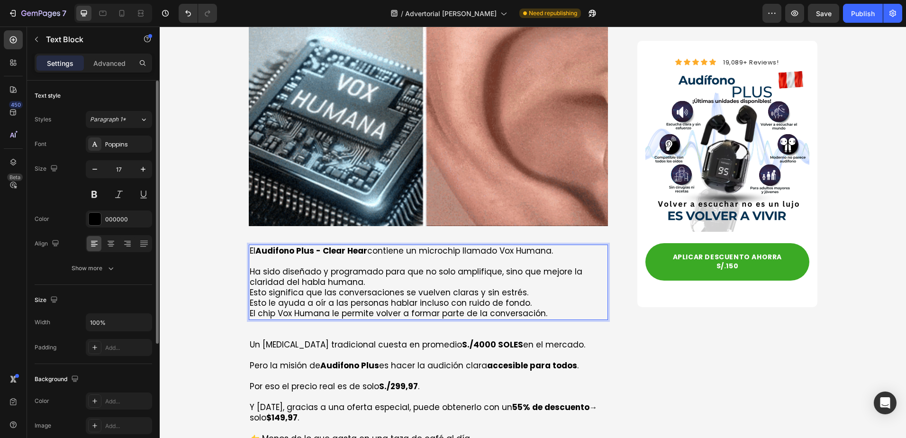
click at [490, 308] on p "El chip Vox Humana le permite volver a formar parte de la conversación." at bounding box center [429, 313] width 358 height 10
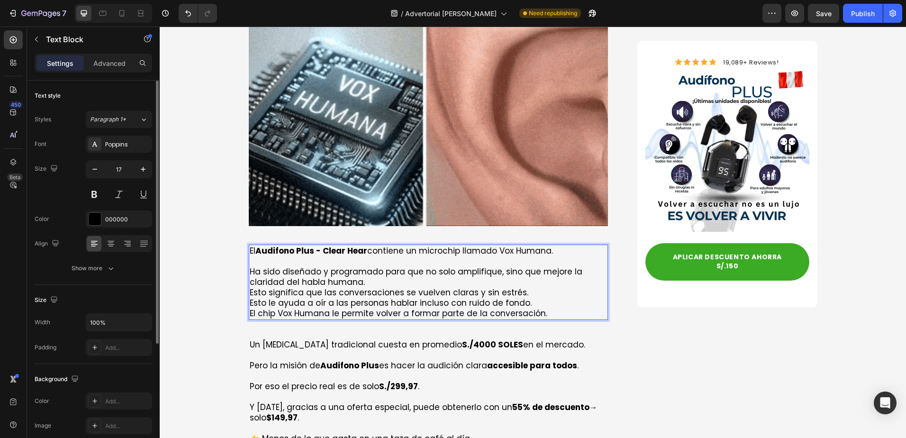
click at [463, 266] on p "Ha sido diseñado y programado para que no solo amplifique, sino que mejore la c…" at bounding box center [429, 276] width 358 height 21
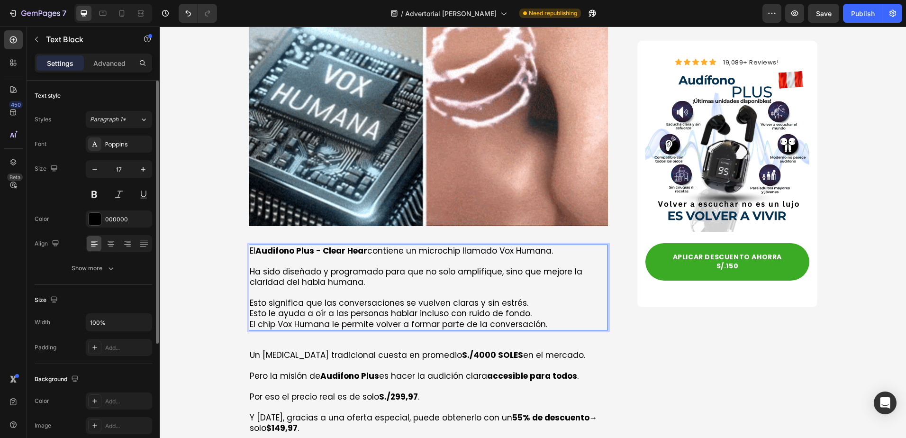
click at [518, 297] on p "Esto significa que las conversaciones se vuelven claras y sin estrés." at bounding box center [429, 302] width 358 height 10
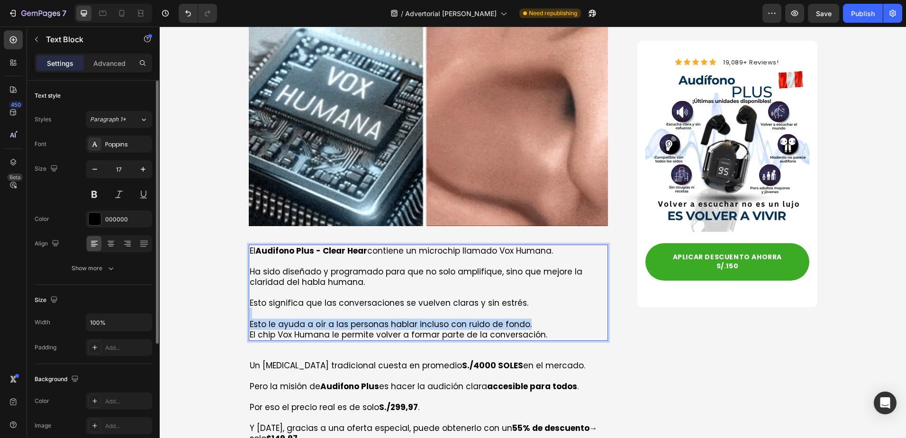
click at [537, 291] on div "El Audifono Plus - Clear Hear contiene un microchip llamado Vox Humana. Ha sido…" at bounding box center [429, 292] width 360 height 96
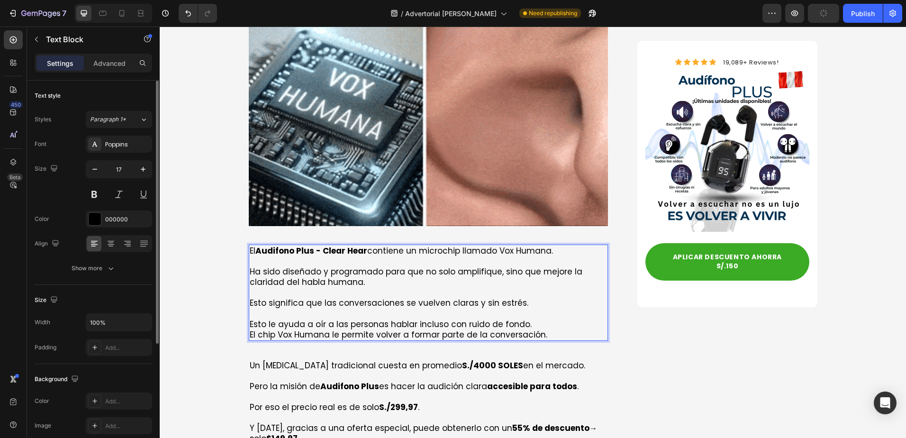
click at [537, 319] on p "Esto le ayuda a oír a las personas hablar incluso con ruido de fondo." at bounding box center [429, 324] width 358 height 10
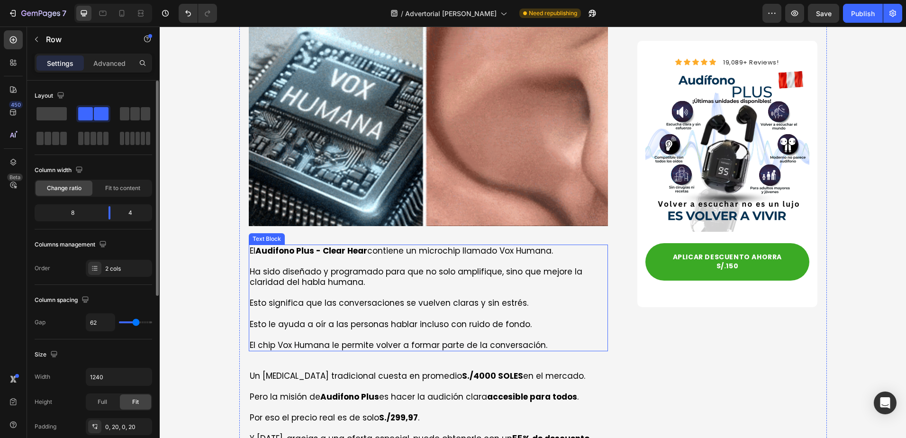
click at [421, 319] on p "Esto le ayuda a oír a las personas hablar incluso con ruido de fondo." at bounding box center [429, 324] width 358 height 10
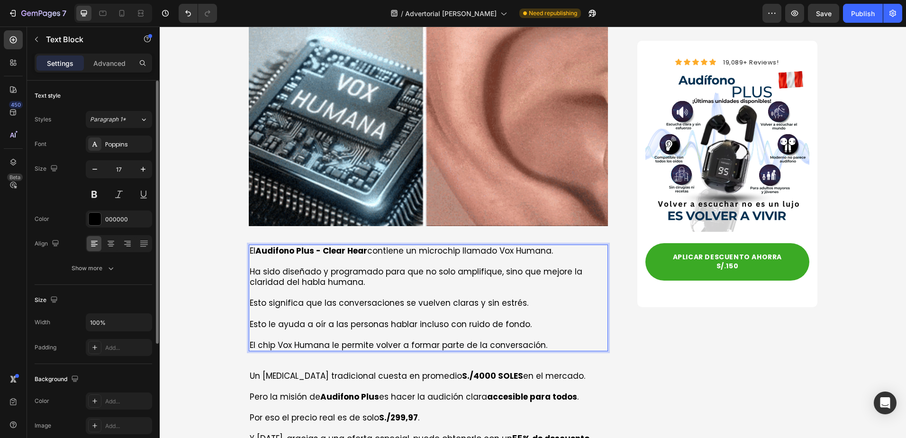
click at [512, 287] on p "Rich Text Editor. Editing area: main" at bounding box center [429, 292] width 358 height 10
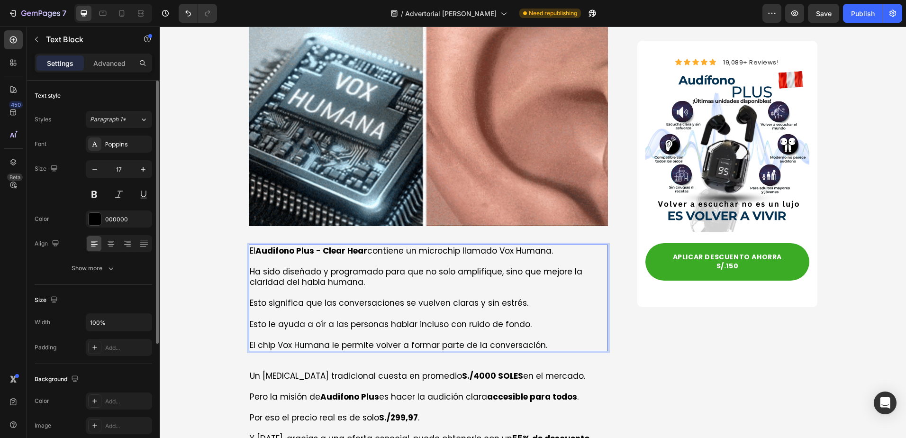
click at [497, 256] on p "Rich Text Editor. Editing area: main" at bounding box center [429, 261] width 358 height 10
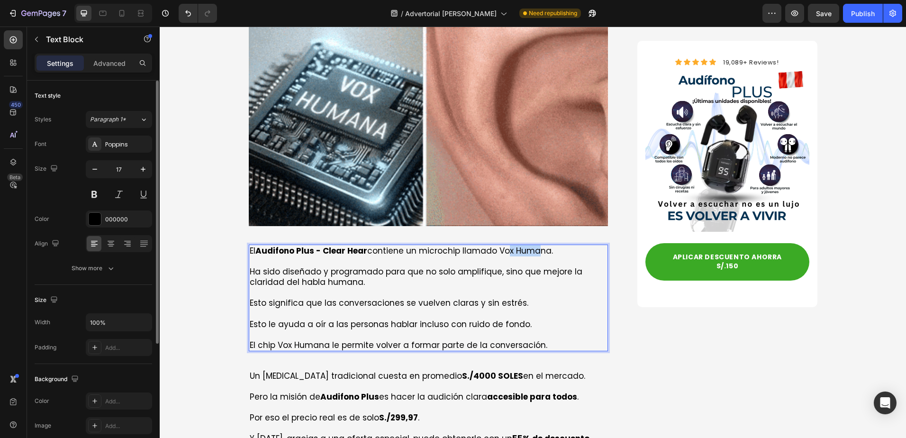
drag, startPoint x: 513, startPoint y: 217, endPoint x: 531, endPoint y: 221, distance: 18.8
click at [531, 245] on p "El Audifono Plus - Clear Hear contiene un microchip llamado Vox Humana." at bounding box center [429, 250] width 358 height 10
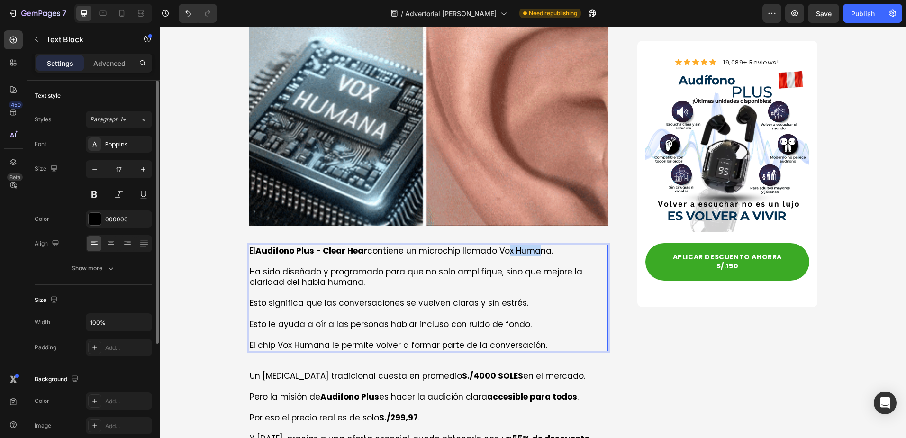
click at [499, 245] on p "El Audifono Plus - Clear Hear contiene un microchip llamado Vox Humana." at bounding box center [429, 250] width 358 height 10
drag, startPoint x: 494, startPoint y: 216, endPoint x: 546, endPoint y: 219, distance: 52.6
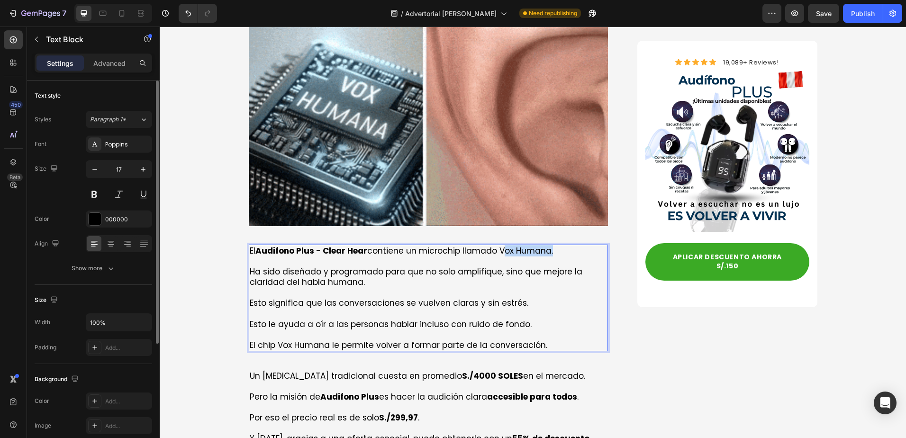
click at [546, 245] on p "El Audifono Plus - Clear Hear contiene un microchip llamado Vox Humana." at bounding box center [429, 250] width 358 height 10
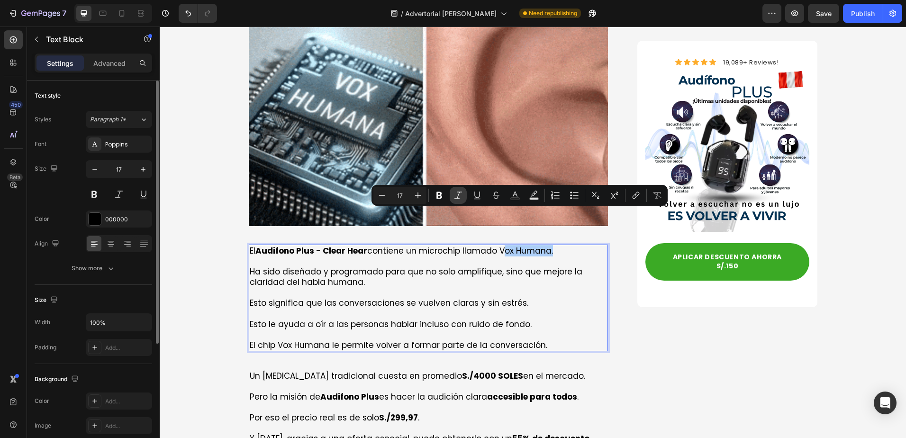
click at [457, 196] on icon "Editor contextual toolbar" at bounding box center [457, 194] width 9 height 9
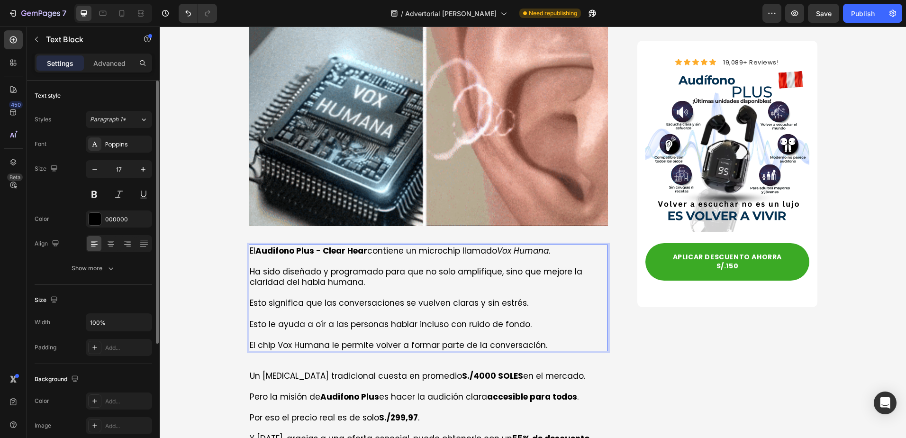
click at [505, 266] on p "Ha sido diseñado y programado para que no solo amplifique, sino que mejore la c…" at bounding box center [429, 276] width 358 height 21
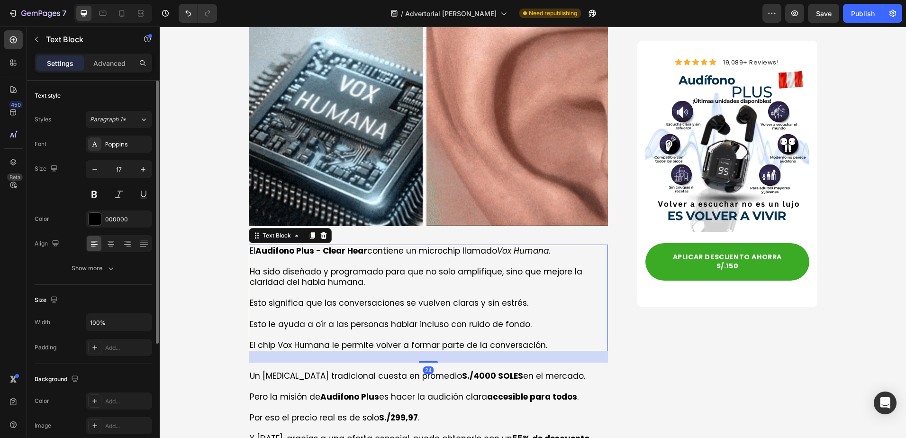
click at [371, 319] on p "Esto le ayuda a oír a las personas hablar incluso con ruido de fondo." at bounding box center [429, 324] width 358 height 10
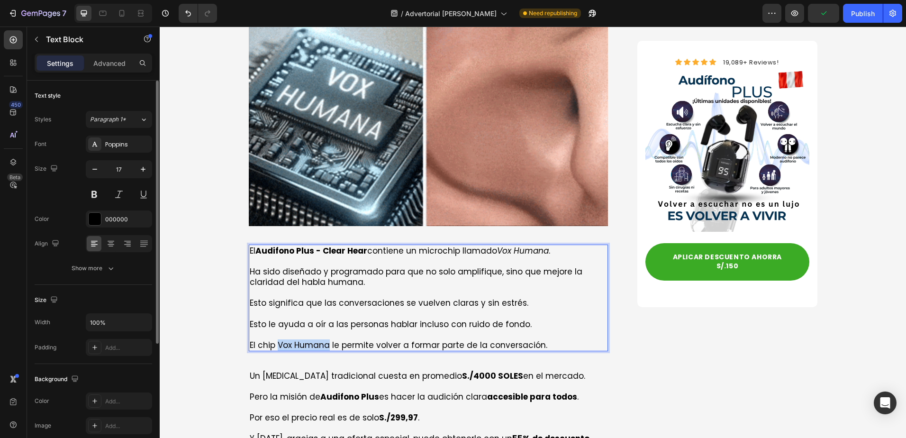
drag, startPoint x: 274, startPoint y: 310, endPoint x: 309, endPoint y: 303, distance: 35.8
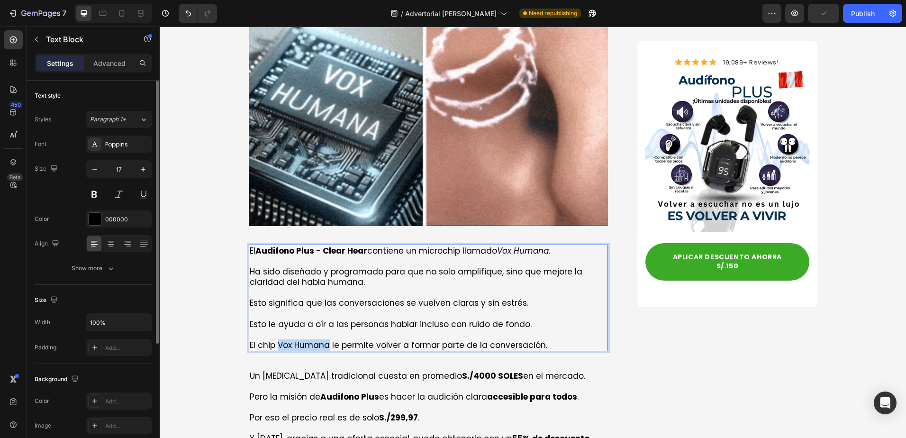
click at [325, 340] on p "El chip Vox Humana le permite volver a formar parte de la conversación." at bounding box center [429, 345] width 358 height 10
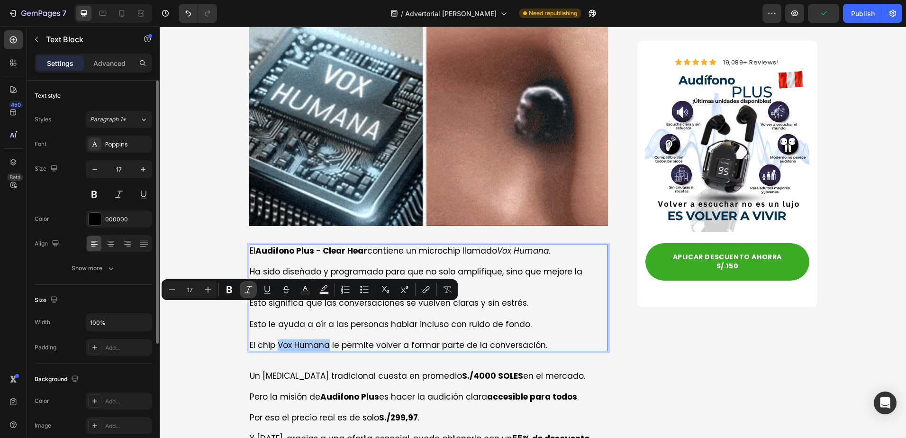
click at [253, 288] on button "Italic" at bounding box center [248, 289] width 17 height 17
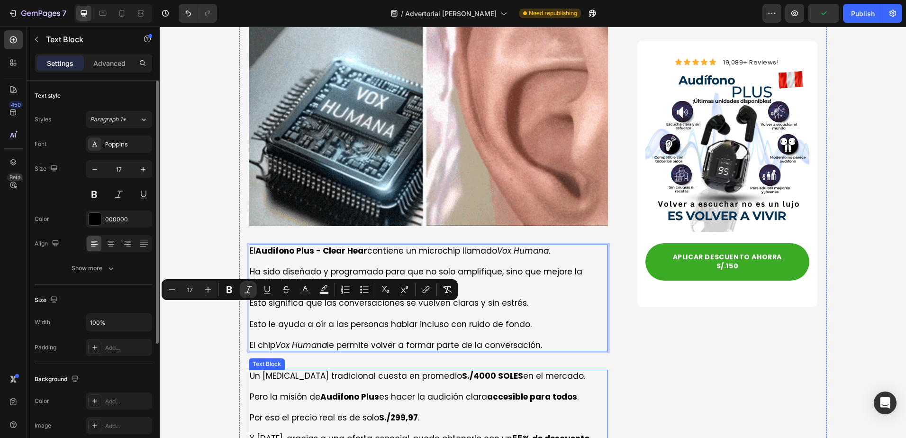
click at [522, 370] on p "Un audífono tradicional cuesta en promedio S./4000 SOLES en el mercado." at bounding box center [429, 375] width 358 height 10
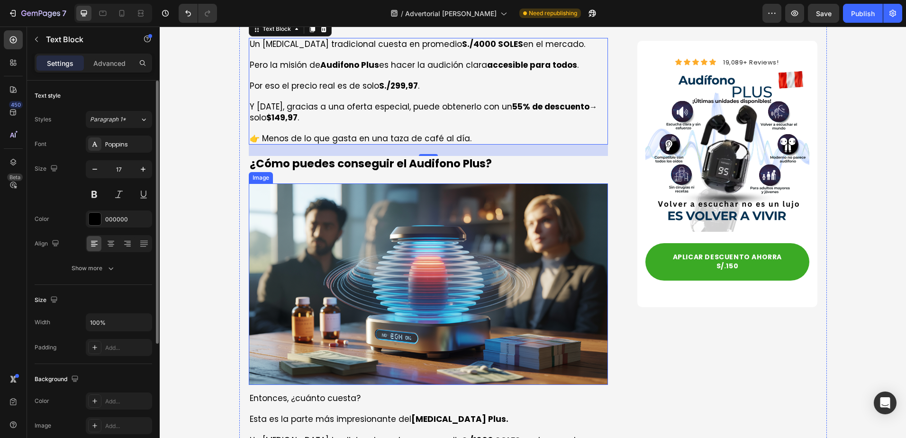
scroll to position [2842, 0]
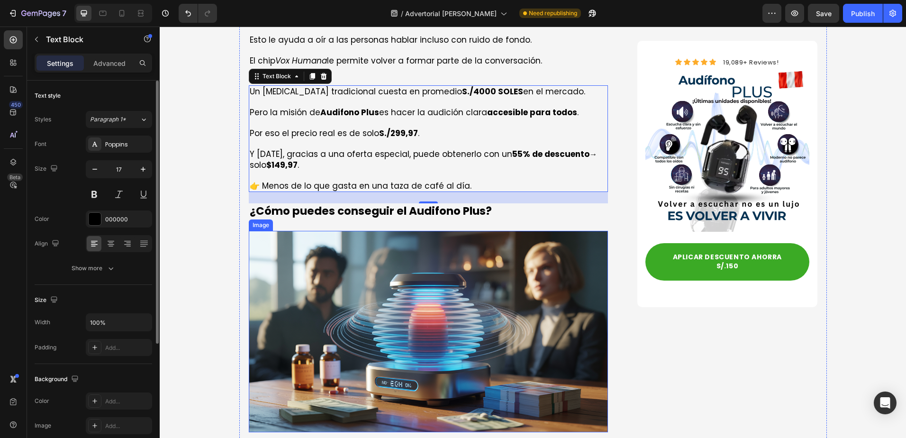
click at [352, 264] on img at bounding box center [429, 332] width 360 height 202
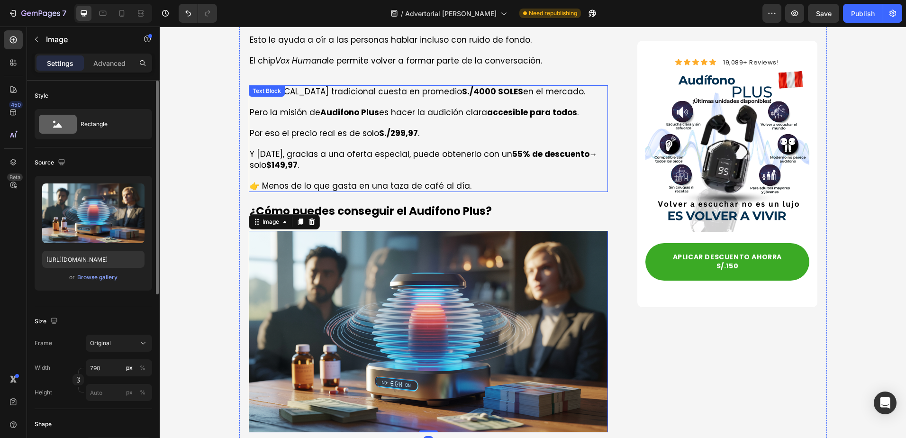
scroll to position [2747, 0]
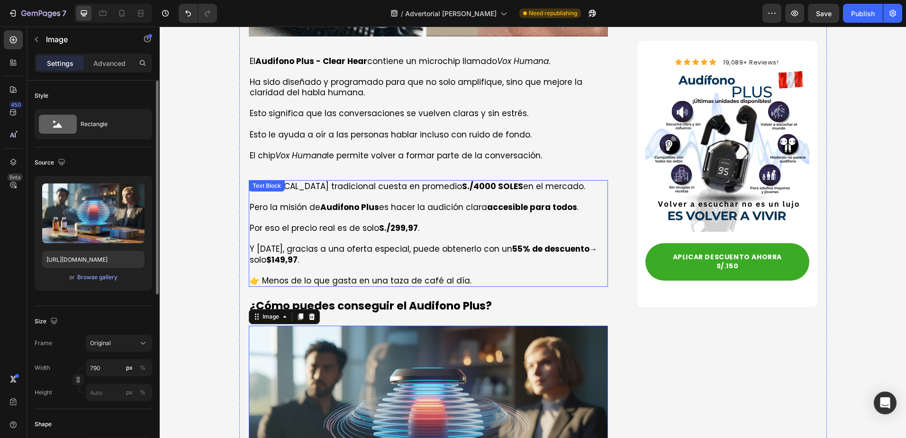
click at [369, 233] on p at bounding box center [429, 238] width 358 height 10
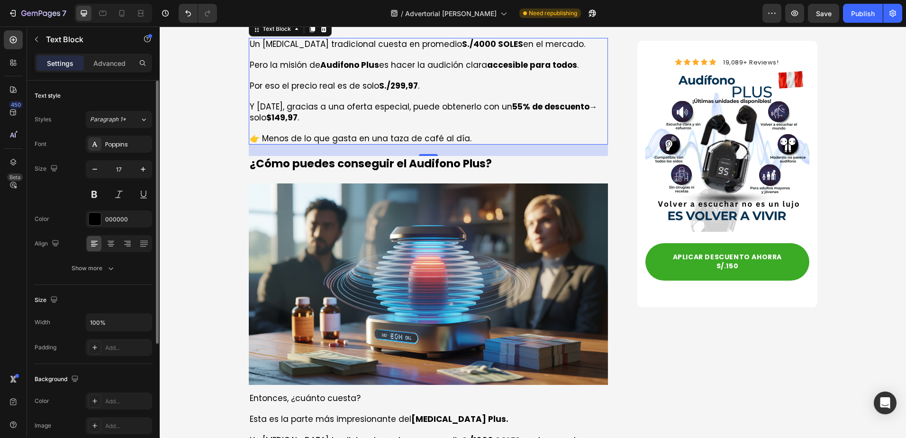
scroll to position [2842, 0]
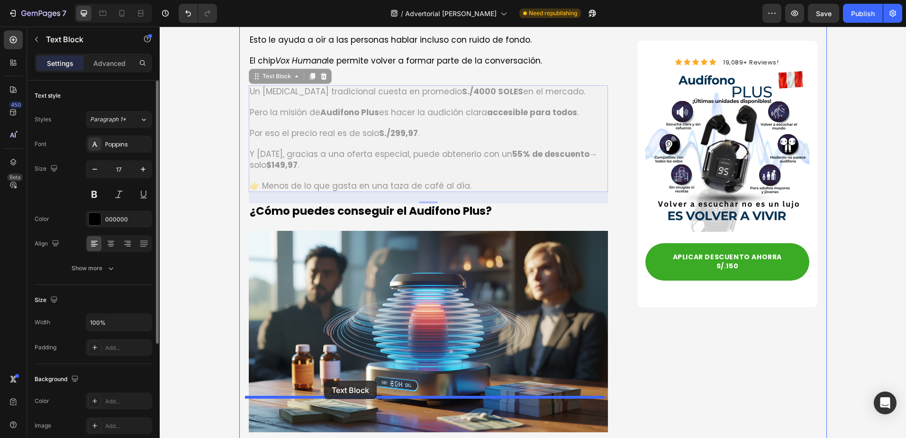
drag, startPoint x: 249, startPoint y: 45, endPoint x: 324, endPoint y: 380, distance: 343.1
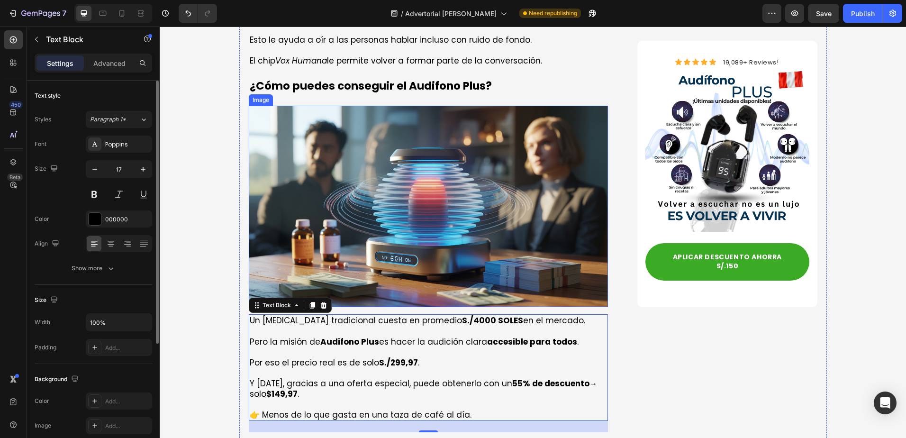
scroll to position [2747, 0]
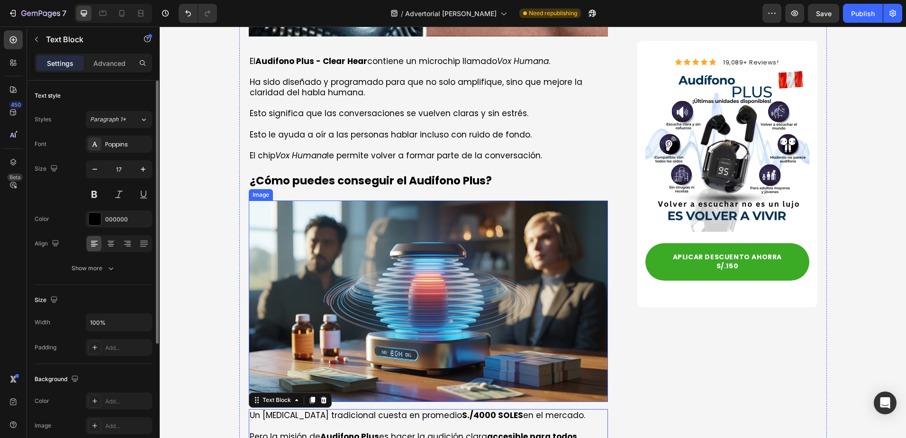
click at [361, 222] on img at bounding box center [429, 301] width 360 height 202
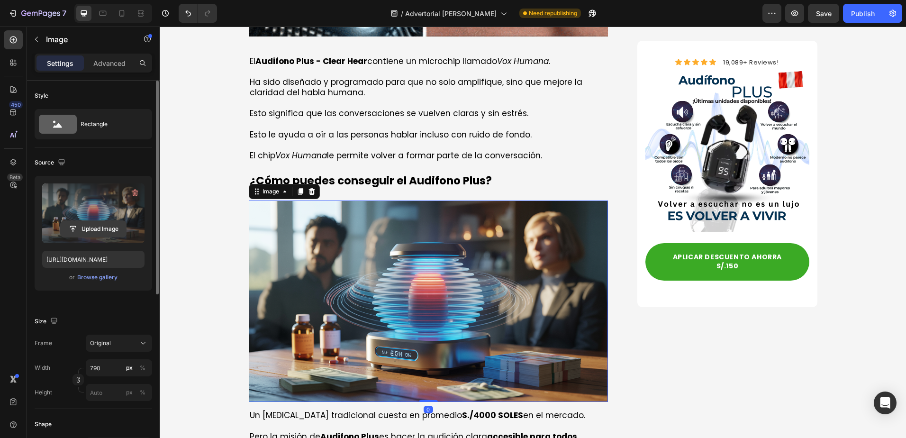
click at [92, 227] on input "file" at bounding box center [93, 229] width 65 height 16
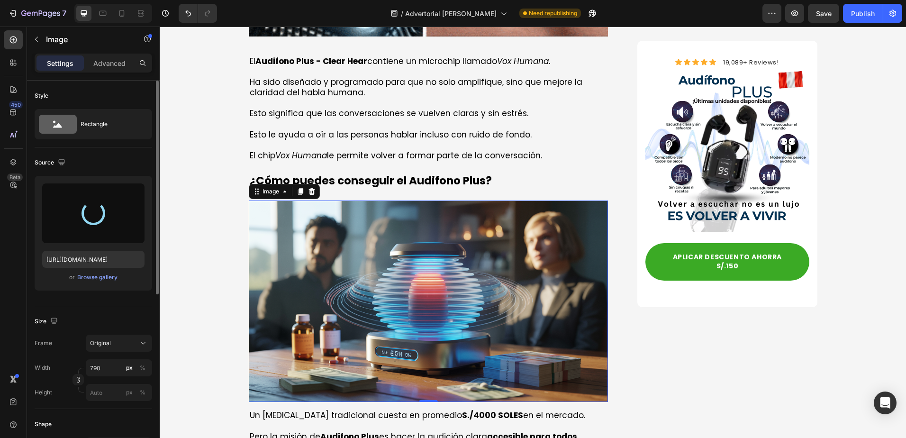
type input "https://cdn.shopify.com/s/files/1/0933/7061/4123/files/gempages_581416099543778…"
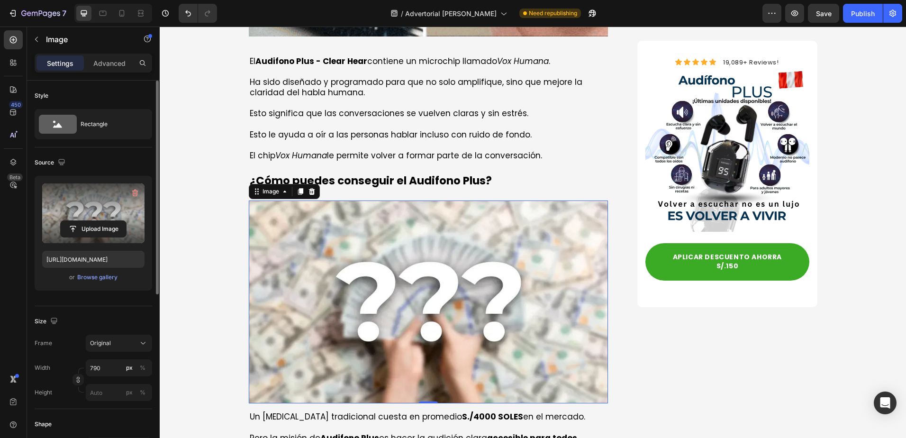
scroll to position [2889, 0]
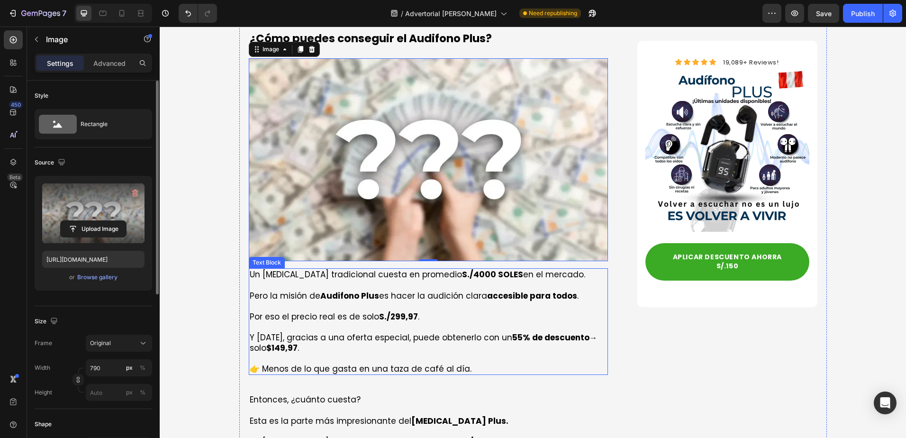
click at [332, 311] on p "Por eso el precio real es de solo S./299,97 ." at bounding box center [429, 316] width 358 height 10
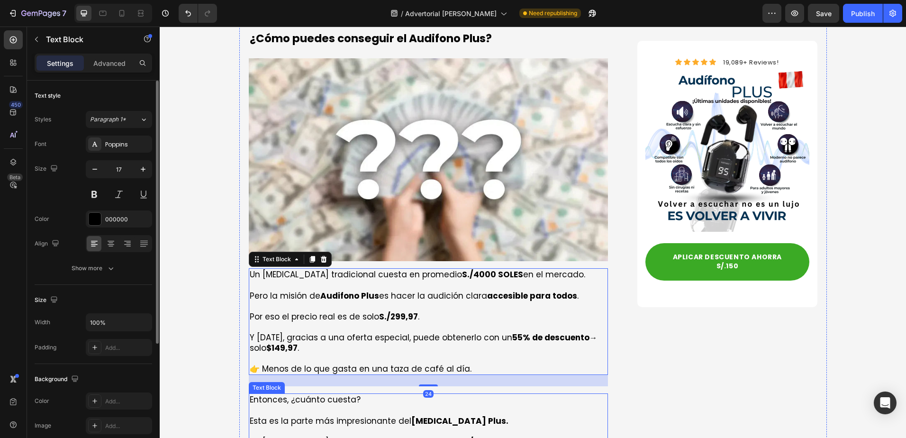
click at [314, 394] on p "Entonces, ¿cuánto cuesta?" at bounding box center [429, 399] width 358 height 10
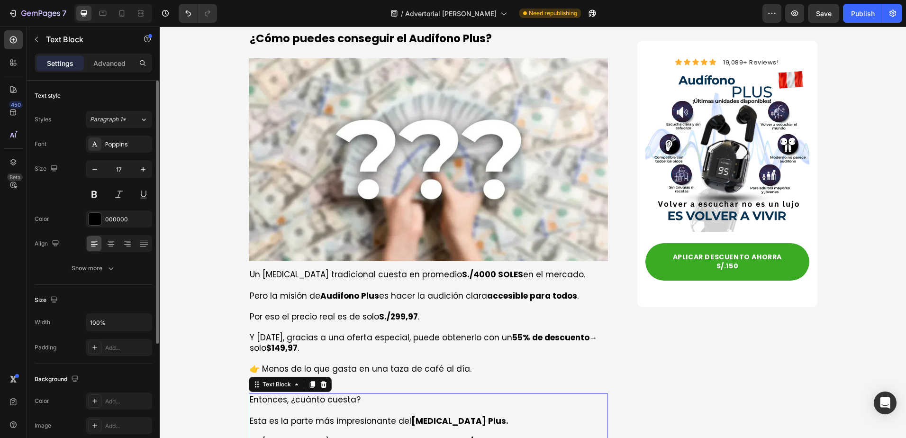
click at [359, 394] on p "Entonces, ¿cuánto cuesta?" at bounding box center [429, 399] width 358 height 10
click at [347, 394] on p "Entonces, ¿cuánto cuesta?" at bounding box center [429, 399] width 358 height 10
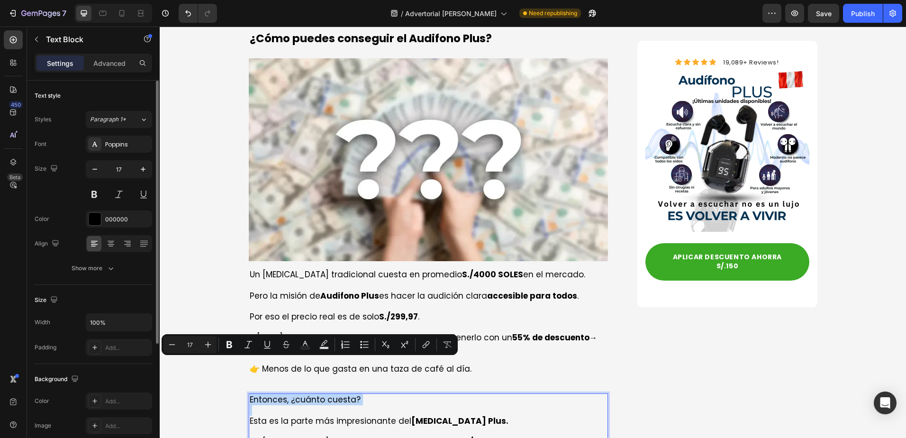
copy p "Entonces, ¿cuánto cuesta?"
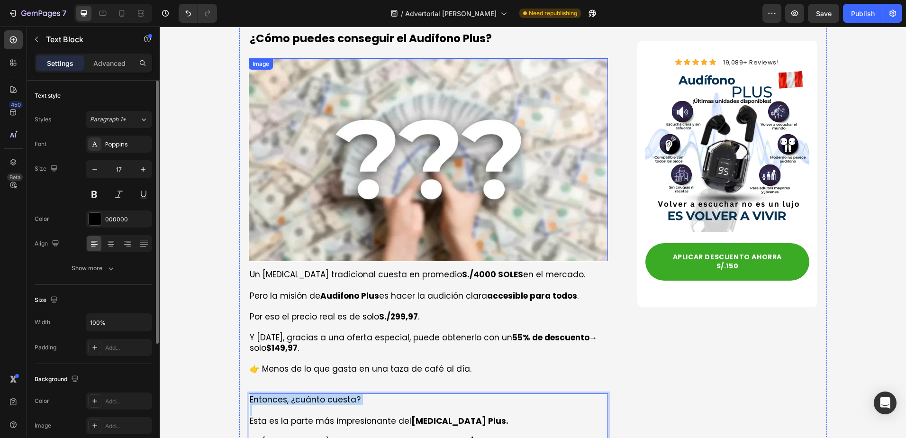
scroll to position [2700, 0]
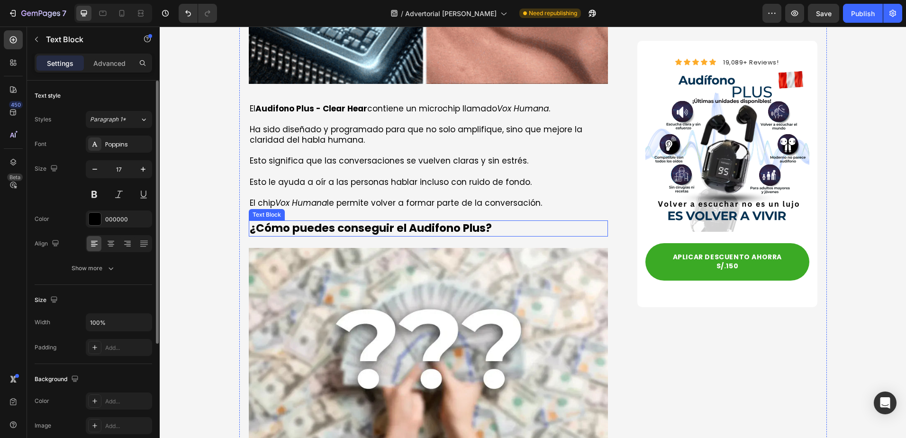
click at [338, 220] on strong "¿Cómo puedes conseguir el Audifono Plus?" at bounding box center [371, 227] width 242 height 15
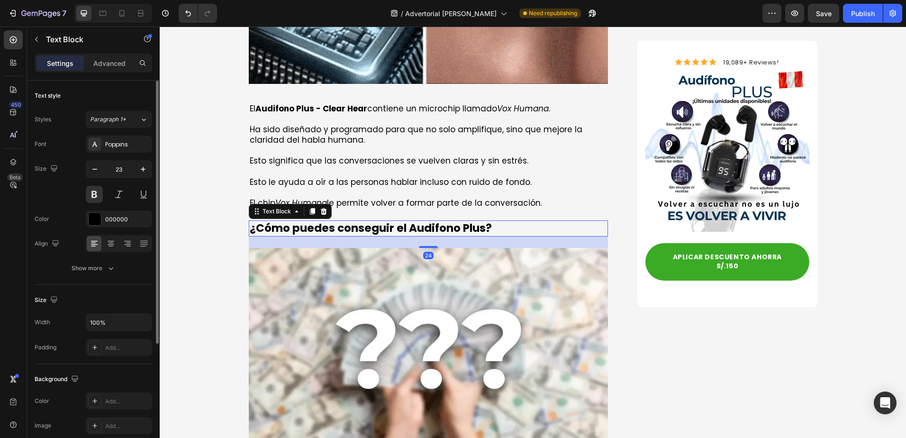
click at [338, 220] on strong "¿Cómo puedes conseguir el Audifono Plus?" at bounding box center [371, 227] width 242 height 15
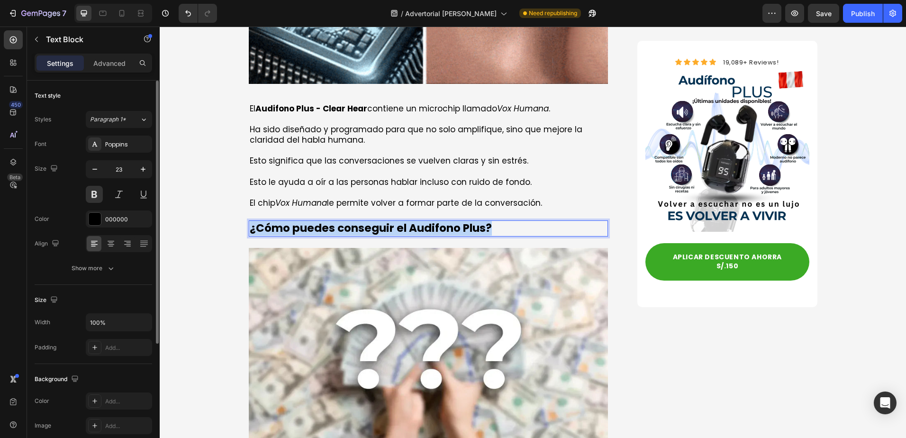
click at [338, 220] on strong "¿Cómo puedes conseguir el Audifono Plus?" at bounding box center [371, 227] width 242 height 15
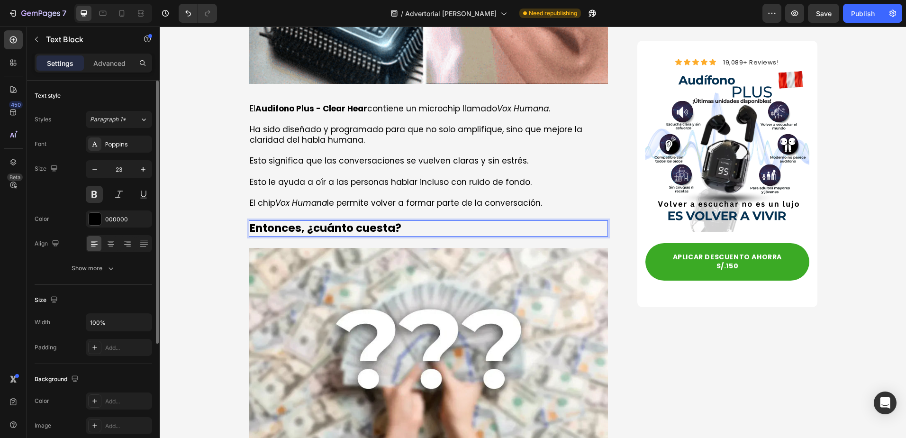
click at [316, 221] on p "Entonces, ¿cuánto cuesta?" at bounding box center [429, 228] width 358 height 14
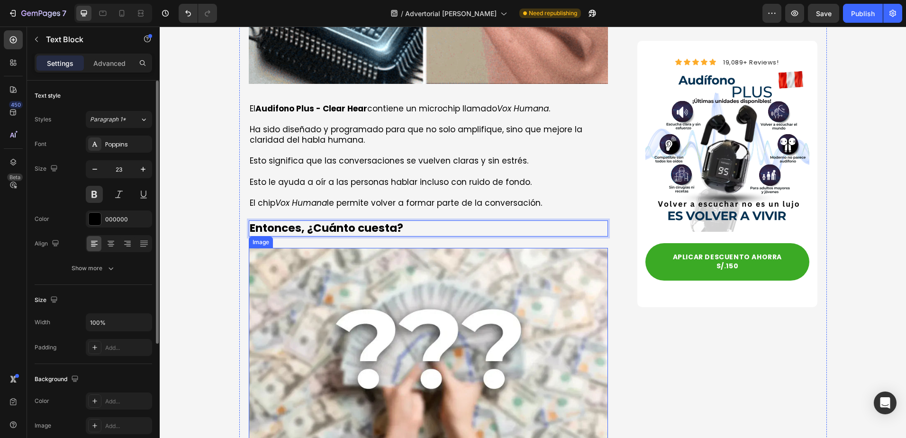
scroll to position [2795, 0]
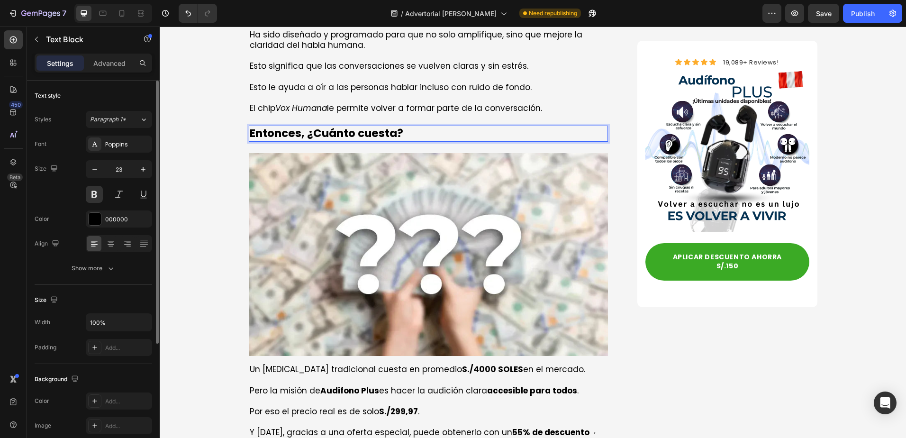
click at [297, 126] on p "Entonces, ¿Cuánto cuesta?" at bounding box center [429, 133] width 358 height 14
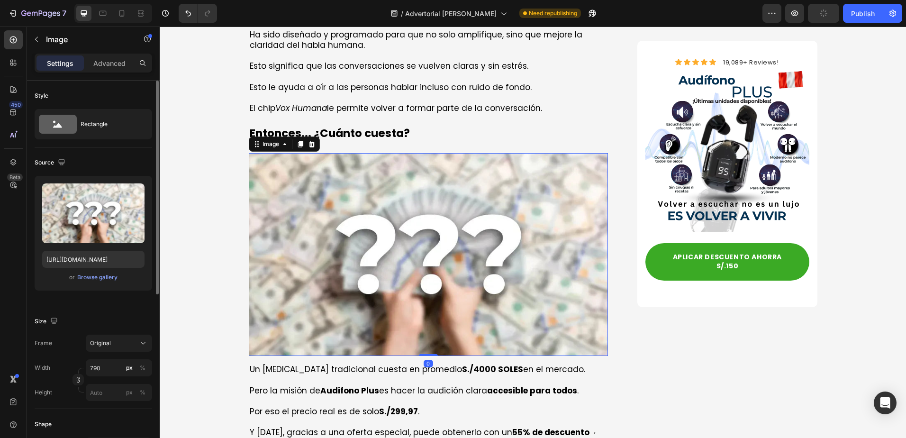
click at [414, 153] on img at bounding box center [429, 254] width 360 height 203
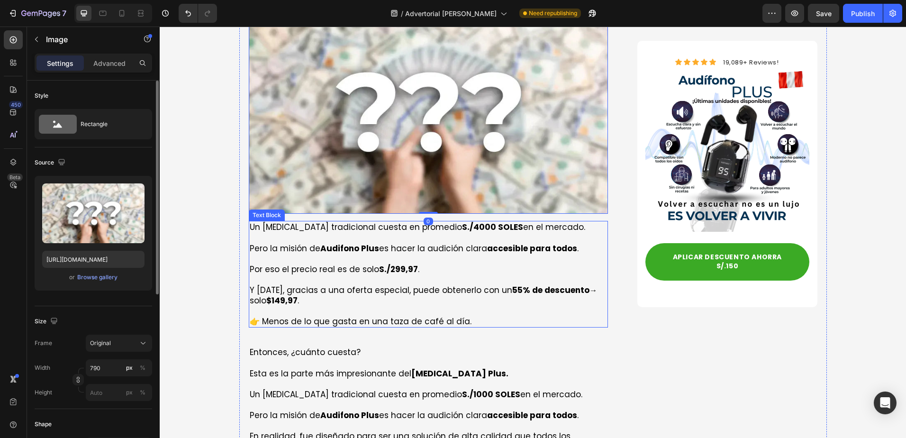
click at [360, 253] on p at bounding box center [429, 258] width 358 height 10
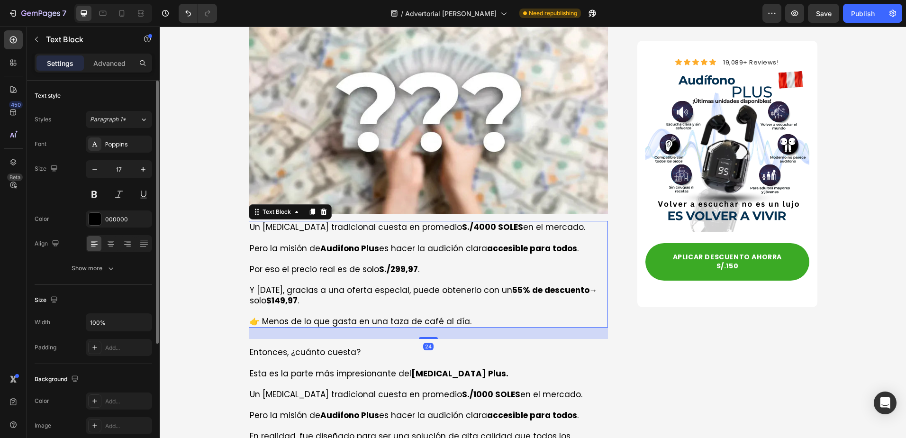
click at [466, 221] on strong "S./4000 SOLES" at bounding box center [492, 226] width 61 height 11
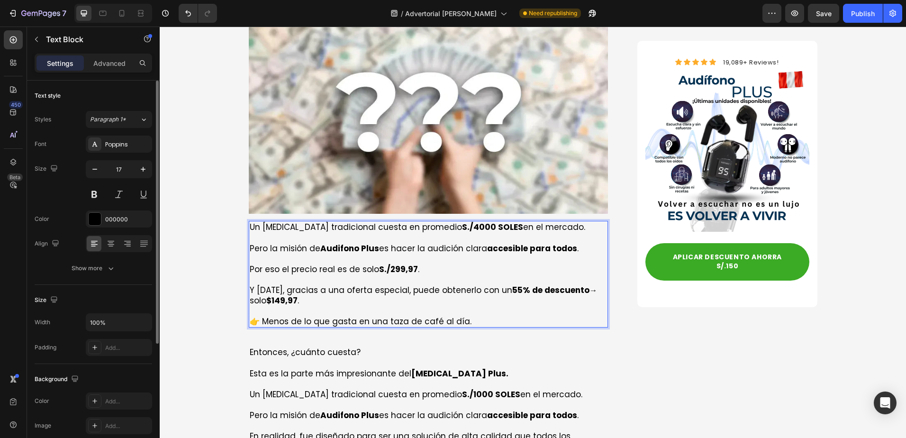
click at [462, 221] on strong "S./4000 SOLES" at bounding box center [492, 226] width 61 height 11
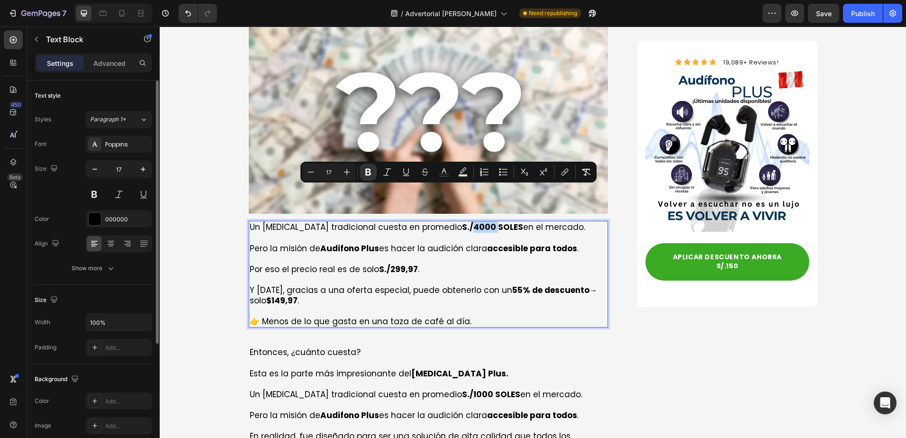
click at [462, 221] on strong "S./4000 SOLES" at bounding box center [492, 226] width 61 height 11
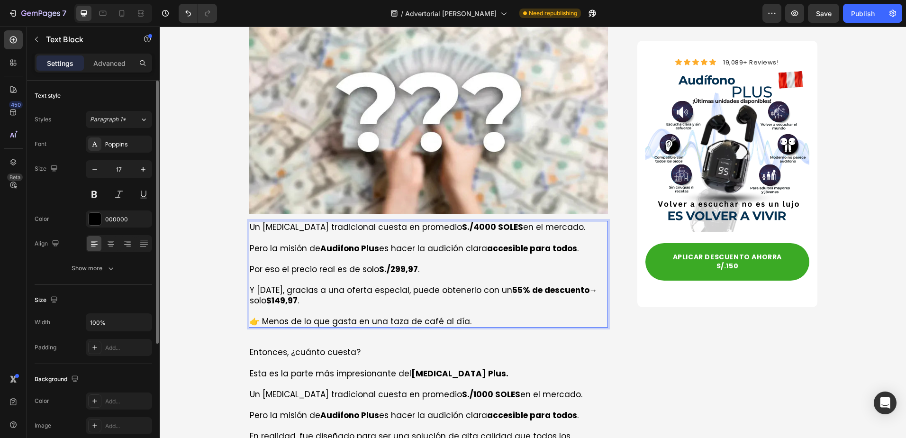
click at [462, 221] on strong "S./4000 SOLES" at bounding box center [492, 226] width 61 height 11
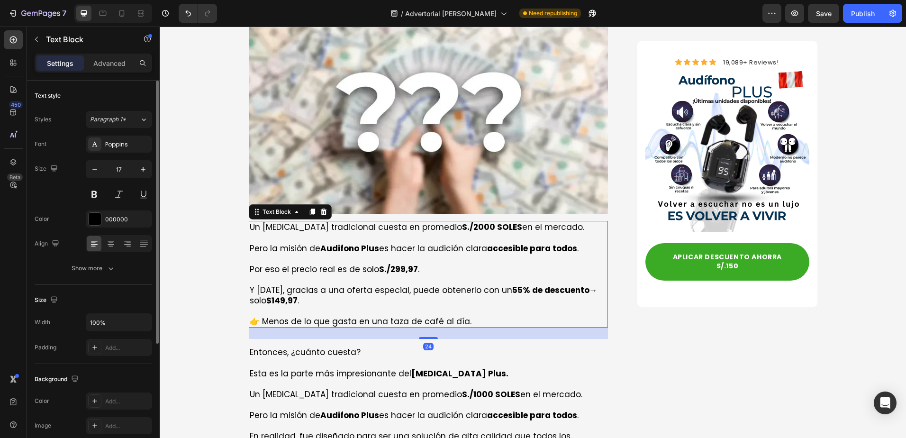
click at [334, 243] on strong "Audifono Plus" at bounding box center [349, 248] width 59 height 11
click at [332, 243] on strong "Audifono Plus" at bounding box center [349, 248] width 59 height 11
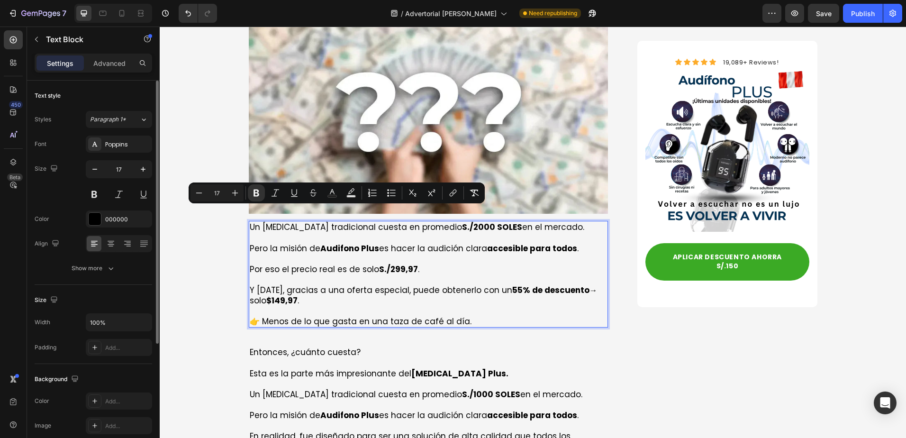
click at [375, 243] on strong "Audifono Plus" at bounding box center [349, 248] width 59 height 11
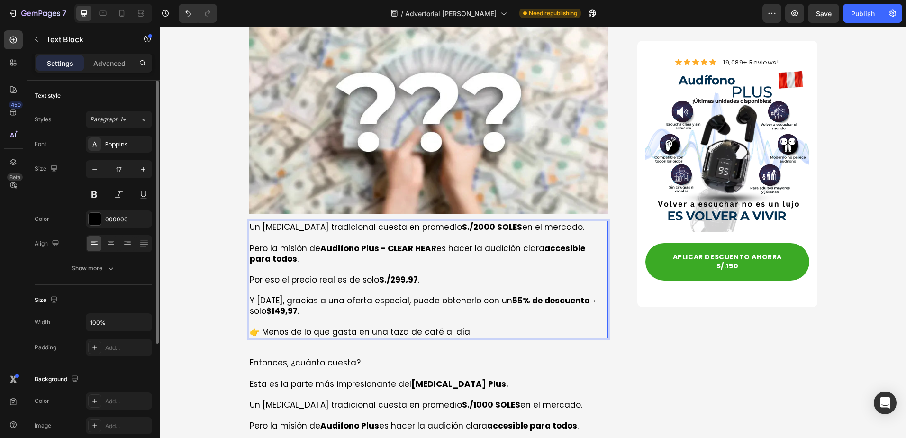
click at [377, 232] on p "Pero la misión de Audifono Plus - CLEAR HEAR es hacer la audición clara accesib…" at bounding box center [429, 247] width 358 height 31
click at [373, 274] on p "Por eso el precio real es de solo S./299,97 ." at bounding box center [429, 279] width 358 height 10
click at [425, 274] on p "Por eso el precio real es de solo S./299,97 ." at bounding box center [429, 279] width 358 height 10
drag, startPoint x: 377, startPoint y: 247, endPoint x: 410, endPoint y: 249, distance: 33.2
click at [410, 274] on strong "S./299,97" at bounding box center [398, 279] width 39 height 11
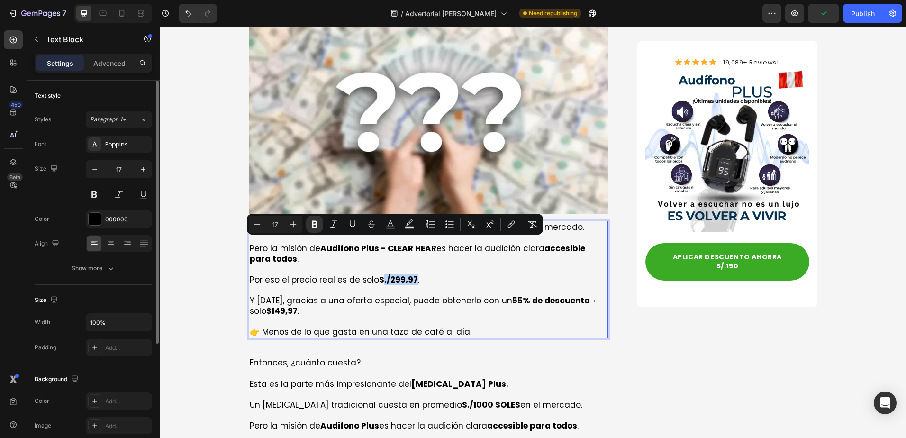
click at [388, 274] on strong "S./299,97" at bounding box center [398, 279] width 39 height 11
drag, startPoint x: 385, startPoint y: 244, endPoint x: 413, endPoint y: 246, distance: 27.5
click at [413, 274] on p "Por eso el precio real es de solo S./299,97 ." at bounding box center [429, 279] width 358 height 10
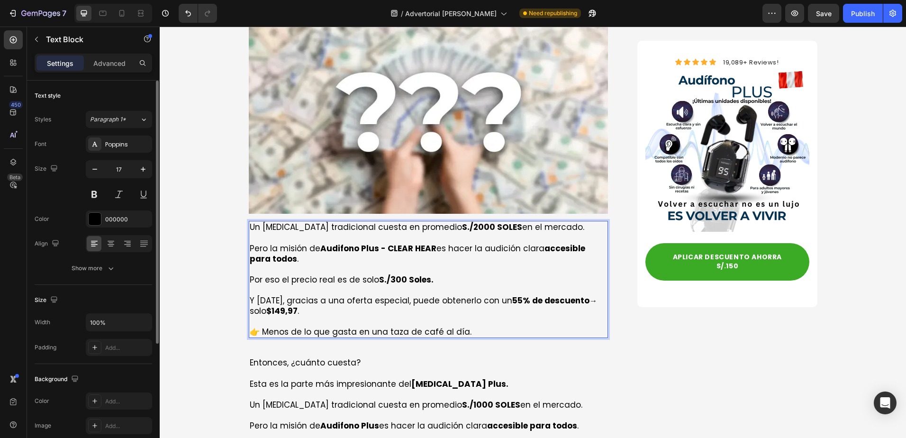
click at [416, 274] on strong "S./300 Soles." at bounding box center [406, 279] width 54 height 11
click at [378, 295] on p "Y hoy, gracias a una oferta especial, puede obtenerlo con un 55% de descuento →…" at bounding box center [429, 305] width 358 height 21
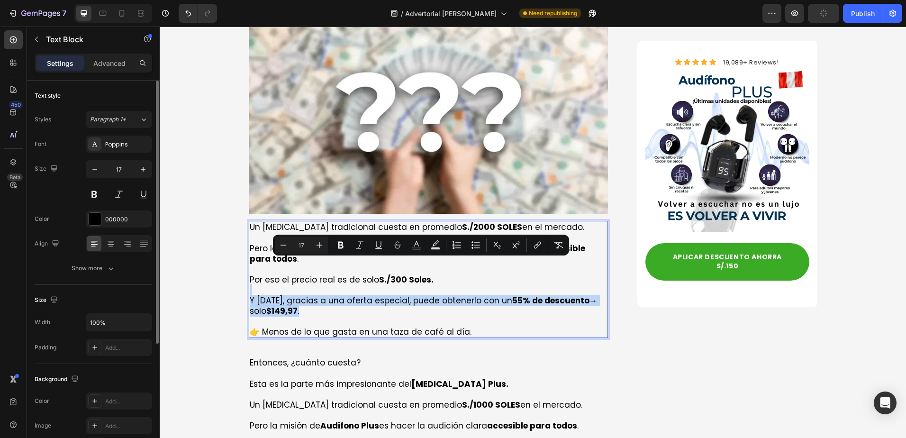
drag, startPoint x: 288, startPoint y: 279, endPoint x: 244, endPoint y: 260, distance: 48.6
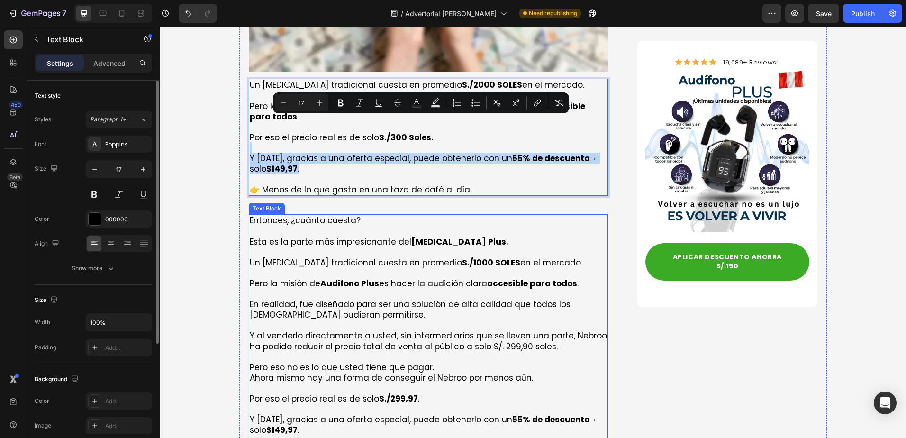
scroll to position [3031, 0]
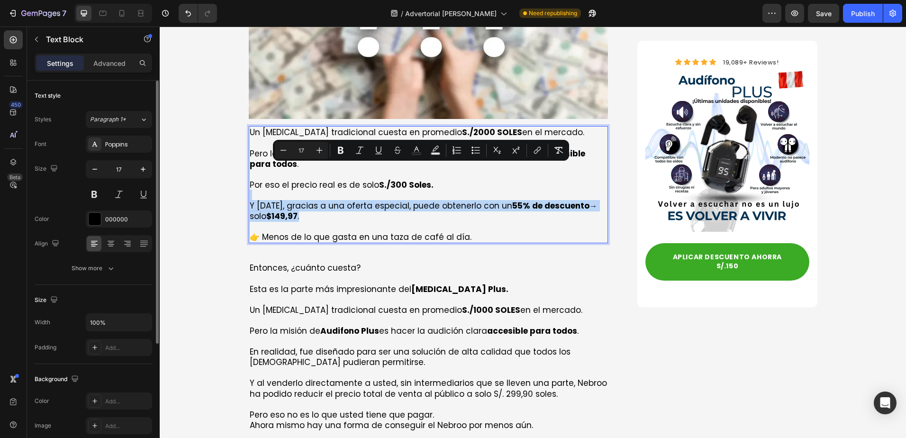
click at [307, 200] on p "Y hoy, gracias a una oferta especial, puede obtenerlo con un 55% de descuento →…" at bounding box center [429, 210] width 358 height 21
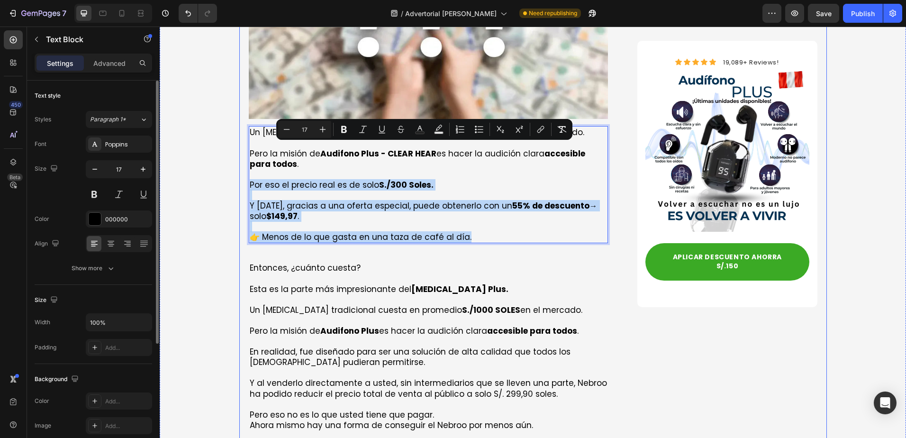
drag, startPoint x: 472, startPoint y: 204, endPoint x: 243, endPoint y: 146, distance: 236.1
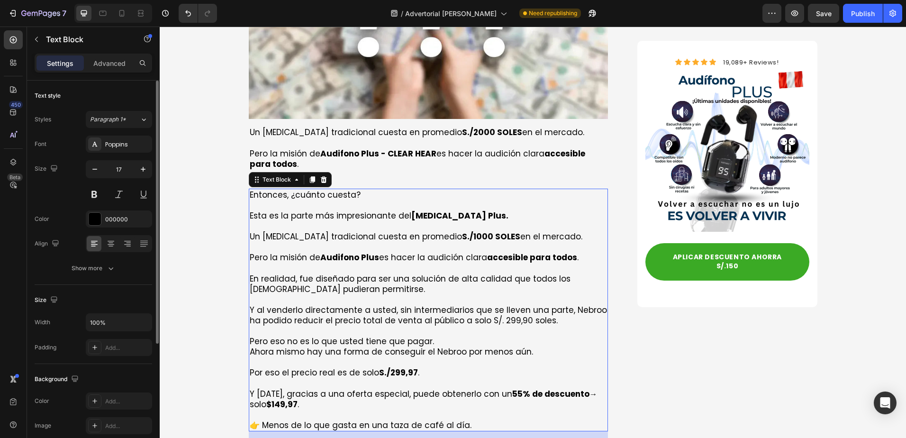
click at [344, 189] on p "Entonces, ¿cuánto cuesta?" at bounding box center [429, 194] width 358 height 10
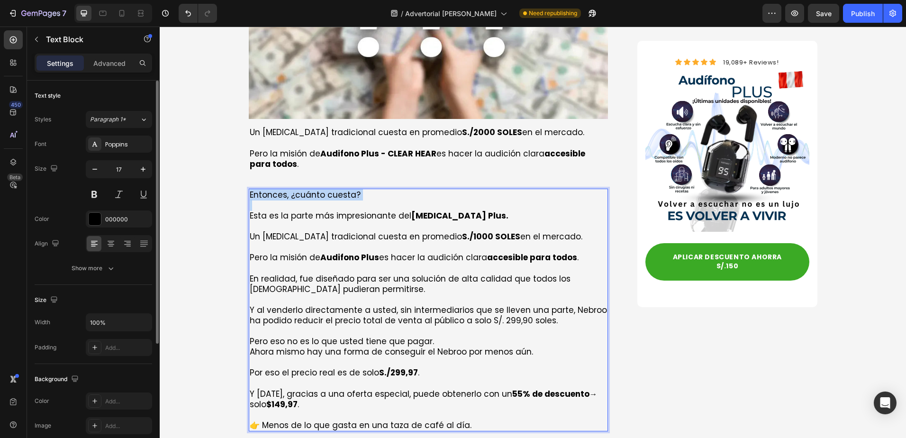
click at [344, 189] on p "Entonces, ¿cuánto cuesta?" at bounding box center [429, 194] width 358 height 10
click at [252, 210] on p "Esta es la parte más impresionante del Audífono Plus." at bounding box center [429, 215] width 358 height 10
click at [278, 200] on p "Rich Text Editor. Editing area: main" at bounding box center [429, 205] width 358 height 10
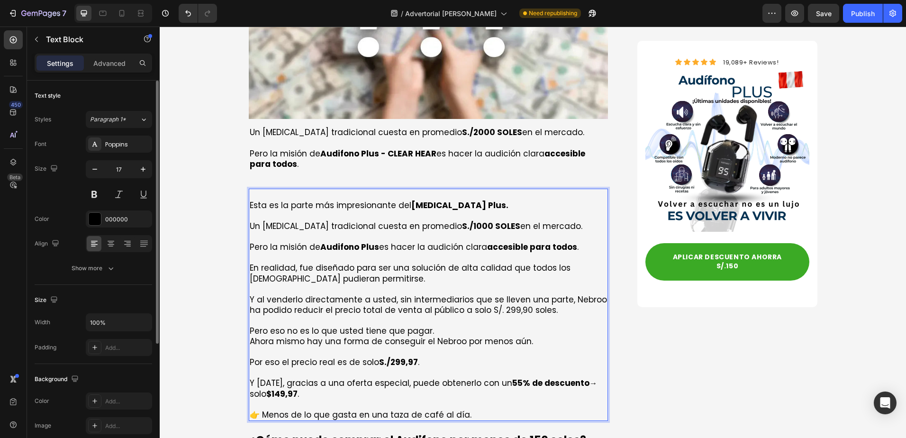
click at [250, 200] on p "Esta es la parte más impresionante del Audífono Plus." at bounding box center [429, 205] width 358 height 10
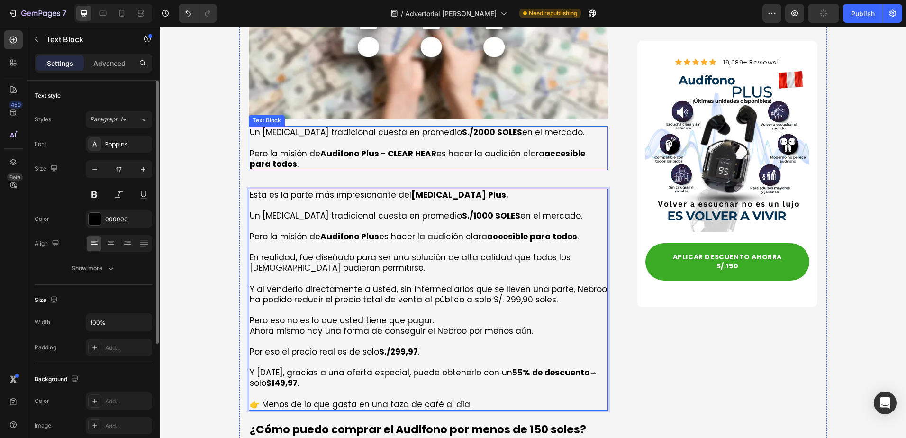
click at [392, 148] on strong "Audifono Plus - CLEAR HEAR" at bounding box center [378, 153] width 116 height 11
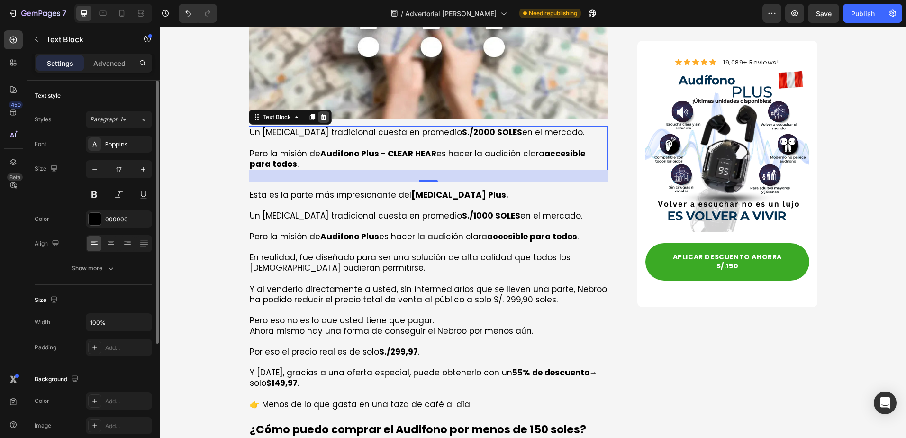
click at [320, 114] on icon at bounding box center [323, 117] width 6 height 7
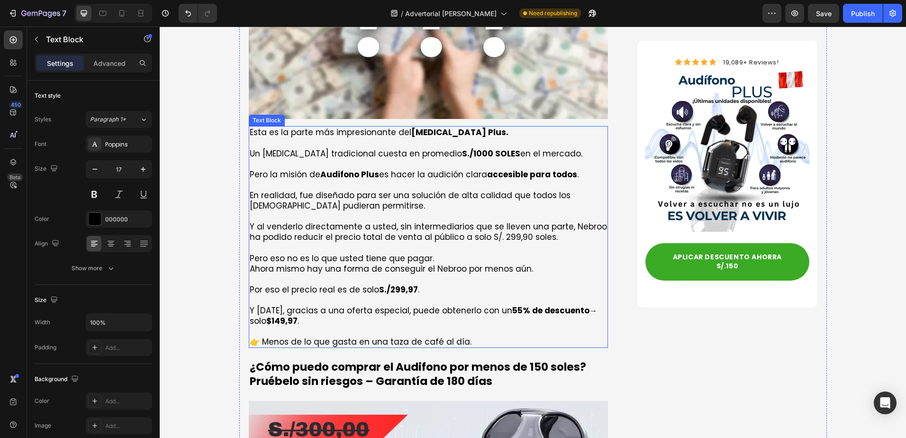
click at [337, 137] on p "Rich Text Editor. Editing area: main" at bounding box center [429, 142] width 358 height 10
click at [379, 180] on p "Rich Text Editor. Editing area: main" at bounding box center [429, 185] width 358 height 10
click at [375, 169] on strong "Audifono Plus" at bounding box center [349, 174] width 59 height 11
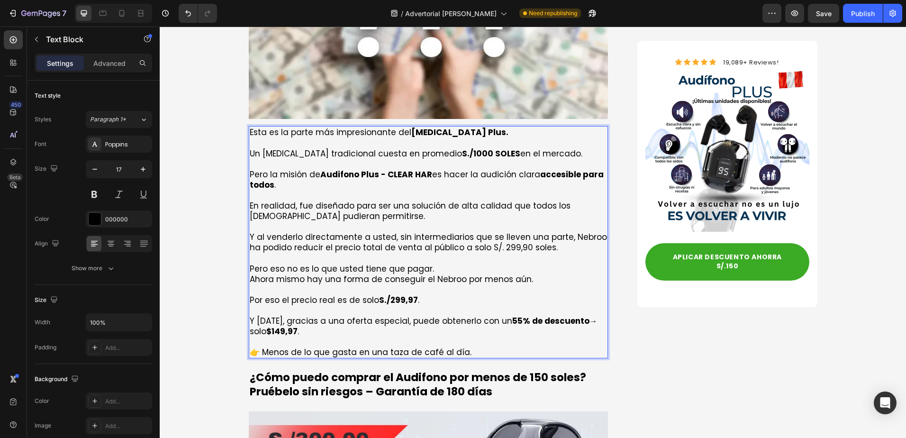
click at [396, 159] on p "Pero la misión de Audifono Plus - CLEAR HAR es hacer la audición clara accesibl…" at bounding box center [429, 174] width 358 height 31
click at [483, 159] on p "Pero la misión de Audifono Plus - CLEAR HAR es hacer la audición clara accesibl…" at bounding box center [429, 174] width 358 height 31
click at [339, 200] on p "En realidad, fue diseñado para ser una solución de alta calidad que todos los […" at bounding box center [429, 210] width 358 height 21
click at [352, 200] on p "En realidad, fue diseñado para ser una solución de alta calidad que todos los […" at bounding box center [429, 210] width 358 height 21
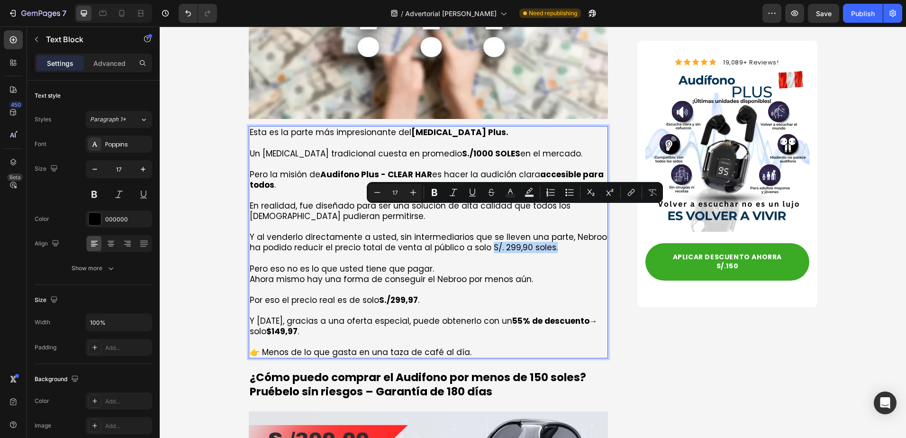
drag, startPoint x: 484, startPoint y: 213, endPoint x: 547, endPoint y: 215, distance: 62.6
click at [547, 232] on p "Y al venderlo directamente a usted, sin intermediarios que se lleven una parte,…" at bounding box center [429, 242] width 358 height 21
click at [437, 190] on icon "Editor contextual toolbar" at bounding box center [434, 192] width 9 height 9
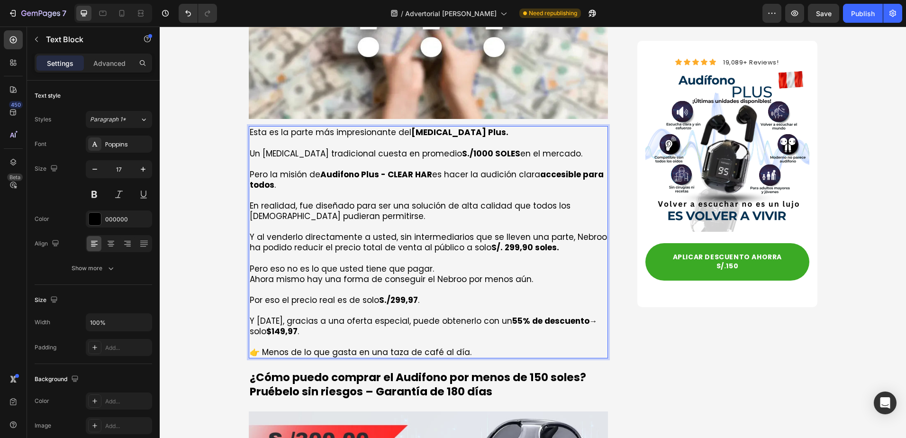
click at [413, 263] on p "Pero eso no es lo que usted tiene que pagar." at bounding box center [429, 268] width 358 height 10
click at [404, 294] on strong "S./299,97" at bounding box center [398, 299] width 39 height 11
click at [408, 294] on strong "S./299,97" at bounding box center [398, 299] width 39 height 11
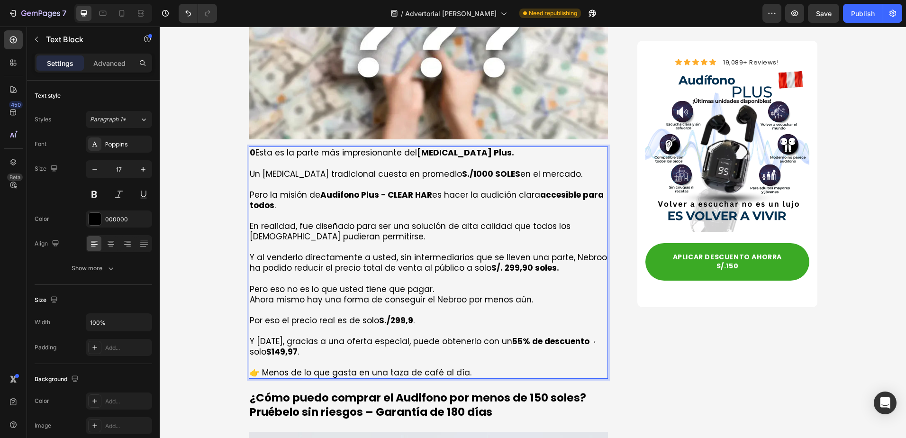
scroll to position [2916, 0]
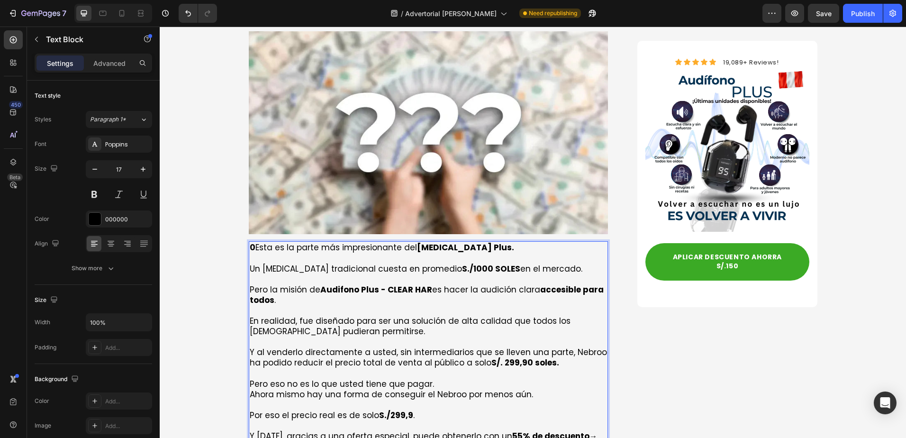
click at [255, 242] on p "0 Esta es la parte más impresionante del Audífono Plus." at bounding box center [429, 247] width 358 height 10
click at [250, 242] on strong "0" at bounding box center [253, 247] width 6 height 11
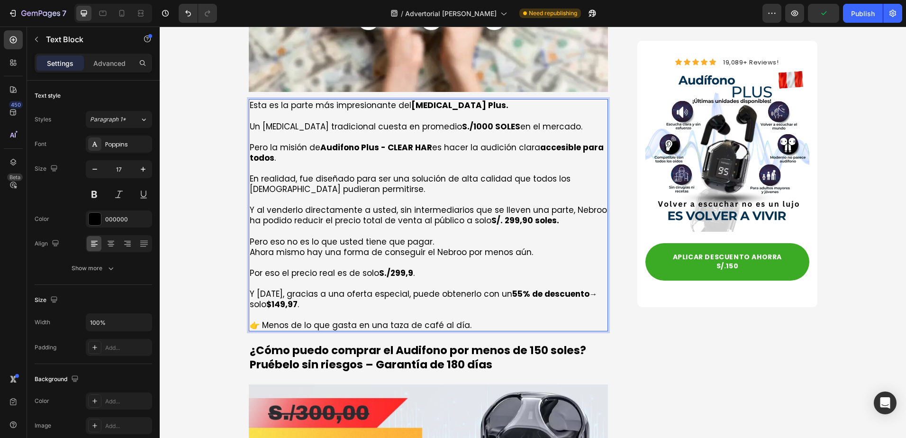
drag, startPoint x: 422, startPoint y: 221, endPoint x: 405, endPoint y: 235, distance: 22.5
click at [422, 247] on p "Ahora mismo hay una forma de conseguir el Nebroo por menos aún." at bounding box center [429, 252] width 358 height 10
click at [405, 267] on strong "S./299,9" at bounding box center [396, 272] width 34 height 11
click at [297, 288] on p "Y hoy, gracias a una oferta especial, puede obtenerlo con un 55% de descuento →…" at bounding box center [429, 298] width 358 height 21
click at [272, 298] on strong "$149,97" at bounding box center [281, 303] width 31 height 11
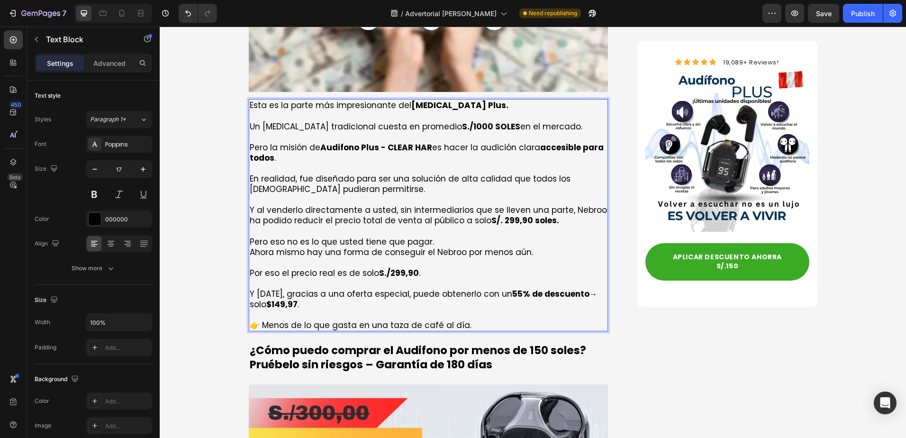
click at [272, 298] on strong "$149,97" at bounding box center [281, 303] width 31 height 11
click at [275, 298] on strong "$149,97" at bounding box center [281, 303] width 31 height 11
click at [305, 288] on p "Y hoy, gracias a una oferta especial, puede obtenerlo con un 55% de descuento →…" at bounding box center [429, 298] width 358 height 21
click at [250, 110] on p "Rich Text Editor. Editing area: main" at bounding box center [429, 115] width 358 height 10
click at [250, 99] on strong "0" at bounding box center [253, 104] width 6 height 11
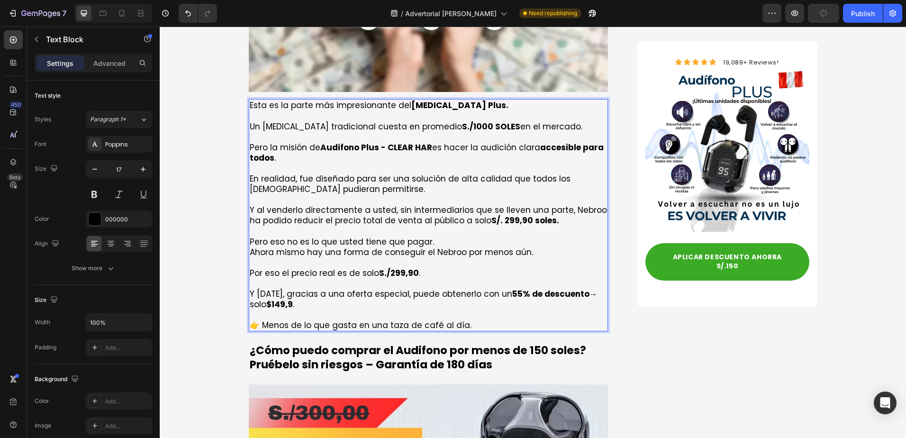
click at [275, 288] on p "Y hoy, gracias a una oferta especial, puede obtenerlo con un 55% de descuento →…" at bounding box center [429, 298] width 358 height 21
click at [272, 288] on p "Y hoy, gracias a una oferta especial, puede obtenerlo con un 55% de descuento →…" at bounding box center [429, 298] width 358 height 21
click at [390, 320] on p "👉 Menos de lo que gasta en una taza de café al día." at bounding box center [429, 325] width 358 height 10
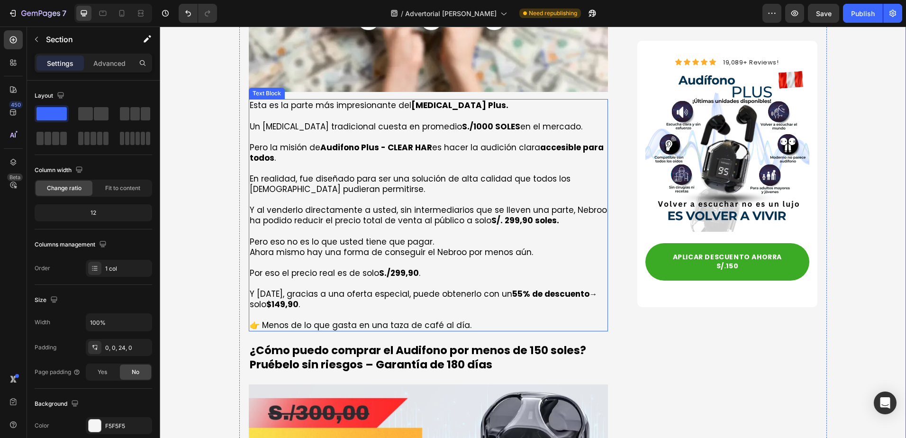
click at [352, 320] on p "👉 Menos de lo que gasta en una taza de café al día." at bounding box center [429, 325] width 358 height 10
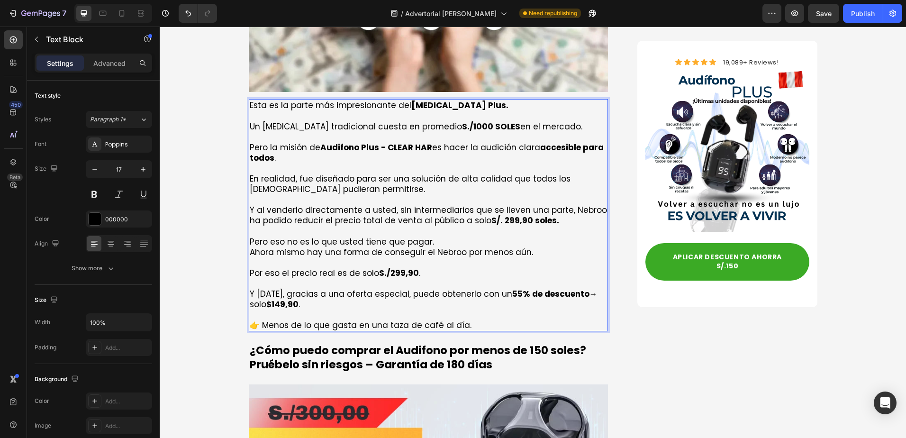
click at [380, 320] on p "👉 Menos de lo que gasta en una taza de café al día." at bounding box center [429, 325] width 358 height 10
click at [391, 320] on p "👉 Menos de lo que gasta en una taza de café al día." at bounding box center [429, 325] width 358 height 10
click at [392, 320] on p "👉 Menos de lo que gasta en una de café al día." at bounding box center [429, 325] width 358 height 10
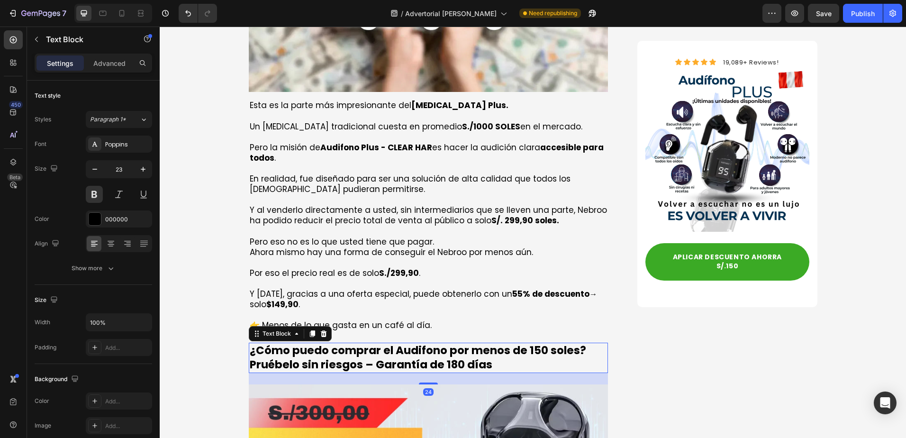
click at [384, 343] on p "¿Cómo puedo comprar el Audifono por menos de 150 soles? Pruébelo sin riesgos – …" at bounding box center [429, 357] width 358 height 28
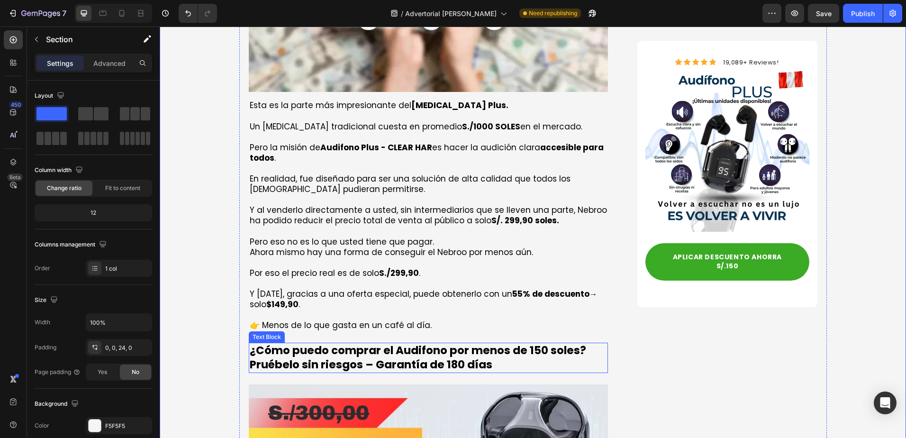
click at [281, 343] on p "¿Cómo puedo comprar el Audifono por menos de 150 soles? Pruébelo sin riesgos – …" at bounding box center [429, 357] width 358 height 28
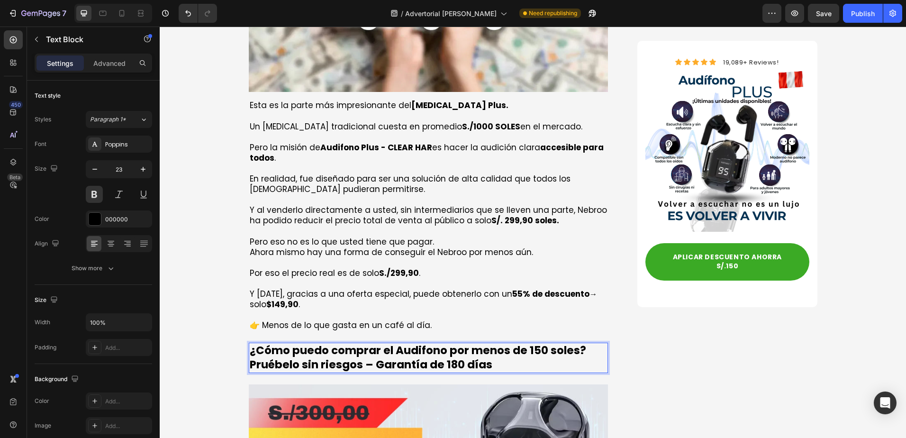
click at [489, 343] on p "¿Cómo puedo comprar el Audifono por menos de 150 soles? Pruébelo sin riesgos – …" at bounding box center [429, 357] width 358 height 28
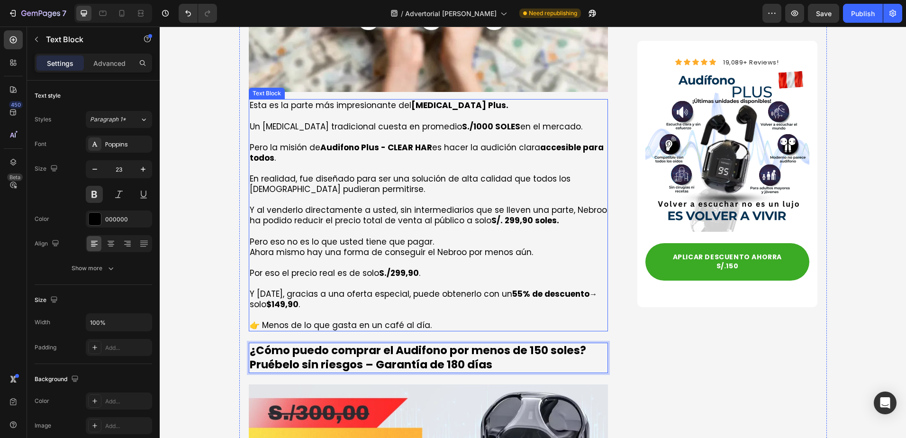
click at [441, 288] on p "Y hoy, gracias a una oferta especial, puede obtenerlo con un 55% de descuento →…" at bounding box center [429, 298] width 358 height 21
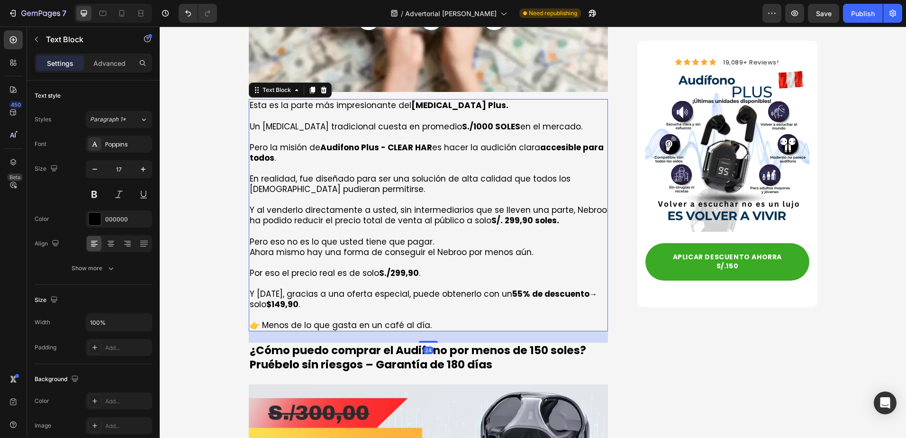
scroll to position [3153, 0]
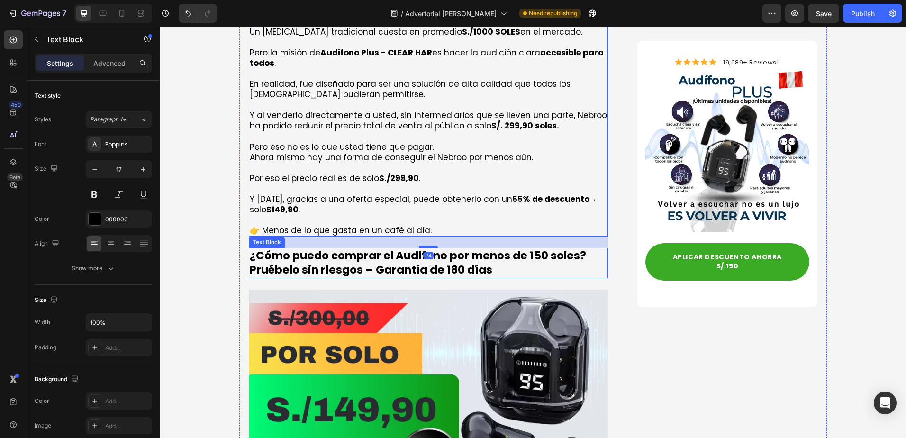
click at [351, 249] on p "¿Cómo puedo comprar el Audifono por menos de 150 soles? Pruébelo sin riesgos – …" at bounding box center [429, 263] width 358 height 28
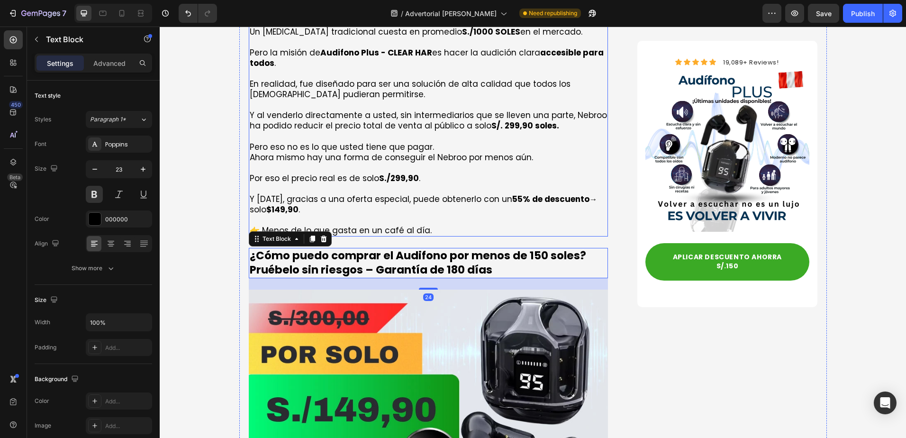
click at [376, 215] on p "Rich Text Editor. Editing area: main" at bounding box center [429, 220] width 358 height 10
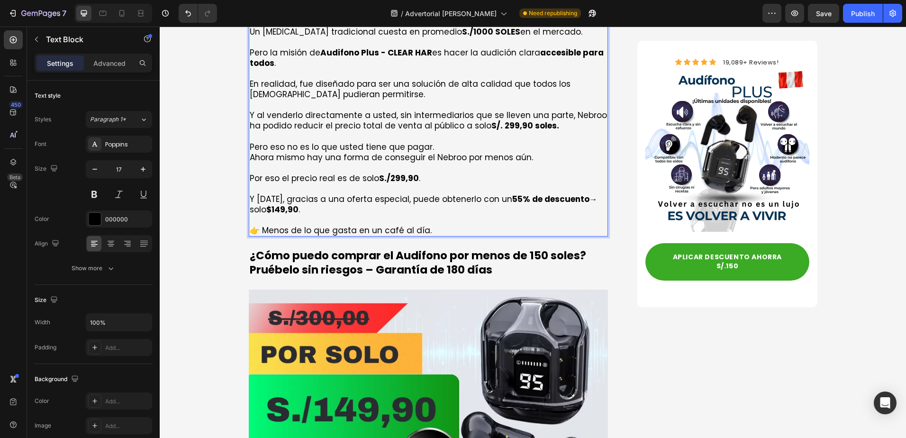
click at [378, 225] on p "👉 Menos de lo que gasta en un café al día." at bounding box center [429, 230] width 358 height 10
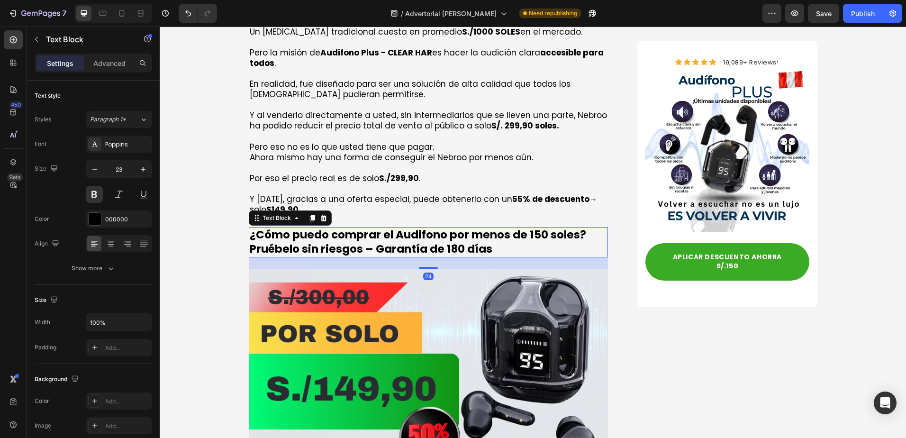
click at [332, 228] on p "¿Cómo puedo comprar el Audifono por menos de 150 soles? Pruébelo sin riesgos – …" at bounding box center [429, 242] width 358 height 28
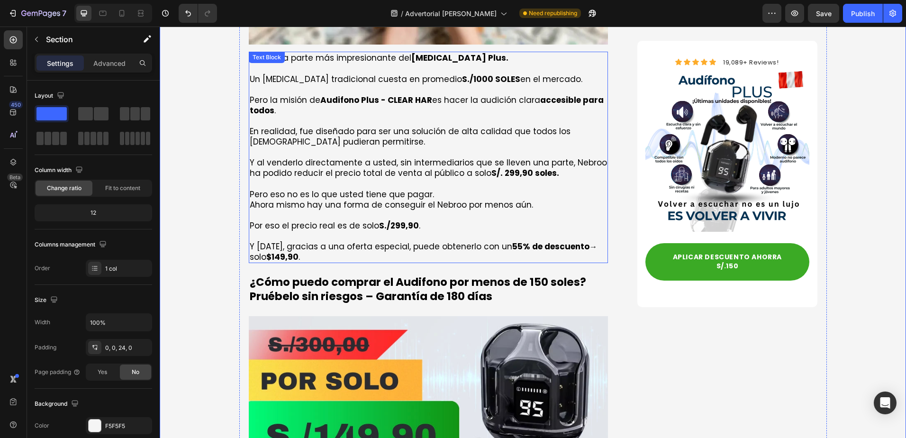
scroll to position [3058, 0]
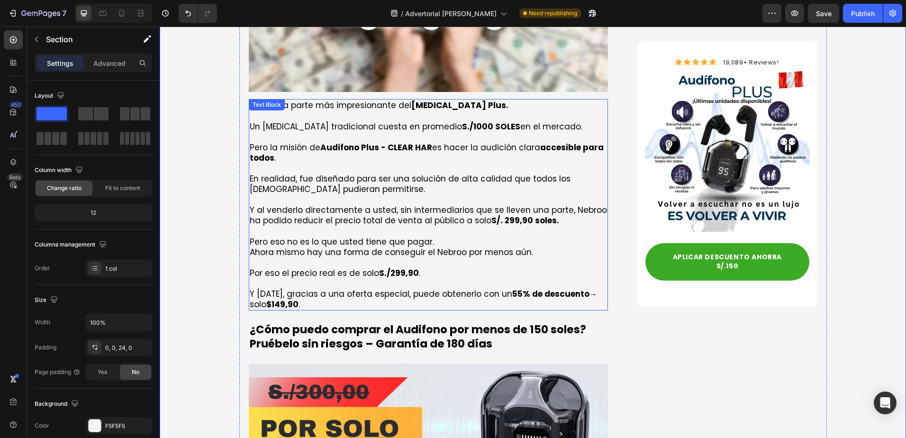
click at [496, 215] on strong "S/. 299,90 soles." at bounding box center [525, 220] width 68 height 11
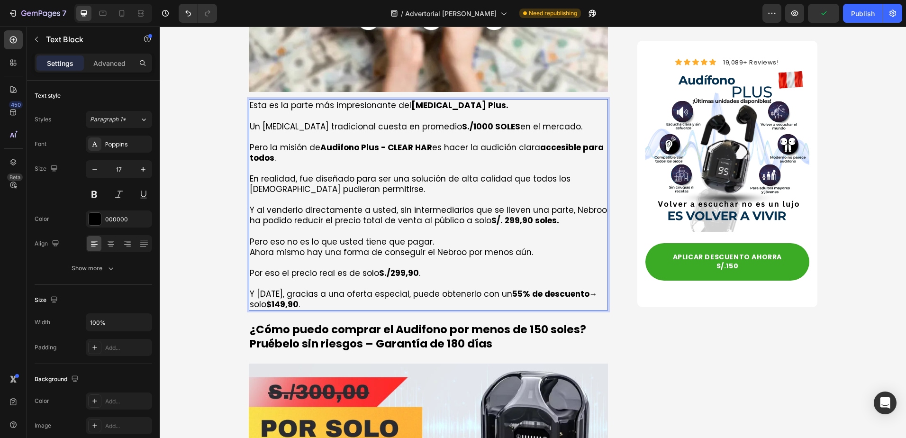
click at [519, 215] on strong "S/. 299,90 soles." at bounding box center [525, 220] width 68 height 11
click at [514, 215] on strong "S/. 299,90 soles." at bounding box center [525, 220] width 68 height 11
click at [521, 215] on strong "S/. 299,90 soles." at bounding box center [525, 220] width 68 height 11
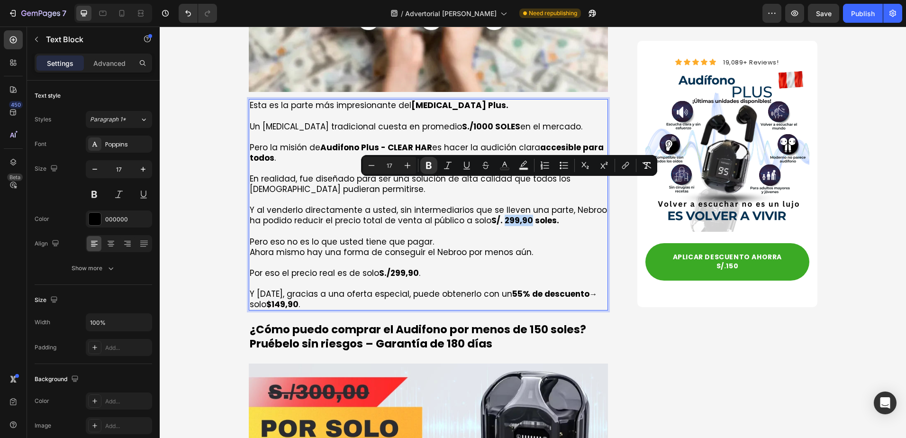
drag, startPoint x: 522, startPoint y: 188, endPoint x: 498, endPoint y: 187, distance: 23.7
click at [498, 215] on strong "S/. 299,90 soles." at bounding box center [525, 220] width 68 height 11
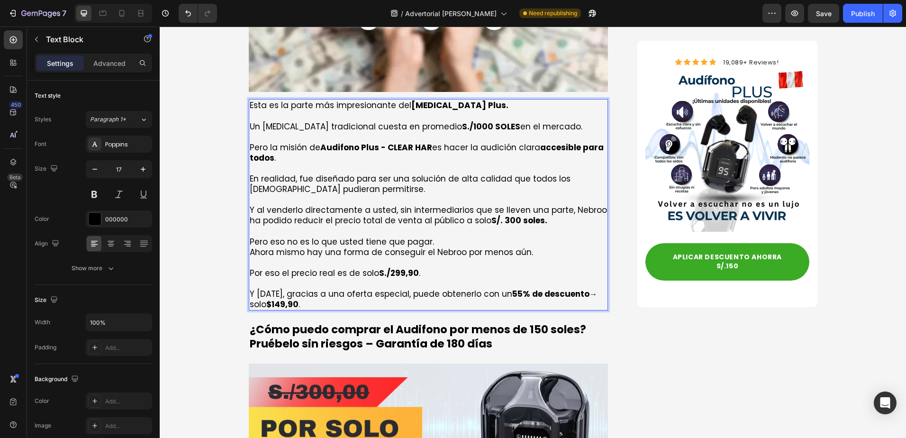
click at [573, 205] on p "Y al venderlo directamente a usted, sin intermediarios que se lleven una parte,…" at bounding box center [429, 215] width 358 height 21
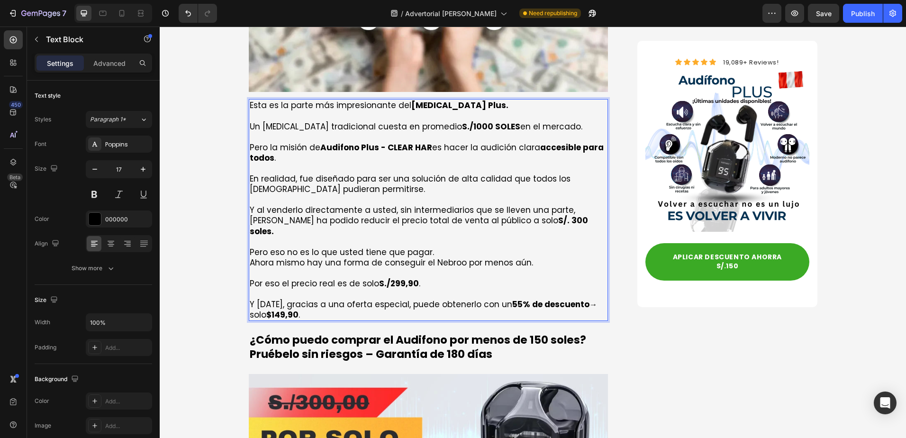
click at [567, 205] on p "Y al venderlo directamente a usted, sin intermediarios que se lleven una parte,…" at bounding box center [429, 220] width 358 height 31
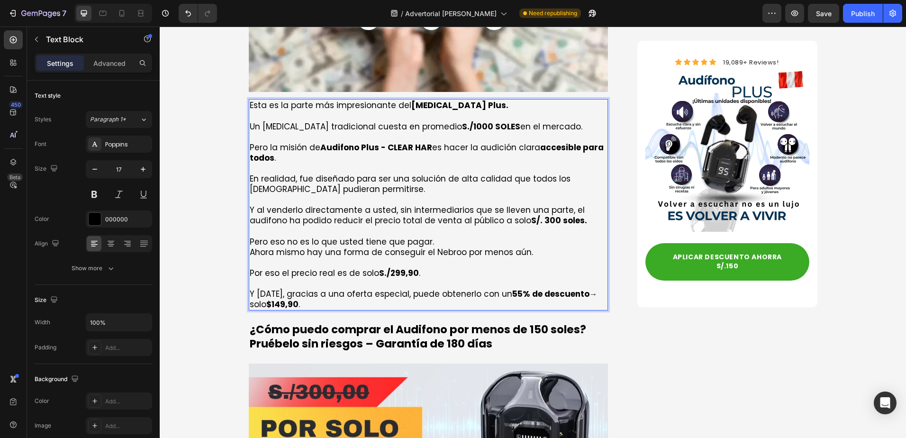
click at [540, 215] on strong "S/. 300 soles." at bounding box center [559, 220] width 56 height 11
click at [443, 247] on p "Ahora mismo hay una forma de conseguir el Nebroo por menos aún." at bounding box center [429, 252] width 358 height 10
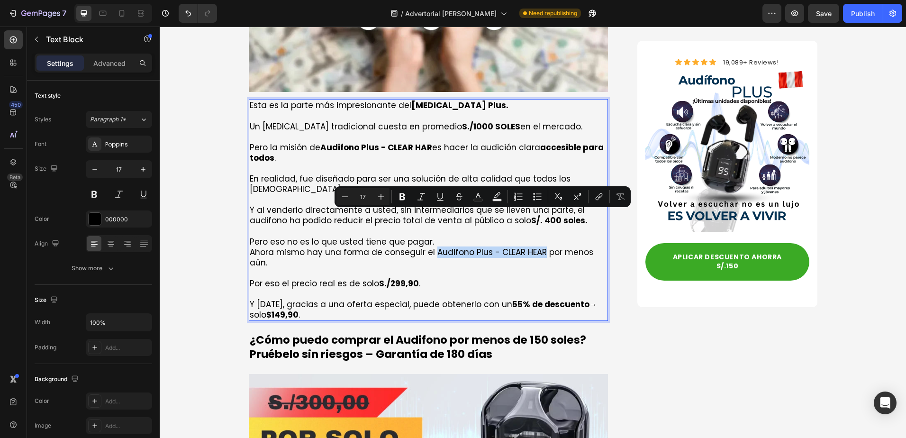
drag, startPoint x: 527, startPoint y: 219, endPoint x: 430, endPoint y: 219, distance: 96.6
click at [430, 247] on p "Ahora mismo hay una forma de conseguir el Audifono Plus - CLEAR HEAR por menos …" at bounding box center [429, 257] width 358 height 21
click at [399, 194] on icon "Editor contextual toolbar" at bounding box center [401, 196] width 9 height 9
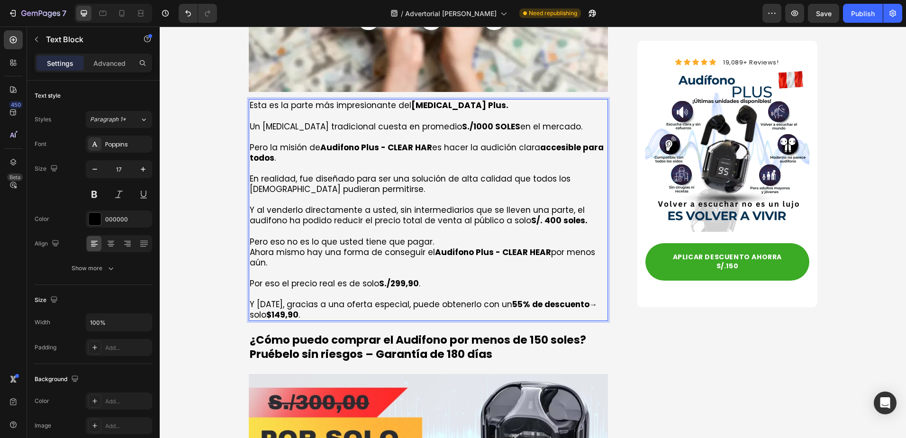
click at [471, 268] on p "Rich Text Editor. Editing area: main" at bounding box center [429, 273] width 358 height 10
click at [284, 232] on div "Esta es la parte más impresionante del Audífono Plus. Un audífono tradicional c…" at bounding box center [429, 210] width 360 height 222
click at [279, 247] on p "Ahora mismo hay una forma de conseguir el Audifono Plus - CLEAR HEAR por menos …" at bounding box center [429, 257] width 358 height 21
click at [283, 278] on p "Por eso el precio real es de solo S./299,90 ." at bounding box center [429, 283] width 358 height 10
drag, startPoint x: 252, startPoint y: 247, endPoint x: 363, endPoint y: 249, distance: 111.8
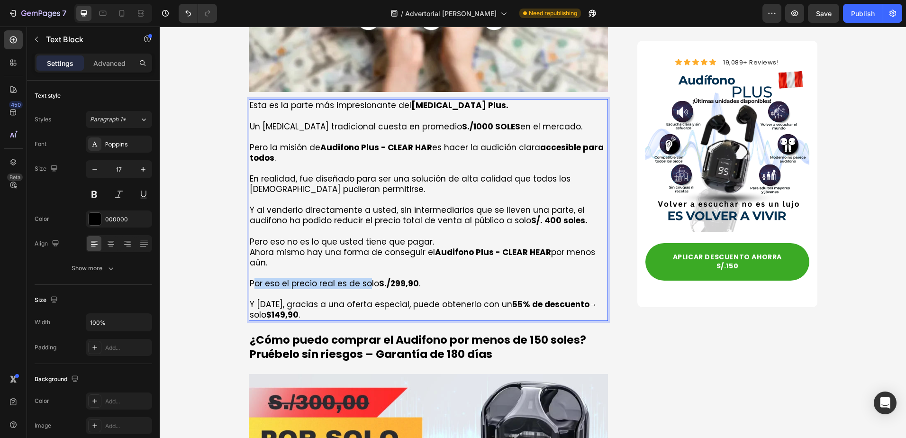
click at [363, 278] on p "Por eso el precio real es de solo S./299,90 ." at bounding box center [429, 283] width 358 height 10
click at [365, 278] on p "Por eso el precio real es de solo S./299,90 ." at bounding box center [429, 283] width 358 height 10
drag, startPoint x: 386, startPoint y: 246, endPoint x: 417, endPoint y: 249, distance: 31.4
click at [417, 278] on p "Por eso el precio real es de solo S./299,90 ." at bounding box center [429, 283] width 358 height 10
click at [397, 278] on strong "S./299,90" at bounding box center [399, 283] width 40 height 11
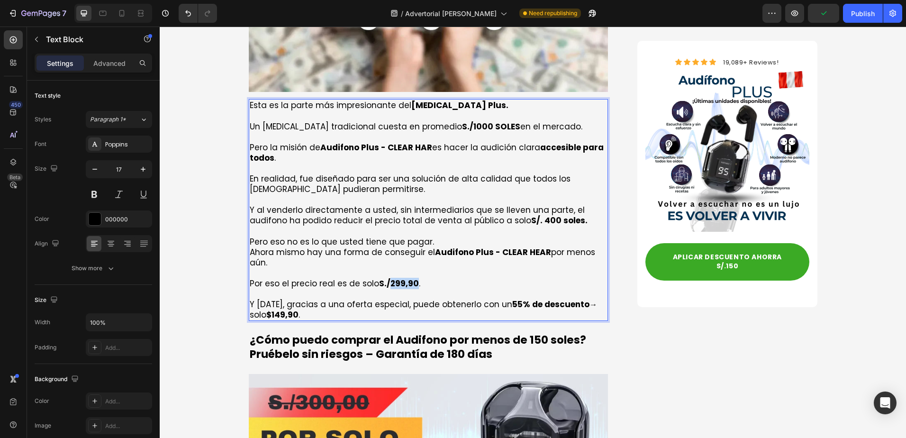
click at [397, 278] on strong "S./299,90" at bounding box center [399, 283] width 40 height 11
click at [397, 278] on p "Por eso el precio real es de solo S./3 ." at bounding box center [429, 283] width 358 height 10
click at [390, 278] on strong "S./3" at bounding box center [387, 283] width 17 height 11
click at [391, 278] on p "Por eso el precio real es de solo S./3" at bounding box center [429, 283] width 358 height 10
click at [399, 278] on p "Por eso el precio real es de solo S./30" at bounding box center [429, 283] width 358 height 10
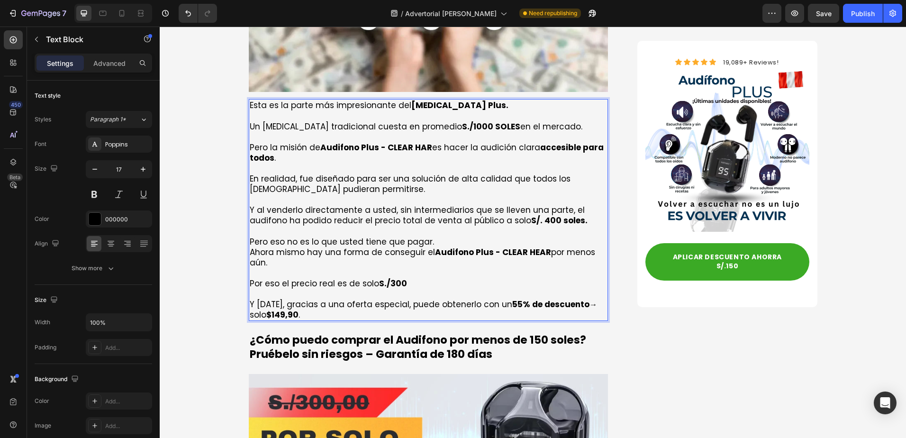
click at [403, 278] on p "Por eso el precio real es de solo S./300" at bounding box center [429, 283] width 358 height 10
click at [382, 278] on strong "SS./300" at bounding box center [395, 283] width 33 height 11
click at [401, 278] on strong "S./300" at bounding box center [393, 283] width 28 height 11
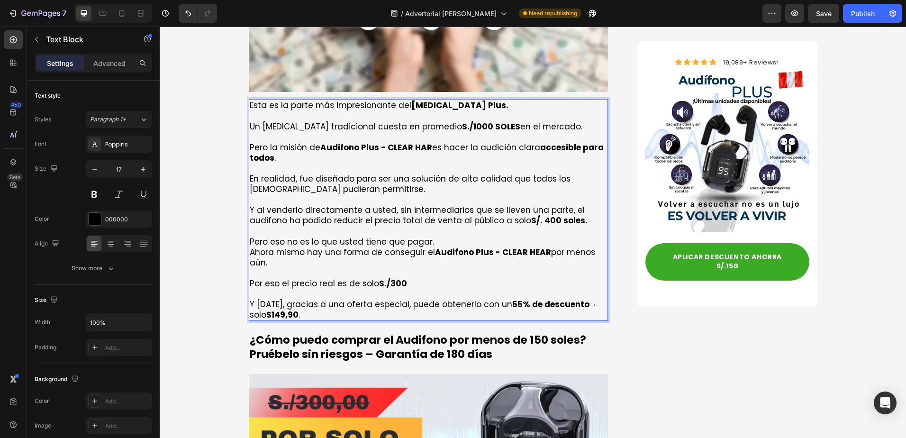
click at [404, 278] on strong "S./300" at bounding box center [393, 283] width 28 height 11
click at [410, 278] on strong "S./300 s" at bounding box center [397, 283] width 36 height 11
click at [407, 278] on strong "S./300 s" at bounding box center [397, 283] width 36 height 11
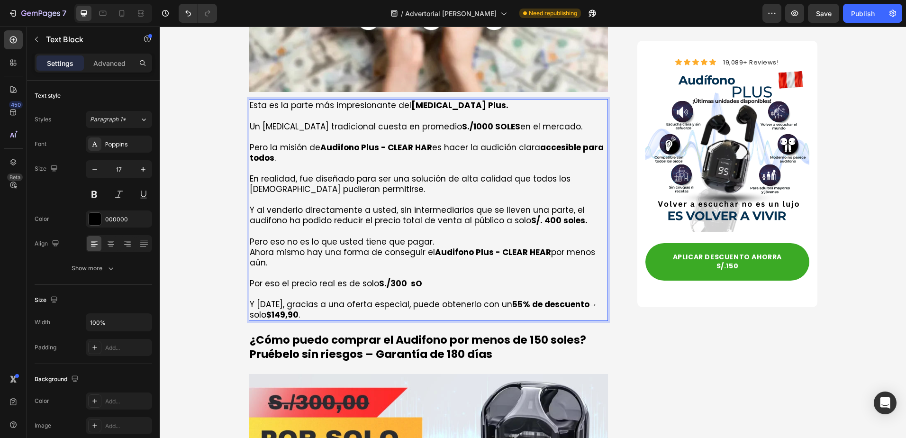
click at [415, 278] on strong "S./300 sO" at bounding box center [400, 283] width 43 height 11
click at [411, 278] on p "Por eso el precio real es de solo S./300 s" at bounding box center [429, 283] width 358 height 10
click at [413, 278] on strong "S./300 so" at bounding box center [400, 283] width 42 height 11
click at [416, 278] on p "Por eso el precio real es de solo S./300 so," at bounding box center [429, 283] width 358 height 10
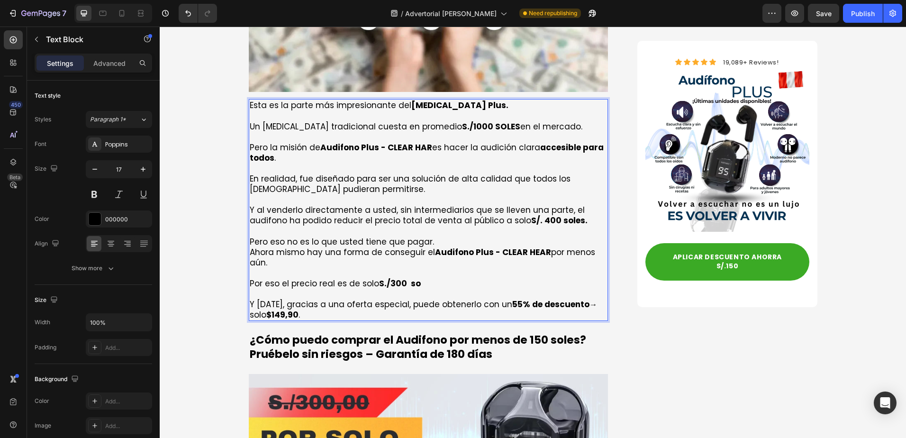
click at [416, 278] on p "Por eso el precio real es de solo S./300 so" at bounding box center [429, 283] width 358 height 10
click at [416, 278] on p "Por eso el precio real es de solo S./300 sol" at bounding box center [429, 283] width 358 height 10
click at [423, 278] on p "Por eso el precio real es de solo S./300 sole" at bounding box center [429, 283] width 358 height 10
click at [406, 278] on strong "S./300 soles" at bounding box center [406, 283] width 54 height 11
click at [409, 278] on strong "S./300 soles" at bounding box center [406, 283] width 54 height 11
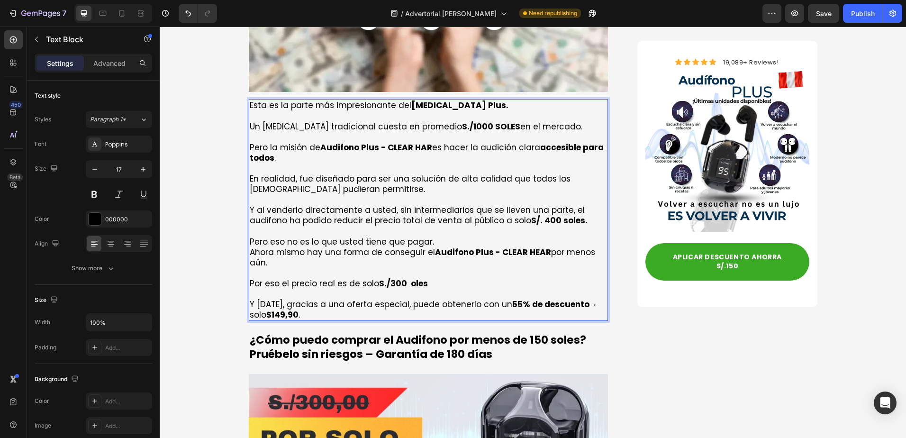
click at [405, 278] on strong "S./300 oles" at bounding box center [403, 283] width 49 height 11
click at [401, 288] on p "Rich Text Editor. Editing area: main" at bounding box center [429, 293] width 358 height 10
click at [394, 278] on strong "S./300 Soles" at bounding box center [406, 283] width 54 height 11
click at [416, 278] on strong "S./300 Soles" at bounding box center [406, 283] width 54 height 11
click at [557, 215] on strong "S/. 400 soles." at bounding box center [559, 220] width 56 height 11
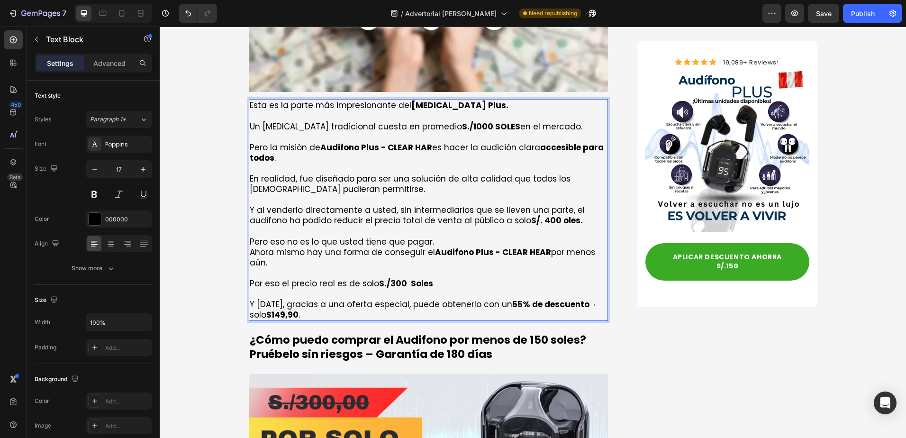
click at [554, 215] on strong "S/. 400 oles." at bounding box center [557, 220] width 52 height 11
click at [553, 215] on strong "S/. 400 oles." at bounding box center [557, 220] width 52 height 11
click at [314, 278] on p "Por eso el precio real es de solo S./300 Soles" at bounding box center [429, 283] width 358 height 10
click at [287, 299] on p "Y hoy, gracias a una oferta especial, puede obtenerlo con un 55% de descuento →…" at bounding box center [429, 309] width 358 height 21
click at [283, 333] on p "¿Cómo puedo comprar el Audifono por menos de 150 soles? Pruébelo sin riesgos – …" at bounding box center [429, 347] width 358 height 28
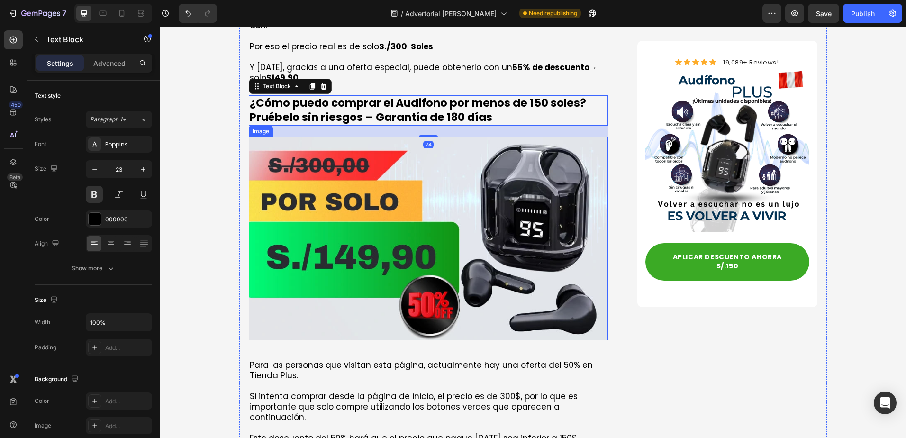
scroll to position [3437, 0]
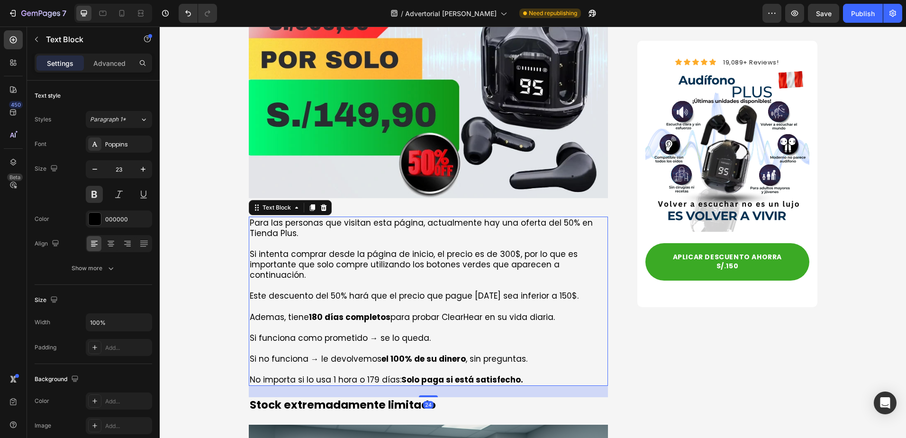
click at [312, 249] on p "Si intenta comprar desde la página de inicio, el precio es de 300$, por lo que …" at bounding box center [429, 264] width 358 height 31
click at [400, 217] on p "Para las personas que visitan esta página, actualmente hay una oferta del 50% e…" at bounding box center [429, 232] width 358 height 31
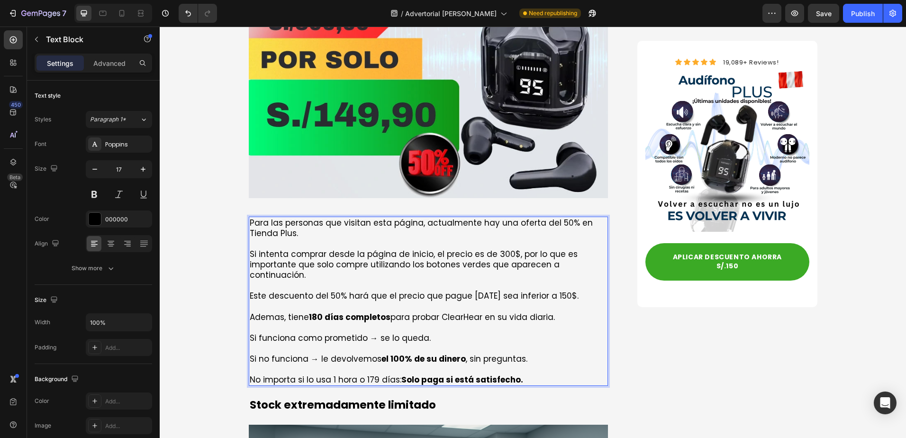
click at [537, 217] on p "Para las personas que visitan esta página, actualmente hay una oferta del 50% e…" at bounding box center [429, 232] width 358 height 31
drag, startPoint x: 524, startPoint y: 191, endPoint x: 544, endPoint y: 189, distance: 20.1
click at [544, 217] on p "Para las personas que visitan esta página, actualmente hay una oferta del 50% e…" at bounding box center [429, 232] width 358 height 31
click at [551, 217] on p "Para las personas que visitan esta página, actualmente hay una oferta del 50% e…" at bounding box center [429, 232] width 358 height 31
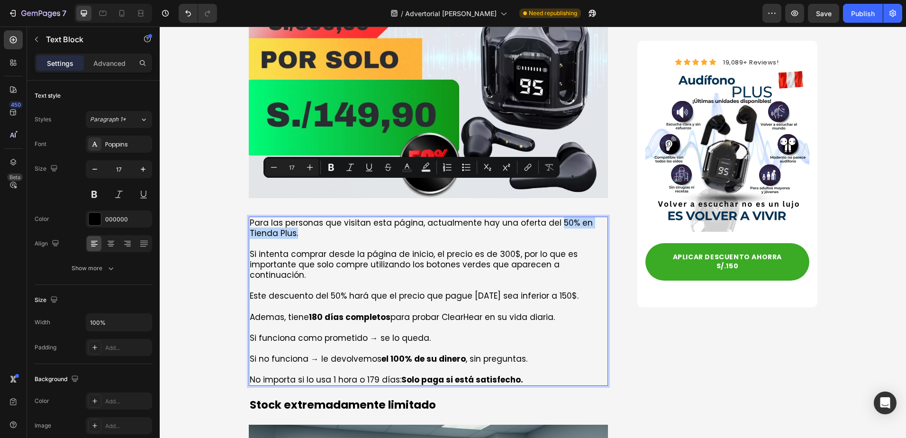
drag, startPoint x: 551, startPoint y: 186, endPoint x: 562, endPoint y: 198, distance: 16.1
click at [562, 217] on p "Para las personas que visitan esta página, actualmente hay una oferta del 50% e…" at bounding box center [429, 232] width 358 height 31
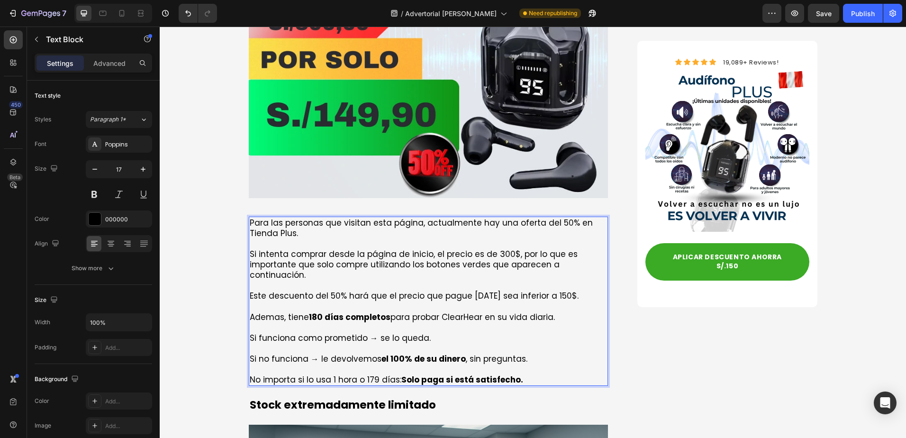
click at [369, 217] on p "Para las personas que visitan esta página, actualmente hay una oferta del 50% e…" at bounding box center [429, 232] width 358 height 31
drag, startPoint x: 549, startPoint y: 187, endPoint x: 567, endPoint y: 199, distance: 21.3
click at [567, 217] on p "Para las personas que visitan esta página, actualmente hay una oferta del 50% e…" at bounding box center [429, 232] width 358 height 31
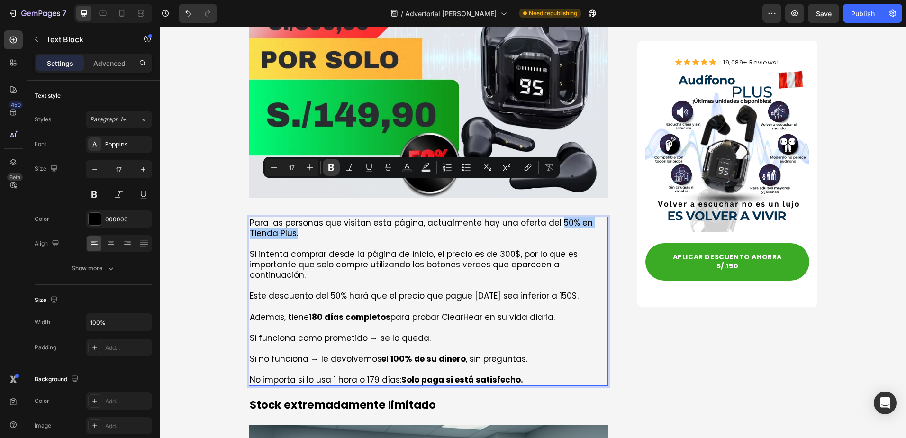
click at [334, 167] on icon "Editor contextual toolbar" at bounding box center [330, 166] width 9 height 9
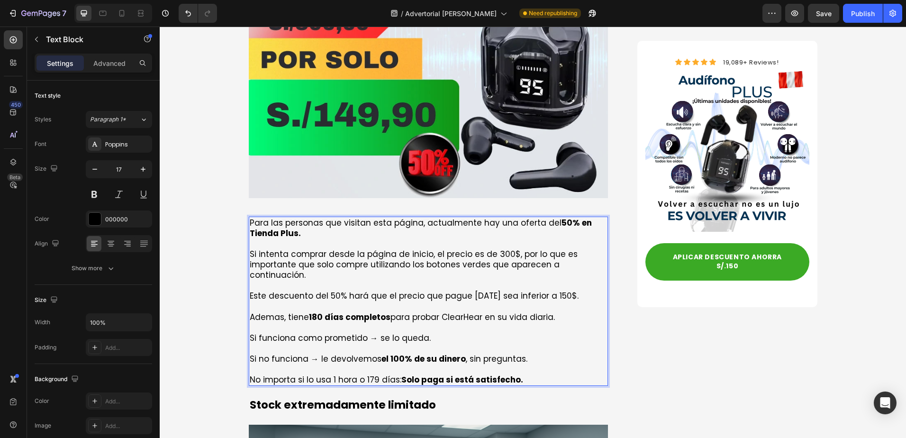
click at [423, 217] on p "Para las personas que visitan esta página, actualmente hay una oferta del 50% e…" at bounding box center [429, 232] width 358 height 31
click at [449, 290] on p "Este descuento del 50% hará que el precio que pague hoy sea inferior a 150$. Ad…" at bounding box center [429, 305] width 358 height 31
drag, startPoint x: 439, startPoint y: 280, endPoint x: 477, endPoint y: 285, distance: 38.2
click at [477, 290] on p "Este descuento del 50% hará que el precio que pague hoy sea inferior a 150$. Ad…" at bounding box center [429, 305] width 358 height 31
click at [437, 290] on p "Este descuento del 50% hará que el precio que pague hoy sea inferior a 150$. Ad…" at bounding box center [429, 305] width 358 height 31
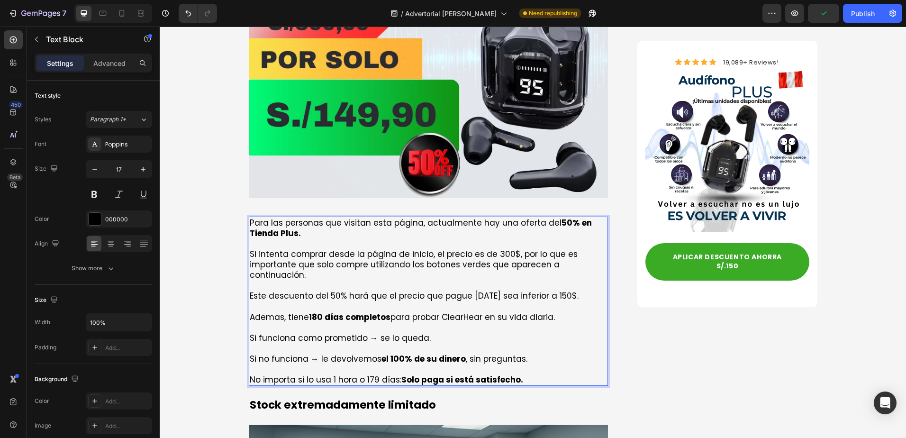
click at [441, 290] on p "Este descuento del 50% hará que el precio que pague hoy sea inferior a 150$. Ad…" at bounding box center [429, 305] width 358 height 31
click at [442, 290] on p "Este descuento del 50% hará que el precio que pague hoy sea inferior a 150$. Ad…" at bounding box center [429, 305] width 358 height 31
click at [313, 311] on strong "180 días completos" at bounding box center [349, 316] width 81 height 11
click at [309, 311] on strong "0días completos" at bounding box center [345, 316] width 72 height 11
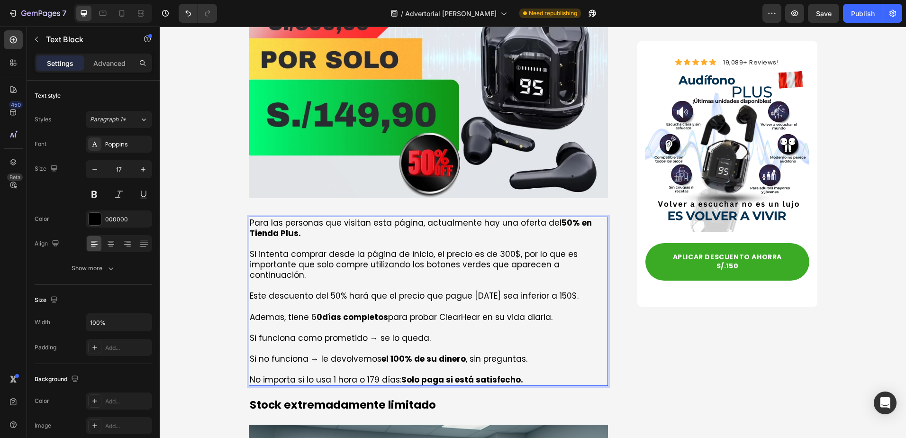
click at [317, 333] on p "Si funciona como prometido → se lo queda." at bounding box center [429, 338] width 358 height 10
click at [313, 290] on p "Este descuento del 50% hará que el precio que pague hoy sea inferior a 150$. Ad…" at bounding box center [429, 305] width 358 height 31
click at [311, 343] on p "Rich Text Editor. Editing area: main" at bounding box center [429, 348] width 358 height 10
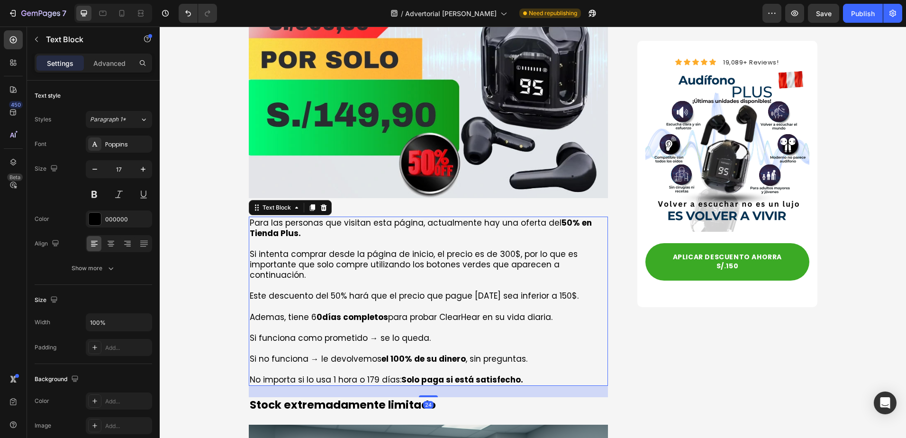
click at [307, 290] on p "Este descuento del 50% hará que el precio que pague hoy sea inferior a 150$. Ad…" at bounding box center [429, 305] width 358 height 31
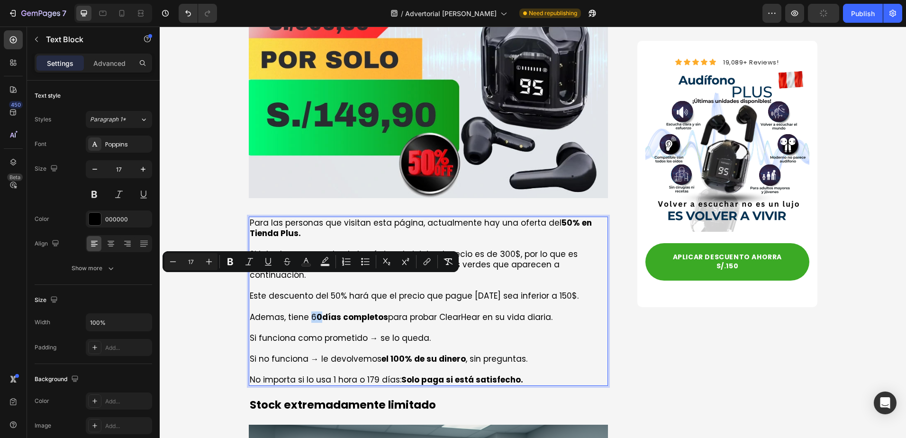
drag, startPoint x: 307, startPoint y: 283, endPoint x: 315, endPoint y: 283, distance: 7.6
click at [235, 261] on button "Bold" at bounding box center [230, 261] width 17 height 17
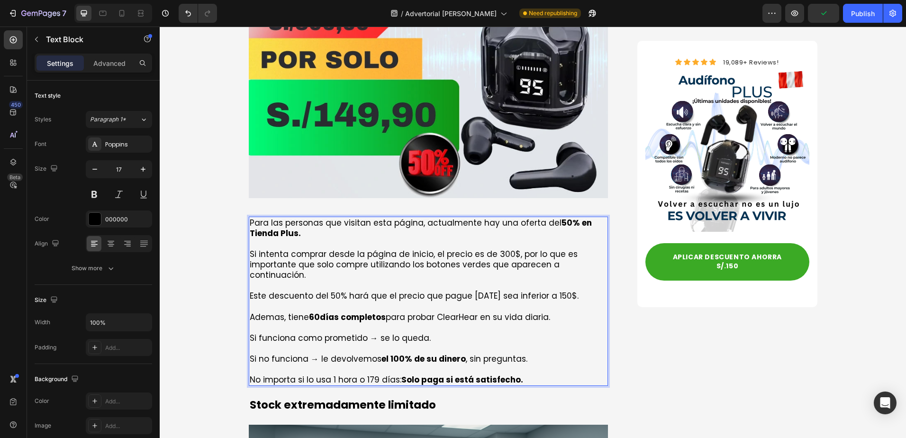
click at [385, 343] on p "Rich Text Editor. Editing area: main" at bounding box center [429, 348] width 358 height 10
click at [319, 311] on strong "60días completos" at bounding box center [347, 316] width 77 height 11
click at [317, 311] on strong "60días completos" at bounding box center [347, 316] width 77 height 11
click at [396, 333] on p "Si funciona como prometido → se lo queda." at bounding box center [429, 338] width 358 height 10
click at [441, 290] on p "Este descuento del 50% hará que el precio que pague hoy sea inferior a 150$. Ad…" at bounding box center [429, 305] width 358 height 31
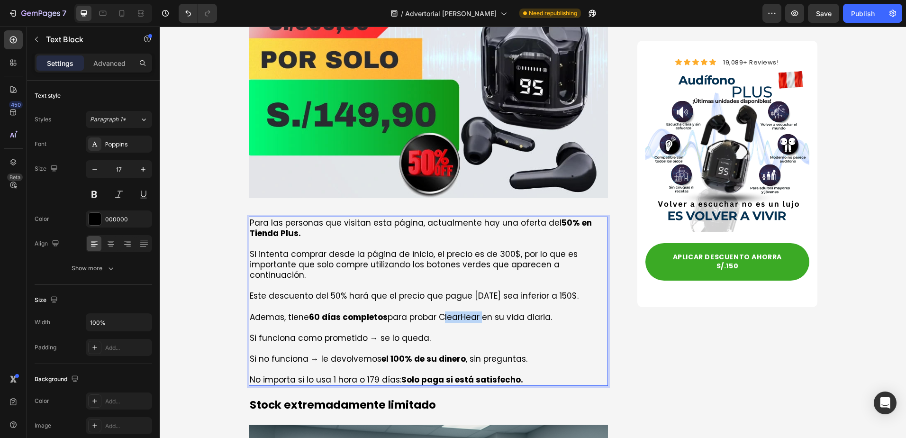
click at [473, 290] on p "Este descuento del 50% hará que el precio que pague hoy sea inferior a 150$. Ad…" at bounding box center [429, 305] width 358 height 31
click at [434, 290] on p "Este descuento del 50% hará que el precio que pague hoy sea inferior a 150$. Ad…" at bounding box center [429, 305] width 358 height 31
click at [441, 290] on p "Este descuento del 50% hará que el precio que pague hoy sea inferior a 150$. Ad…" at bounding box center [429, 305] width 358 height 31
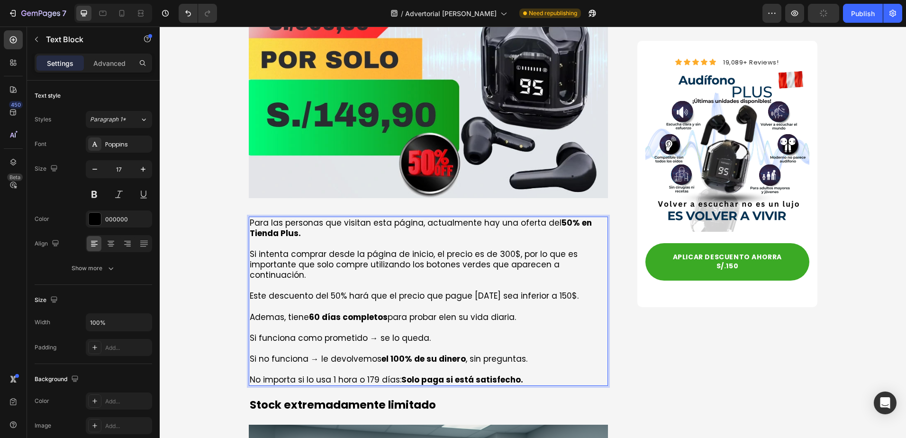
click at [441, 290] on p "Este descuento del 50% hará que el precio que pague hoy sea inferior a 150$. Ad…" at bounding box center [429, 305] width 358 height 31
click at [444, 290] on p "Este descuento del 50% hará que el precio que pague hoy sea inferior a 150$. Ad…" at bounding box center [429, 305] width 358 height 31
click at [449, 290] on p "Este descuento del 50% hará que el precio que pague hoy sea inferior a 150$. Ad…" at bounding box center [429, 305] width 358 height 31
click at [456, 290] on p "Este descuento del 50% hará que el precio que pague hoy sea inferior a 150$. Ad…" at bounding box center [429, 305] width 358 height 31
click at [459, 290] on p "Este descuento del 50% hará que el precio que pague hoy sea inferior a 150$. Ad…" at bounding box center [429, 305] width 358 height 31
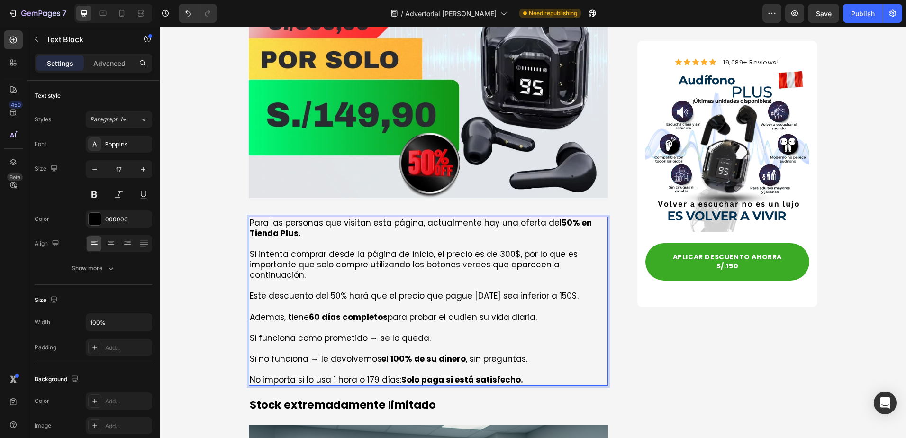
click at [463, 290] on p "Este descuento del 50% hará que el precio que pague hoy sea inferior a 150$. Ad…" at bounding box center [429, 305] width 358 height 31
click at [465, 290] on p "Este descuento del 50% hará que el precio que pague hoy sea inferior a 150$. Ad…" at bounding box center [429, 305] width 358 height 31
click at [462, 290] on p "Este descuento del 50% hará que el precio que pague hoy sea inferior a 150$. Ad…" at bounding box center [429, 305] width 358 height 31
click at [464, 290] on p "Este descuento del 50% hará que el precio que pague hoy sea inferior a 150$. Ad…" at bounding box center [429, 305] width 358 height 31
click at [467, 290] on p "Este descuento del 50% hará que el precio que pague hoy sea inferior a 150$. Ad…" at bounding box center [429, 305] width 358 height 31
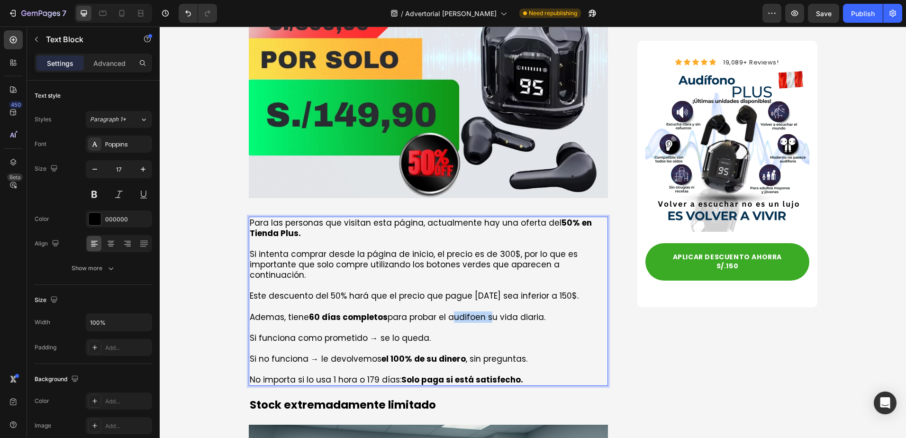
click at [467, 290] on p "Este descuento del 50% hará que el precio que pague hoy sea inferior a 150$. Ad…" at bounding box center [429, 305] width 358 height 31
click at [469, 290] on p "Este descuento del 50% hará que el precio que pague hoy sea inferior a 150$. Ad…" at bounding box center [429, 305] width 358 height 31
click at [477, 290] on p "Este descuento del 50% hará que el precio que pague hoy sea inferior a 150$. Ad…" at bounding box center [429, 305] width 358 height 31
click at [481, 290] on p "Este descuento del 50% hará que el precio que pague hoy sea inferior a 150$. Ad…" at bounding box center [429, 305] width 358 height 31
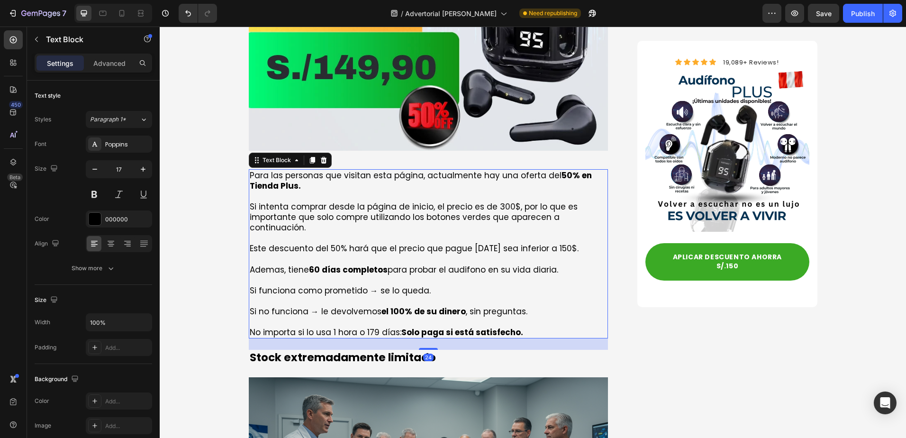
click at [354, 285] on p "Si funciona como prometido → se lo queda." at bounding box center [429, 290] width 358 height 10
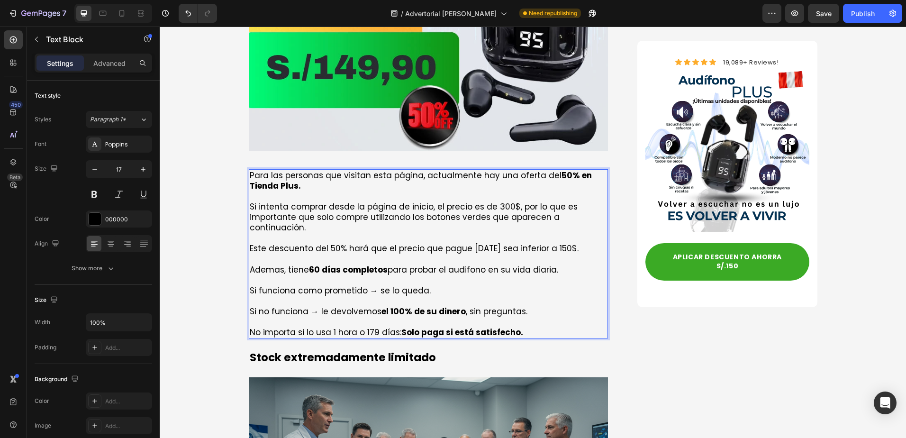
click at [378, 316] on p "Rich Text Editor. Editing area: main" at bounding box center [429, 321] width 358 height 10
click at [390, 306] on strong "el 100% de su dinero" at bounding box center [423, 311] width 84 height 11
click at [492, 316] on p "Rich Text Editor. Editing area: main" at bounding box center [429, 321] width 358 height 10
click at [338, 327] on p "No importa si lo usa 1 hora o 179 días: Solo paga si está satisfecho." at bounding box center [429, 332] width 358 height 10
click at [364, 327] on p "No importa si lo usa 1 hora o 179 días: Solo paga si está satisfecho." at bounding box center [429, 332] width 358 height 10
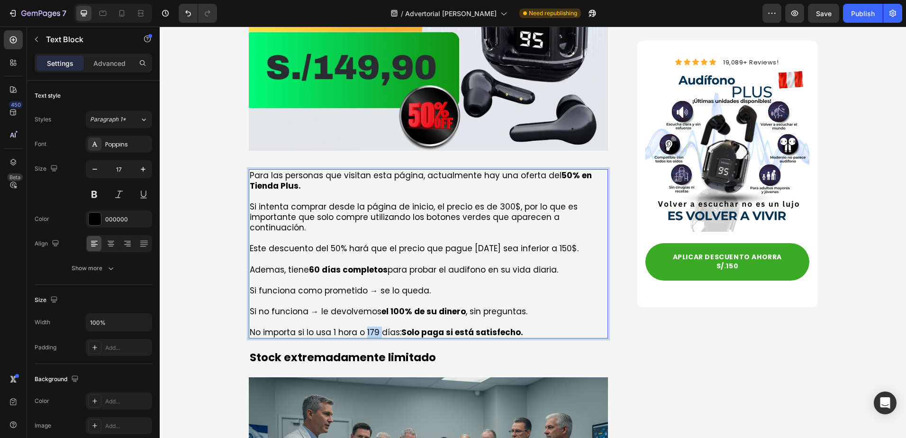
click at [364, 327] on p "No importa si lo usa 1 hora o 179 días: Solo paga si está satisfecho." at bounding box center [429, 332] width 358 height 10
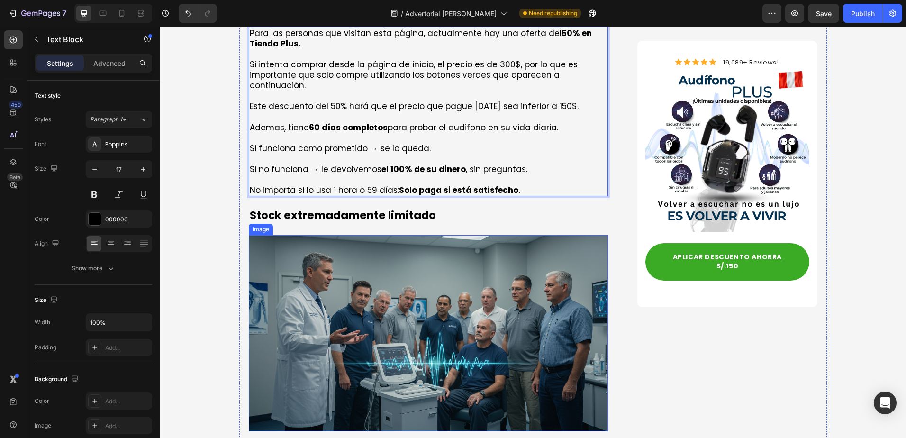
click at [531, 235] on img at bounding box center [429, 333] width 360 height 196
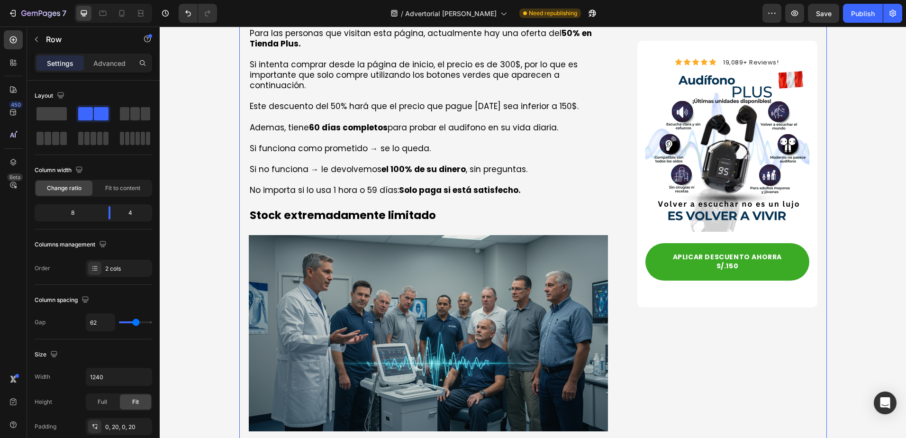
click at [390, 208] on p "Stock extremadamente limitado" at bounding box center [429, 215] width 358 height 14
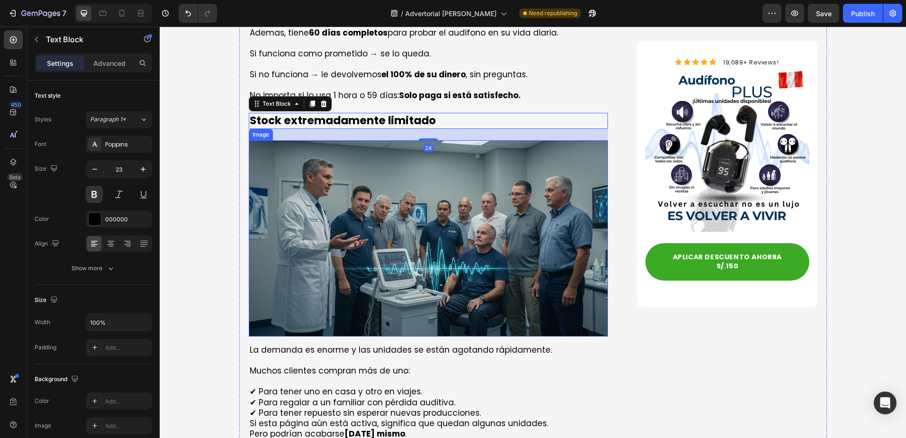
scroll to position [3816, 0]
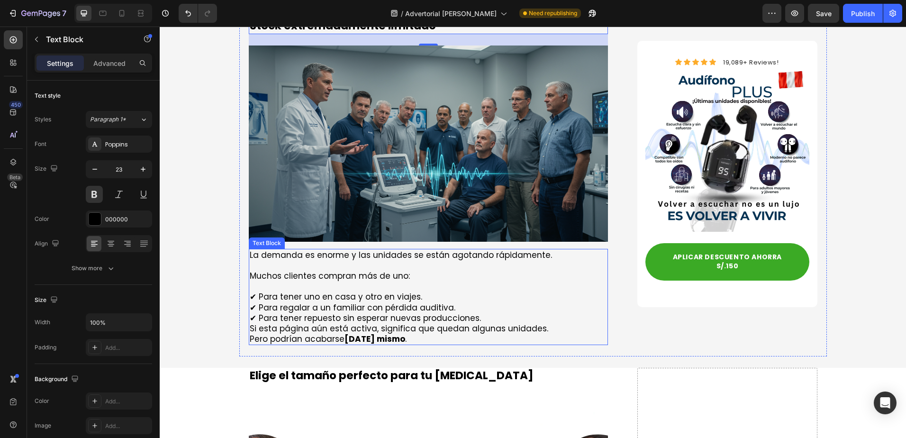
click at [366, 281] on p "✔ Para tener uno en casa y otro en viajes. ✔ Para regalar a un familiar con pér…" at bounding box center [429, 302] width 358 height 42
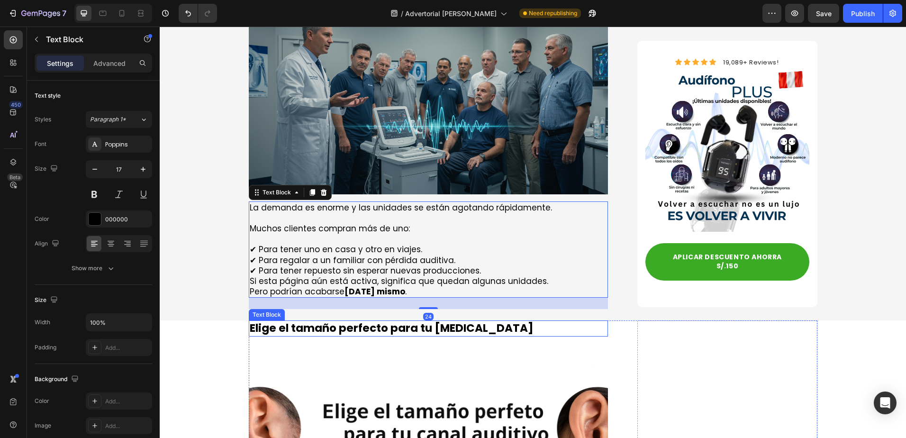
click at [354, 321] on p "Elige el tamaño perfecto para tu [MEDICAL_DATA]" at bounding box center [429, 328] width 358 height 14
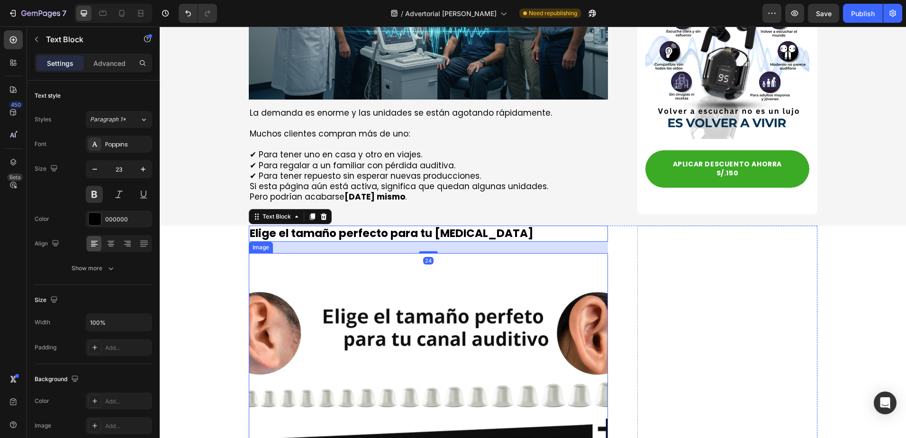
click at [361, 279] on img at bounding box center [429, 373] width 360 height 240
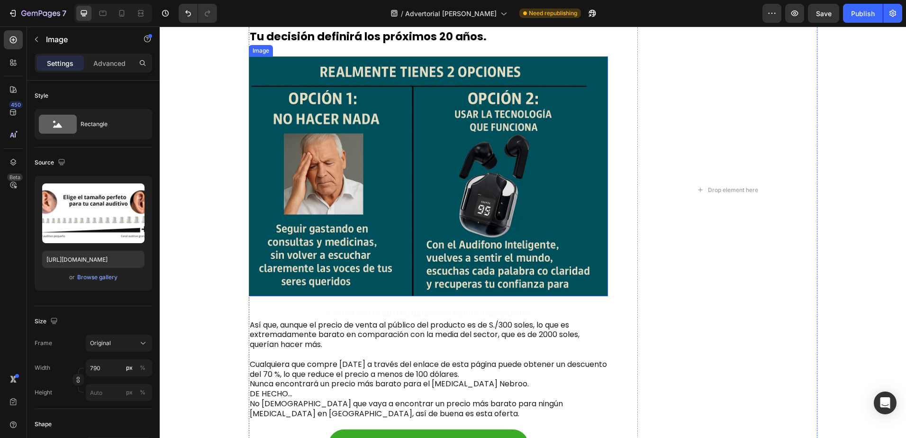
scroll to position [4716, 0]
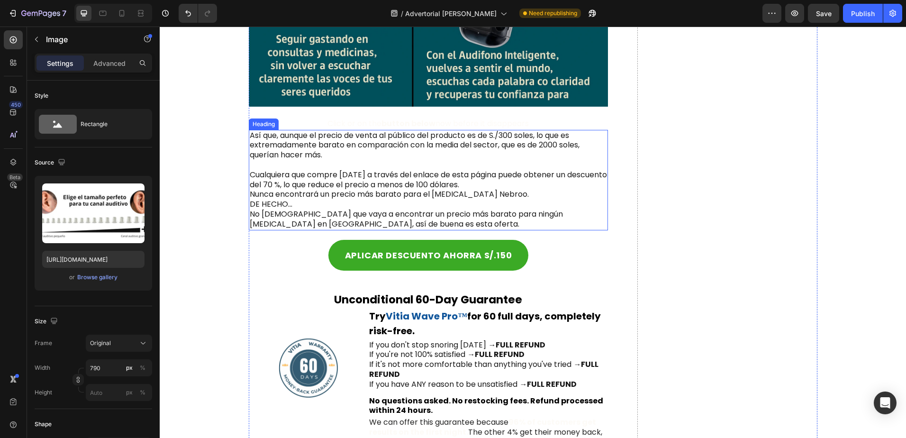
click at [343, 142] on h2 "Así que, aunque el precio de venta al público del producto es de S./300 soles, …" at bounding box center [429, 180] width 360 height 100
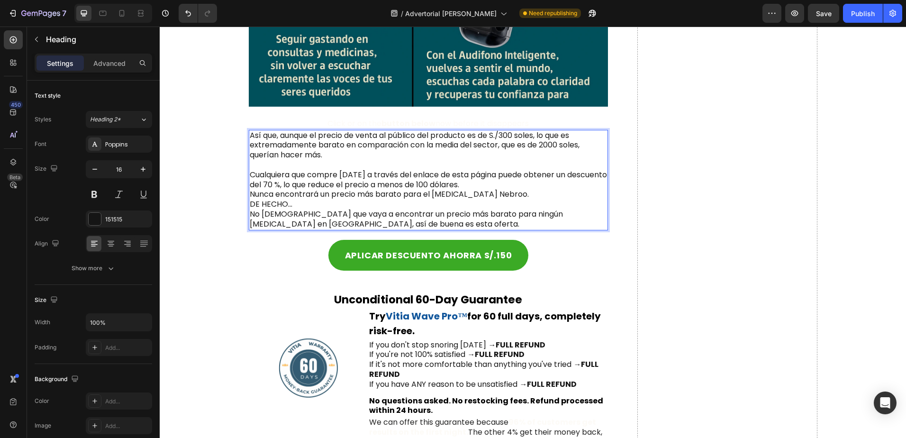
click at [352, 146] on h2 "Así que, aunque el precio de venta al público del producto es de S./300 soles, …" at bounding box center [429, 180] width 360 height 100
click at [352, 146] on p "Así que, aunque el precio de venta al público del producto es de S./300 soles, …" at bounding box center [429, 180] width 358 height 99
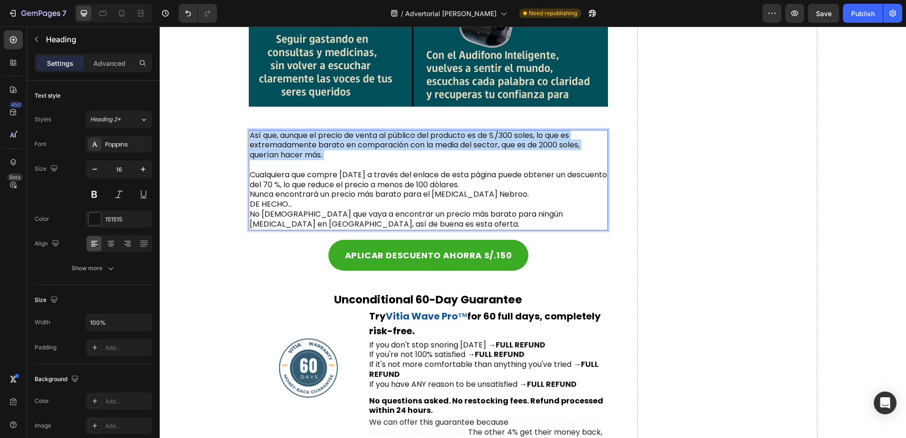
click at [352, 146] on p "Así que, aunque el precio de venta al público del producto es de S./300 soles, …" at bounding box center [429, 180] width 358 height 99
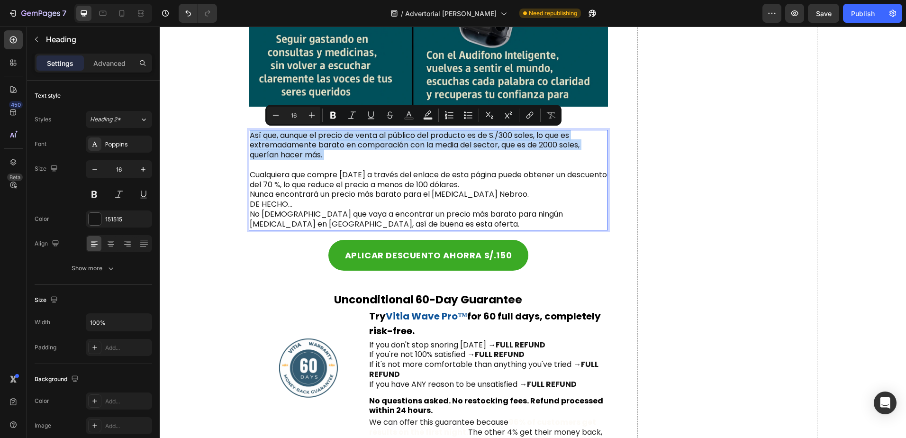
click at [368, 166] on p "Así que, aunque el precio de venta al público del producto es de S./300 soles, …" at bounding box center [429, 180] width 358 height 99
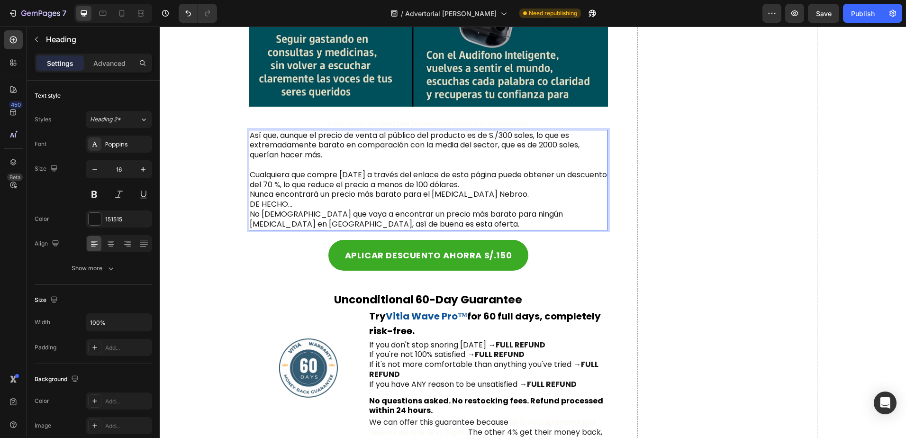
click at [378, 189] on p "Así que, aunque el precio de venta al público del producto es de S./300 soles, …" at bounding box center [429, 180] width 358 height 99
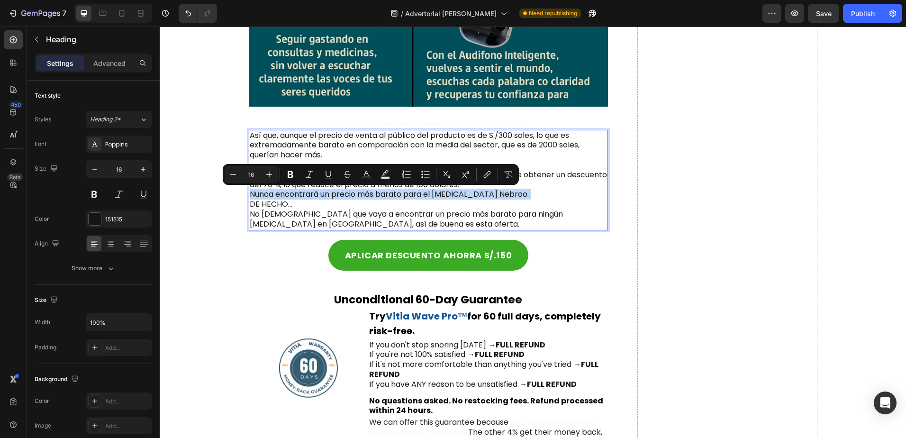
click at [424, 197] on p "Así que, aunque el precio de venta al público del producto es de S./300 soles, …" at bounding box center [429, 180] width 358 height 99
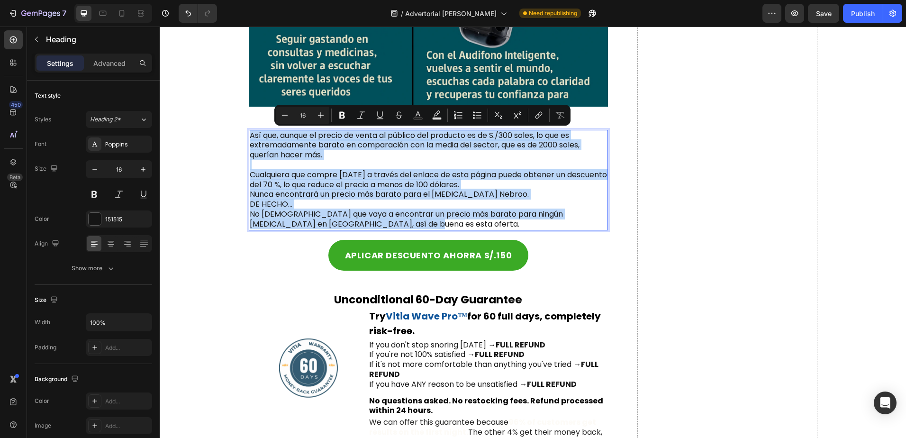
copy p "Así que, aunque el precio de venta al público del producto es de S./300 soles, …"
click at [409, 155] on p "Así que, aunque el precio de venta al público del producto es de S./300 soles, …" at bounding box center [429, 180] width 358 height 99
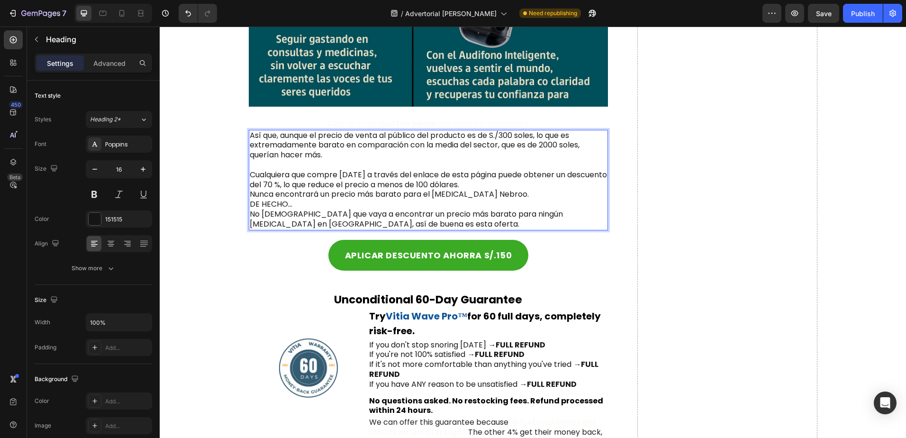
click at [494, 138] on p "Así que, aunque el precio de venta al público del producto es de S./300 soles, …" at bounding box center [429, 180] width 358 height 99
click at [542, 139] on p "Así que, aunque el precio de venta al público del producto es de S./300 soles, …" at bounding box center [429, 180] width 358 height 99
click at [513, 137] on p "Así que, aunque el precio de venta al público del producto es de S./300 soles, …" at bounding box center [429, 180] width 358 height 99
click at [506, 135] on p "Así que, aunque el precio de venta al público del producto es de S./300 soles, …" at bounding box center [429, 180] width 358 height 99
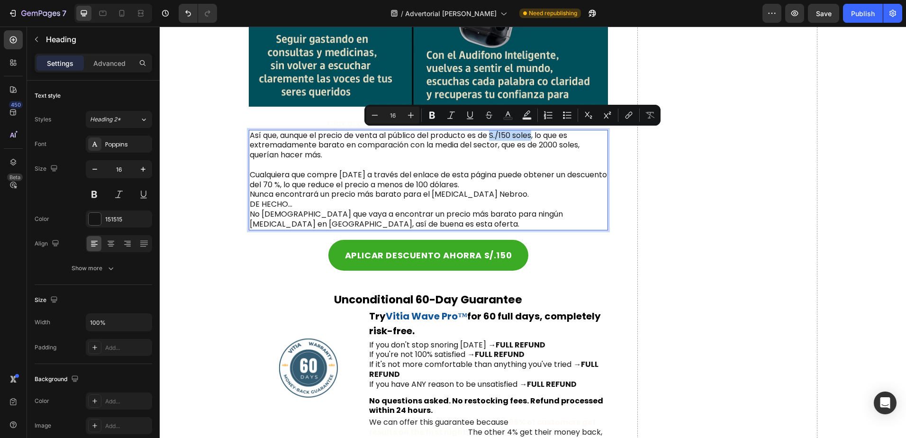
drag, startPoint x: 535, startPoint y: 135, endPoint x: 491, endPoint y: 136, distance: 44.1
click at [491, 136] on p "Así que, aunque el precio de venta al público del producto es de S./150 soles, …" at bounding box center [429, 180] width 358 height 99
click at [429, 116] on icon "Editor contextual toolbar" at bounding box center [431, 114] width 9 height 9
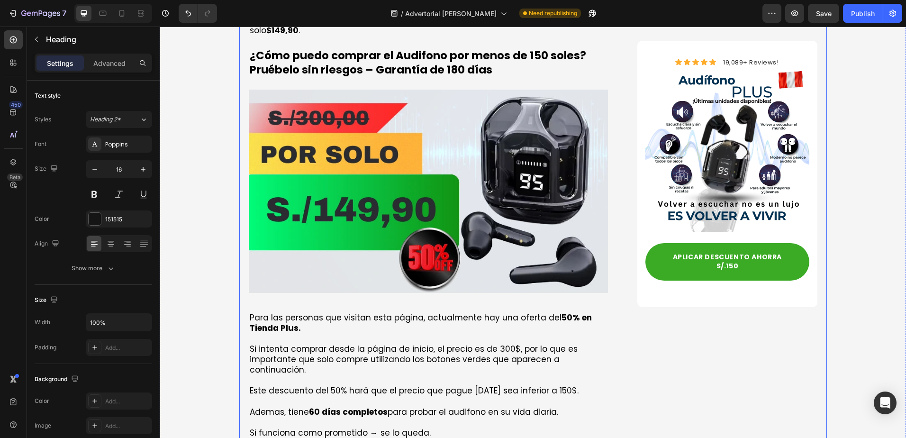
scroll to position [3437, 0]
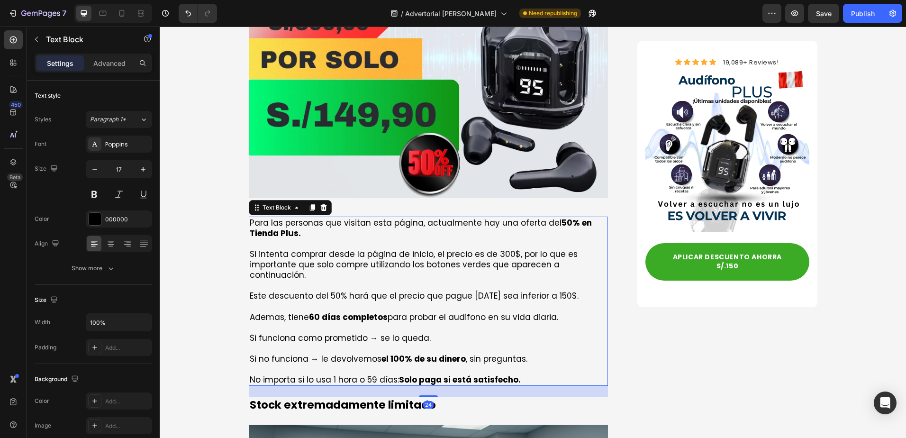
click at [468, 249] on p "Si intenta comprar desde la página de inicio, el precio es de 300$, por lo que …" at bounding box center [429, 264] width 358 height 31
click at [504, 249] on p "Si intenta comprar desde la página de inicio, el precio es de 300$, por lo que …" at bounding box center [429, 264] width 358 height 31
click at [367, 249] on p "Si intenta comprar desde la página de inicio, el precio es de 300$, por lo que …" at bounding box center [429, 264] width 358 height 31
click at [362, 280] on p "Rich Text Editor. Editing area: main" at bounding box center [429, 285] width 358 height 10
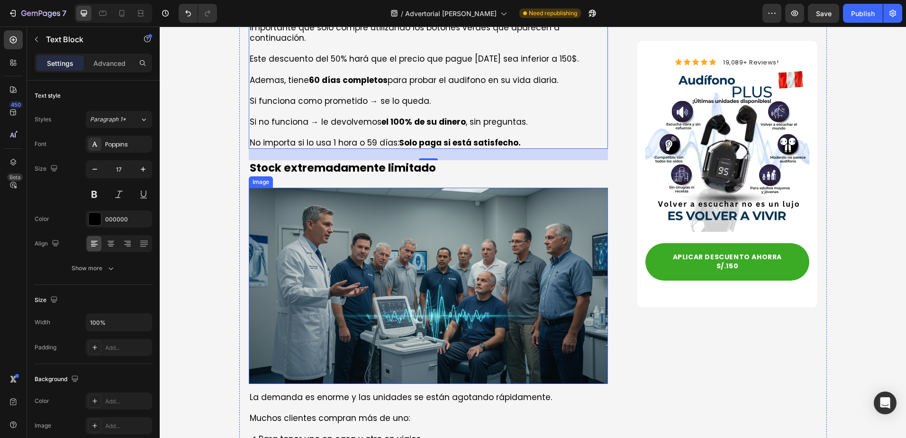
scroll to position [3769, 0]
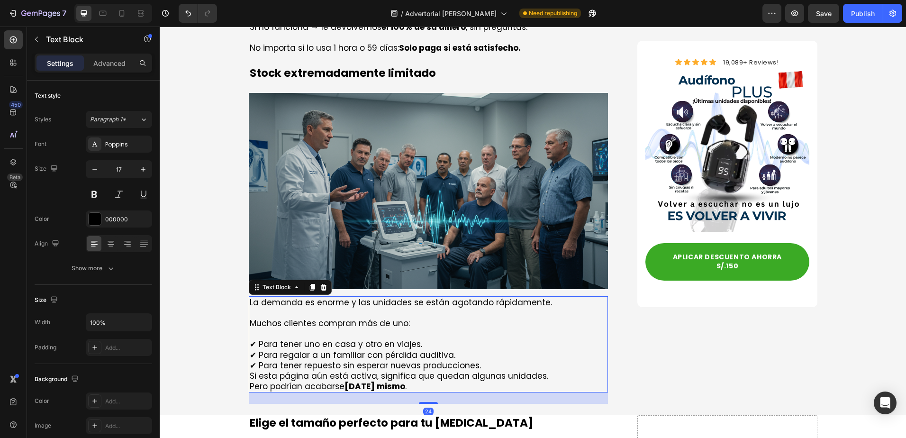
click at [355, 318] on p "Muchos clientes compran más de uno:" at bounding box center [429, 323] width 358 height 10
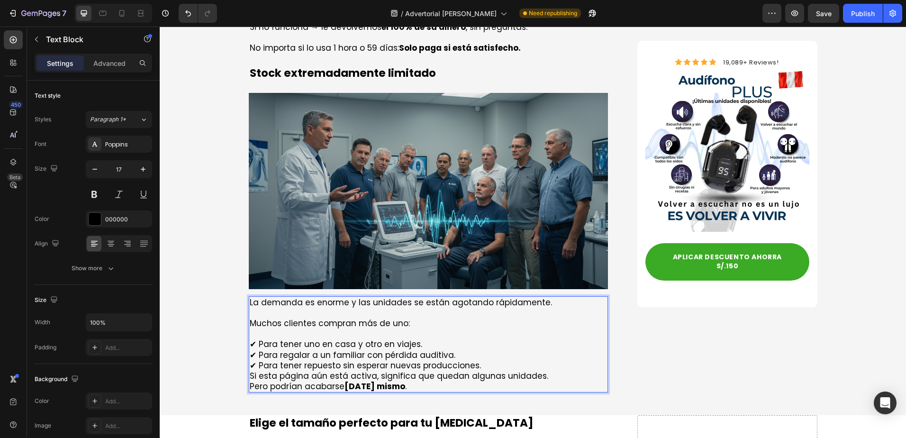
click at [351, 297] on p "La demanda es enorme y las unidades se están agotando rápidamente." at bounding box center [429, 302] width 358 height 10
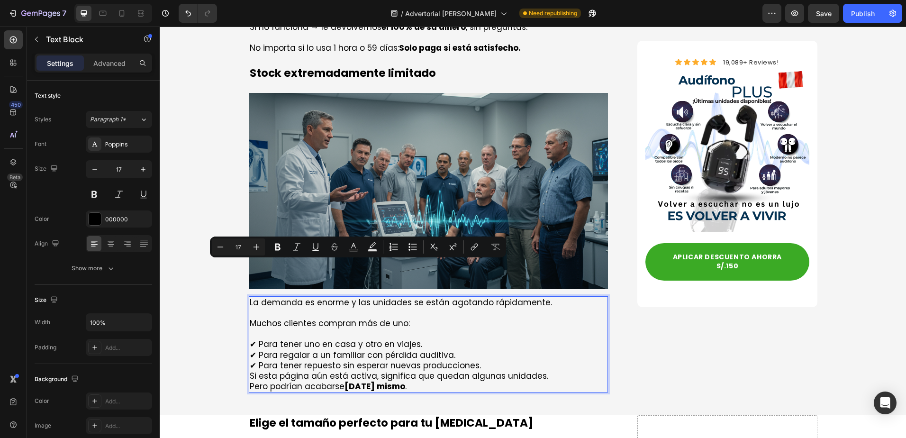
click at [454, 307] on p "Rich Text Editor. Editing area: main" at bounding box center [429, 312] width 358 height 10
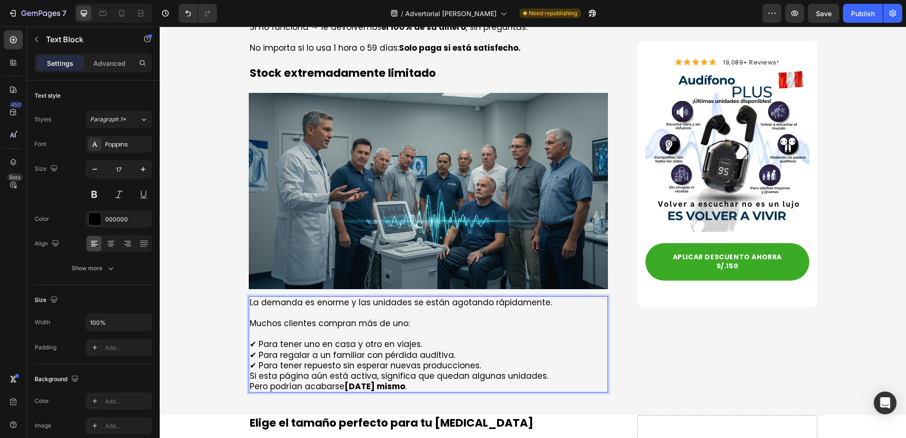
click at [336, 328] on p "✔ Para tener uno en casa y otro en viajes. ✔ Para regalar a un familiar con pér…" at bounding box center [429, 349] width 358 height 42
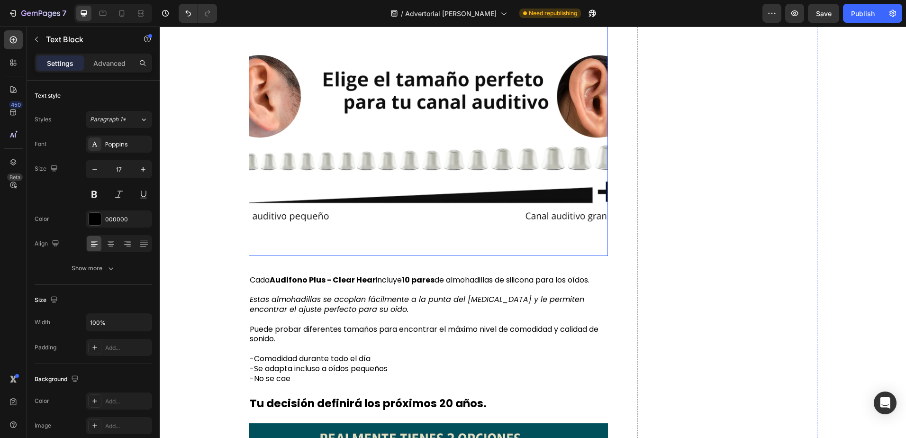
scroll to position [4243, 0]
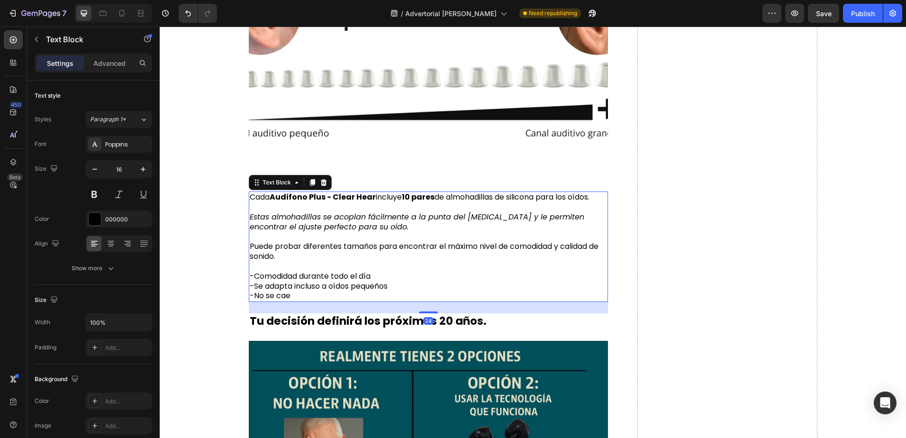
click at [375, 221] on icon "Estas almohadillas se acoplan fácilmente a la punta del [MEDICAL_DATA] y le per…" at bounding box center [417, 221] width 334 height 21
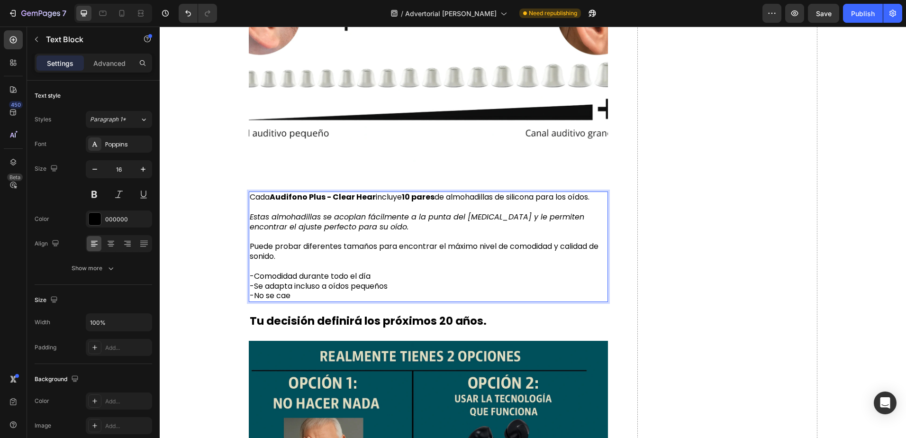
click at [410, 226] on p "Estas almohadillas se acoplan fácilmente a la punta del [MEDICAL_DATA] y le per…" at bounding box center [429, 222] width 358 height 20
click at [408, 274] on p "-Comodidad durante todo el día -Se adapta incluso a oídos pequeños -No se cae" at bounding box center [429, 285] width 358 height 29
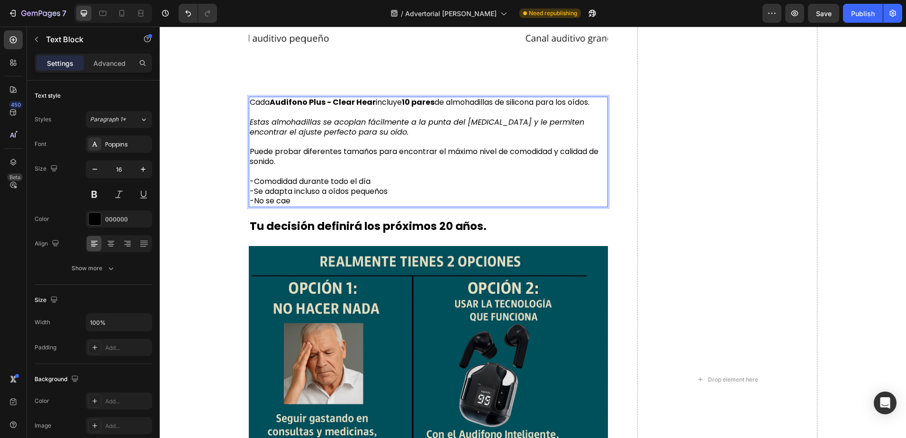
click at [363, 198] on p "-Comodidad durante todo el día -Se adapta incluso a oídos pequeños -No se cae" at bounding box center [429, 191] width 358 height 29
click at [409, 192] on p "-Comodidad durante todo el día -Se adapta incluso a oídos pequeños -No se cae" at bounding box center [429, 191] width 358 height 29
click at [364, 199] on p "-Comodidad durante todo el día -Se adapta incluso a oídos pequeños -No se cae" at bounding box center [429, 191] width 358 height 29
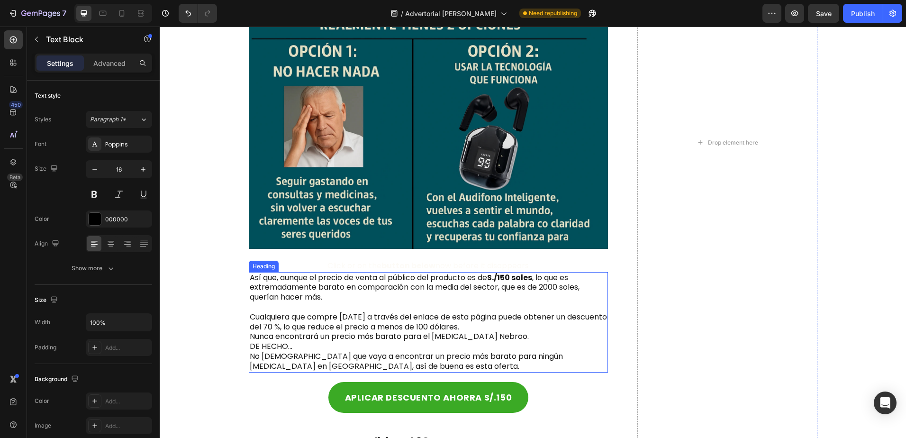
scroll to position [4622, 0]
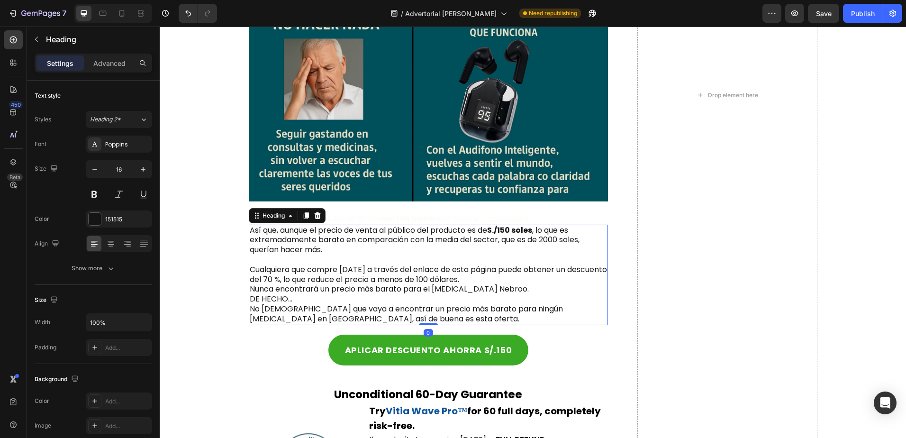
click at [374, 255] on h2 "Así que, aunque el precio de venta al público del producto es de S./150 soles ,…" at bounding box center [429, 275] width 360 height 100
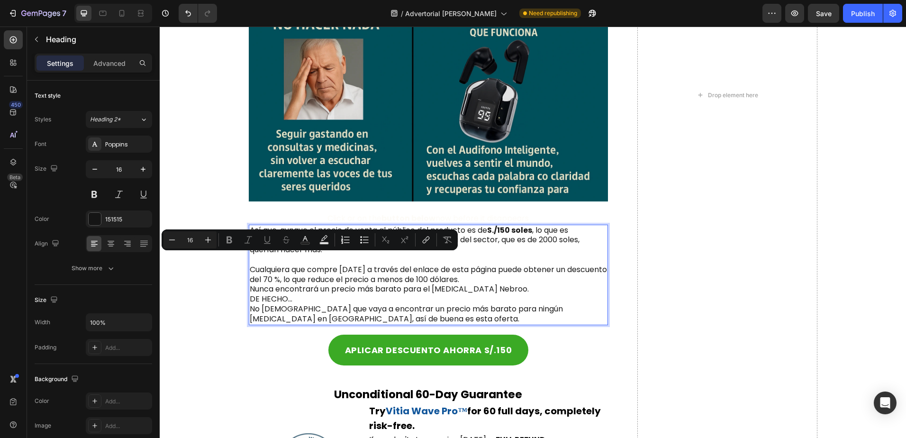
click at [448, 256] on p "Así que, aunque el precio de venta al público del producto es de S./150 soles ,…" at bounding box center [429, 274] width 358 height 99
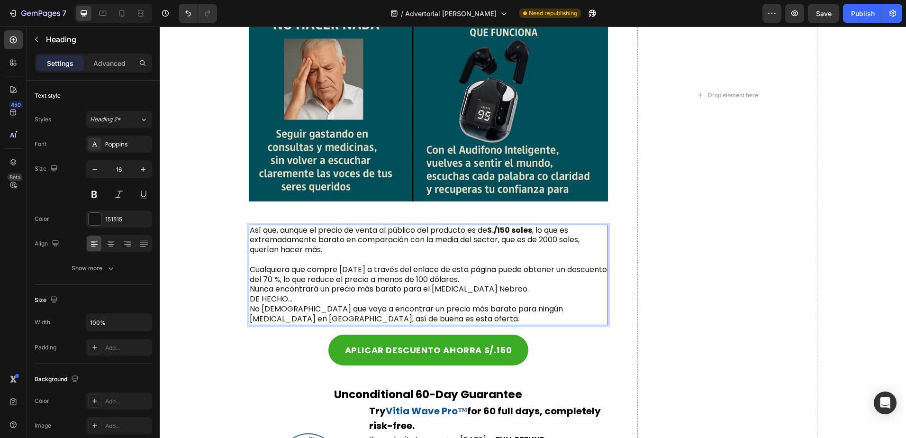
click at [542, 237] on p "Así que, aunque el precio de venta al público del producto es de S./150 soles ,…" at bounding box center [429, 274] width 358 height 99
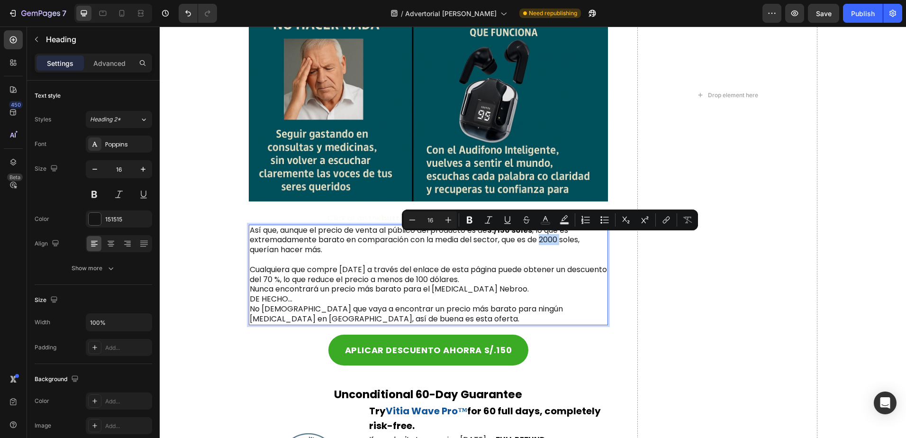
click at [542, 238] on p "Así que, aunque el precio de venta al público del producto es de S./150 soles ,…" at bounding box center [429, 274] width 358 height 99
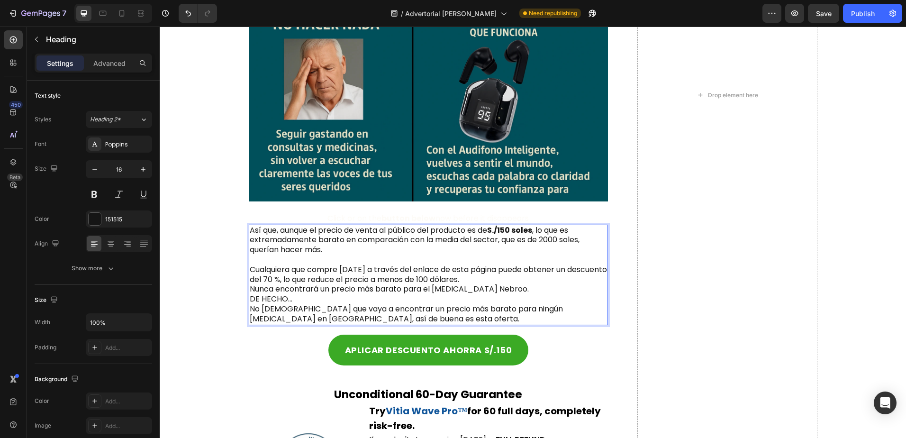
click at [544, 240] on p "Así que, aunque el precio de venta al público del producto es de S./150 soles ,…" at bounding box center [429, 274] width 358 height 99
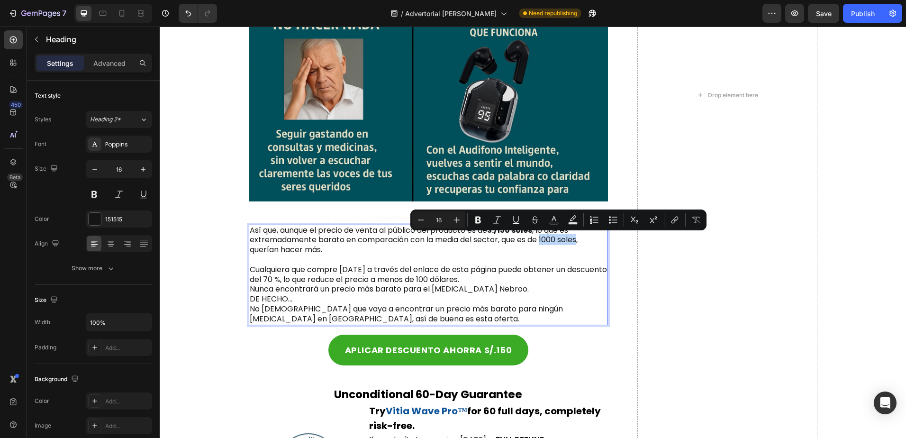
drag, startPoint x: 539, startPoint y: 240, endPoint x: 576, endPoint y: 240, distance: 36.9
click at [576, 240] on p "Así que, aunque el precio de venta al público del producto es de S./150 soles ,…" at bounding box center [429, 274] width 358 height 99
click at [502, 222] on button "Italic" at bounding box center [496, 219] width 17 height 17
click at [524, 263] on p "Así que, aunque el precio de venta al público del producto es de S./150 soles ,…" at bounding box center [429, 274] width 358 height 99
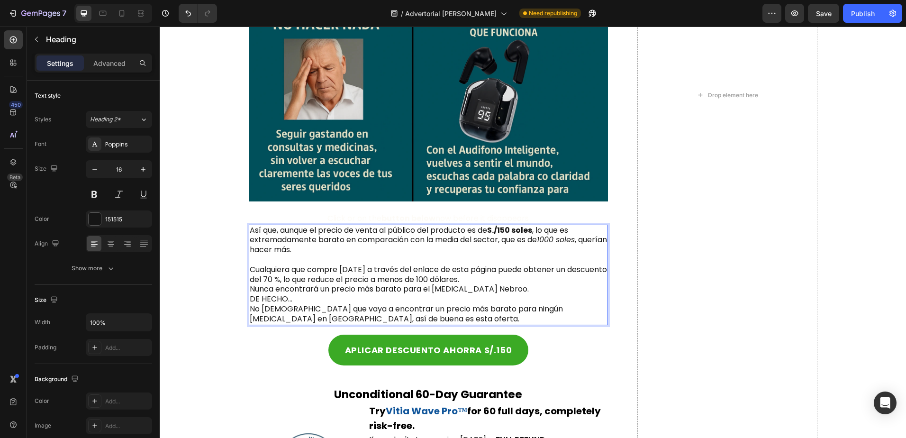
click at [353, 247] on p "Así que, aunque el precio de venta al público del producto es de S./150 soles ,…" at bounding box center [429, 274] width 358 height 99
click at [265, 276] on p "Así que, aunque el precio de venta al público del producto es de S./150 soles ,…" at bounding box center [429, 274] width 358 height 99
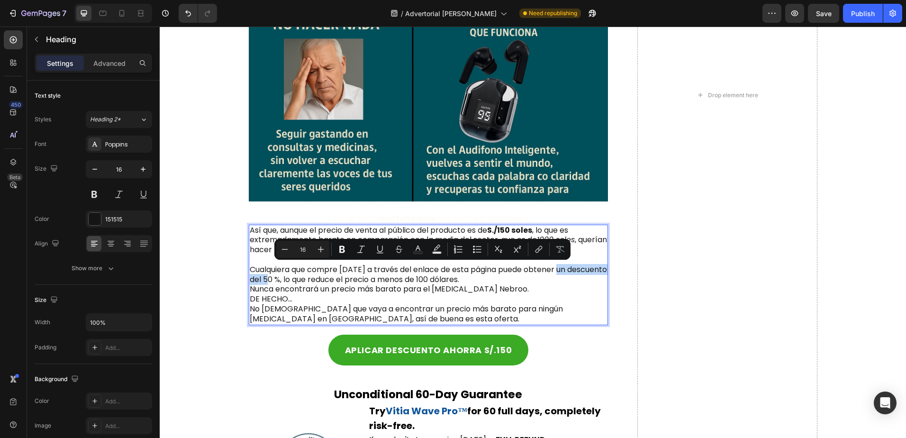
drag, startPoint x: 561, startPoint y: 270, endPoint x: 275, endPoint y: 279, distance: 286.3
click at [275, 279] on p "Así que, aunque el precio de venta al público del producto es de S./150 soles ,…" at bounding box center [429, 274] width 358 height 99
click at [342, 247] on icon "Editor contextual toolbar" at bounding box center [341, 248] width 9 height 9
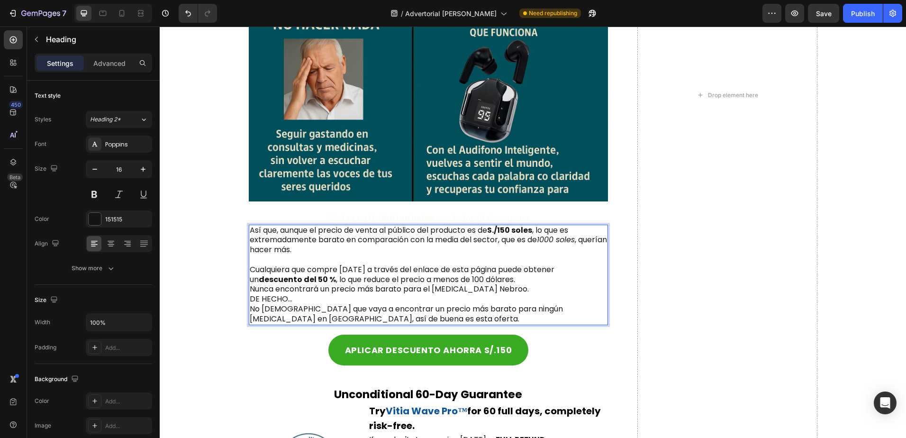
click at [470, 277] on p "Así que, aunque el precio de venta al público del producto es de S./150 soles ,…" at bounding box center [429, 274] width 358 height 99
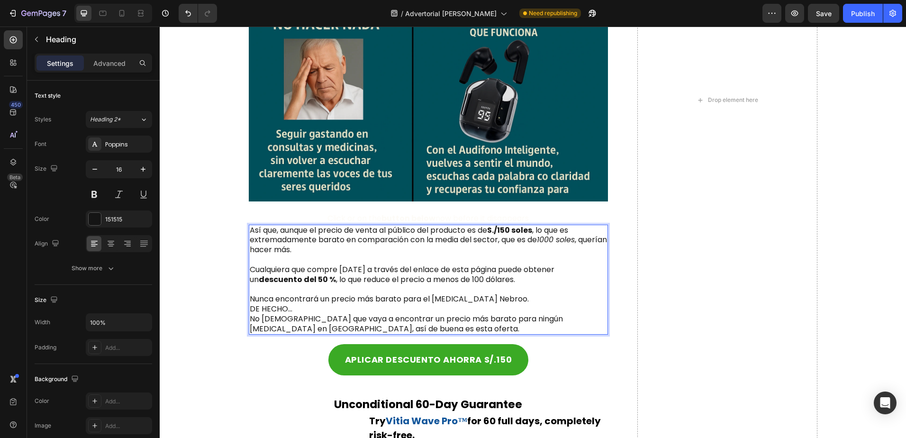
click at [423, 280] on p "Así que, aunque el precio de venta al público del producto es de S./150 soles ,…" at bounding box center [429, 279] width 358 height 108
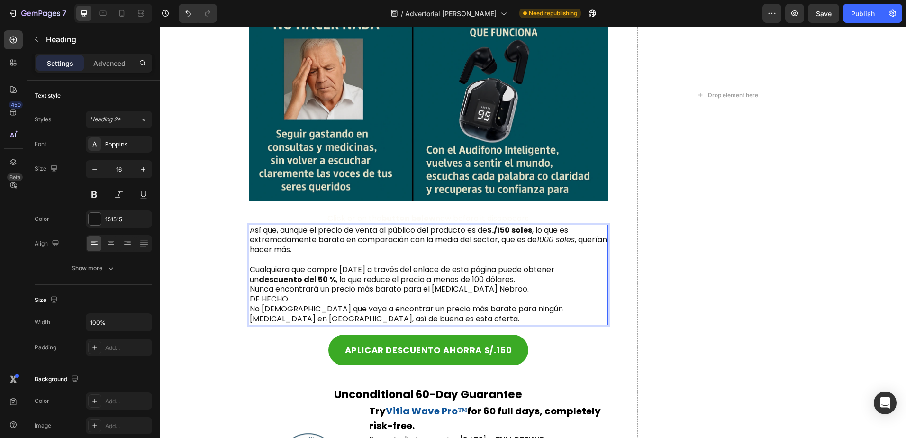
click at [422, 280] on p "Así que, aunque el precio de venta al público del producto es de S./150 soles ,…" at bounding box center [429, 274] width 358 height 99
click at [423, 280] on p "Así que, aunque el precio de venta al público del producto es de S./150 soles ,…" at bounding box center [429, 274] width 358 height 99
click at [422, 279] on p "Así que, aunque el precio de venta al público del producto es de S./150 soles ,…" at bounding box center [429, 274] width 358 height 99
click at [419, 279] on p "Así que, aunque el precio de venta al público del producto es de S./150 soles ,…" at bounding box center [429, 274] width 358 height 99
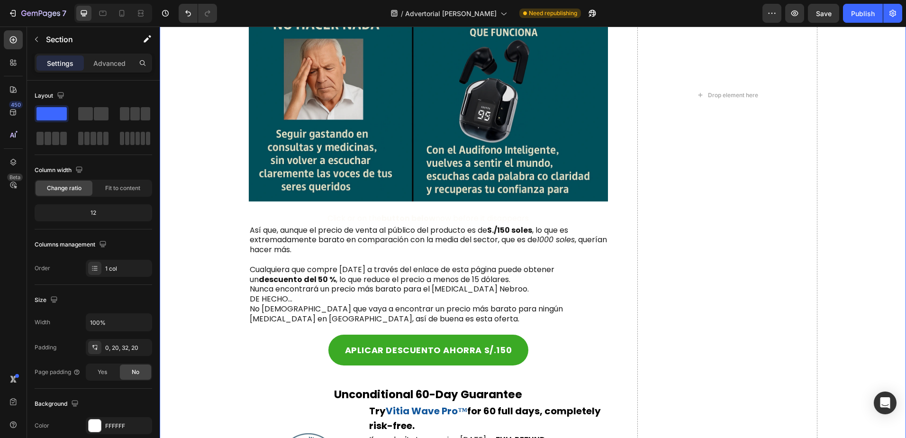
click at [229, 277] on div "Elige el tamaño perfecto para tu oreja Text Block Image Cada Audifono Plus - Cl…" at bounding box center [532, 95] width 727 height 1136
click at [404, 264] on p "Así que, aunque el precio de venta al público del producto es de S./150 soles ,…" at bounding box center [429, 274] width 358 height 99
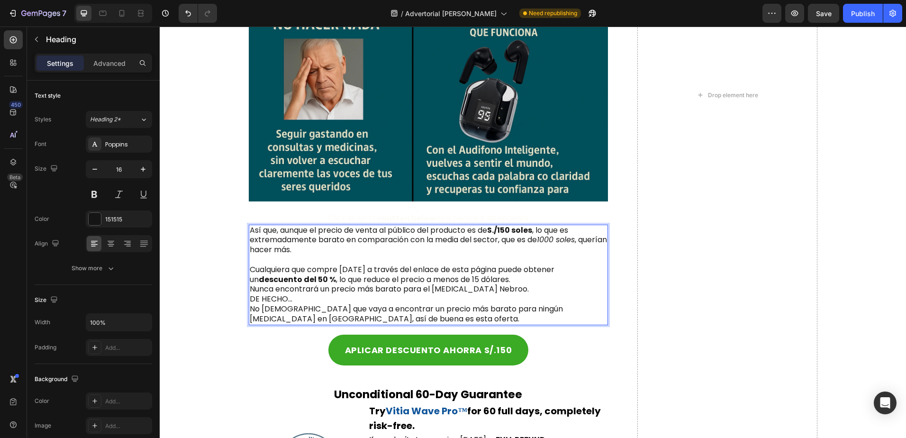
click at [486, 282] on p "Así que, aunque el precio de venta al público del producto es de S./150 soles ,…" at bounding box center [429, 274] width 358 height 99
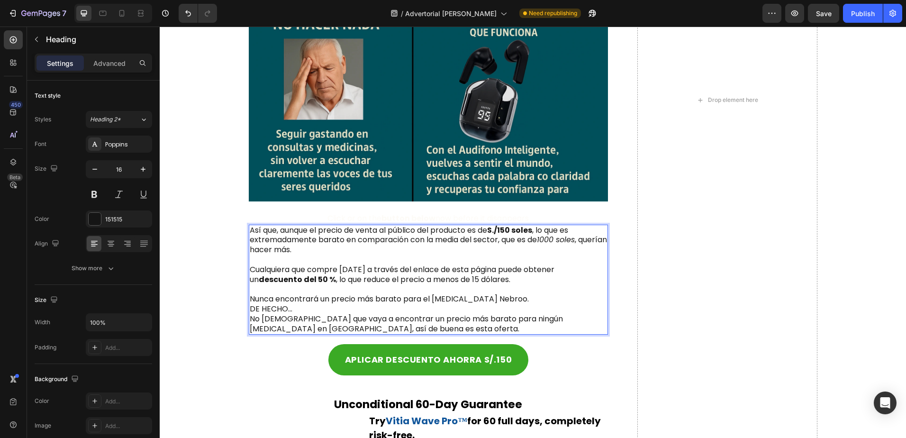
click at [427, 276] on p "Así que, aunque el precio de venta al público del producto es de S./150 soles ,…" at bounding box center [429, 279] width 358 height 108
click at [424, 279] on p "Así que, aunque el precio de venta al público del producto es de S./150 soles ,…" at bounding box center [429, 279] width 358 height 108
click at [443, 281] on p "Así que, aunque el precio de venta al público del producto es de S./150 soles ,…" at bounding box center [429, 279] width 358 height 108
click at [388, 301] on p "Así que, aunque el precio de venta al público del producto es de S./150 soles ,…" at bounding box center [429, 279] width 358 height 108
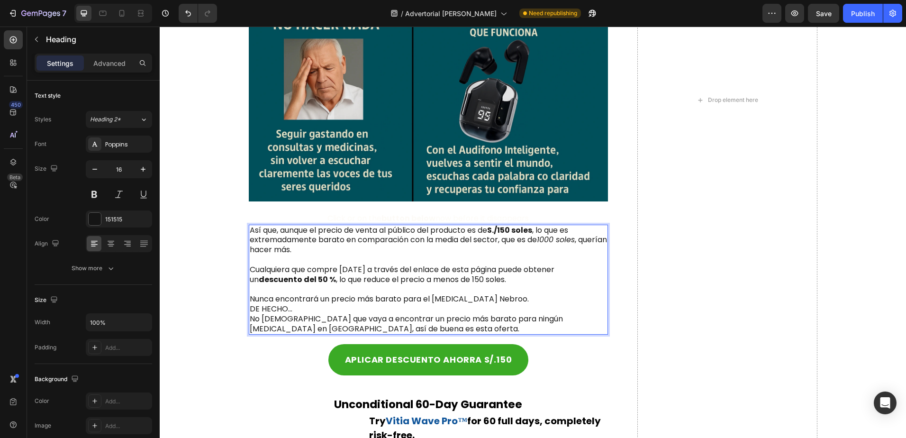
click at [328, 310] on p "Así que, aunque el precio de venta al público del producto es de S./150 soles ,…" at bounding box center [429, 279] width 358 height 108
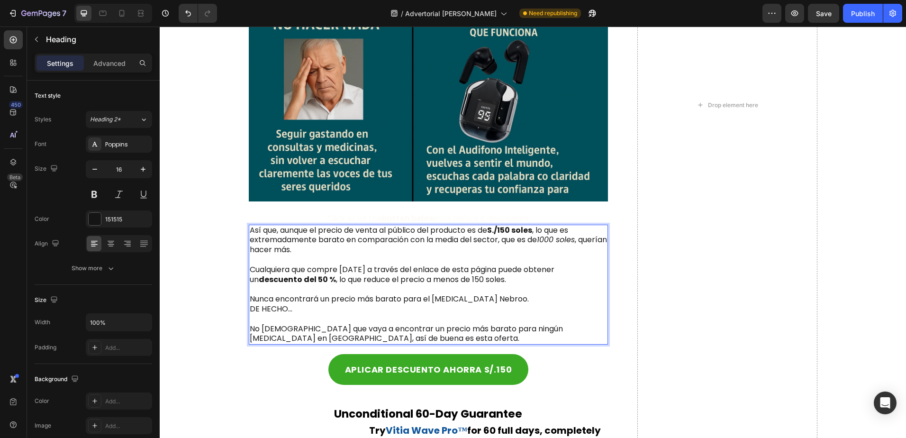
click at [473, 298] on p "Así que, aunque el precio de venta al público del producto es de S./150 soles ,…" at bounding box center [429, 284] width 358 height 118
click at [435, 299] on p "Así que, aunque el precio de venta al público del producto es de S./150 soles ,…" at bounding box center [429, 284] width 358 height 118
drag, startPoint x: 431, startPoint y: 297, endPoint x: 532, endPoint y: 301, distance: 101.4
click at [532, 301] on p "Así que, aunque el precio de venta al público del producto es de S./150 soles ,…" at bounding box center [429, 284] width 358 height 118
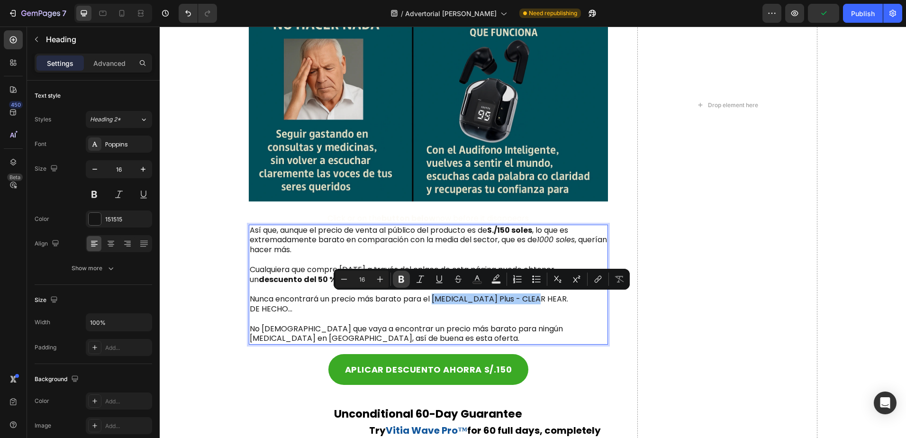
click at [399, 283] on icon "Editor contextual toolbar" at bounding box center [400, 278] width 9 height 9
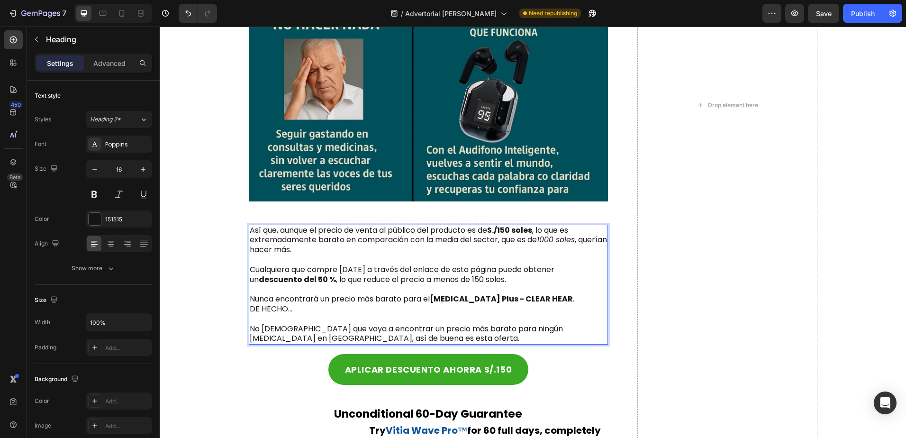
click at [285, 330] on p "Así que, aunque el precio de venta al público del producto es de S./150 soles ,…" at bounding box center [429, 284] width 358 height 118
click at [418, 343] on p "Así que, aunque el precio de venta al público del producto es de S./150 soles ,…" at bounding box center [429, 284] width 358 height 118
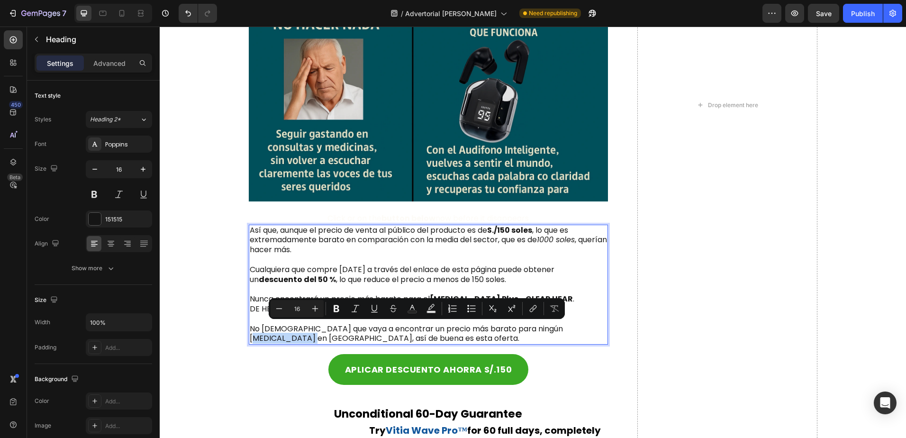
drag, startPoint x: 559, startPoint y: 330, endPoint x: 271, endPoint y: 340, distance: 288.7
click at [271, 340] on p "Así que, aunque el precio de venta al público del producto es de S./150 soles ,…" at bounding box center [429, 284] width 358 height 118
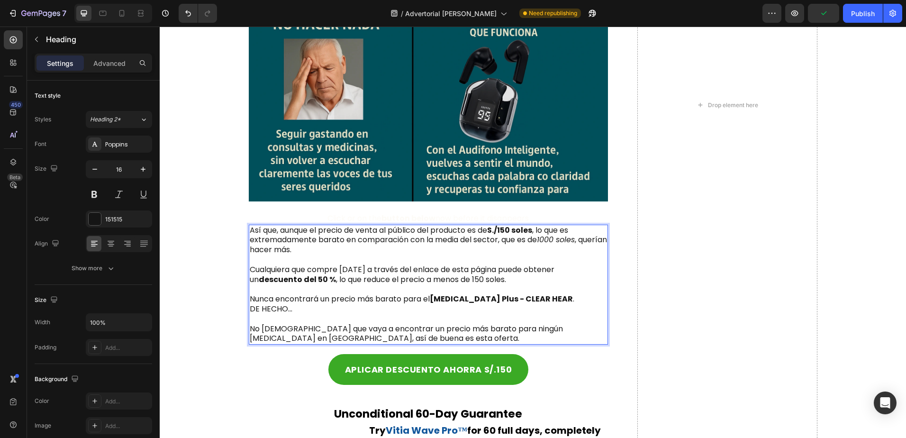
click at [333, 297] on p "Así que, aunque el precio de venta al público del producto es de S./150 soles ,…" at bounding box center [429, 284] width 358 height 118
click at [213, 351] on div "Elige el tamaño perfecto para tu oreja Text Block Image Cada Audifono Plus - Cl…" at bounding box center [532, 105] width 727 height 1156
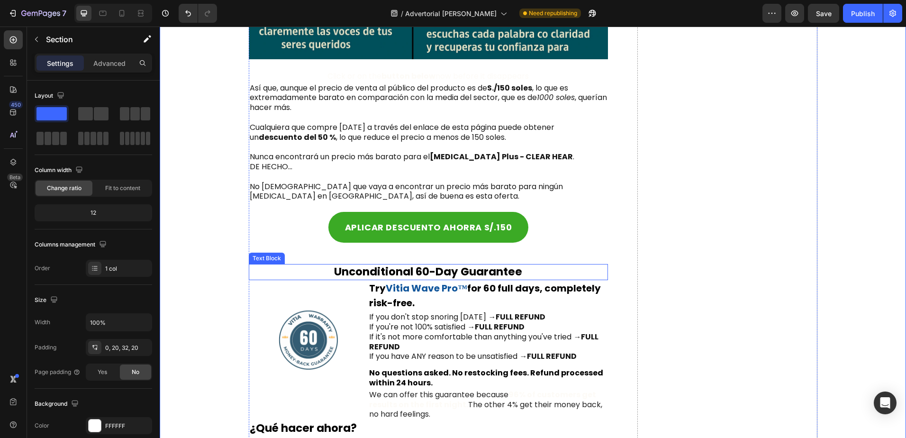
scroll to position [4811, 0]
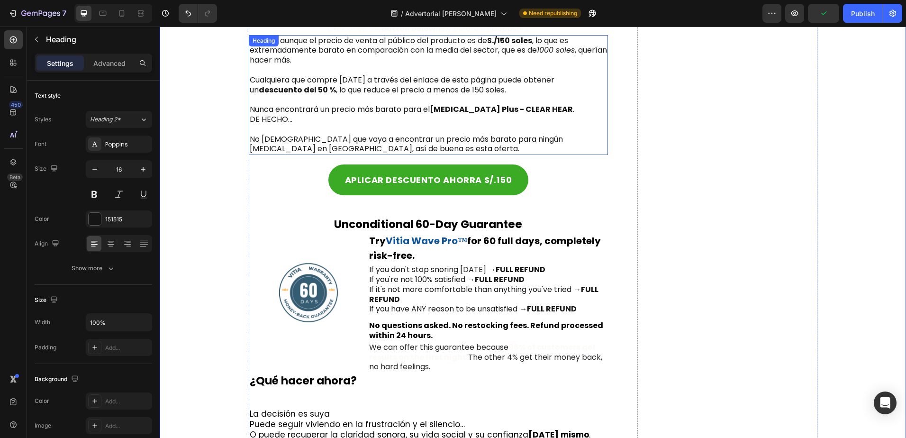
click at [414, 144] on p "Así que, aunque el precio de venta al público del producto es de S./150 soles ,…" at bounding box center [429, 95] width 358 height 118
click at [579, 140] on p "Así que, aunque el precio de venta al público del producto es de S./150 soles ,…" at bounding box center [429, 95] width 358 height 118
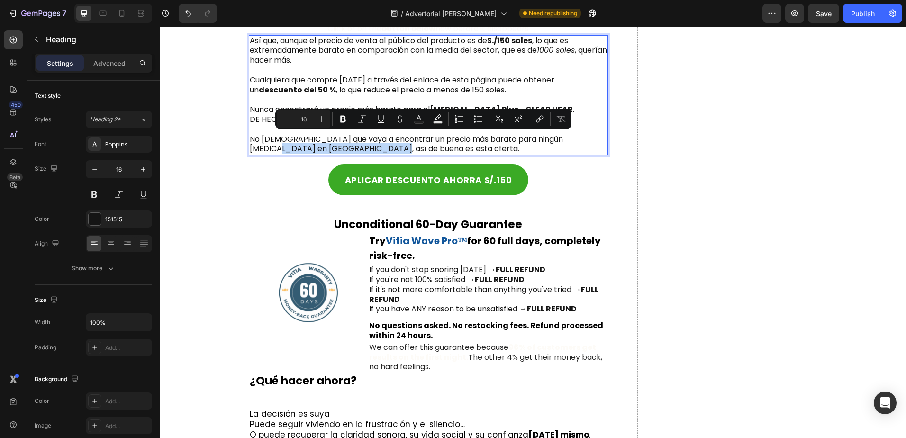
drag, startPoint x: 579, startPoint y: 140, endPoint x: 594, endPoint y: 146, distance: 16.4
click at [594, 146] on p "Así que, aunque el precio de venta al público del producto es de S./150 soles ,…" at bounding box center [429, 95] width 358 height 118
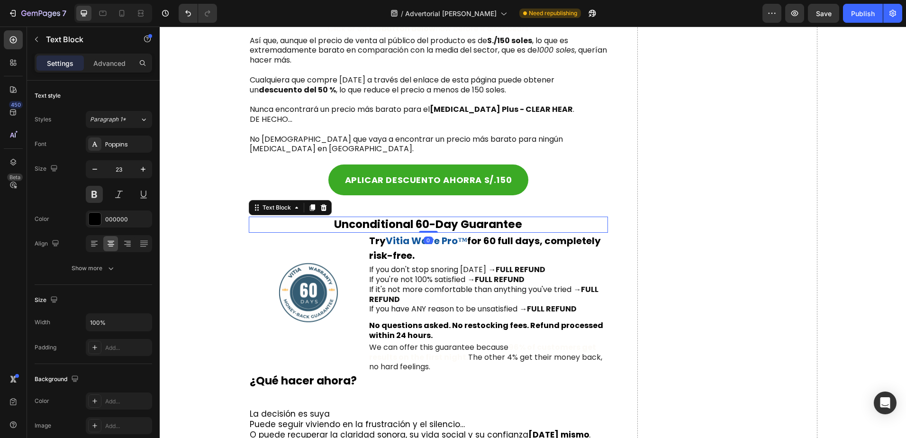
click at [266, 217] on p "Unconditional 60-Day Guarantee" at bounding box center [429, 224] width 358 height 14
click at [320, 204] on icon at bounding box center [324, 208] width 8 height 8
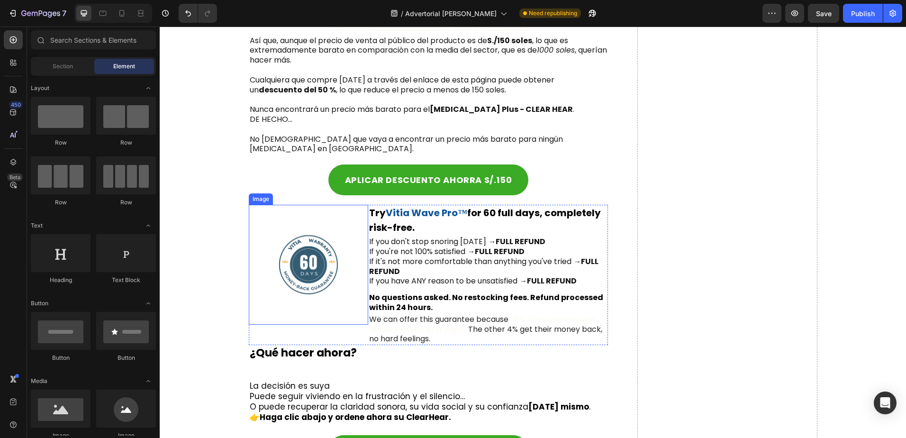
click at [325, 221] on img at bounding box center [309, 265] width 120 height 120
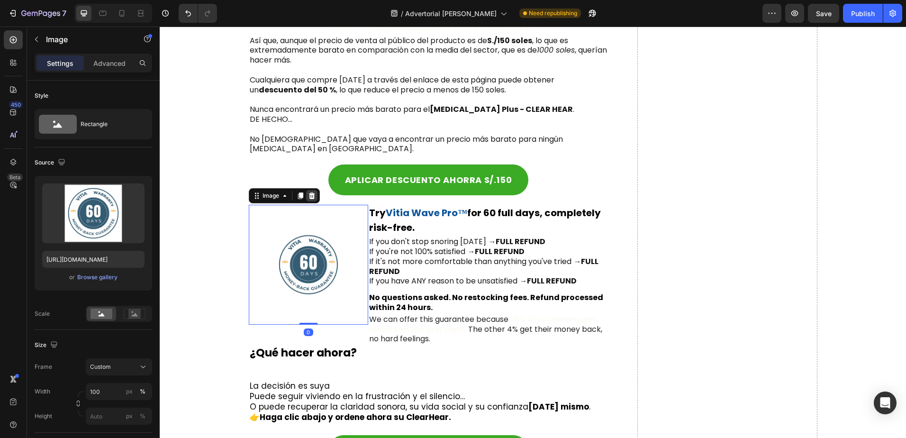
click at [308, 192] on icon at bounding box center [311, 195] width 6 height 7
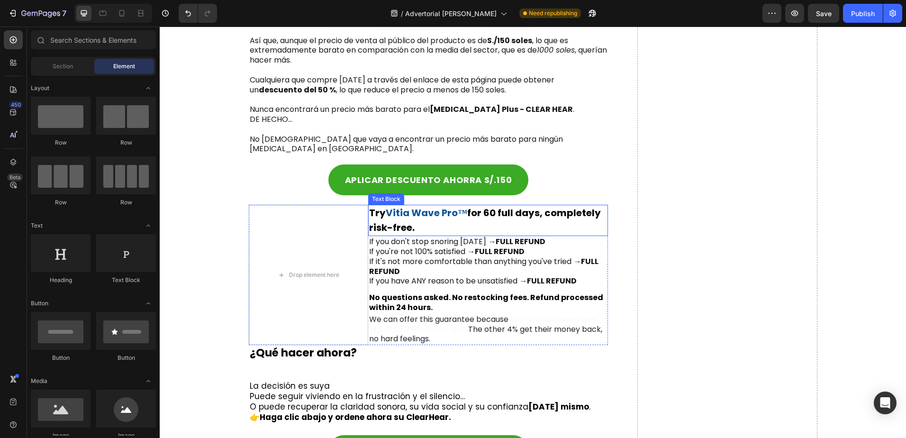
click at [436, 217] on p "Try Vitia Wave Pro™ for 60 full days, completely risk-free." at bounding box center [488, 220] width 238 height 29
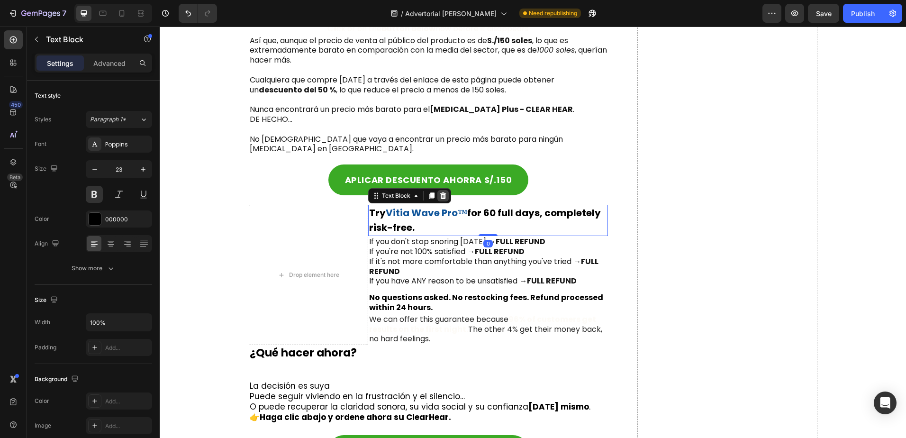
click at [439, 192] on icon at bounding box center [443, 196] width 8 height 8
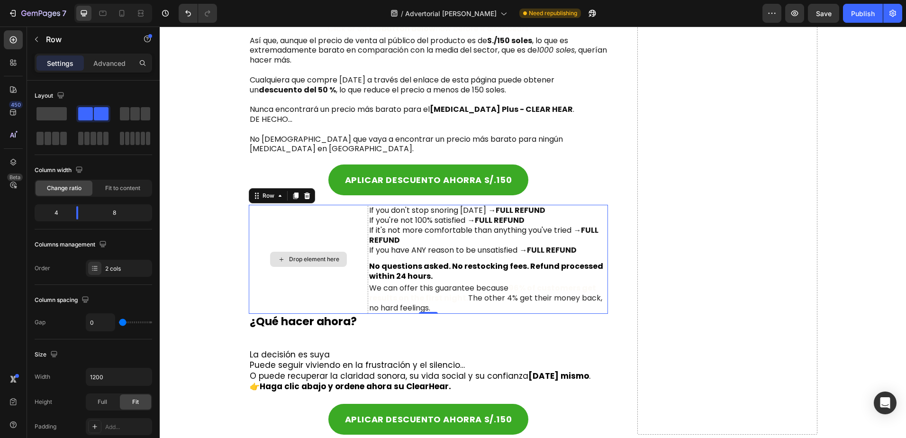
click at [337, 220] on div "Drop element here" at bounding box center [309, 259] width 120 height 109
click at [305, 192] on icon at bounding box center [307, 195] width 6 height 7
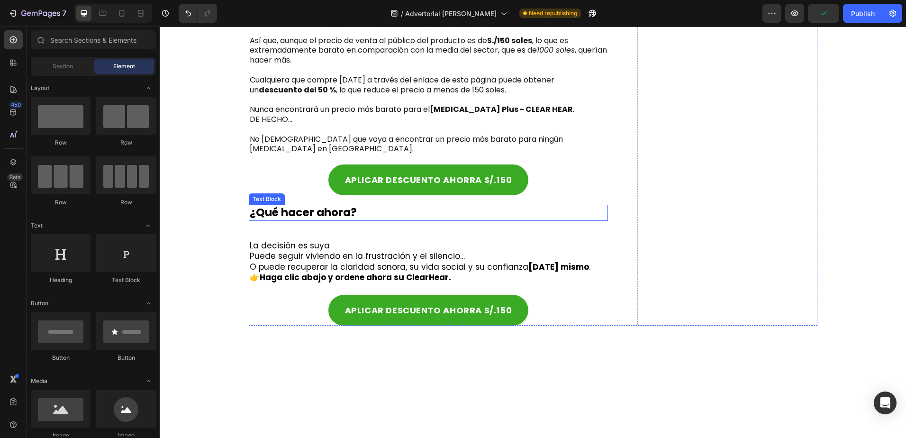
click at [317, 207] on p "¿Qué hacer ahora?" at bounding box center [429, 213] width 358 height 14
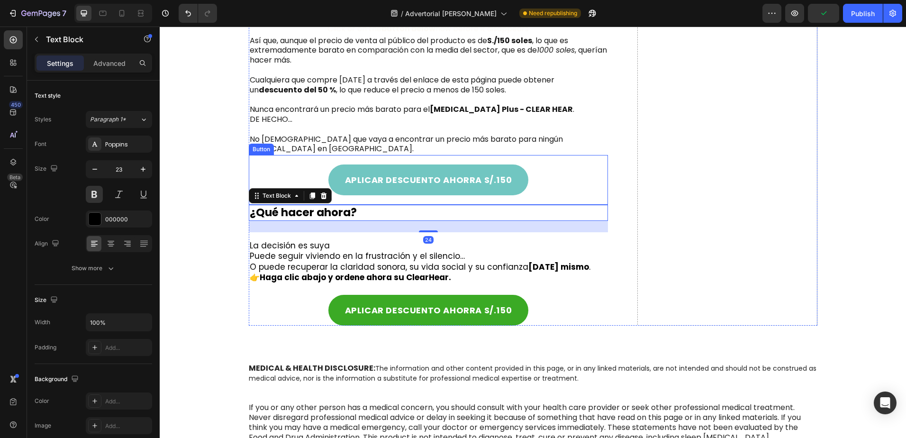
scroll to position [4716, 0]
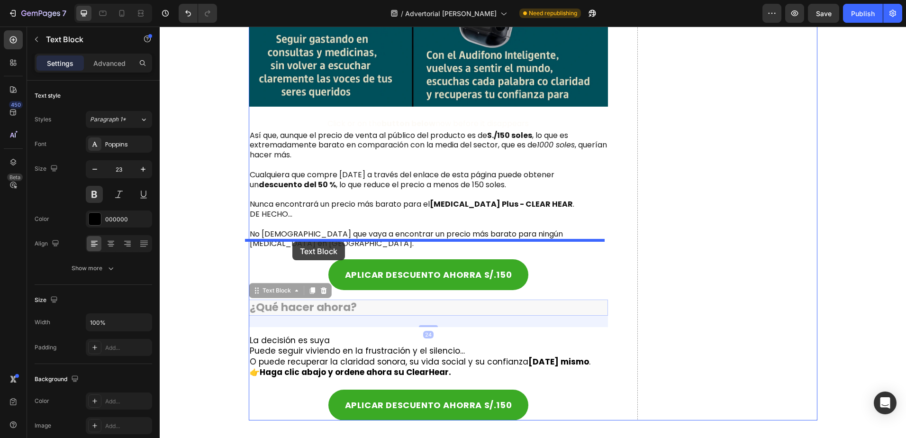
drag, startPoint x: 252, startPoint y: 282, endPoint x: 292, endPoint y: 242, distance: 56.9
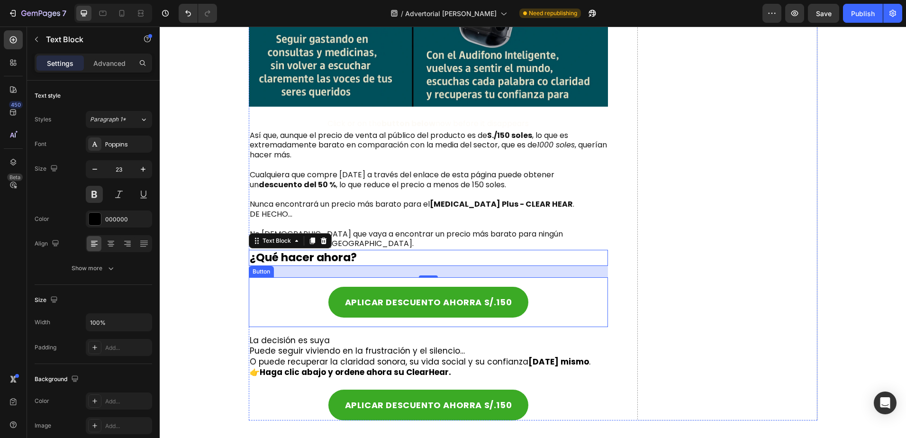
scroll to position [4764, 0]
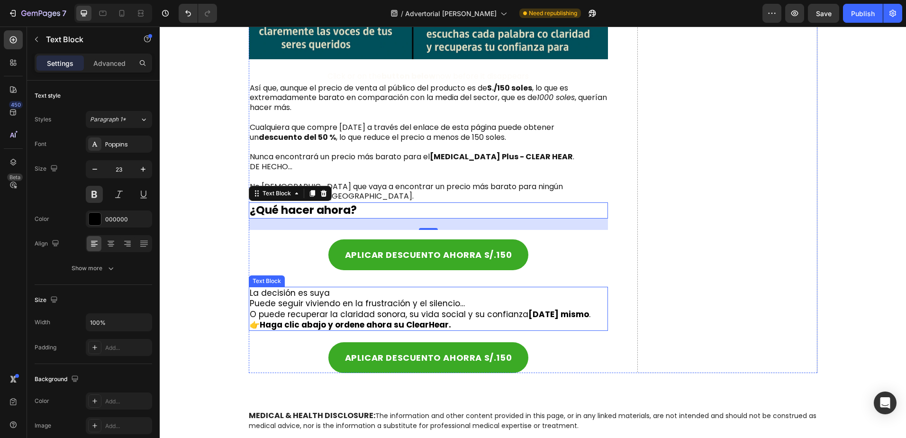
click at [289, 298] on p "Puede seguir viviendo en la frustración y el silencio… O puede recuperar la cla…" at bounding box center [429, 308] width 358 height 21
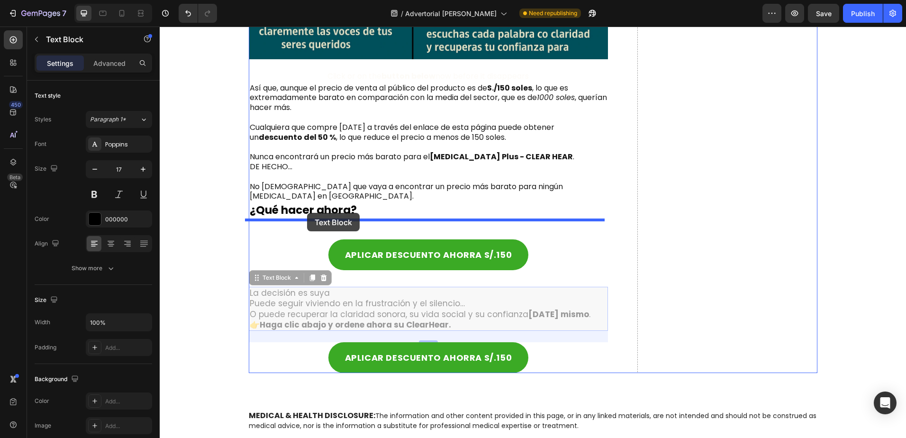
drag, startPoint x: 261, startPoint y: 270, endPoint x: 307, endPoint y: 213, distance: 73.5
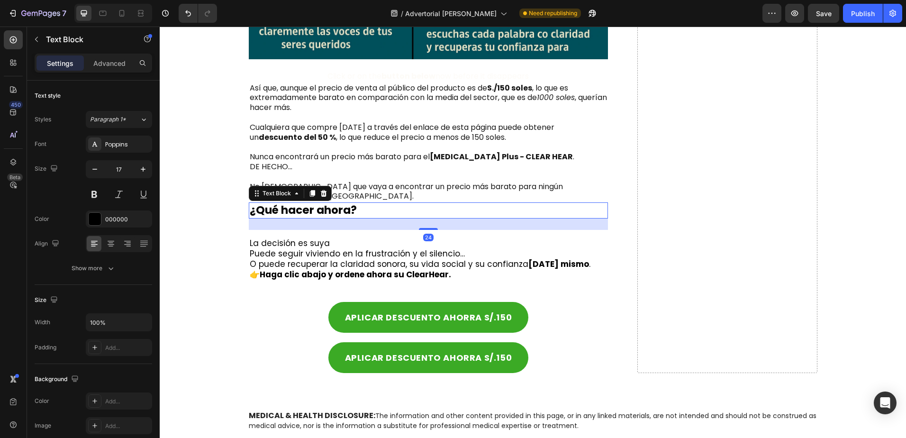
click at [342, 203] on p "¿Qué hacer ahora?" at bounding box center [429, 210] width 358 height 14
click at [108, 72] on div "Settings Advanced" at bounding box center [93, 63] width 117 height 19
click at [111, 62] on p "Advanced" at bounding box center [109, 63] width 32 height 10
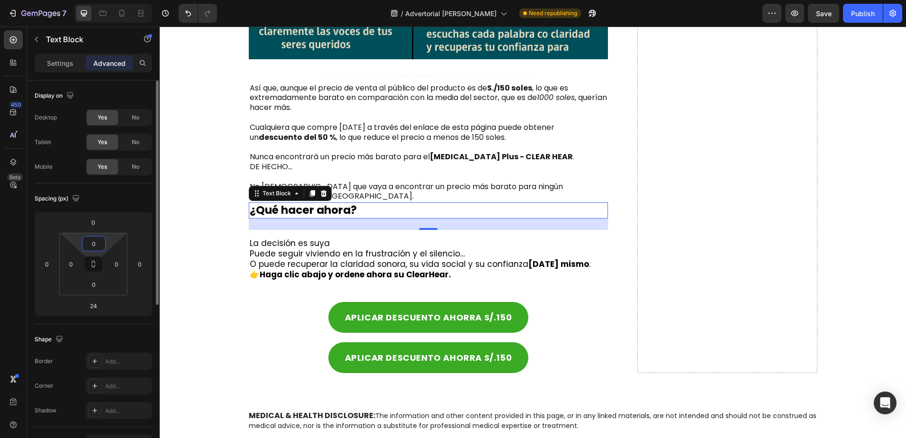
click at [99, 242] on input "0" at bounding box center [93, 243] width 19 height 14
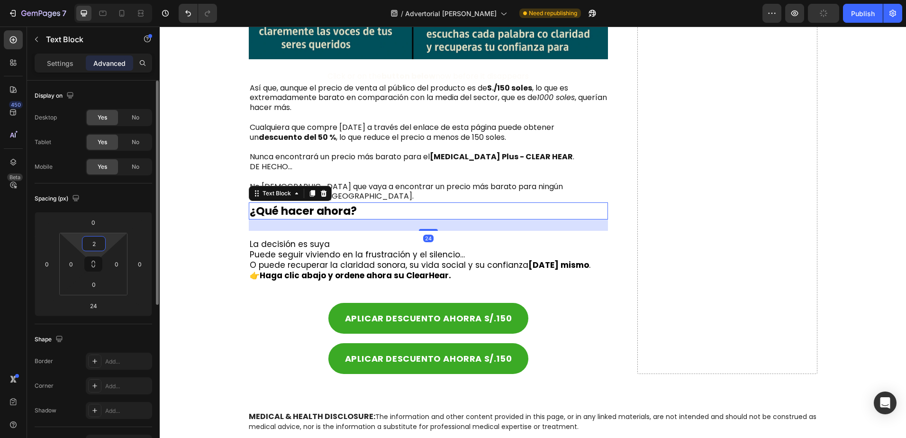
type input "20"
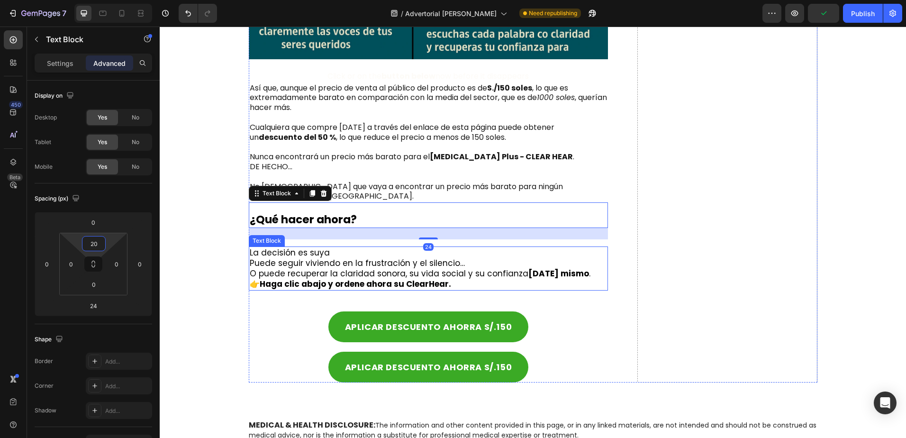
click at [365, 258] on p "Puede seguir viviendo en la frustración y el silencio… O puede recuperar la cla…" at bounding box center [429, 268] width 358 height 21
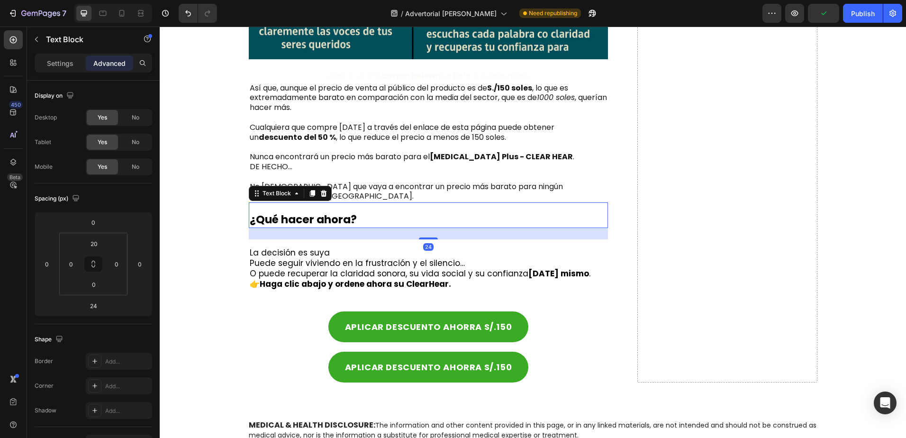
click at [510, 213] on p "¿Qué hacer ahora?" at bounding box center [429, 220] width 358 height 14
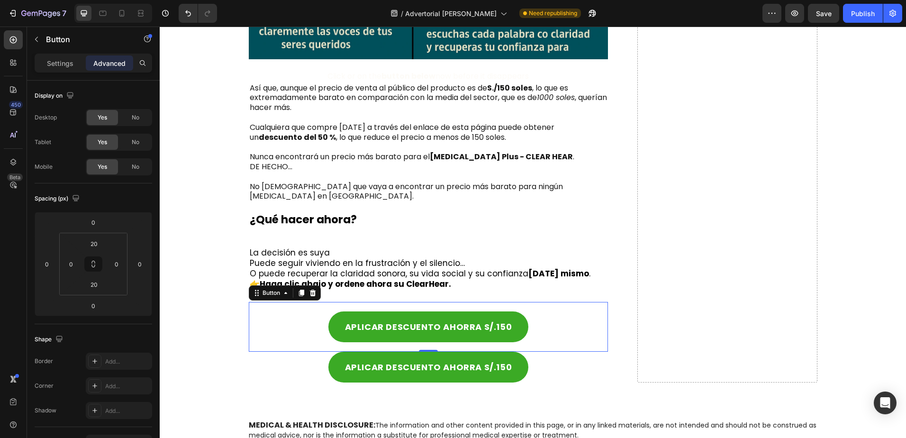
click at [532, 304] on div "APLICAR DESCUENTO AHORRA S/.150 Button 0" at bounding box center [429, 327] width 360 height 50
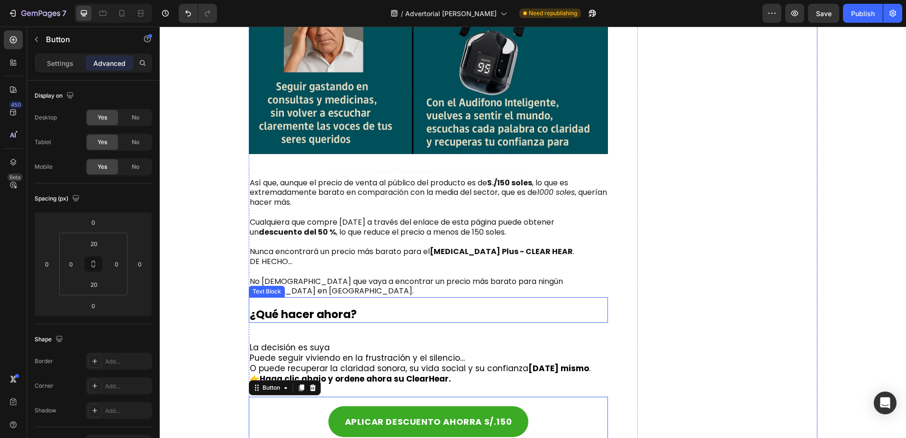
scroll to position [4811, 0]
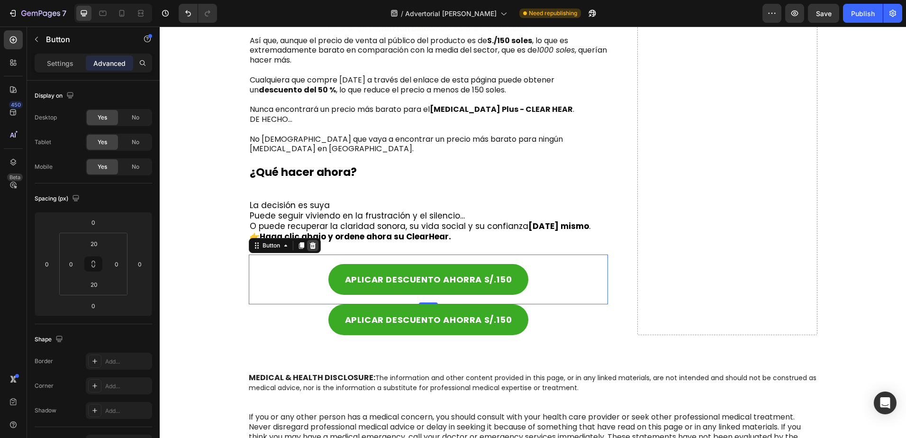
click at [312, 242] on icon at bounding box center [313, 246] width 8 height 8
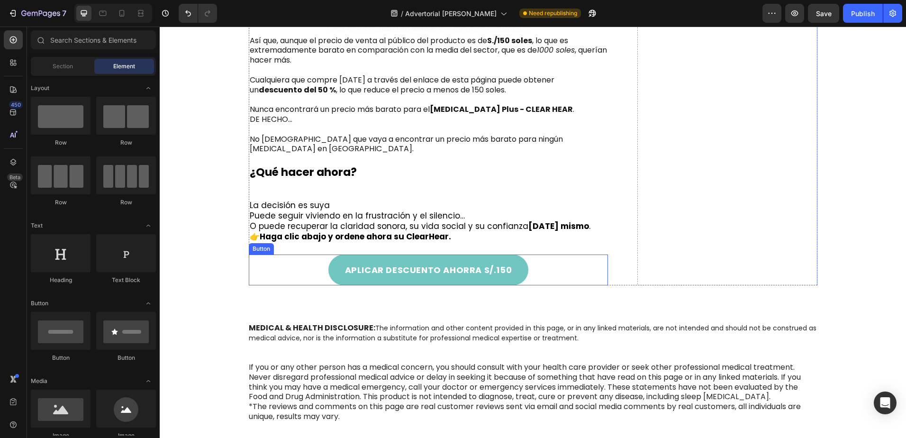
scroll to position [4906, 0]
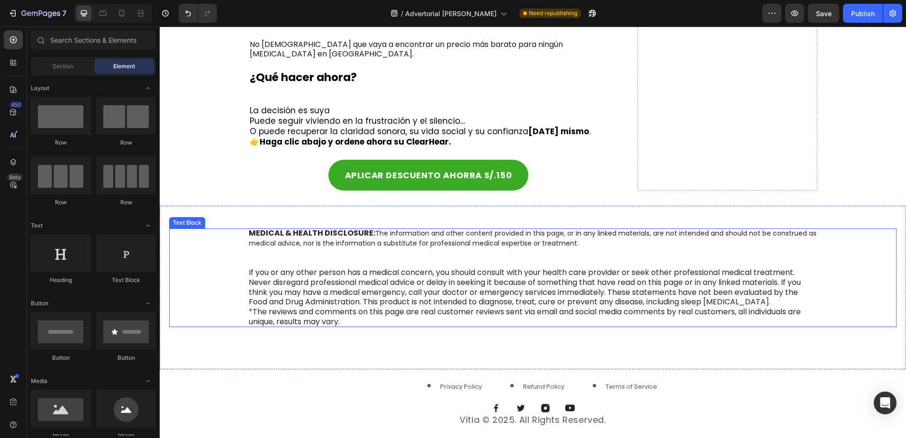
click at [349, 248] on p at bounding box center [533, 258] width 568 height 20
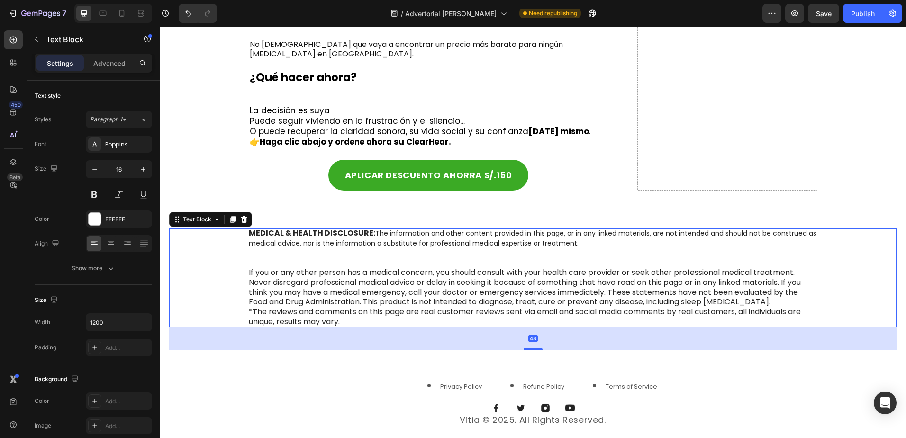
click at [349, 248] on p at bounding box center [533, 258] width 568 height 20
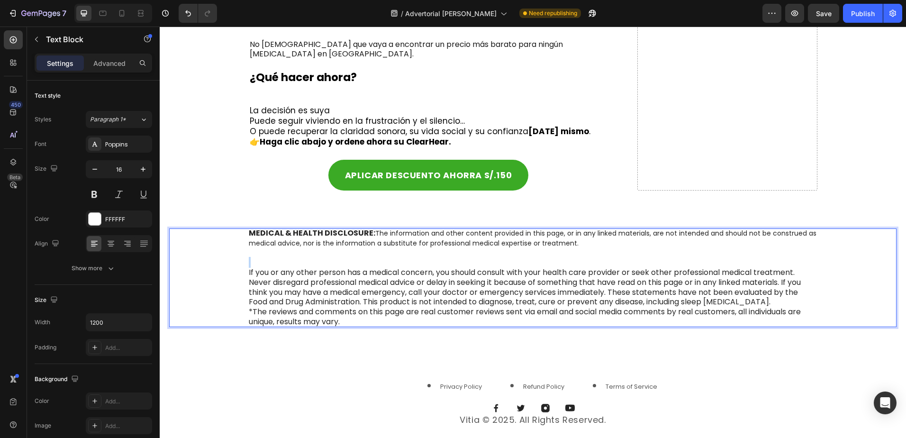
click at [349, 248] on p "Rich Text Editor. Editing area: main" at bounding box center [533, 258] width 568 height 20
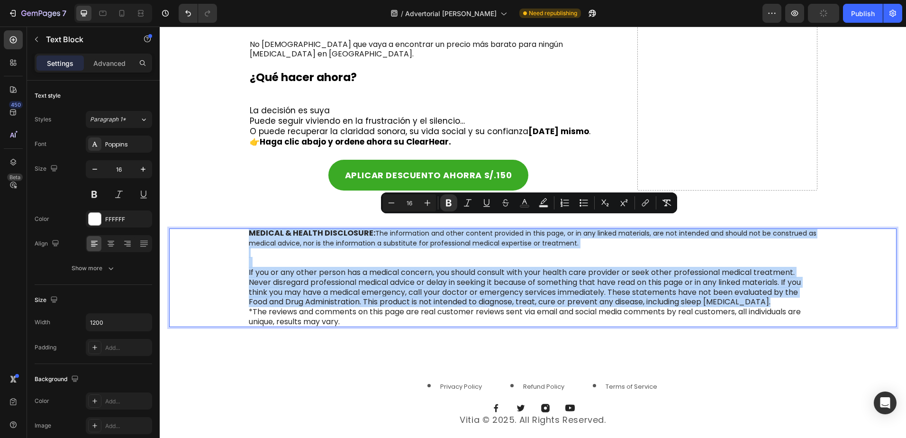
copy div "MEDICAL & HEALTH DISCLOSURE: The information and other content provided in this…"
click at [368, 248] on p "Rich Text Editor. Editing area: main" at bounding box center [533, 258] width 568 height 20
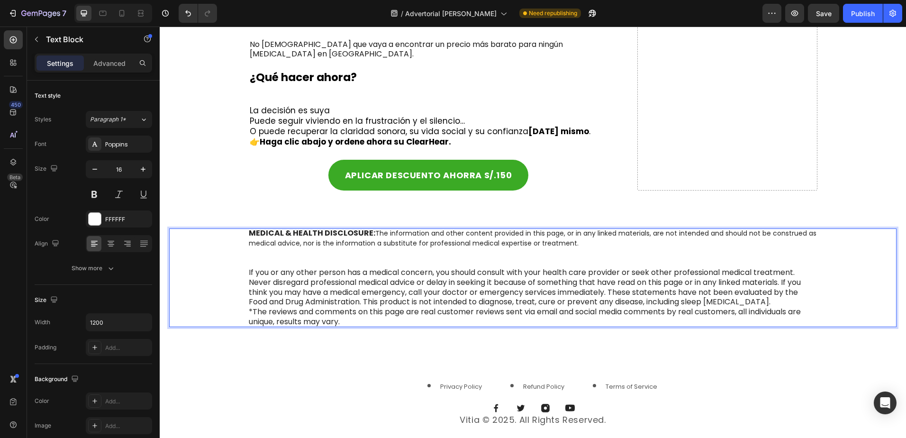
click at [368, 248] on p "⁠⁠⁠⁠⁠⁠⁠" at bounding box center [533, 258] width 568 height 20
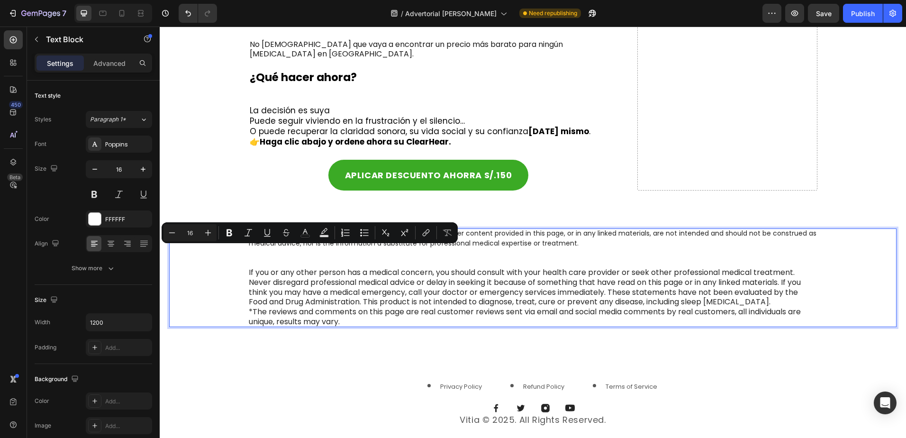
click at [391, 282] on span "If you or any other person has a medical concern, you should consult with your …" at bounding box center [525, 287] width 552 height 40
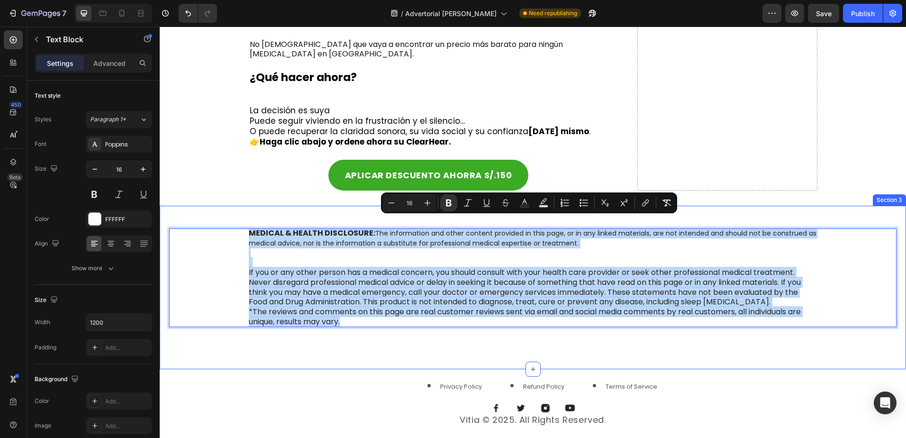
drag, startPoint x: 375, startPoint y: 311, endPoint x: 240, endPoint y: 213, distance: 166.5
click at [240, 213] on div "MEDICAL & HEALTH DISCLOSURE: The information and other content provided in this…" at bounding box center [533, 287] width 746 height 163
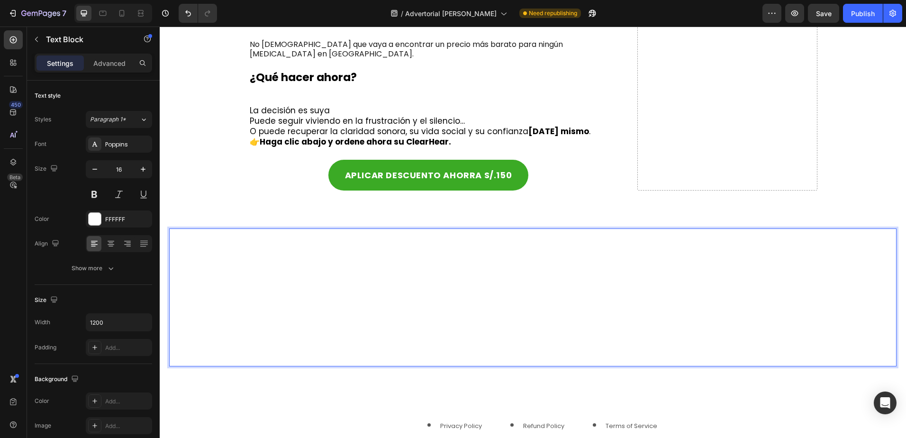
click at [316, 268] on p "Rich Text Editor. Editing area: main" at bounding box center [533, 273] width 568 height 10
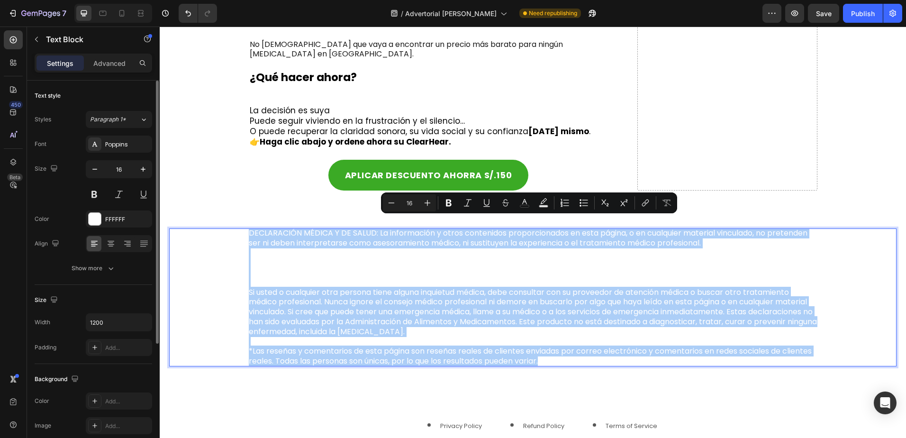
click at [99, 210] on div "Font Poppins Size 16 Color FFFFFF Align Show more" at bounding box center [93, 205] width 117 height 141
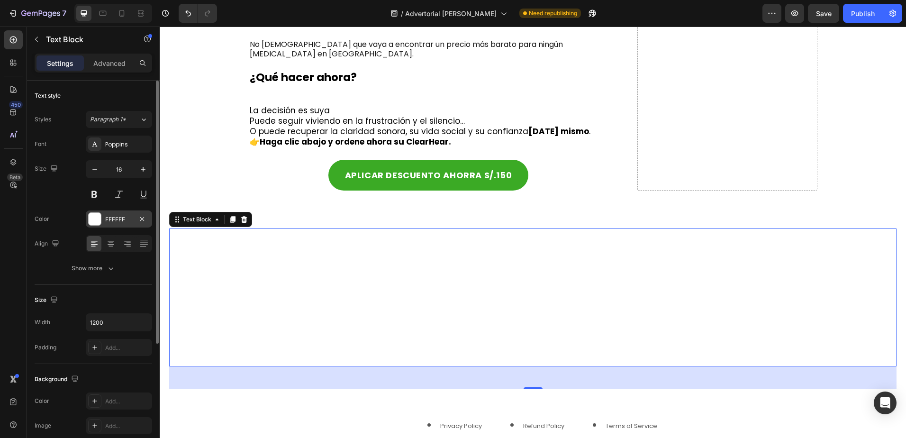
click at [105, 219] on div "FFFFFF" at bounding box center [119, 218] width 66 height 17
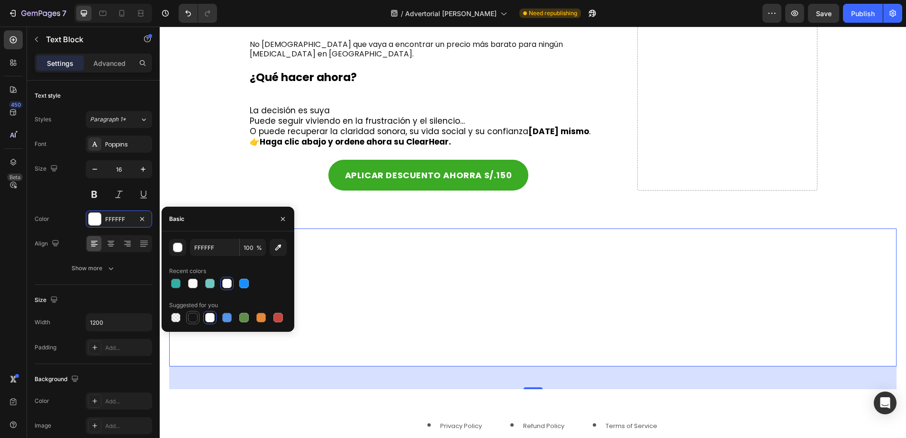
click at [196, 312] on div at bounding box center [192, 317] width 11 height 11
type input "151515"
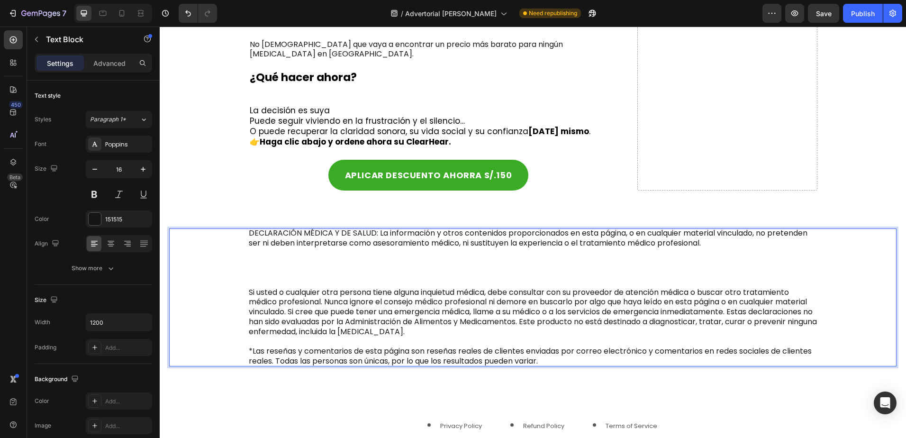
click at [409, 268] on p "Rich Text Editor. Editing area: main" at bounding box center [533, 273] width 568 height 10
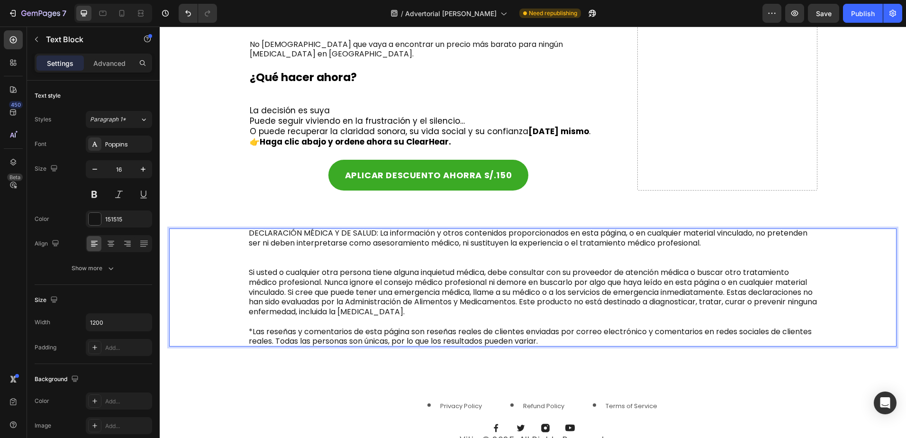
click at [370, 228] on p "DECLARACIÓN MÉDICA Y DE SALUD: La información y otros contenidos proporcionados…" at bounding box center [533, 238] width 568 height 20
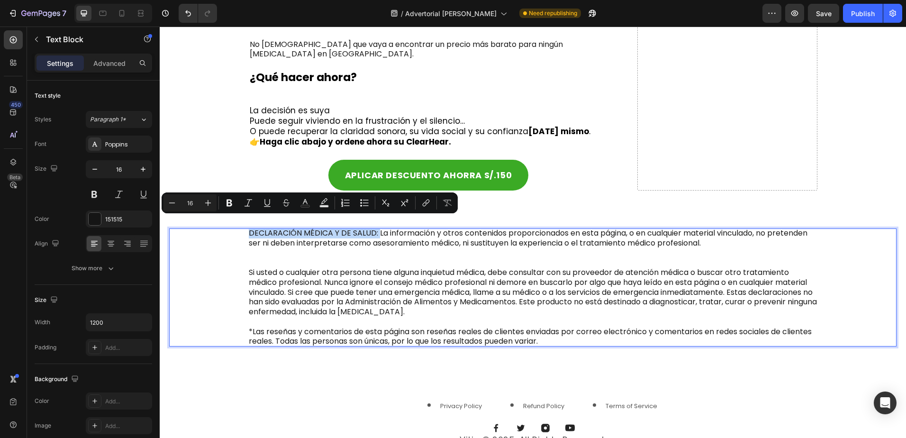
drag, startPoint x: 374, startPoint y: 223, endPoint x: 240, endPoint y: 226, distance: 133.6
click at [240, 228] on div "DECLARACIÓN MÉDICA Y DE SALUD: La información y otros contenidos proporcionados…" at bounding box center [532, 287] width 727 height 118
click at [228, 203] on icon "Editor contextual toolbar" at bounding box center [229, 202] width 9 height 9
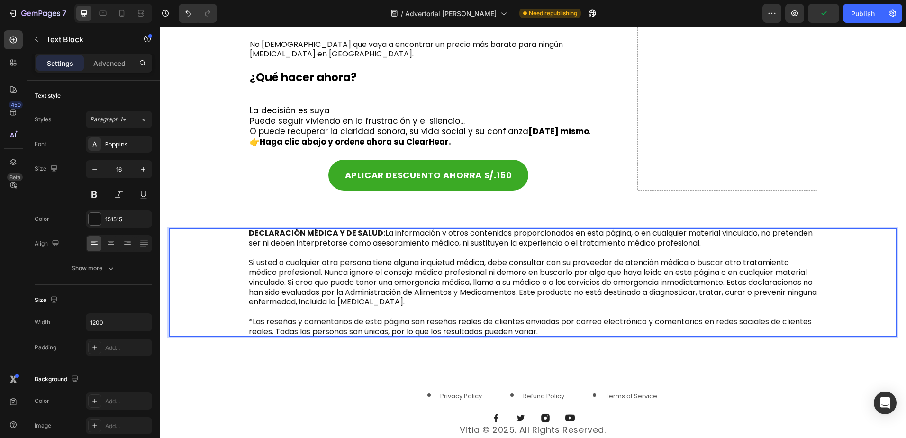
click at [507, 307] on p "Rich Text Editor. Editing area: main" at bounding box center [533, 312] width 568 height 10
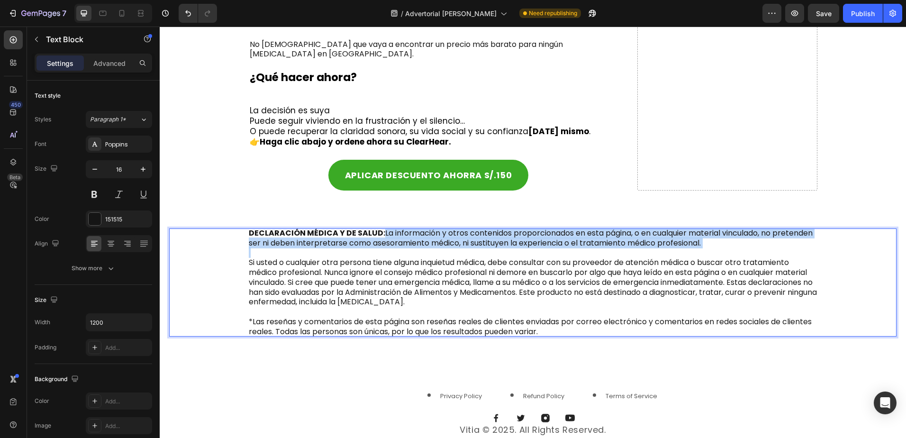
drag, startPoint x: 533, startPoint y: 214, endPoint x: 380, endPoint y: 224, distance: 153.3
click at [380, 228] on div "DECLARACIÓN MÉDICA Y DE SALUD: La información y otros contenidos proporcionados…" at bounding box center [533, 282] width 568 height 108
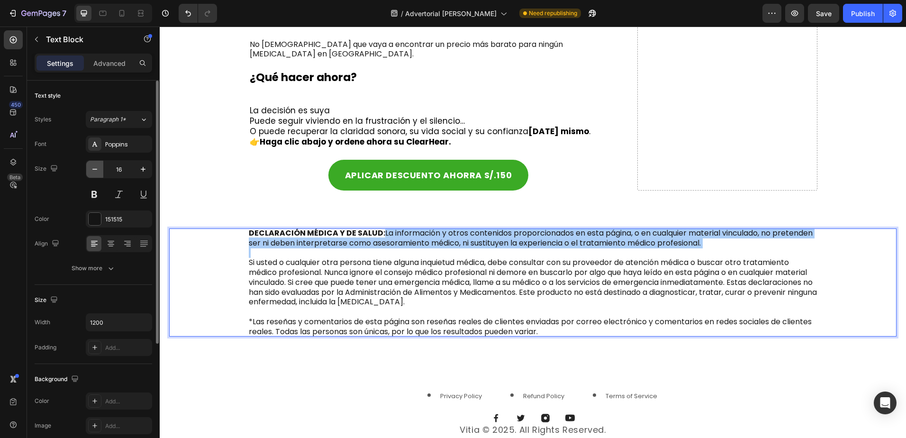
click at [97, 173] on icon "button" at bounding box center [94, 168] width 9 height 9
type input "15"
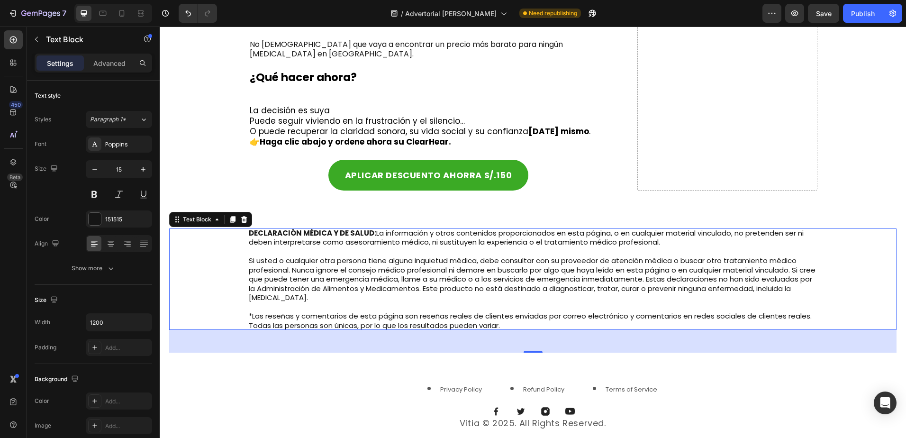
click at [413, 289] on p "Si usted o cualquier otra persona tiene alguna inquietud médica, debe consultar…" at bounding box center [533, 279] width 568 height 46
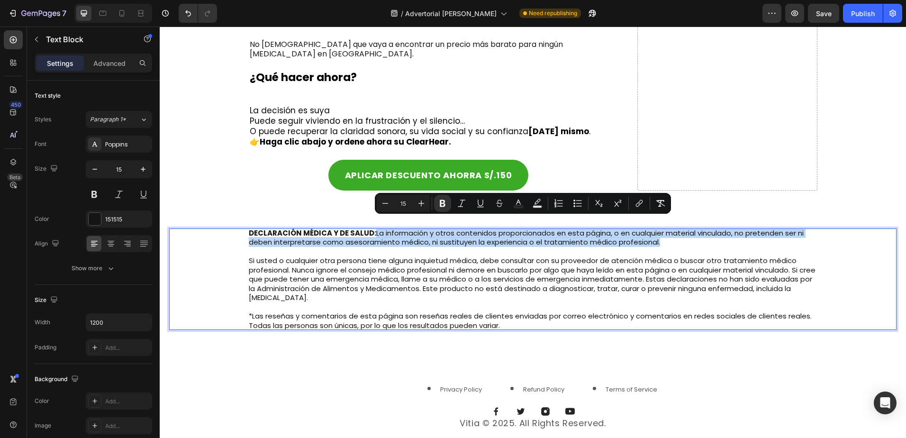
drag, startPoint x: 660, startPoint y: 233, endPoint x: 369, endPoint y: 222, distance: 290.6
click at [369, 228] on p "DECLARACIÓN MÉDICA Y DE SALUD: La información y otros contenidos proporcionados…" at bounding box center [533, 237] width 568 height 18
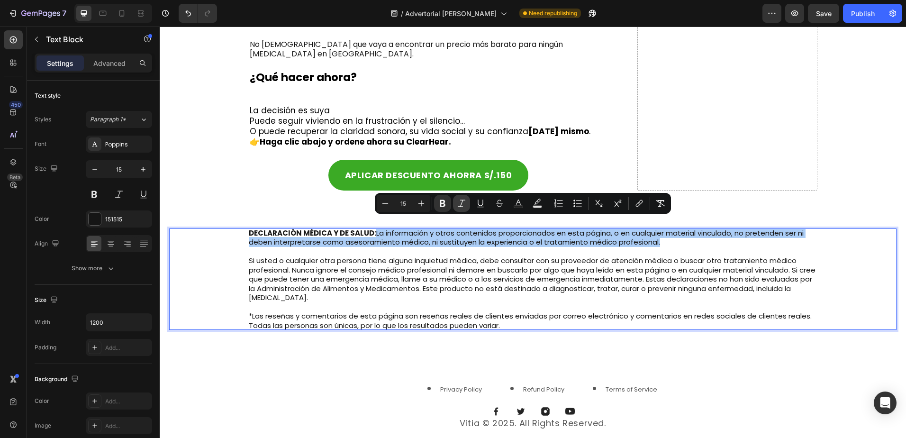
click at [460, 203] on icon "Editor contextual toolbar" at bounding box center [461, 202] width 9 height 9
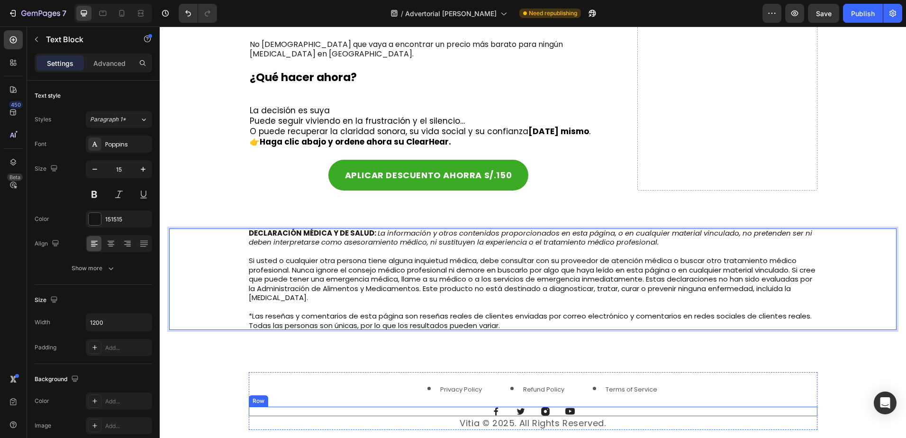
drag, startPoint x: 426, startPoint y: 403, endPoint x: 419, endPoint y: 400, distance: 8.1
click at [426, 406] on div "Image Image Image Image Row" at bounding box center [533, 410] width 568 height 9
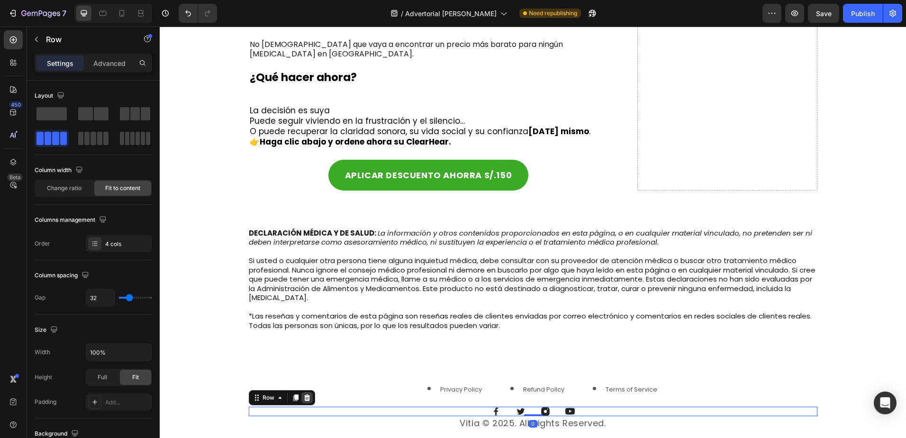
click at [303, 394] on icon at bounding box center [307, 398] width 8 height 8
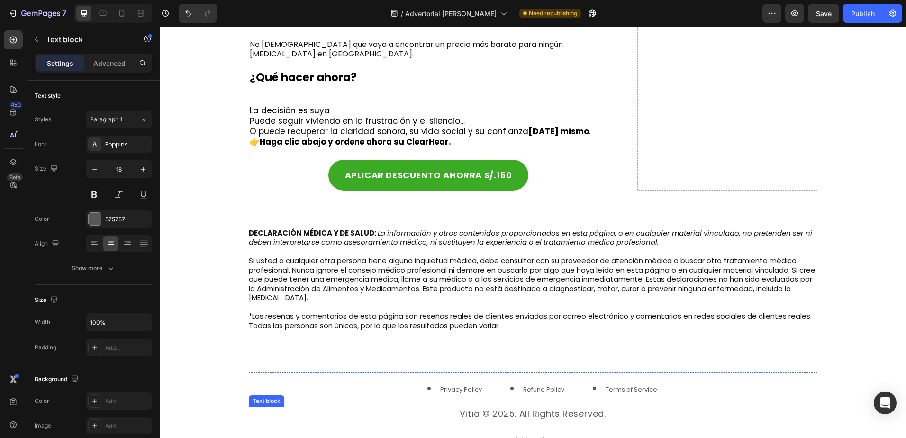
click at [463, 407] on p "Vitia © 2025. All Rights Reserved." at bounding box center [533, 413] width 567 height 12
click at [570, 407] on p "PLUS© 2025. All Rights Reserved." at bounding box center [533, 413] width 567 height 12
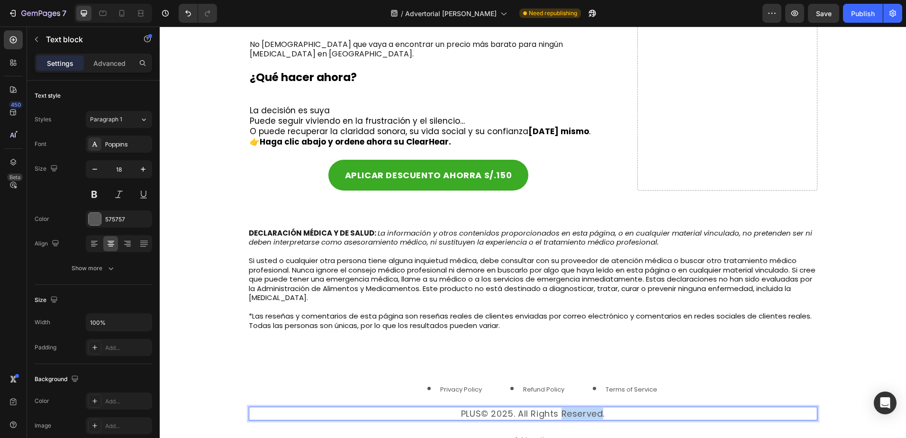
click at [570, 407] on p "PLUS© 2025. All Rights Reserved." at bounding box center [533, 413] width 567 height 12
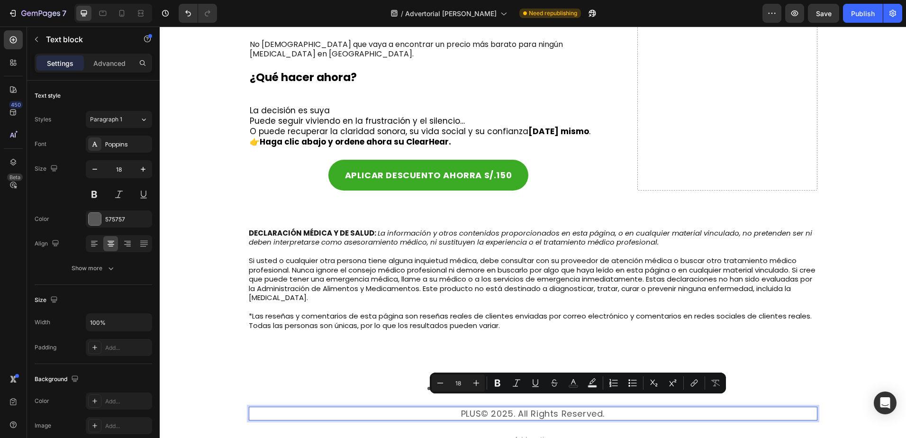
click at [517, 407] on p "PLUS© 2025. All Rights Reserved." at bounding box center [533, 413] width 567 height 12
drag, startPoint x: 513, startPoint y: 401, endPoint x: 762, endPoint y: 405, distance: 248.7
click at [603, 407] on p "PLUS© 2025. All Rights Reserved." at bounding box center [533, 413] width 567 height 12
copy p "All Rights Reserved."
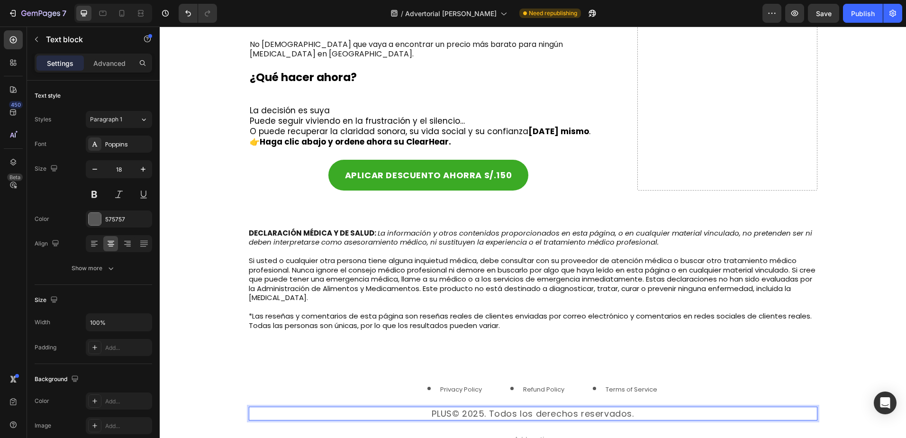
click at [477, 407] on p "PLUS© 2025. Todos los derechos reservados." at bounding box center [533, 413] width 567 height 12
click at [453, 407] on p "PLUS© 2025. Todos los derechos reservados." at bounding box center [533, 413] width 567 height 12
click at [530, 434] on span "Add section" at bounding box center [532, 439] width 45 height 10
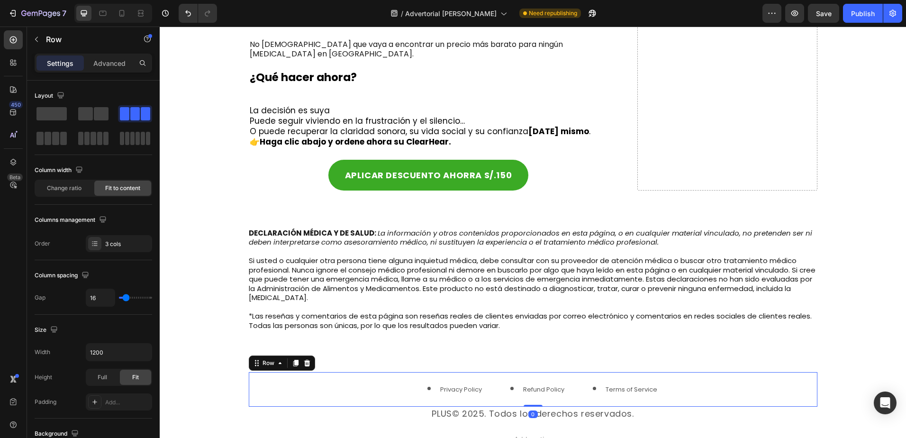
click at [377, 372] on div "Privacy Policy Text block Refund Policy Text block Terms of Service Text block …" at bounding box center [533, 389] width 568 height 35
click at [308, 357] on div at bounding box center [306, 362] width 11 height 11
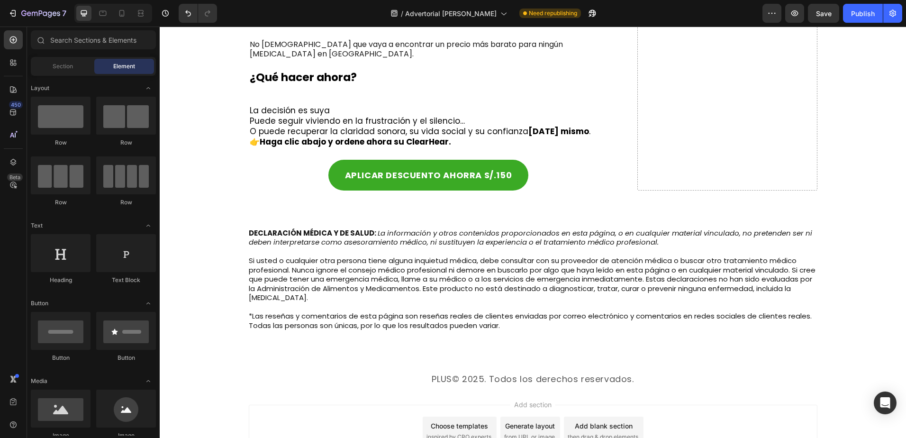
scroll to position [4958, 0]
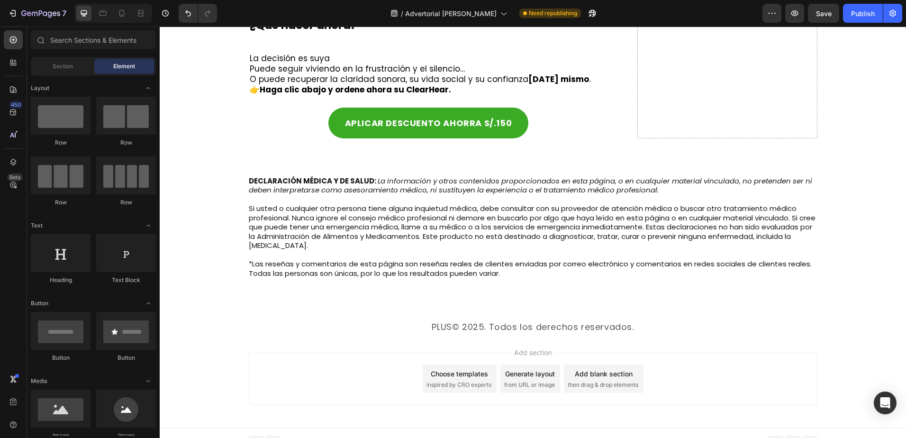
drag, startPoint x: 349, startPoint y: 344, endPoint x: 354, endPoint y: 347, distance: 6.4
click at [349, 352] on div "Add section Choose templates inspired by CRO experts Generate layout from URL o…" at bounding box center [533, 378] width 568 height 52
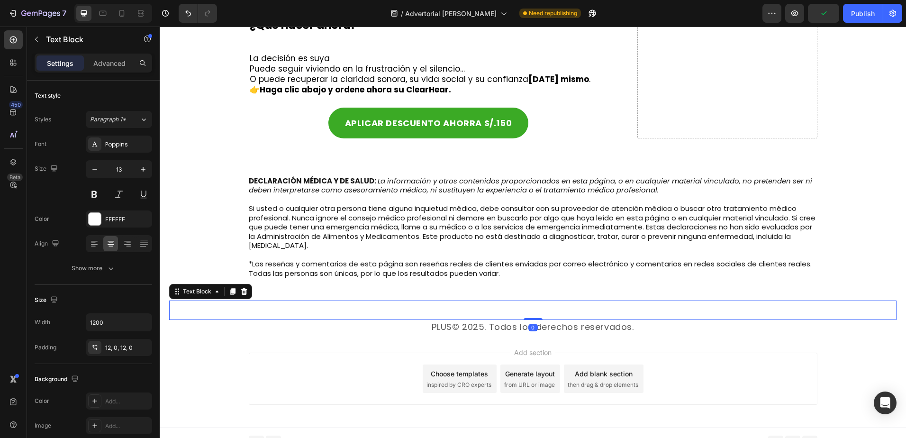
click at [425, 306] on p "Copyright © 2024 GemCommerce. All Rights Reserved." at bounding box center [533, 310] width 567 height 8
click at [248, 286] on div at bounding box center [243, 291] width 11 height 11
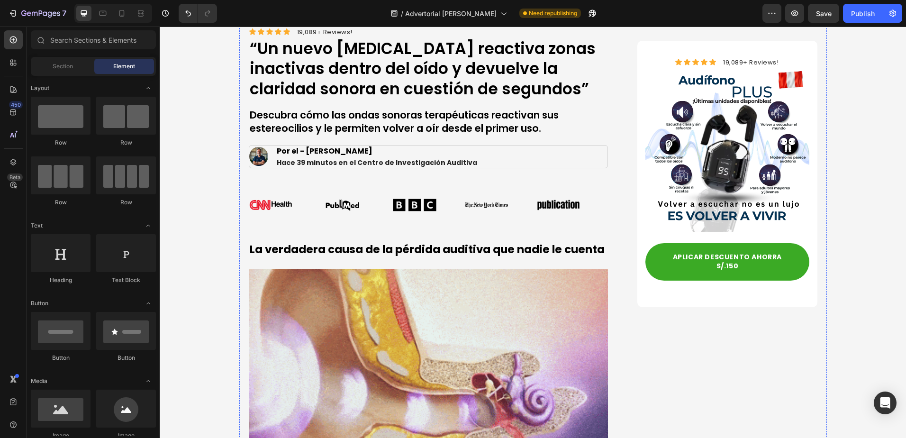
scroll to position [0, 0]
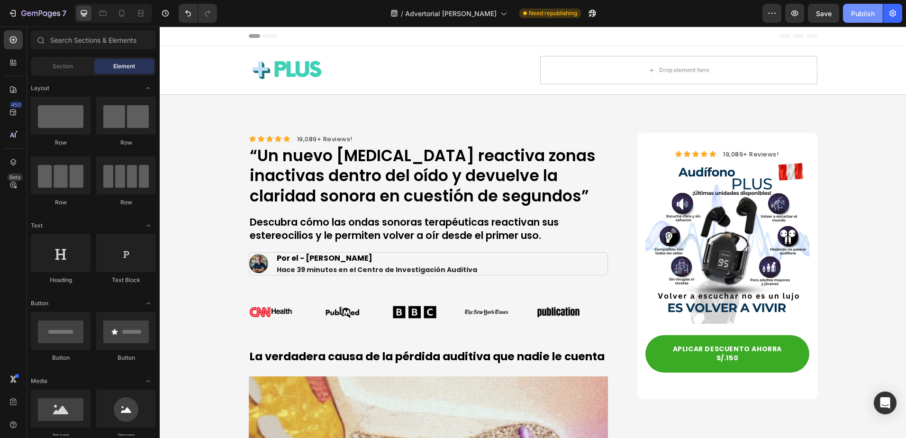
click at [862, 12] on div "Publish" at bounding box center [863, 14] width 24 height 10
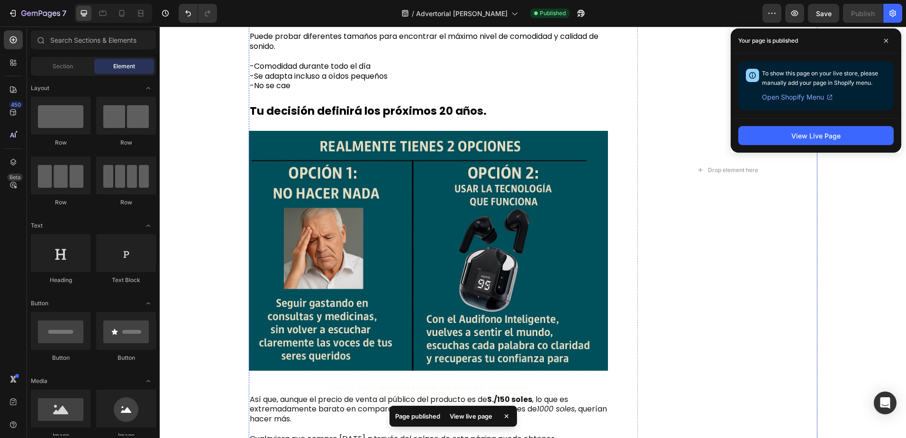
scroll to position [4500, 0]
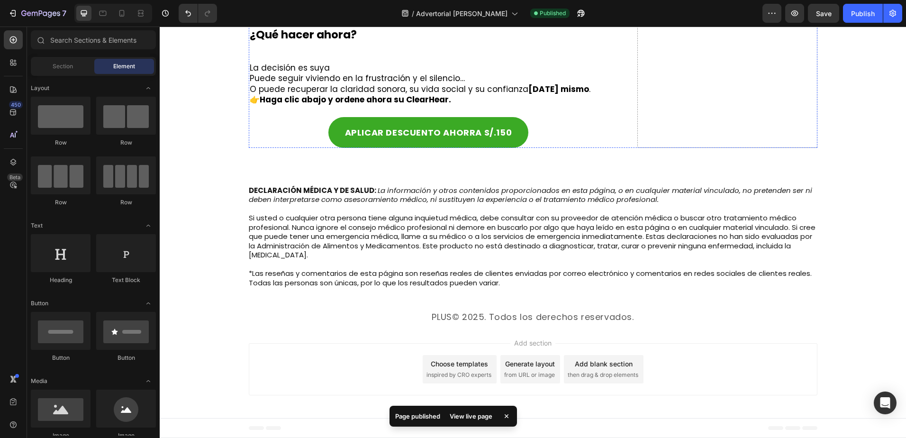
scroll to position [4938, 0]
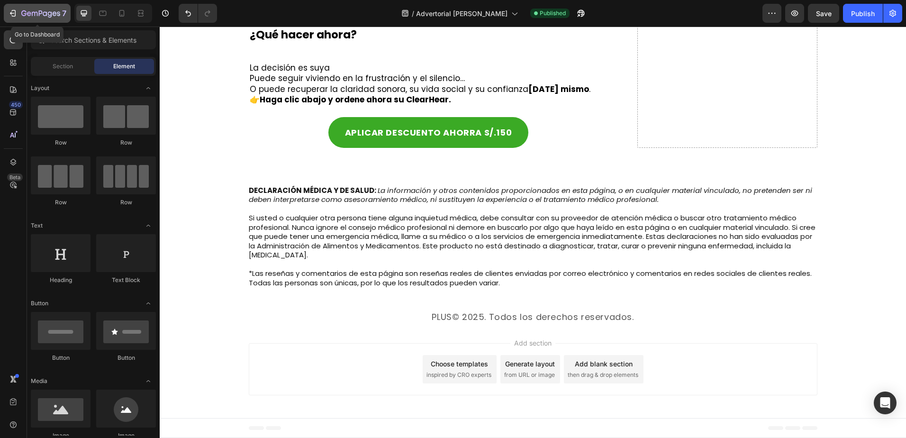
click at [16, 6] on button "7" at bounding box center [37, 13] width 67 height 19
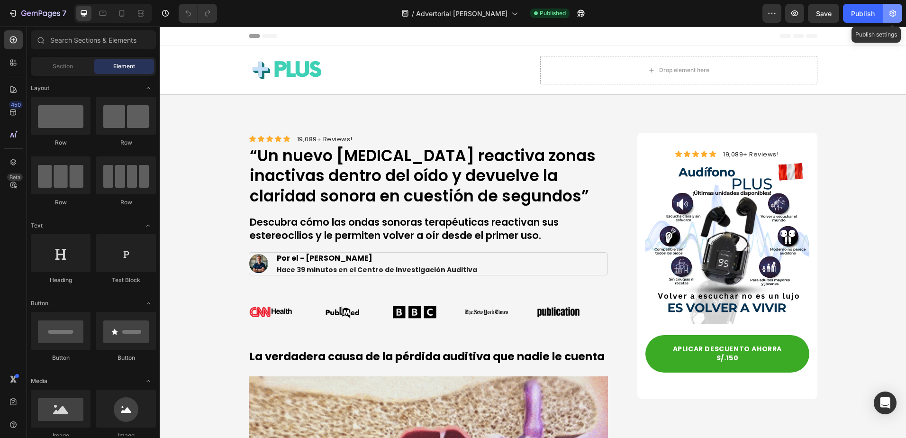
click at [891, 17] on icon "button" at bounding box center [892, 13] width 9 height 9
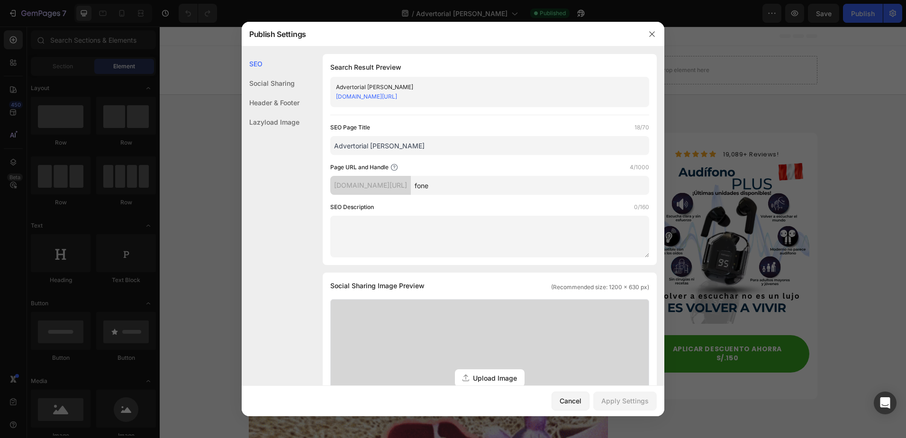
click at [477, 190] on input "fone" at bounding box center [530, 185] width 238 height 19
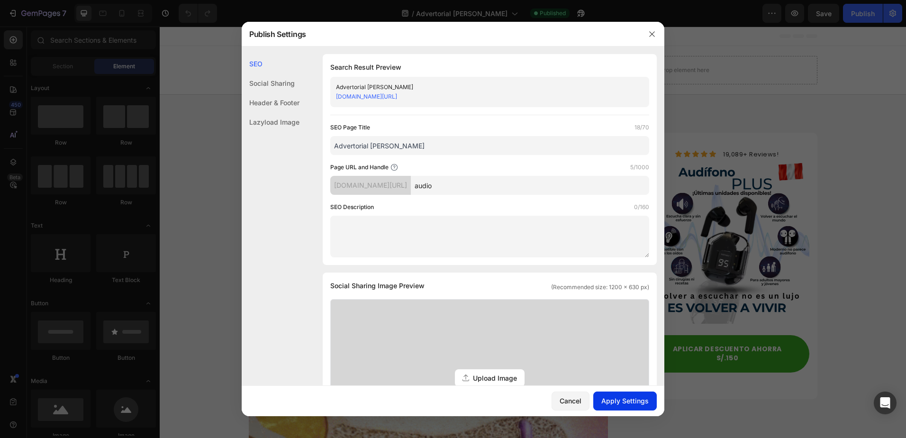
type input "audio"
click at [645, 396] on div "Apply Settings" at bounding box center [624, 401] width 47 height 10
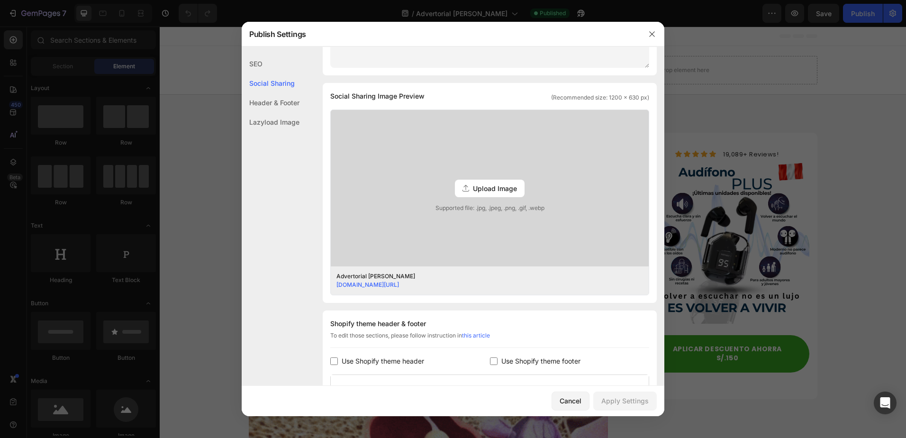
scroll to position [352, 0]
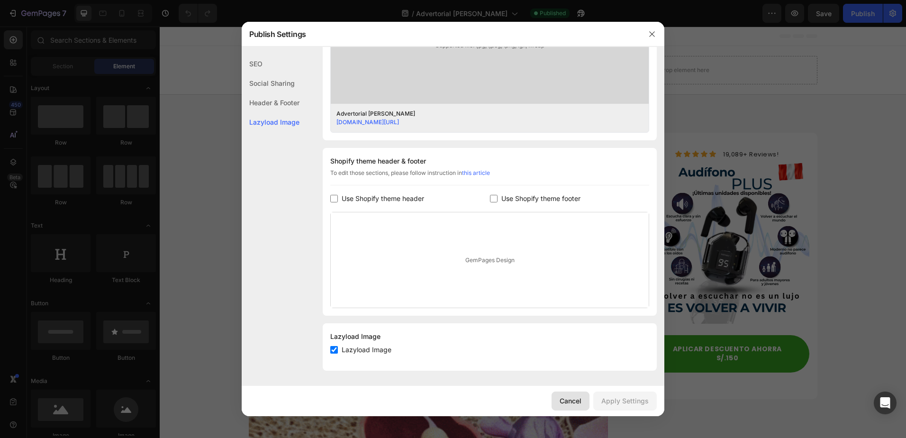
click at [568, 398] on div "Cancel" at bounding box center [570, 401] width 22 height 10
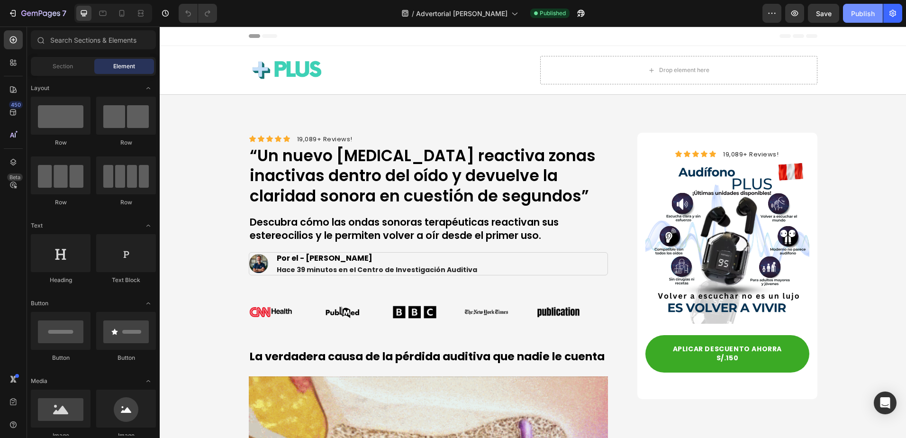
click at [856, 14] on div "Publish" at bounding box center [863, 14] width 24 height 10
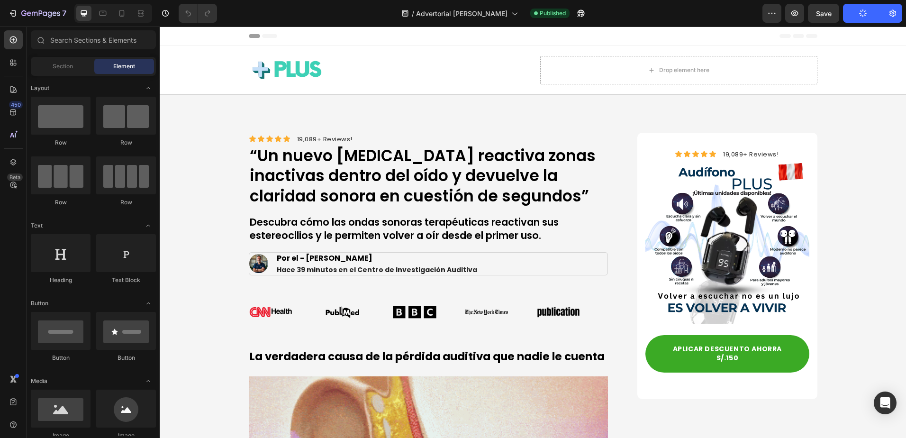
click at [856, 14] on button "Publish" at bounding box center [863, 13] width 40 height 19
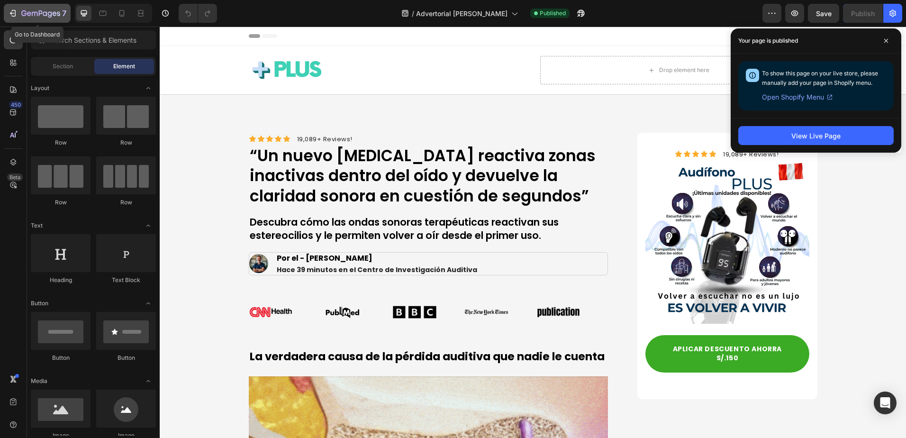
click at [23, 15] on icon "button" at bounding box center [23, 13] width 5 height 6
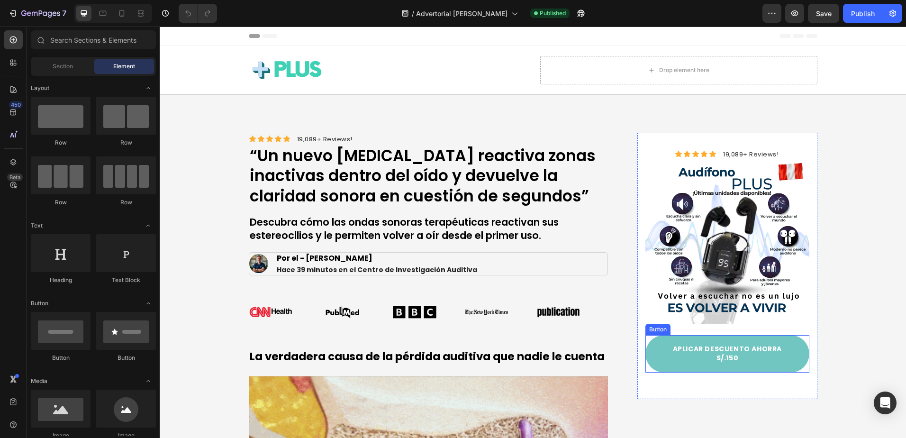
click at [792, 359] on button "APLICAR DESCUENTO AHORRA S/.150" at bounding box center [726, 353] width 163 height 37
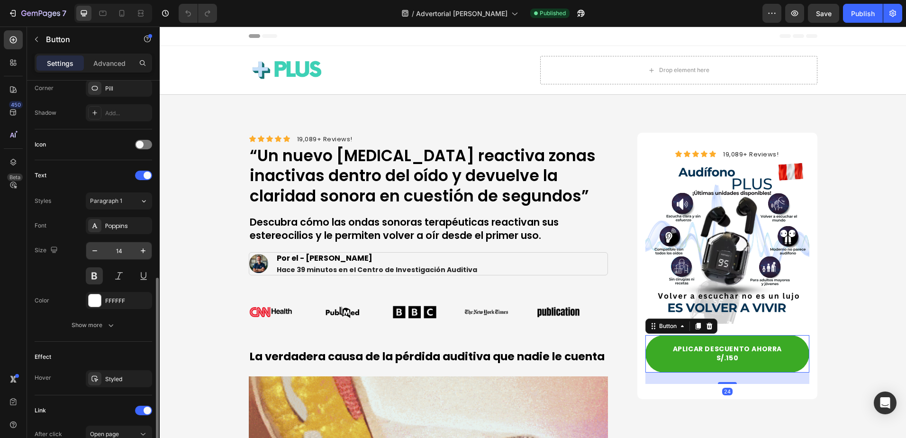
scroll to position [344, 0]
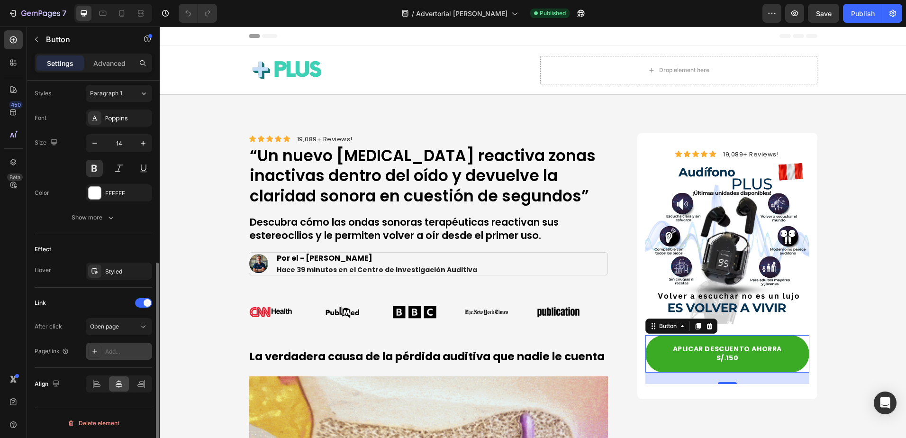
click at [114, 354] on div "Add..." at bounding box center [127, 351] width 45 height 9
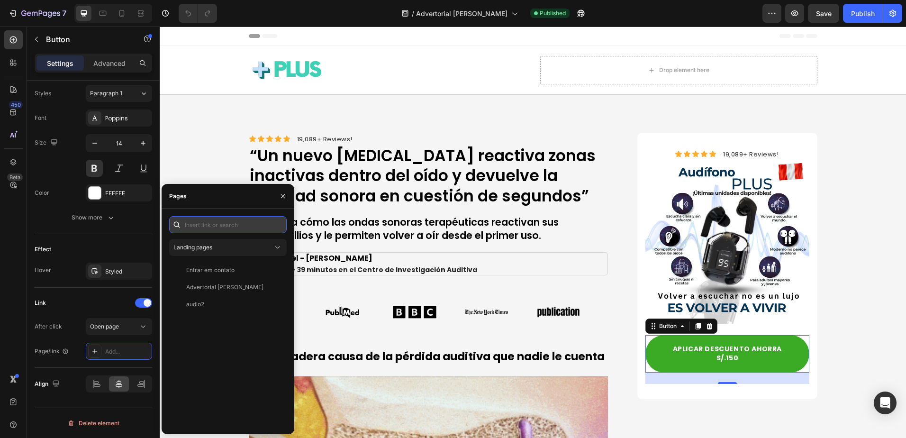
click at [229, 224] on input "text" at bounding box center [227, 224] width 117 height 17
paste input "[URL][DOMAIN_NAME]"
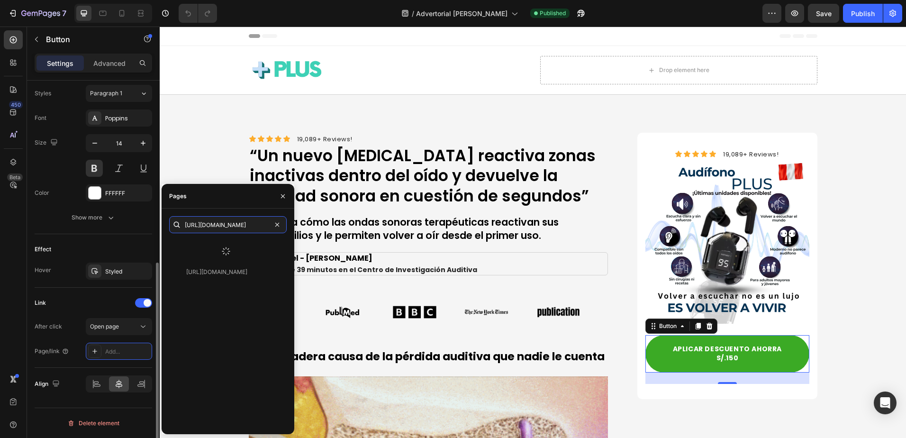
scroll to position [0, 0]
drag, startPoint x: 235, startPoint y: 222, endPoint x: 76, endPoint y: 232, distance: 159.4
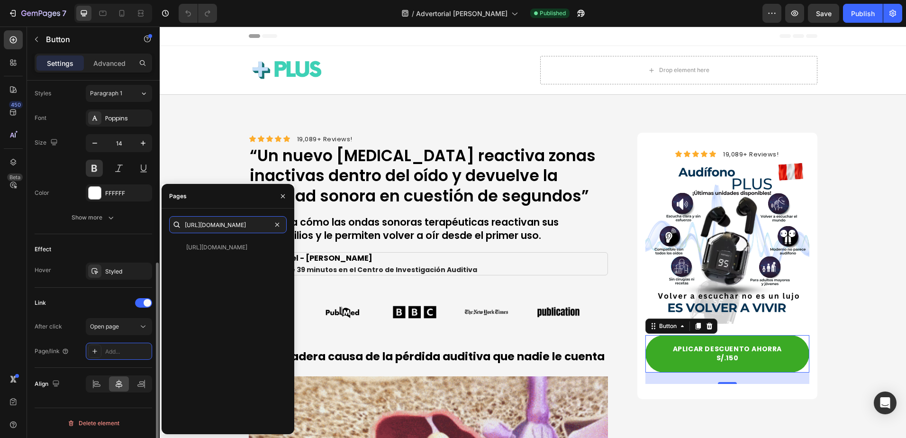
click at [76, 232] on div "450 Beta Sections(18) Elements(83) Section Element Hero Section Product Detail …" at bounding box center [80, 232] width 160 height 411
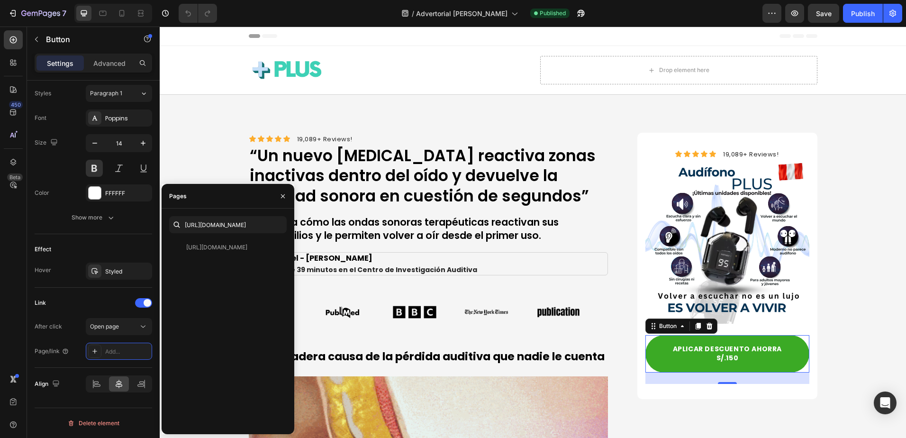
click at [248, 289] on div "[URL][DOMAIN_NAME] View" at bounding box center [227, 333] width 117 height 188
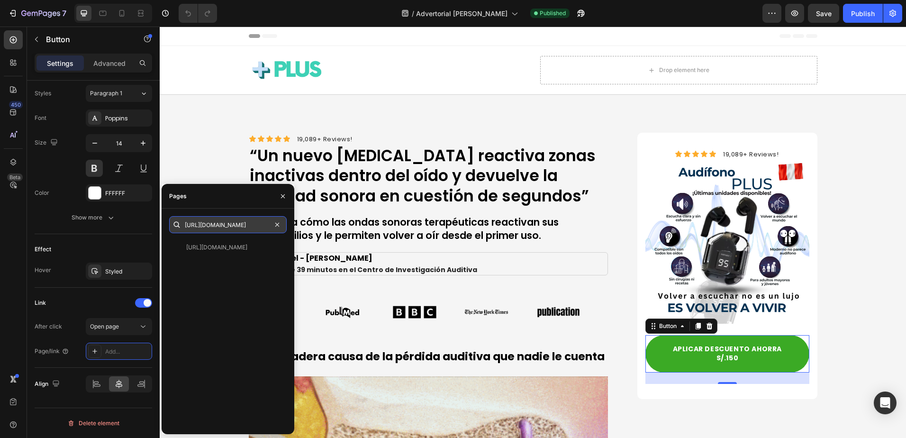
click at [247, 225] on input "[URL][DOMAIN_NAME]" at bounding box center [227, 224] width 117 height 17
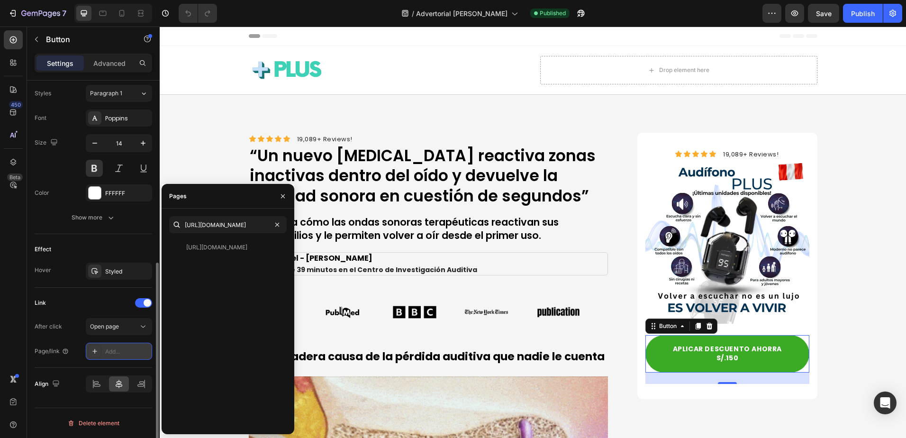
click at [94, 350] on icon at bounding box center [95, 351] width 8 height 8
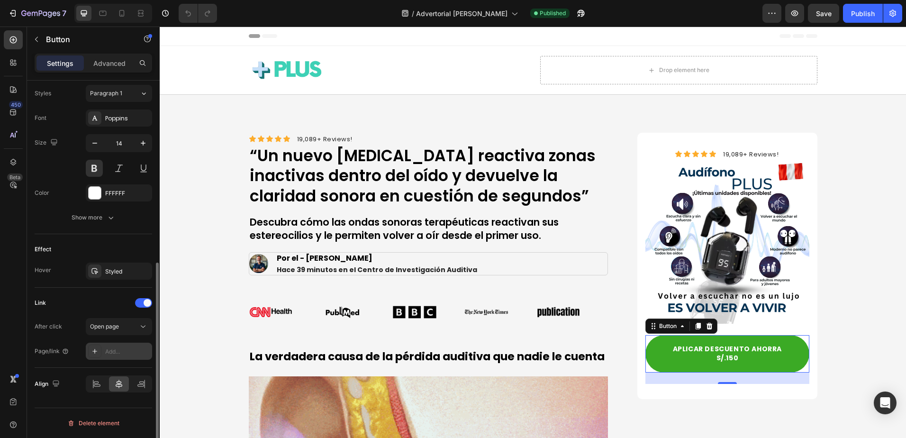
click at [97, 350] on icon at bounding box center [95, 351] width 8 height 8
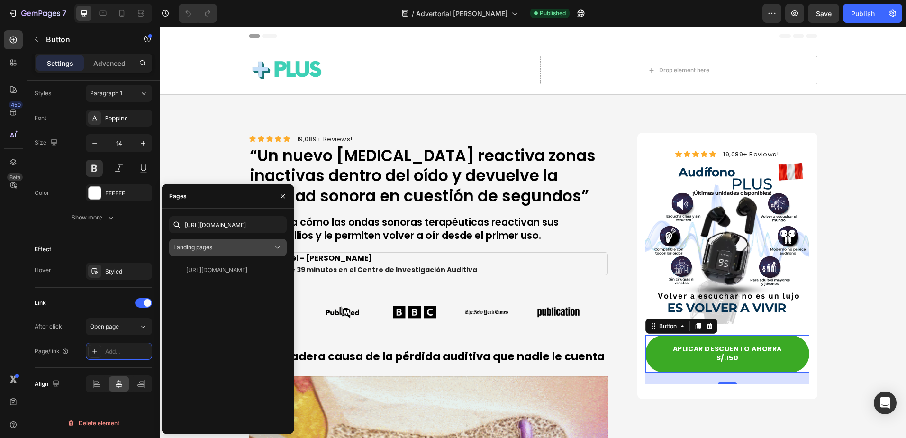
click at [264, 250] on div "Landing pages" at bounding box center [222, 247] width 99 height 9
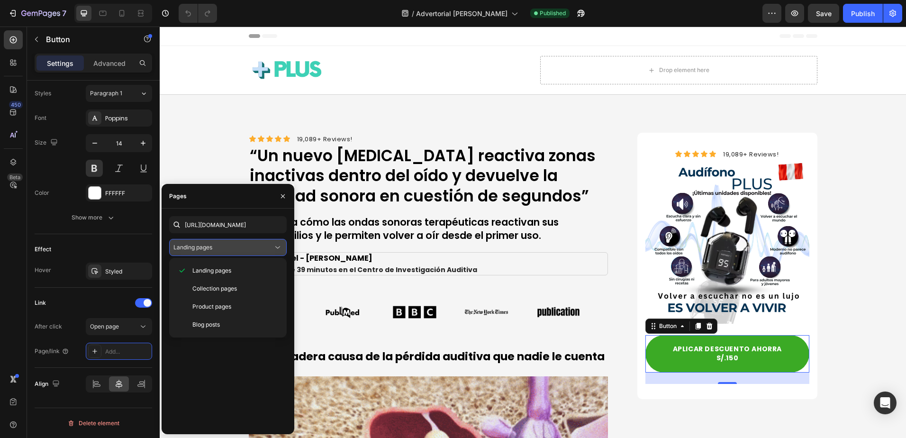
click at [264, 250] on div "Landing pages" at bounding box center [222, 247] width 99 height 9
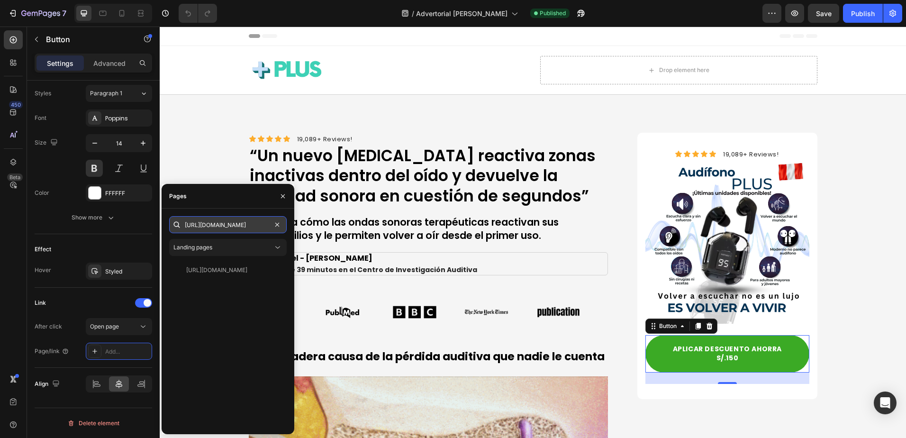
click at [255, 224] on input "[URL][DOMAIN_NAME]" at bounding box center [227, 224] width 117 height 17
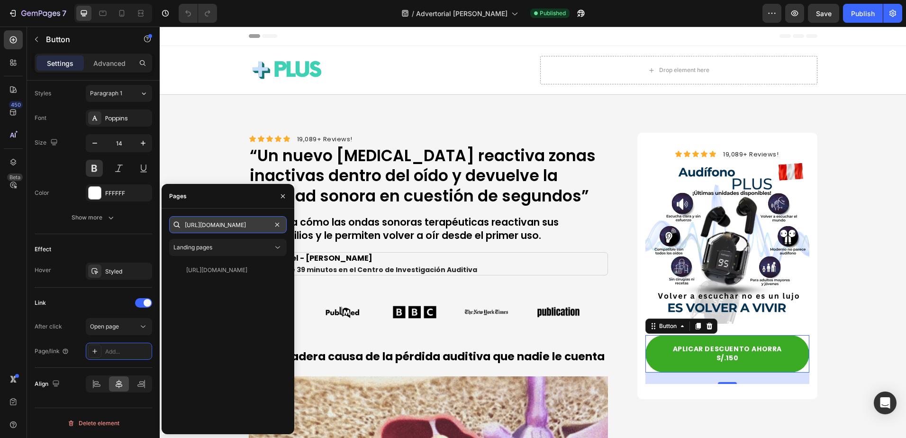
click at [255, 224] on input "[URL][DOMAIN_NAME]" at bounding box center [227, 224] width 117 height 17
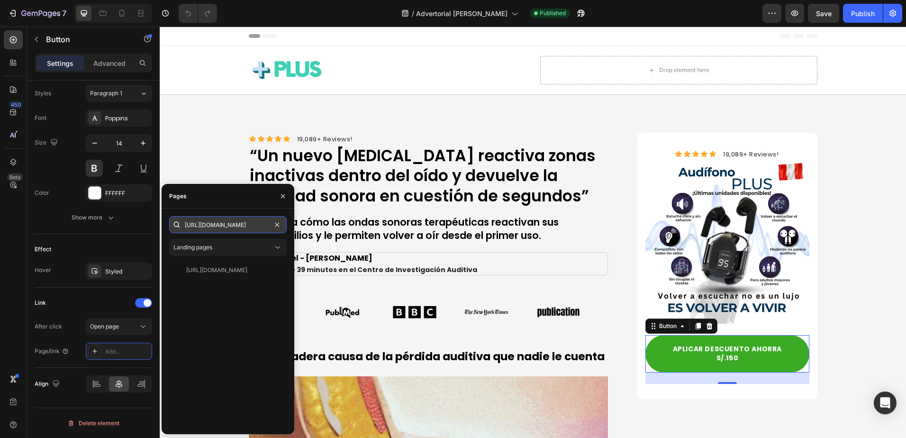
click at [255, 224] on input "[URL][DOMAIN_NAME]" at bounding box center [227, 224] width 117 height 17
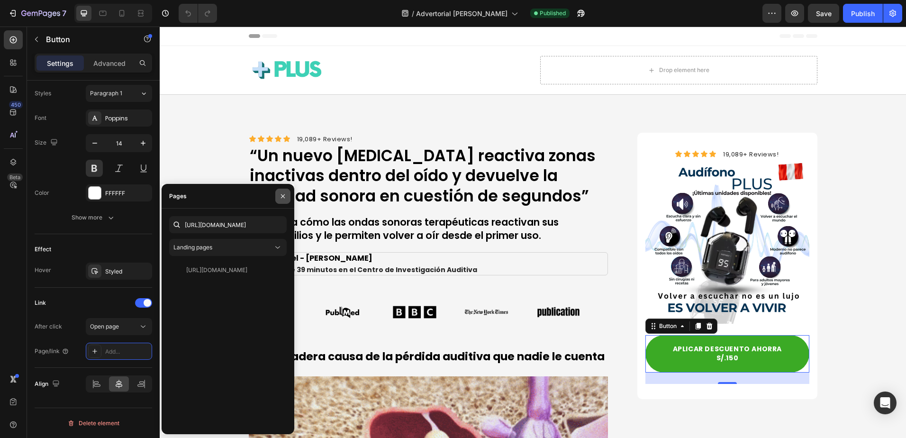
click at [287, 192] on button "button" at bounding box center [282, 196] width 15 height 15
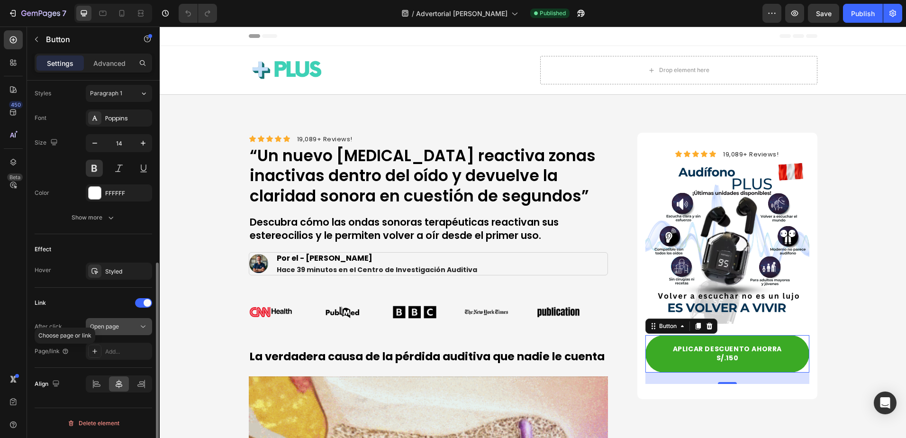
click at [105, 328] on span "Open page" at bounding box center [104, 326] width 29 height 7
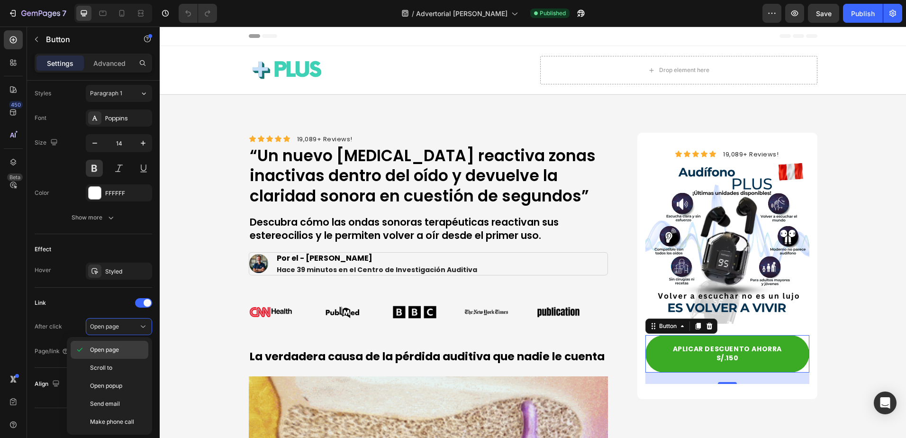
click at [121, 352] on p "Open page" at bounding box center [117, 349] width 54 height 9
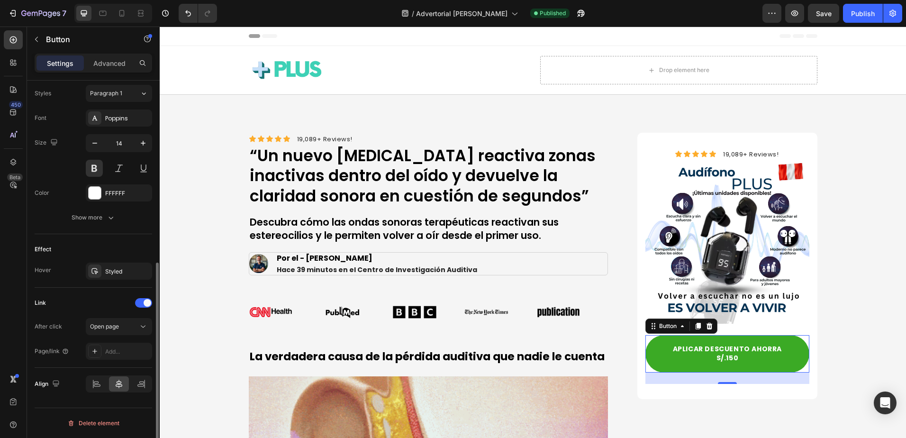
click at [144, 296] on div "Link" at bounding box center [93, 302] width 117 height 15
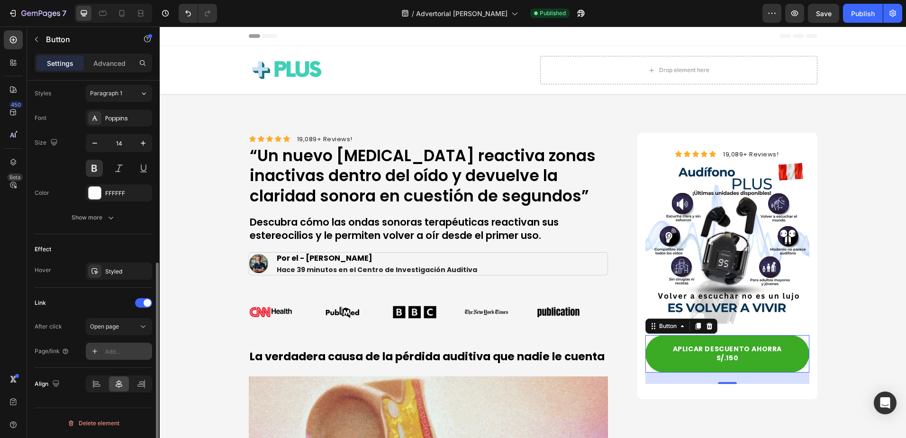
click at [118, 350] on div "Add..." at bounding box center [127, 351] width 45 height 9
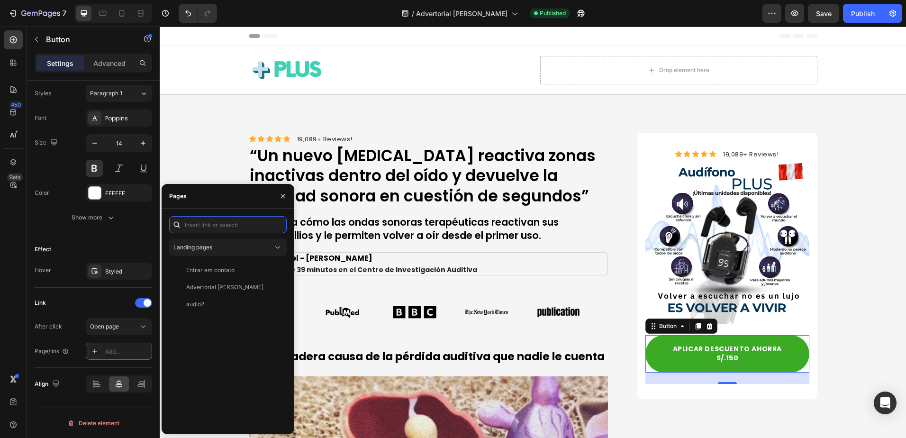
paste input "[URL][DOMAIN_NAME]"
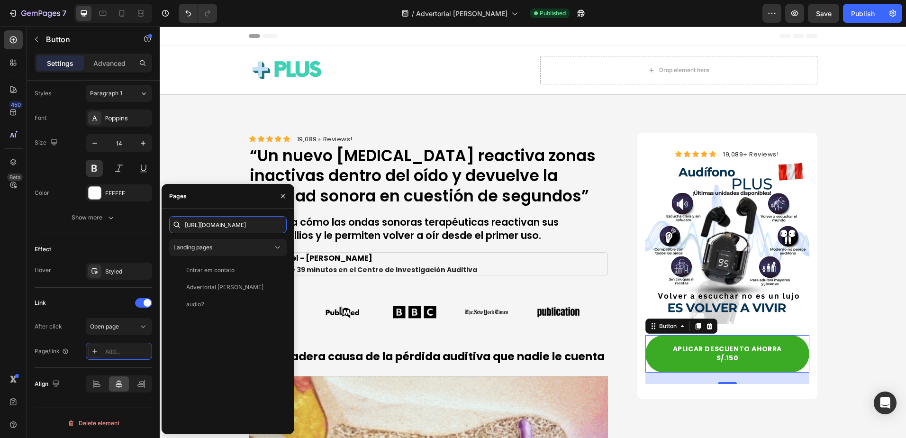
scroll to position [0, 21]
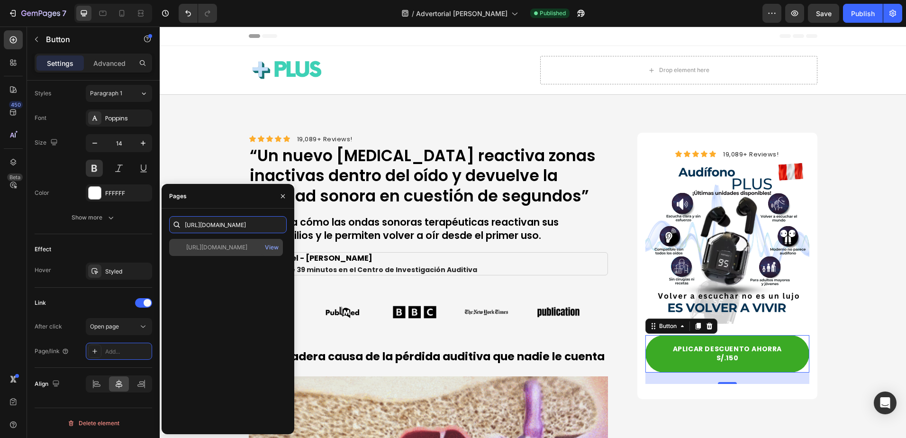
type input "[URL][DOMAIN_NAME]"
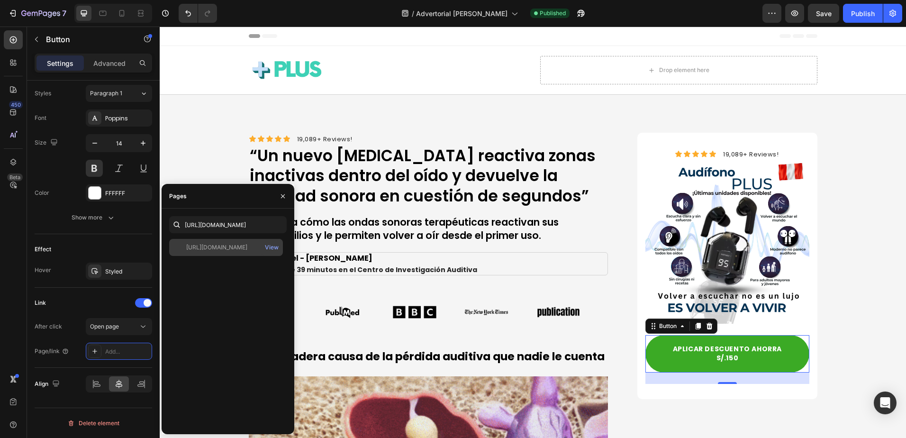
scroll to position [0, 0]
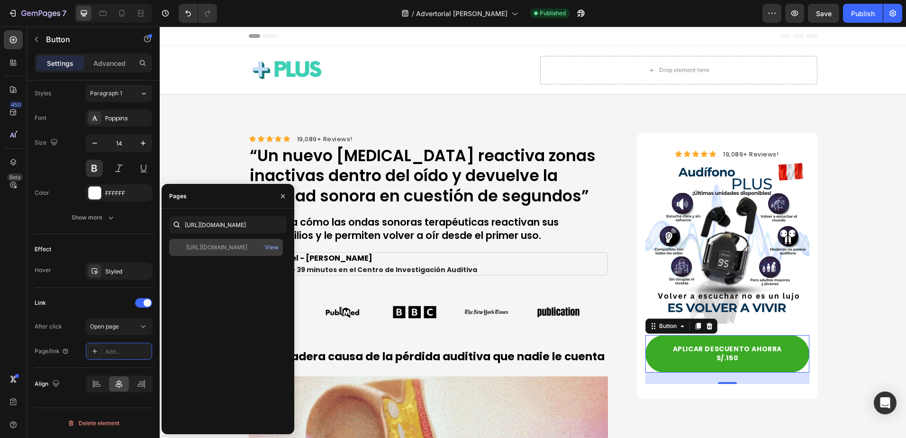
click at [237, 246] on div "[URL][DOMAIN_NAME]" at bounding box center [216, 247] width 61 height 9
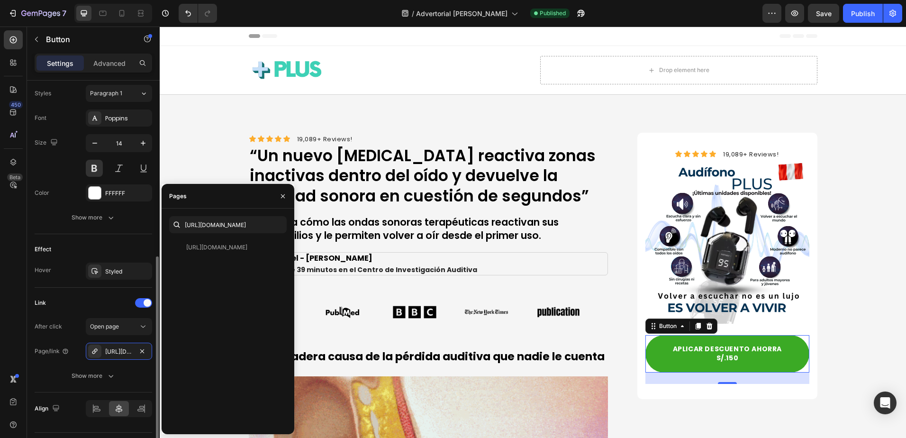
click at [62, 335] on div "After click Open page Page/link [URL][DOMAIN_NAME] Show more" at bounding box center [93, 351] width 117 height 66
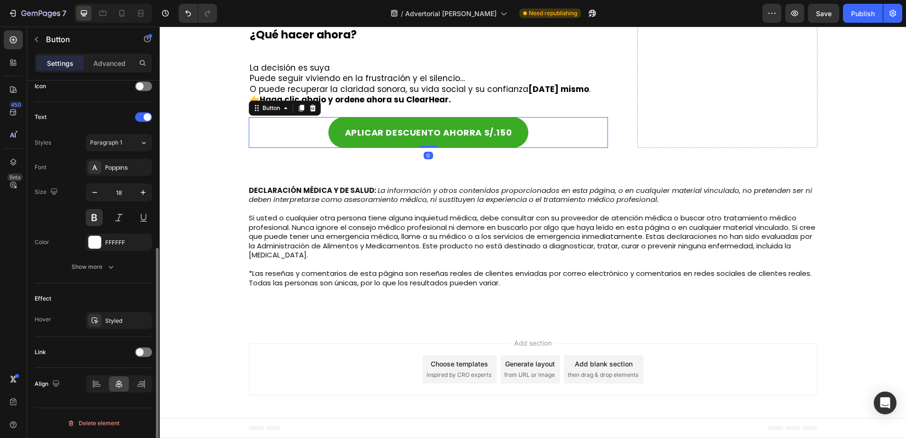
scroll to position [295, 0]
click at [542, 148] on div "APLICAR DESCUENTO AHORRA S/.150 Button 0" at bounding box center [429, 132] width 360 height 31
click at [147, 359] on div "Link" at bounding box center [93, 352] width 117 height 31
click at [147, 357] on div "Link" at bounding box center [93, 351] width 117 height 15
click at [146, 353] on div at bounding box center [143, 351] width 17 height 9
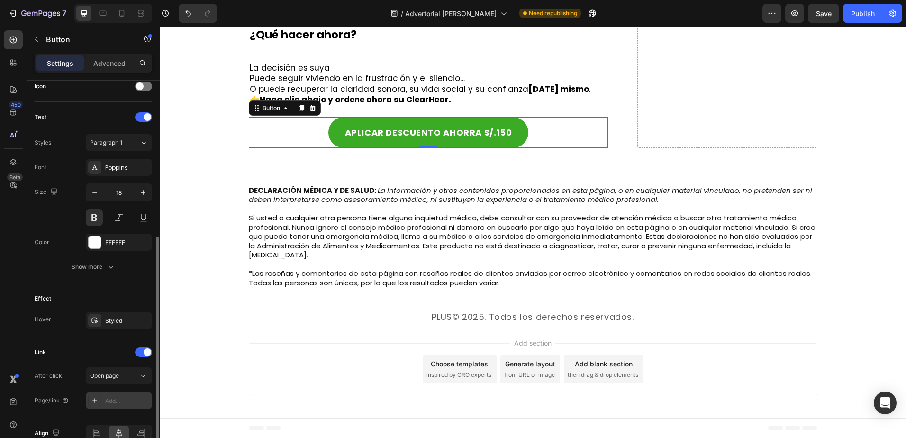
click at [132, 398] on div "Add..." at bounding box center [127, 400] width 45 height 9
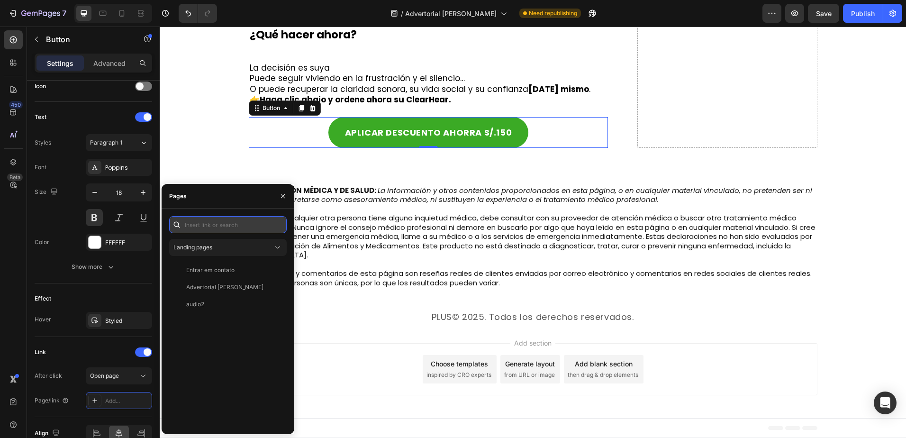
click at [222, 227] on input "text" at bounding box center [227, 224] width 117 height 17
paste input "[URL][DOMAIN_NAME]"
type input "[URL][DOMAIN_NAME]"
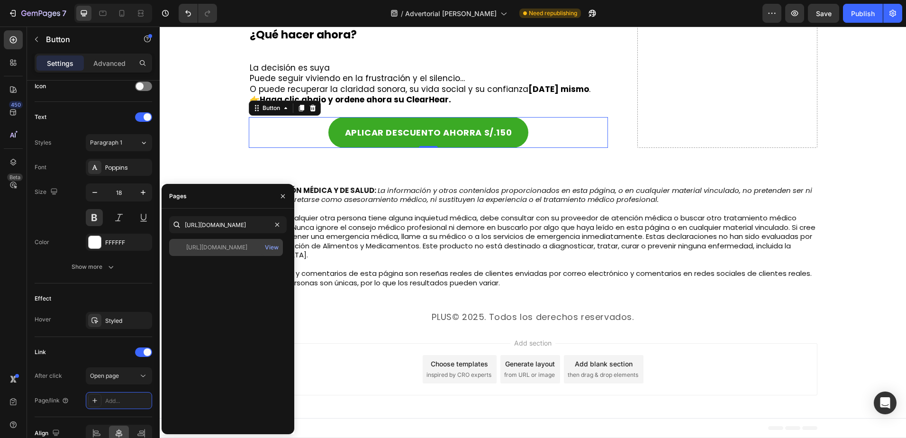
scroll to position [0, 0]
click at [244, 247] on div "[URL][DOMAIN_NAME]" at bounding box center [216, 247] width 61 height 9
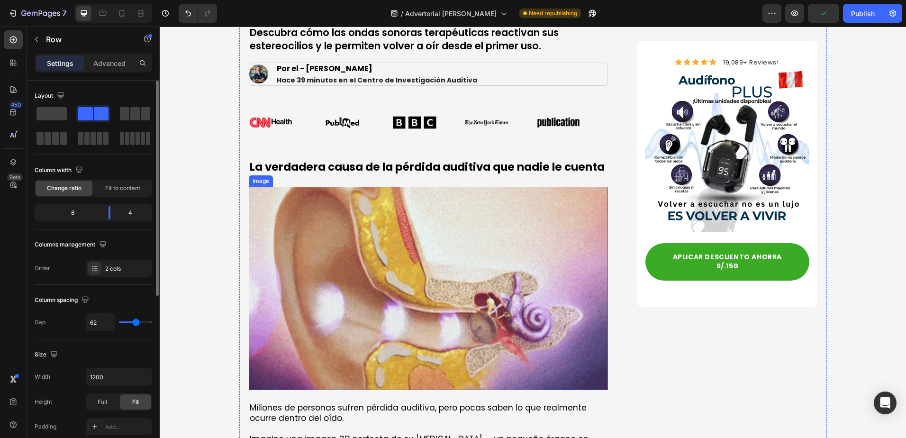
scroll to position [0, 0]
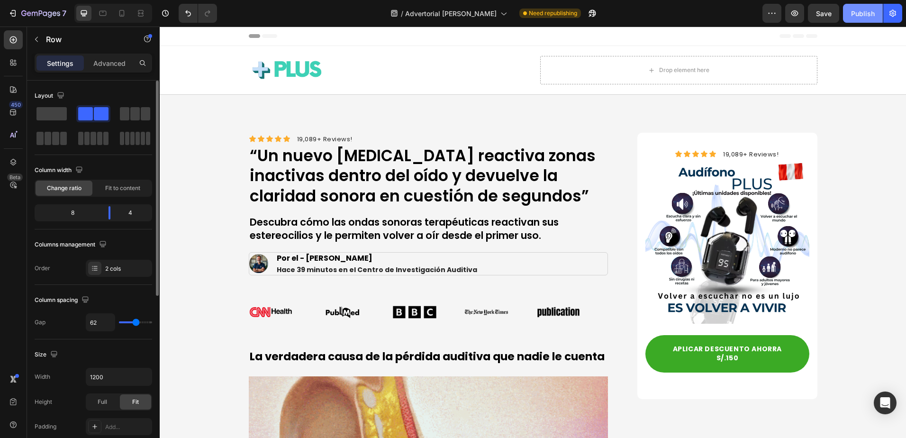
click at [857, 15] on div "Publish" at bounding box center [863, 14] width 24 height 10
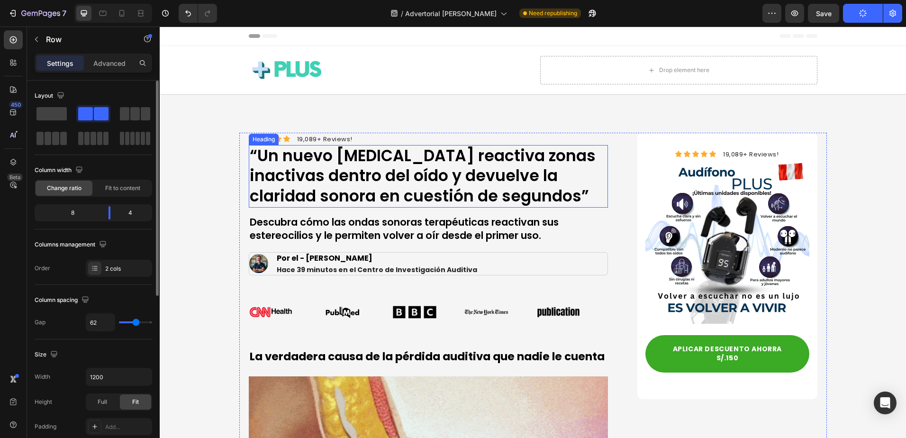
scroll to position [47, 0]
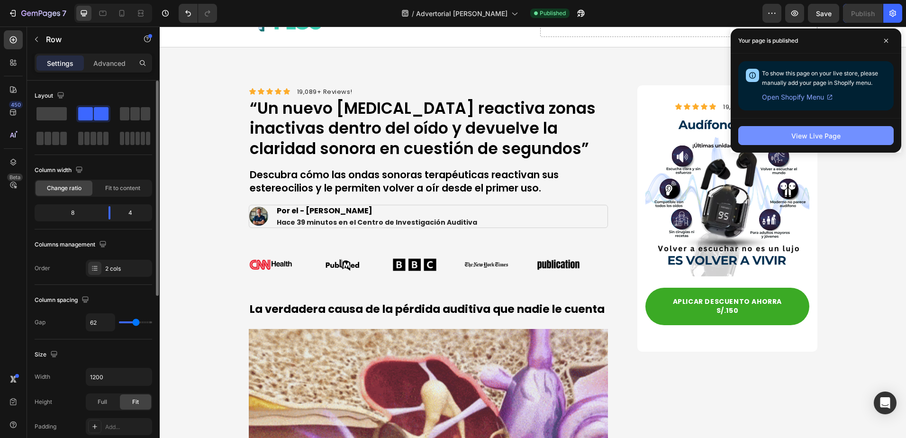
click at [833, 135] on div "View Live Page" at bounding box center [815, 136] width 49 height 10
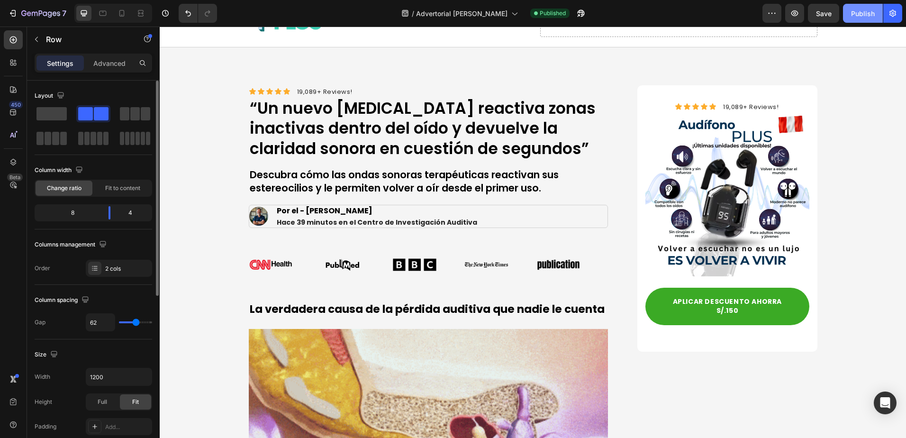
click at [854, 19] on button "Publish" at bounding box center [863, 13] width 40 height 19
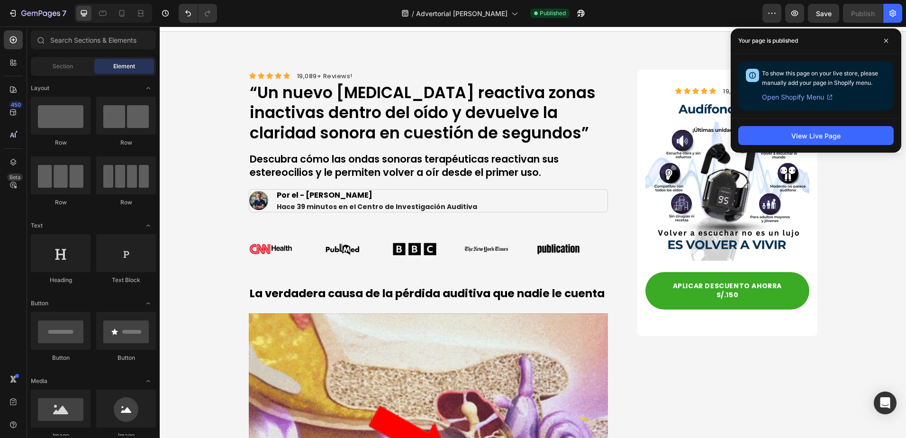
scroll to position [0, 0]
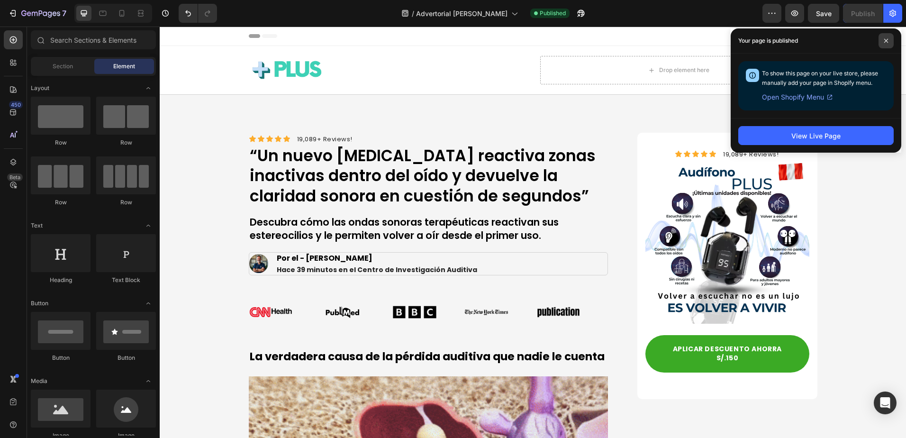
click at [885, 41] on icon at bounding box center [885, 40] width 5 height 5
